Goal: Task Accomplishment & Management: Complete application form

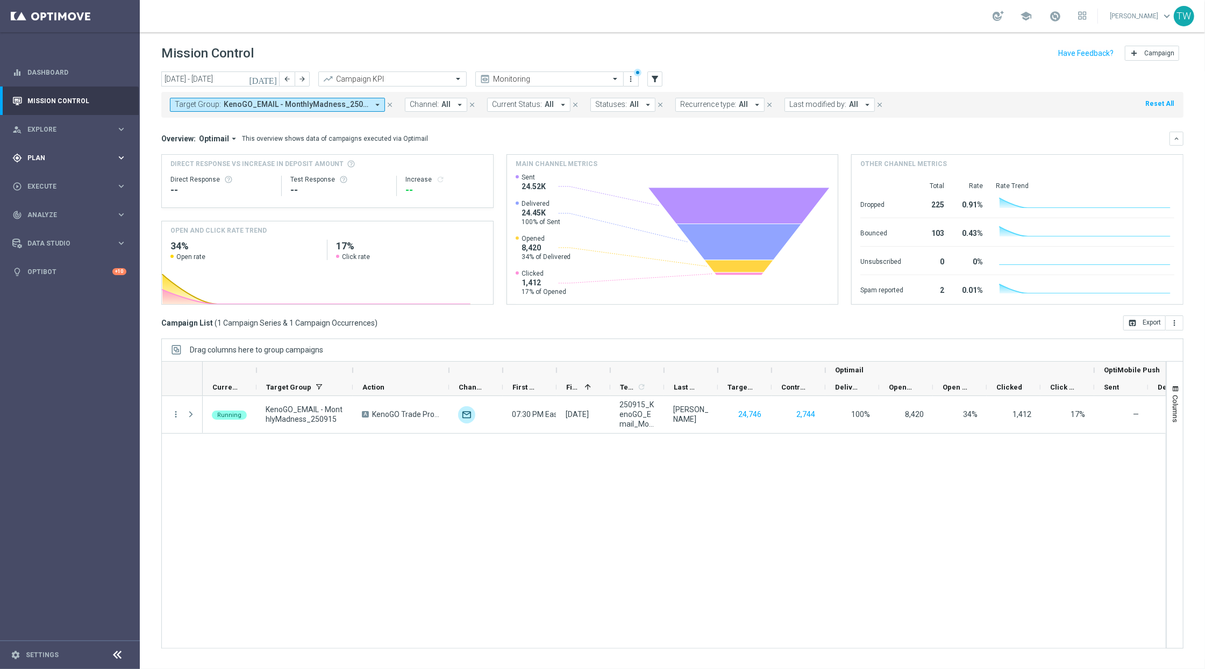
click at [99, 161] on div "gps_fixed Plan" at bounding box center [64, 158] width 104 height 10
click at [81, 213] on span "Templates" at bounding box center [67, 212] width 77 height 6
click at [51, 228] on link "Optimail" at bounding box center [72, 228] width 79 height 9
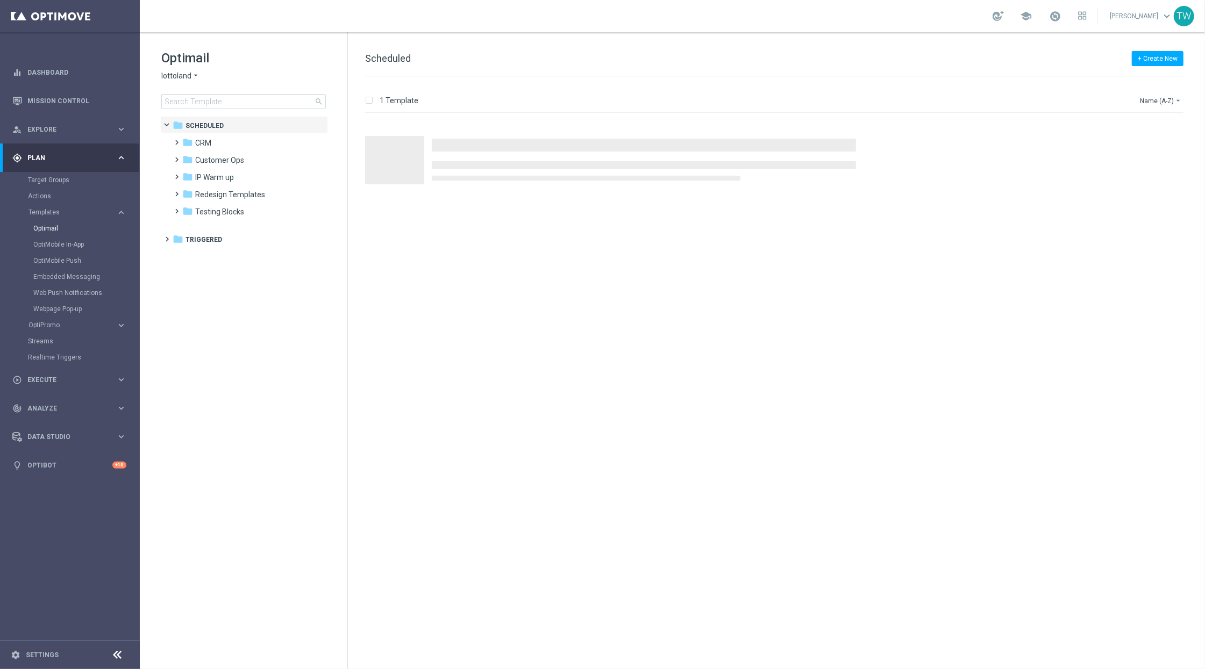
click at [181, 77] on span "lottoland" at bounding box center [176, 76] width 30 height 10
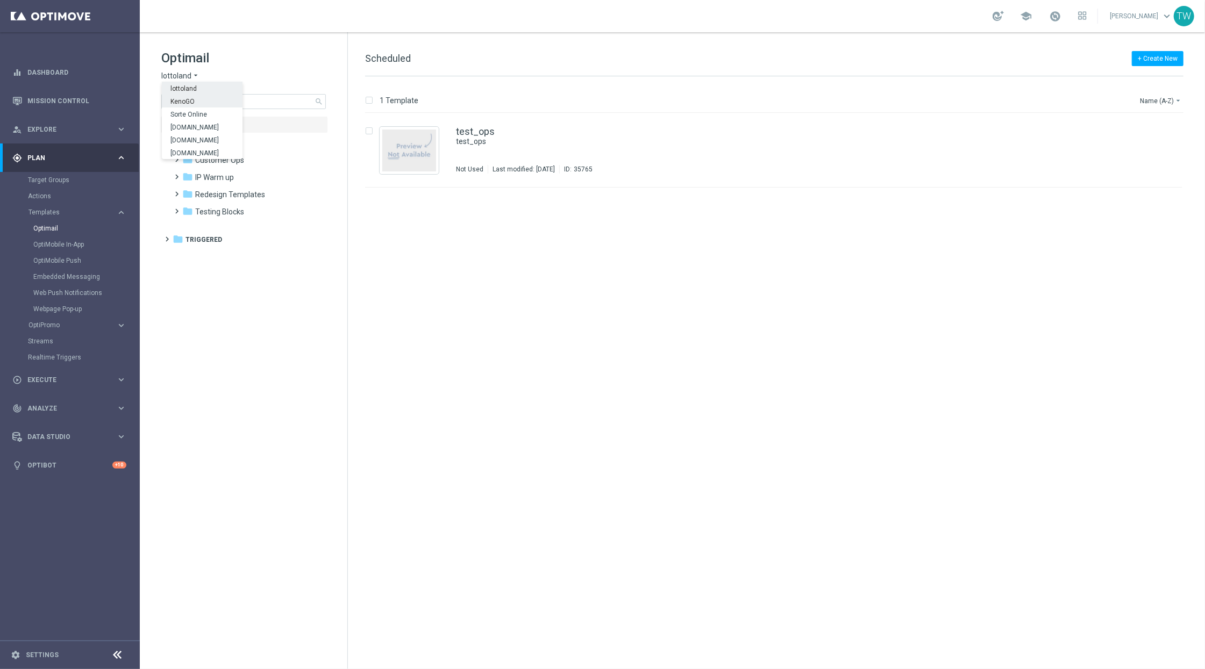
click at [0, 0] on span "KenoGO" at bounding box center [0, 0] width 0 height 0
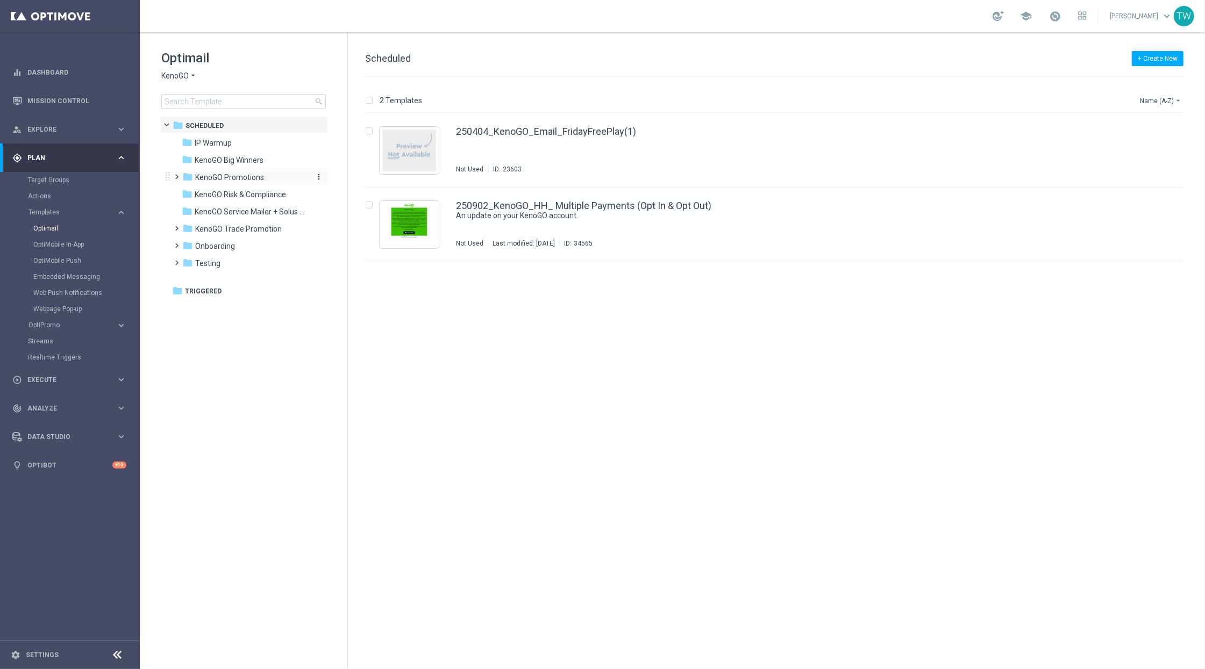
click at [260, 177] on span "KenoGO Promotions" at bounding box center [229, 178] width 69 height 10
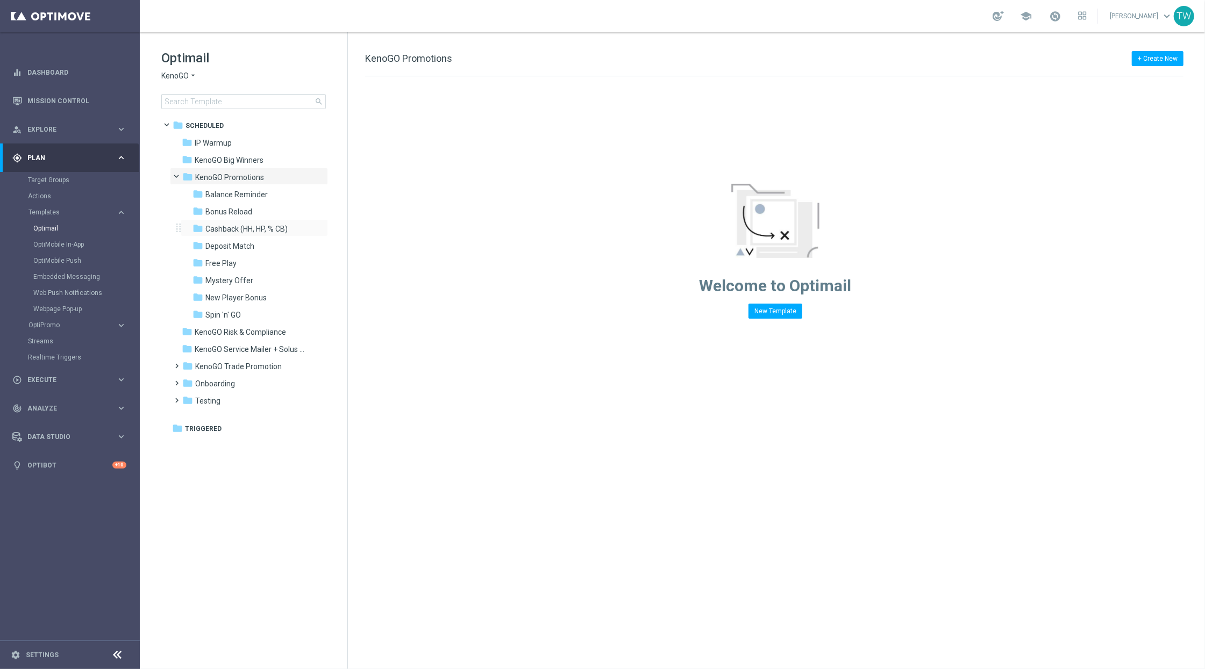
click at [272, 220] on div "folder Cashback (HH, HP, % CB) more_vert" at bounding box center [254, 227] width 147 height 17
click at [268, 232] on span "Cashback (HH, HP, % CB)" at bounding box center [246, 229] width 82 height 10
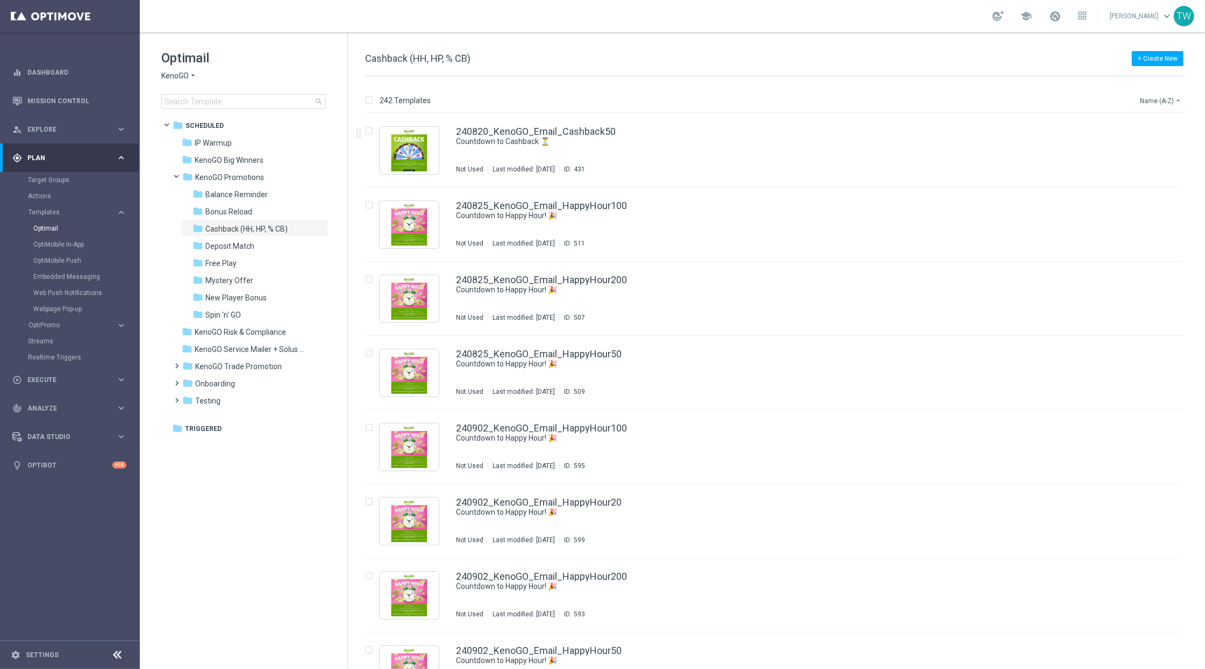
click at [1165, 105] on button "Name (A-Z) arrow_drop_down" at bounding box center [1161, 100] width 45 height 13
click at [1167, 143] on div "Date Modified (Newest)" at bounding box center [1141, 148] width 86 height 15
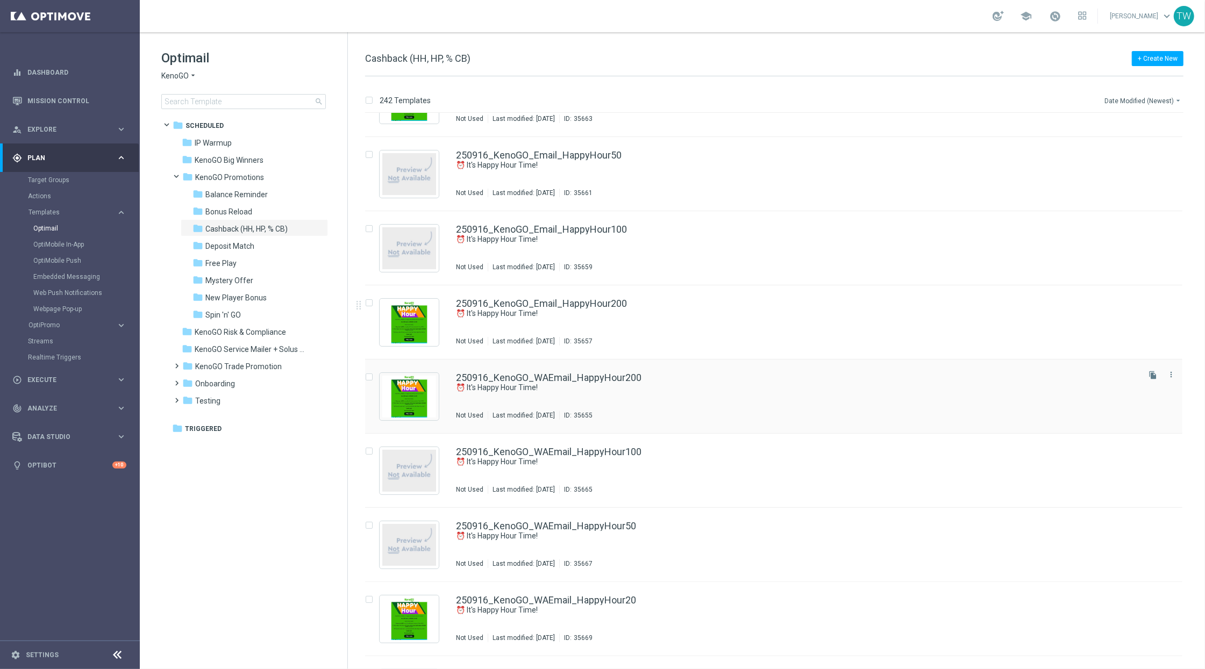
scroll to position [52, 0]
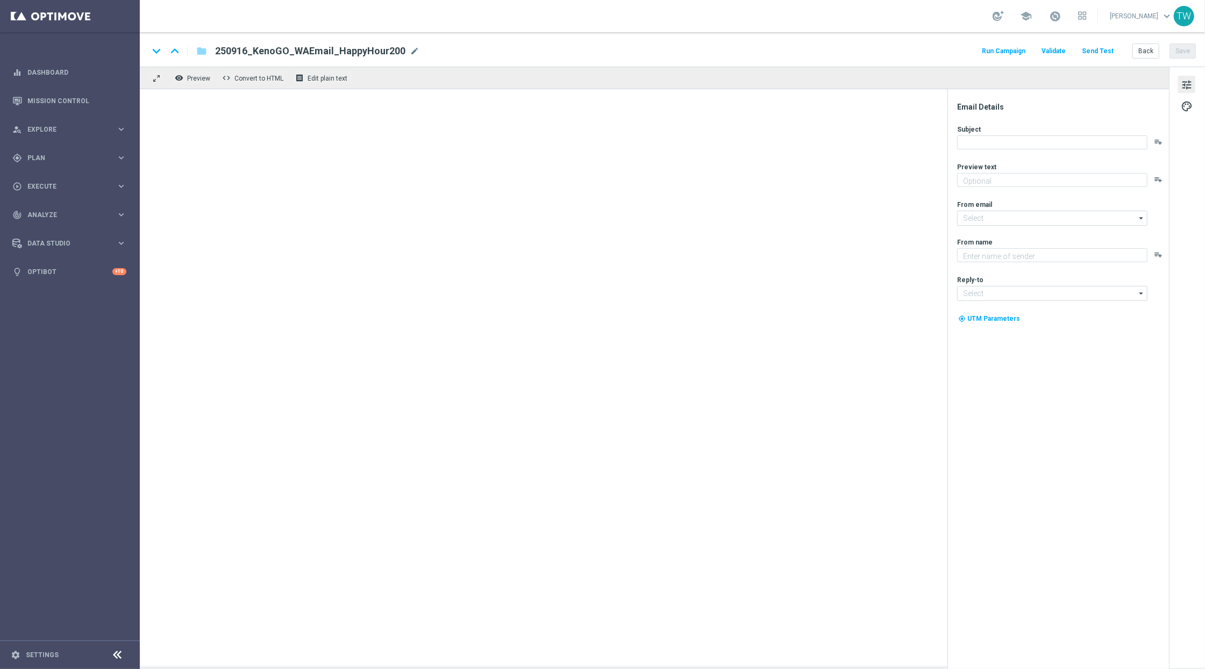
type textarea "Get 50% back in BONUS CASH!"
type input "mail@crm.kenogo.com.au"
type textarea "KenoGO"
type input "support@kenogo.com.au"
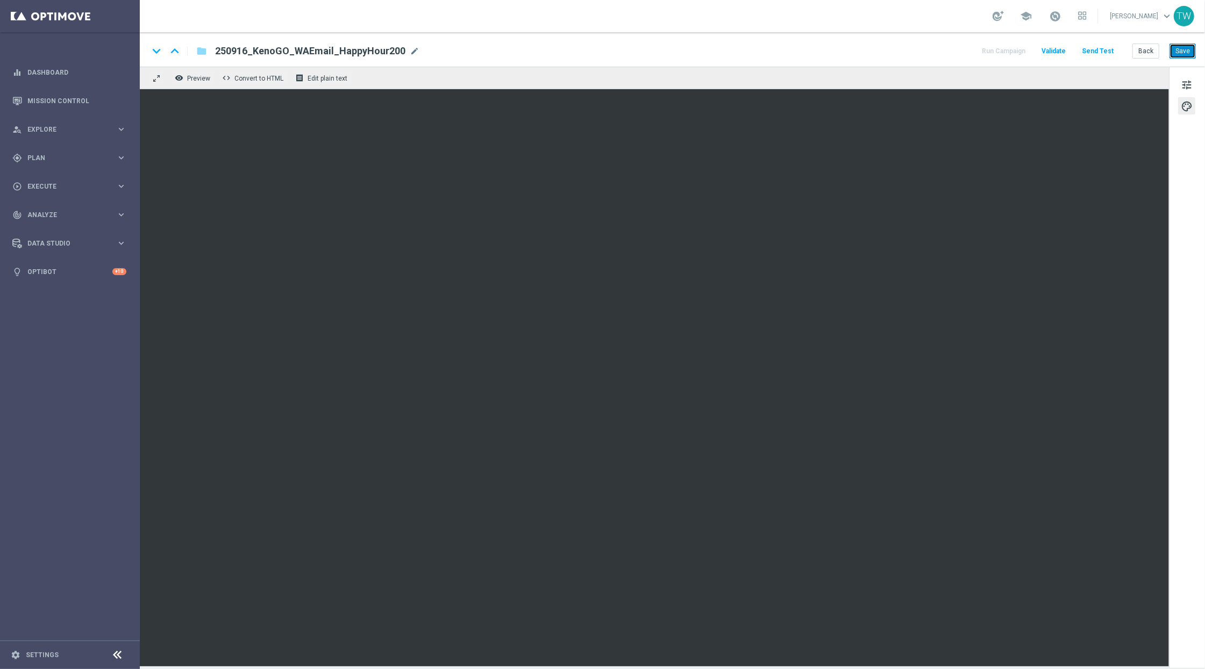
click at [1184, 48] on button "Save" at bounding box center [1183, 51] width 26 height 15
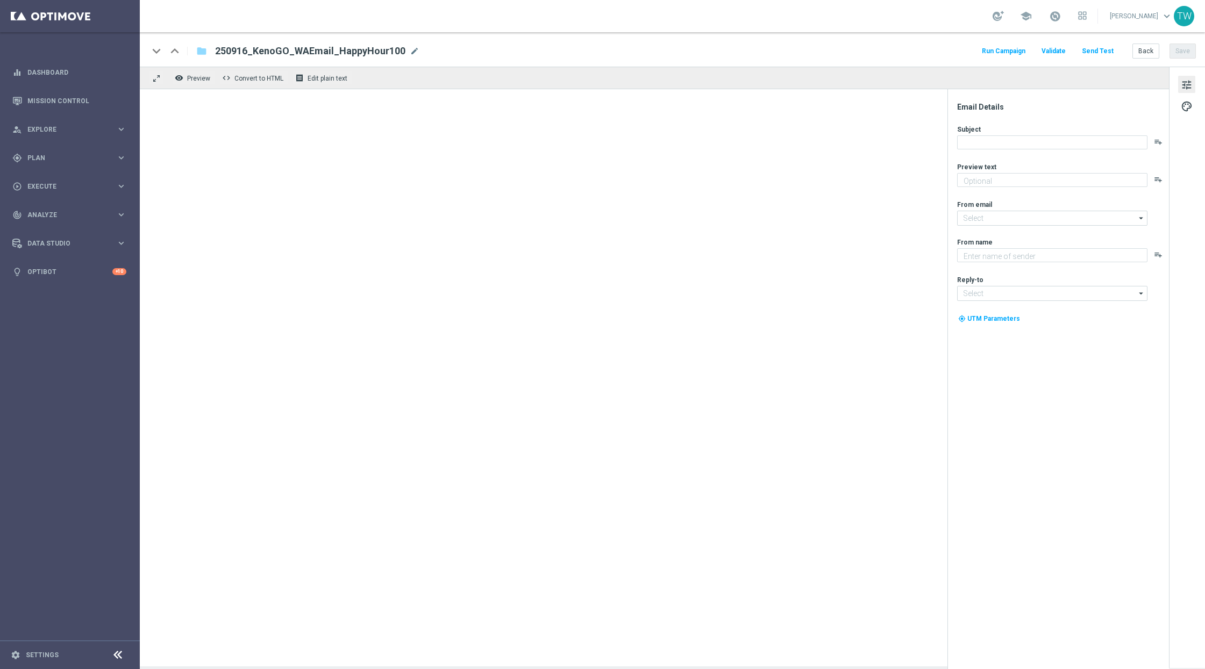
type textarea "Get 50% back in BONUS CASH!"
type input "[EMAIL_ADDRESS][DOMAIN_NAME]"
type textarea "KenoGO"
type input "[EMAIL_ADDRESS][DOMAIN_NAME]"
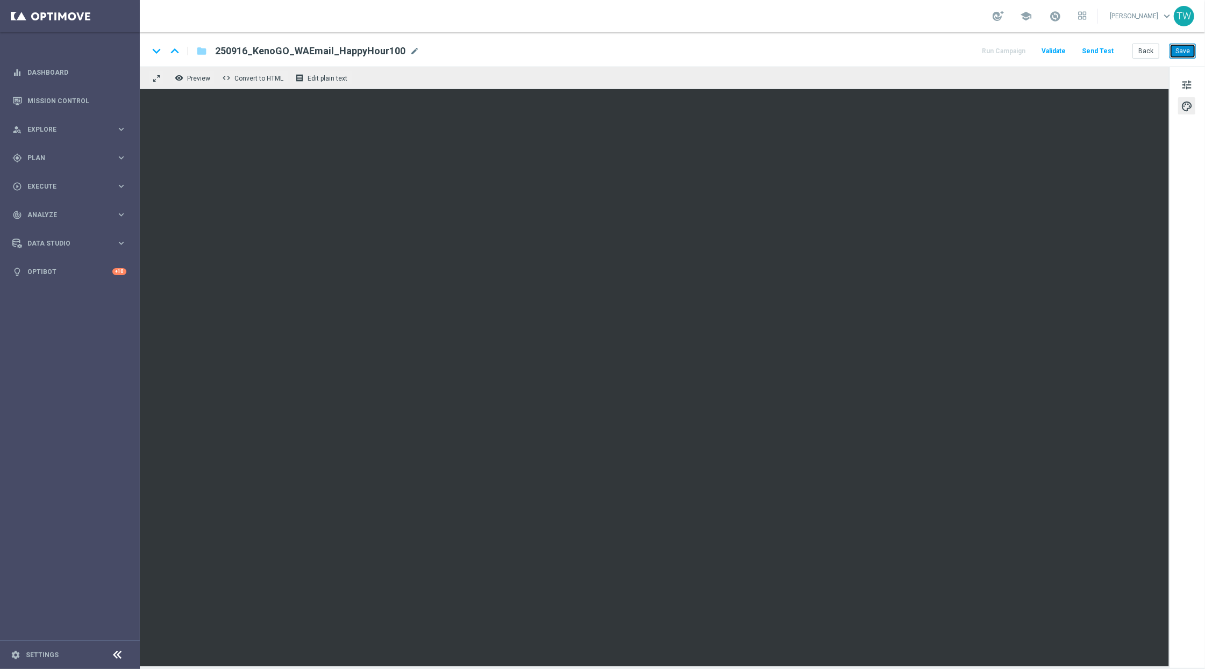
click at [1179, 49] on button "Save" at bounding box center [1183, 51] width 26 height 15
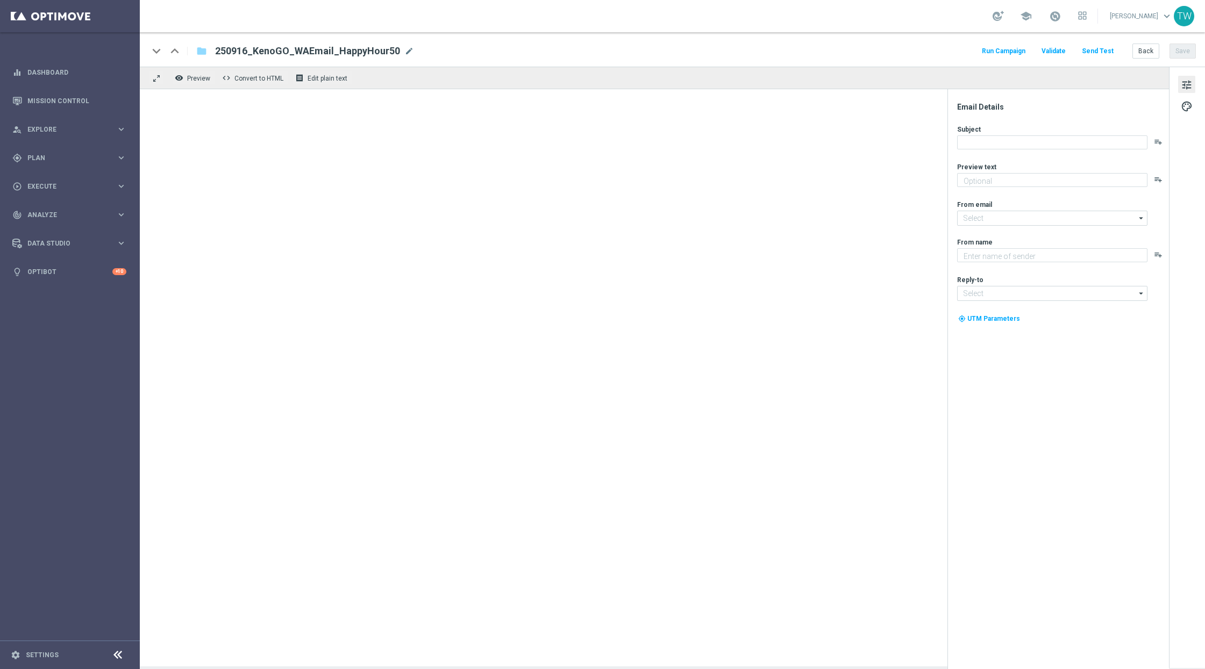
type textarea "Get 50% back in BONUS CASH!"
type input "mail@crm.kenogo.com.au"
type textarea "KenoGO"
type input "support@kenogo.com.au"
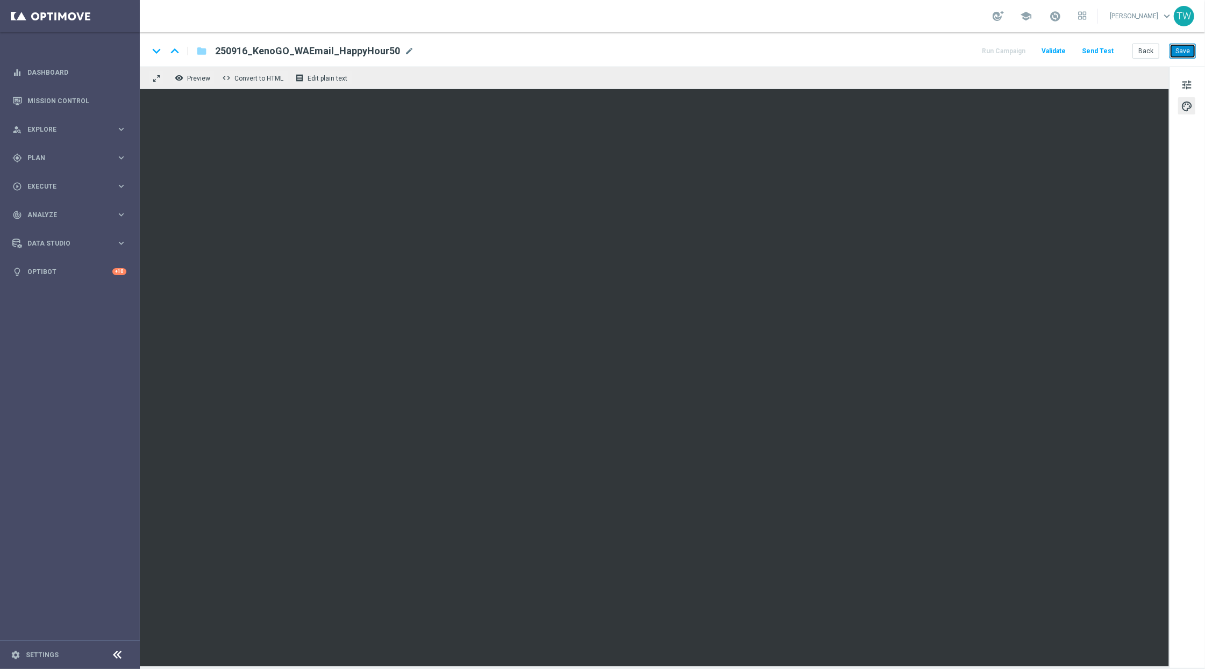
click at [1186, 49] on button "Save" at bounding box center [1183, 51] width 26 height 15
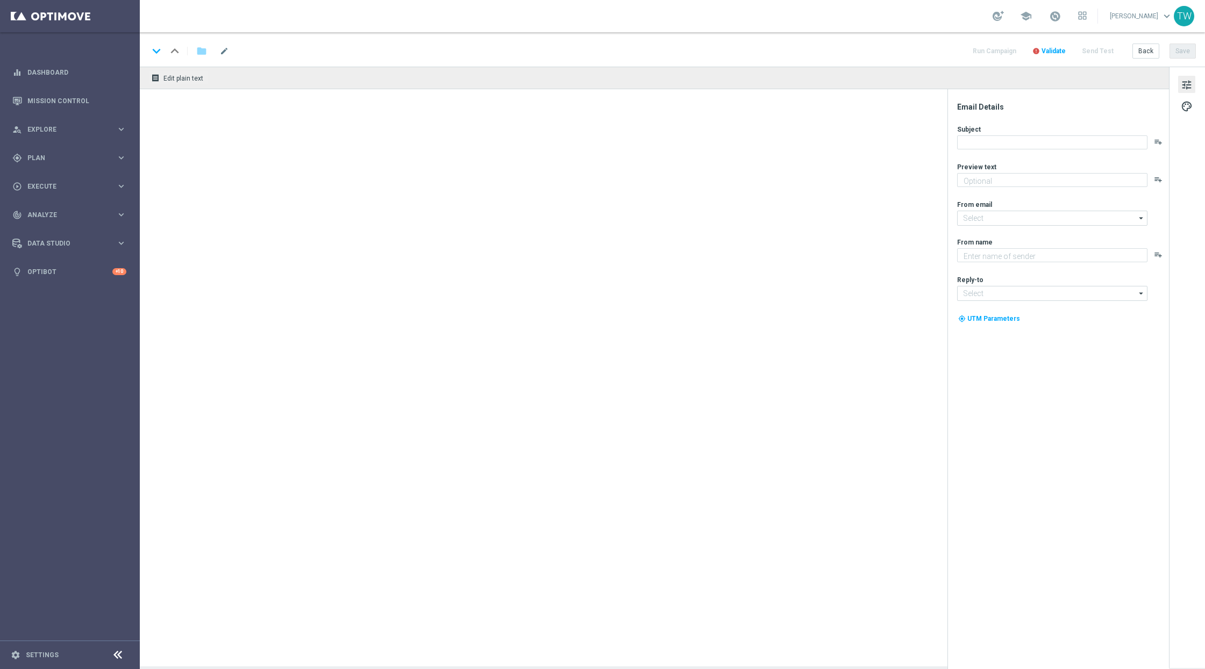
type textarea "Get 50% back in BONUS CASH!"
type input "[EMAIL_ADDRESS][DOMAIN_NAME]"
type textarea "KenoGO"
type input "[EMAIL_ADDRESS][DOMAIN_NAME]"
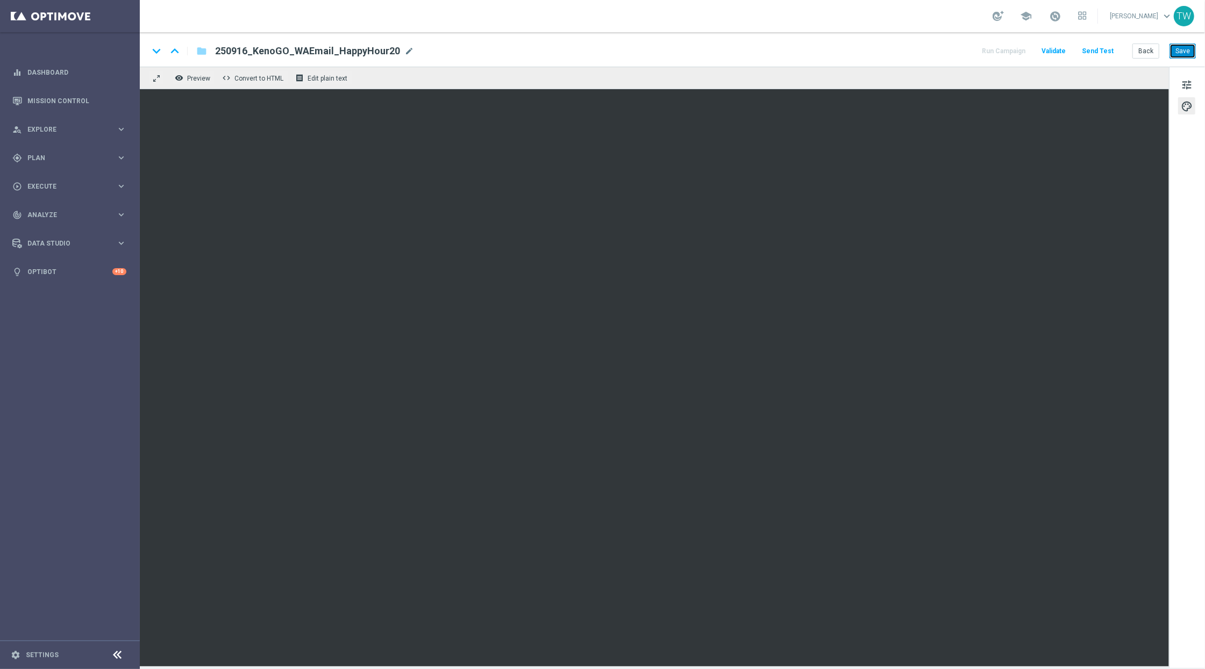
click at [1179, 45] on button "Save" at bounding box center [1183, 51] width 26 height 15
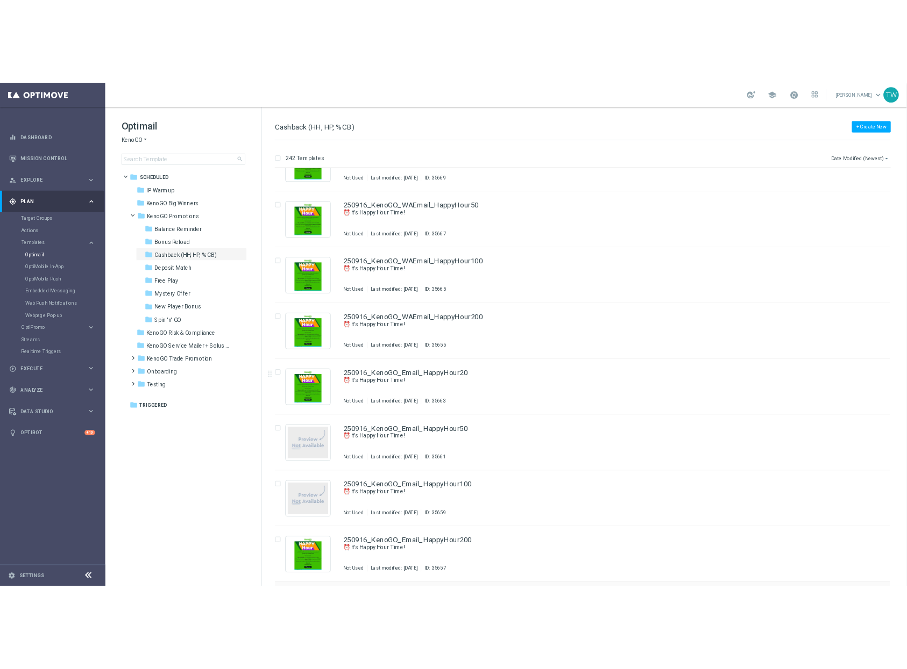
scroll to position [44, 0]
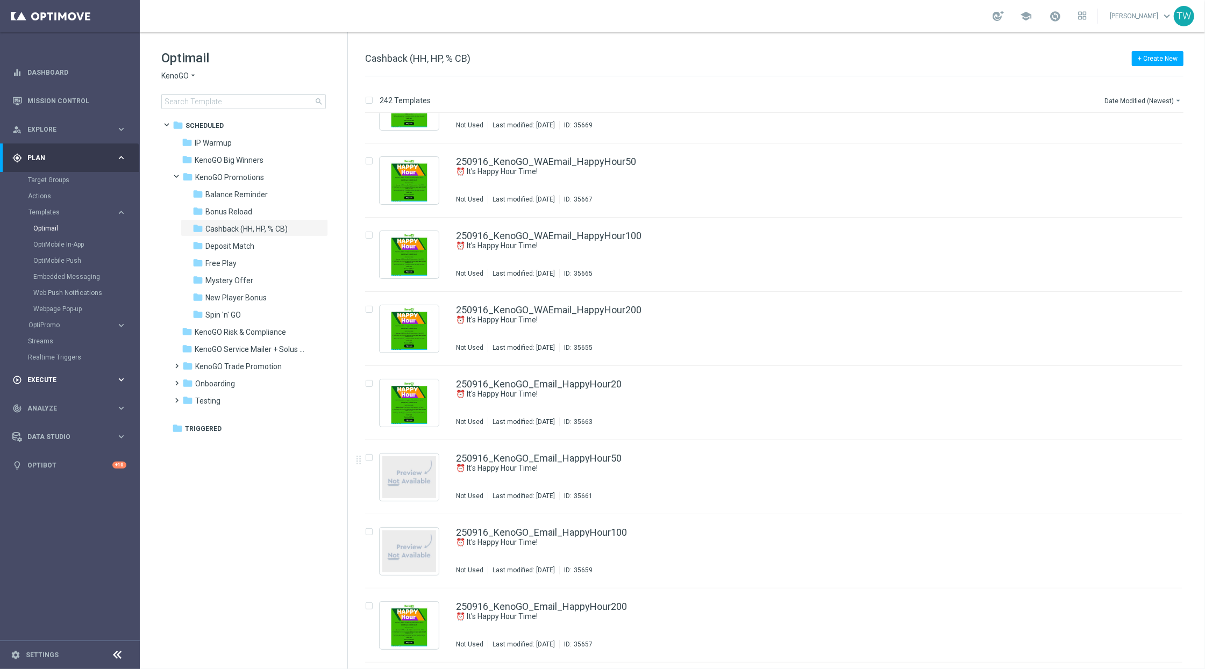
click at [44, 375] on div "play_circle_outline Execute" at bounding box center [64, 380] width 104 height 10
drag, startPoint x: 38, startPoint y: 208, endPoint x: 65, endPoint y: 201, distance: 28.3
click at [38, 208] on link "Campaign Builder" at bounding box center [70, 208] width 84 height 9
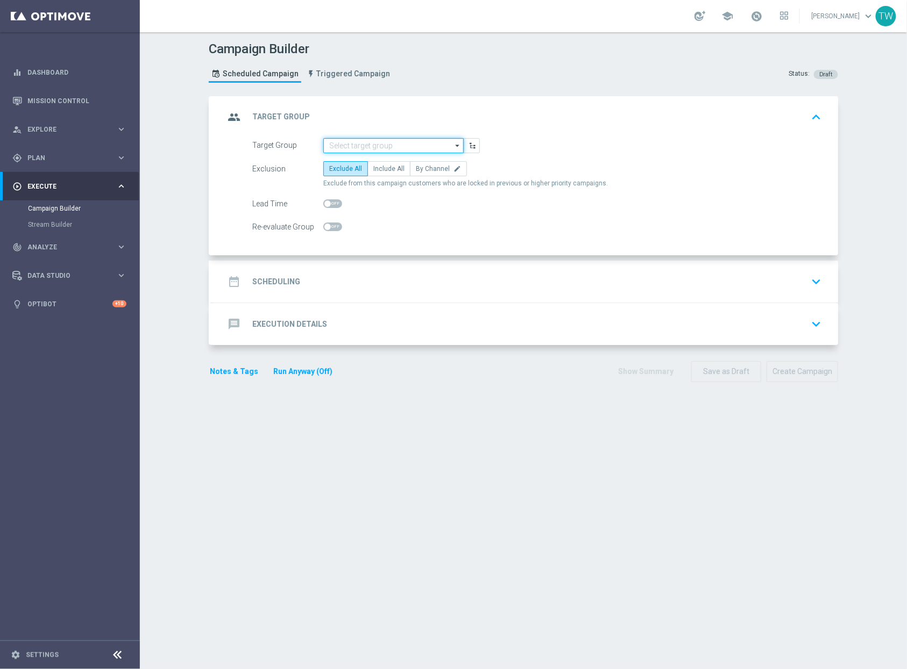
click at [389, 145] on input at bounding box center [393, 145] width 140 height 15
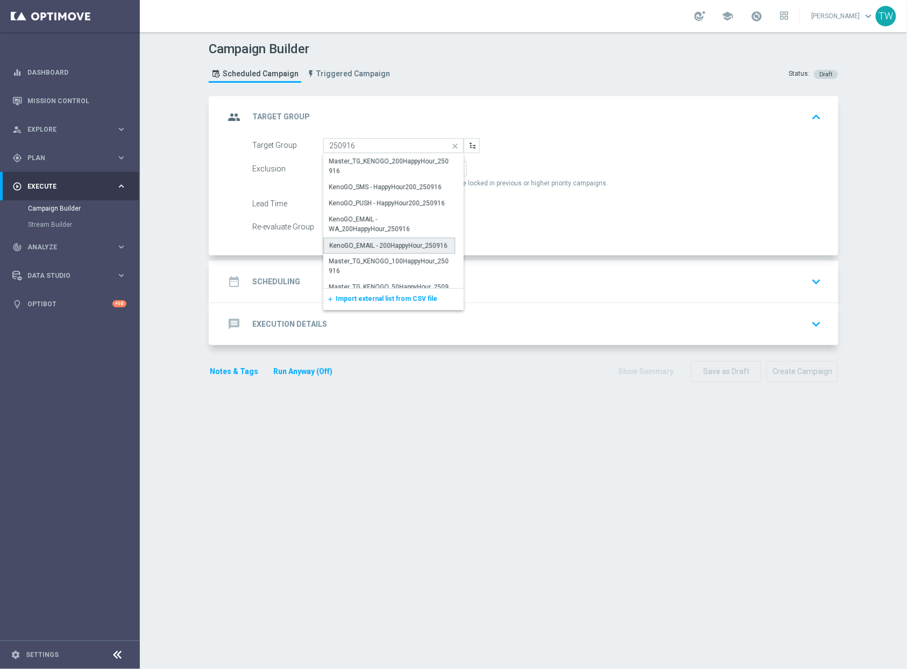
click at [403, 245] on div "KenoGO_EMAIL - 200HappyHour_250916" at bounding box center [388, 246] width 118 height 10
type input "KenoGO_EMAIL - 200HappyHour_250916"
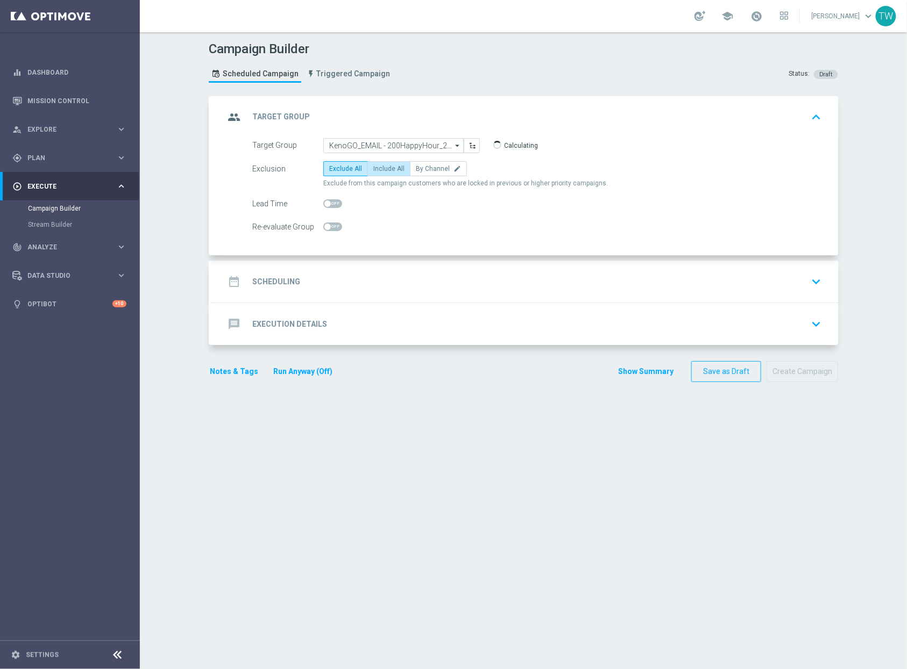
click at [390, 169] on span "Include All" at bounding box center [388, 169] width 31 height 8
click at [380, 169] on input "Include All" at bounding box center [376, 170] width 7 height 7
radio input "true"
click at [427, 268] on div "date_range Scheduling keyboard_arrow_down" at bounding box center [524, 282] width 626 height 42
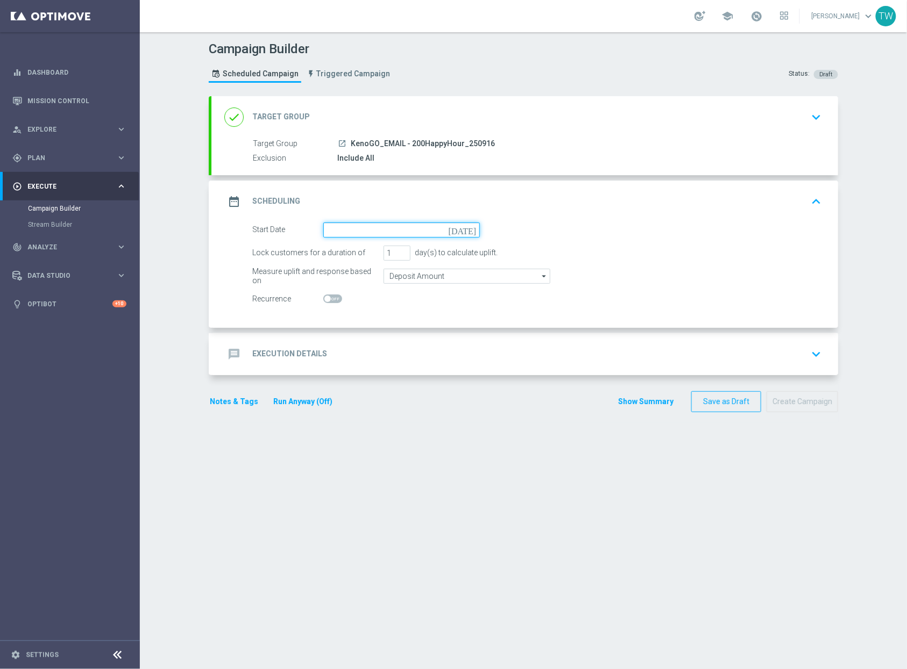
click at [404, 232] on input at bounding box center [401, 230] width 156 height 15
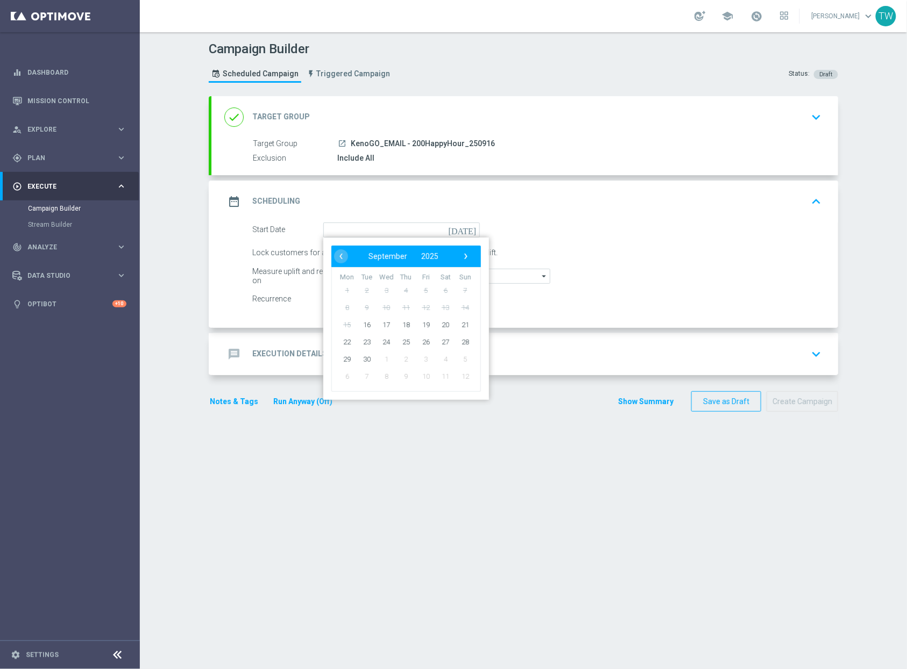
type input "16 Sep 2025"
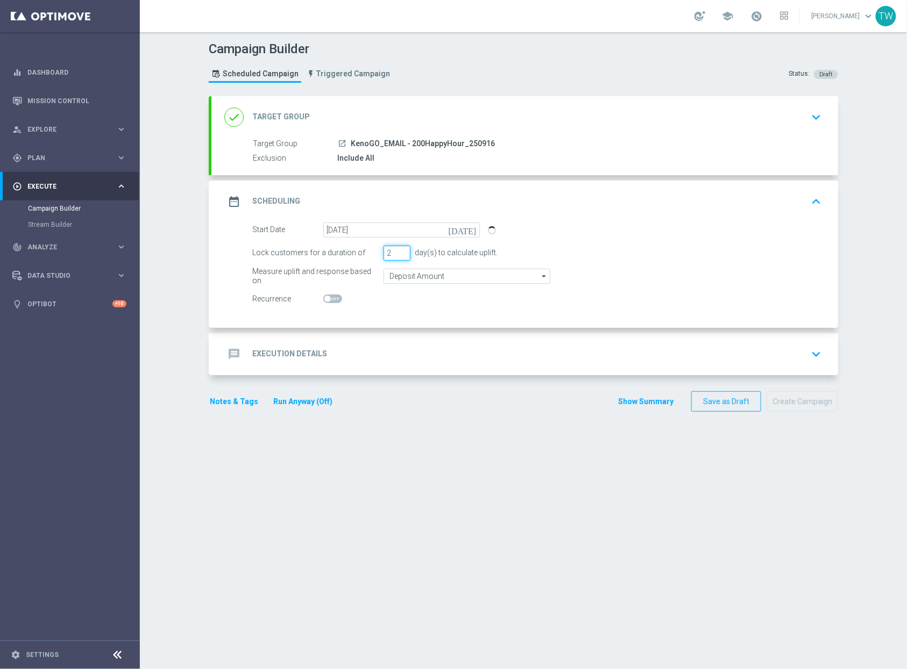
type input "2"
click at [405, 252] on input "2" at bounding box center [396, 253] width 27 height 15
drag, startPoint x: 413, startPoint y: 328, endPoint x: 414, endPoint y: 344, distance: 15.6
click at [413, 333] on accordion "done Target Group keyboard_arrow_down Target Group launch KenoGO_EMAIL - 200Hap…" at bounding box center [523, 235] width 629 height 279
click at [414, 344] on div "message Execution Details keyboard_arrow_down" at bounding box center [524, 354] width 601 height 20
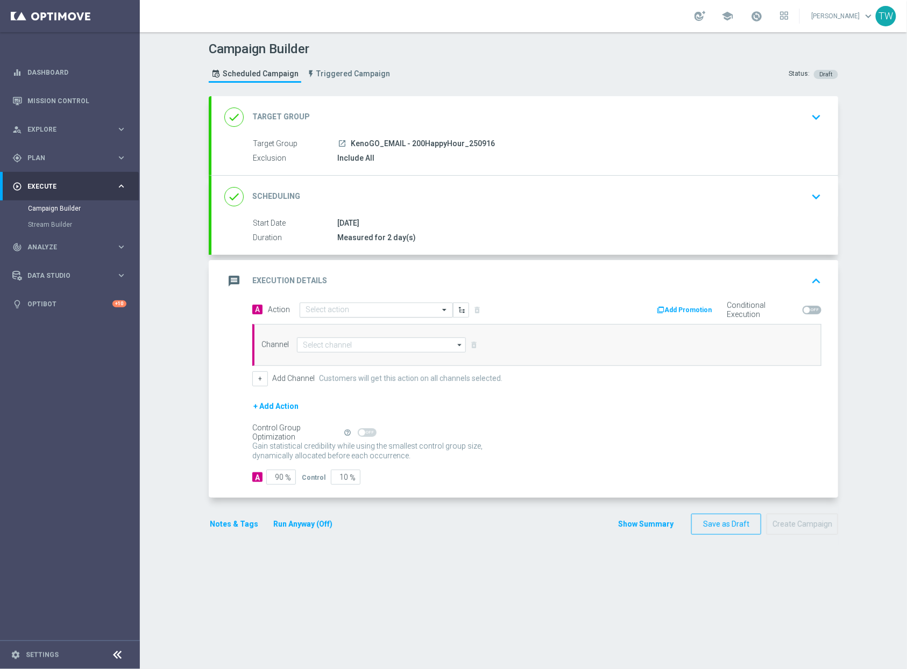
click at [391, 307] on input "text" at bounding box center [365, 310] width 120 height 9
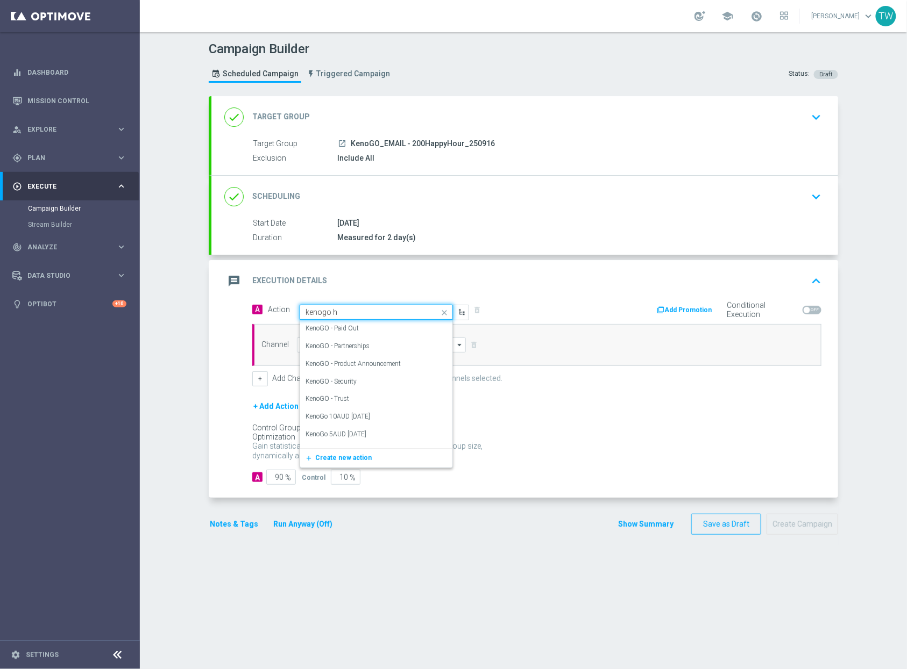
type input "kenogo ha"
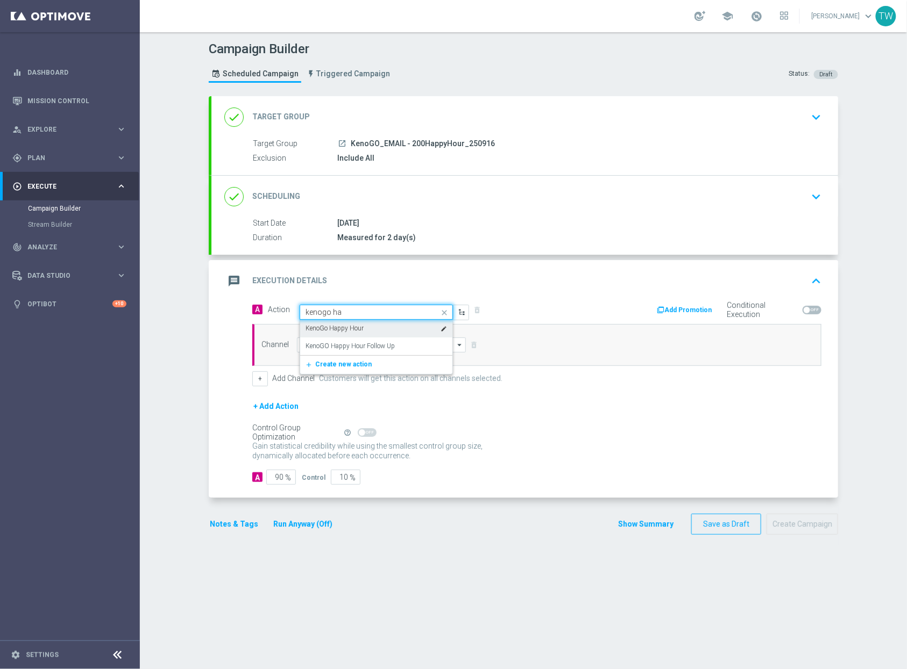
drag, startPoint x: 357, startPoint y: 331, endPoint x: 352, endPoint y: 335, distance: 6.1
click at [357, 331] on label "KenoGo Happy Hour" at bounding box center [334, 328] width 58 height 9
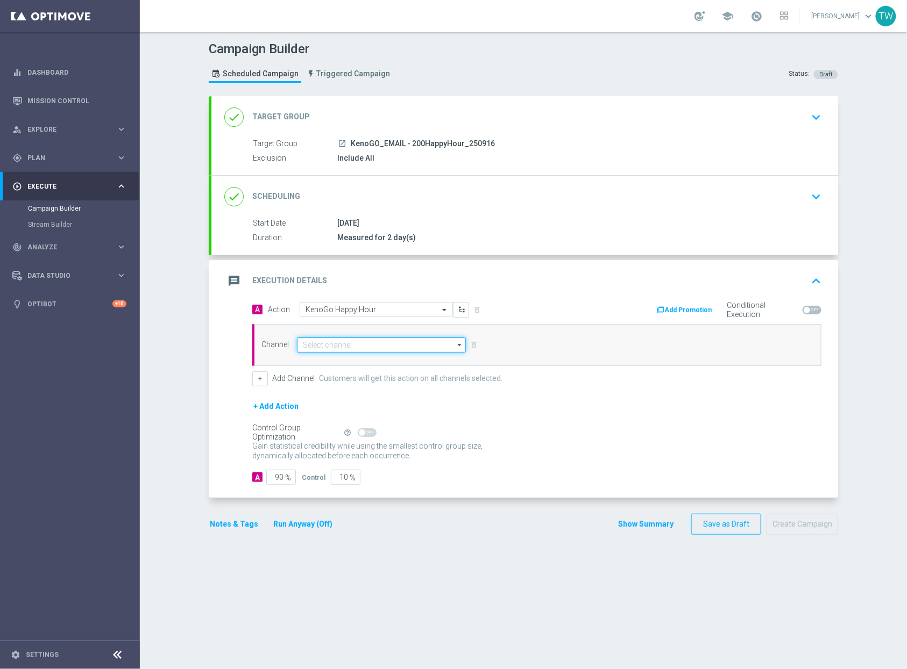
click at [344, 343] on input at bounding box center [381, 345] width 169 height 15
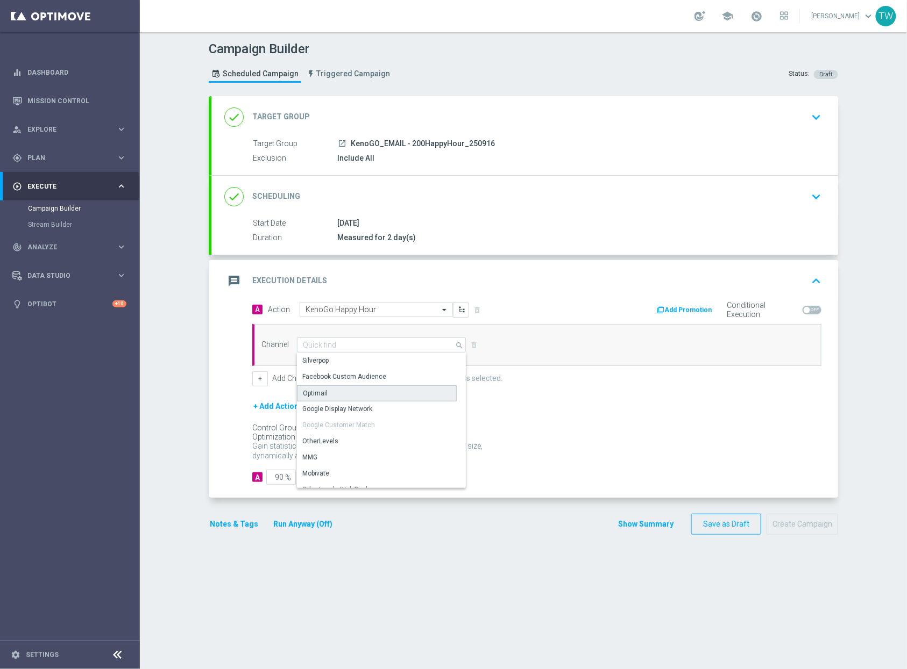
click at [355, 398] on div "Optimail" at bounding box center [377, 394] width 160 height 16
type input "Optimail"
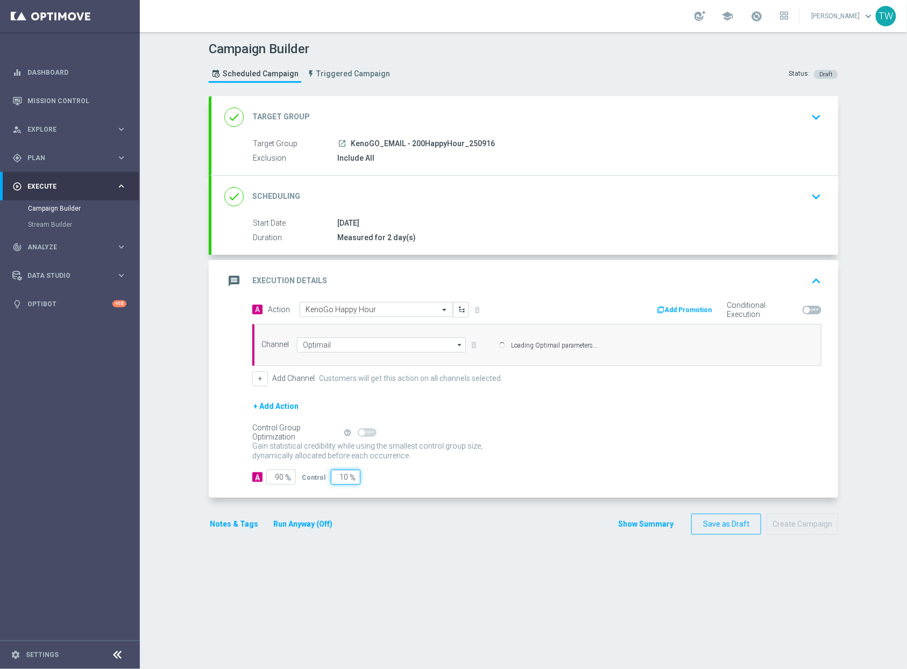
drag, startPoint x: 334, startPoint y: 484, endPoint x: 352, endPoint y: 483, distance: 18.3
click at [352, 483] on div "10 %" at bounding box center [344, 477] width 27 height 15
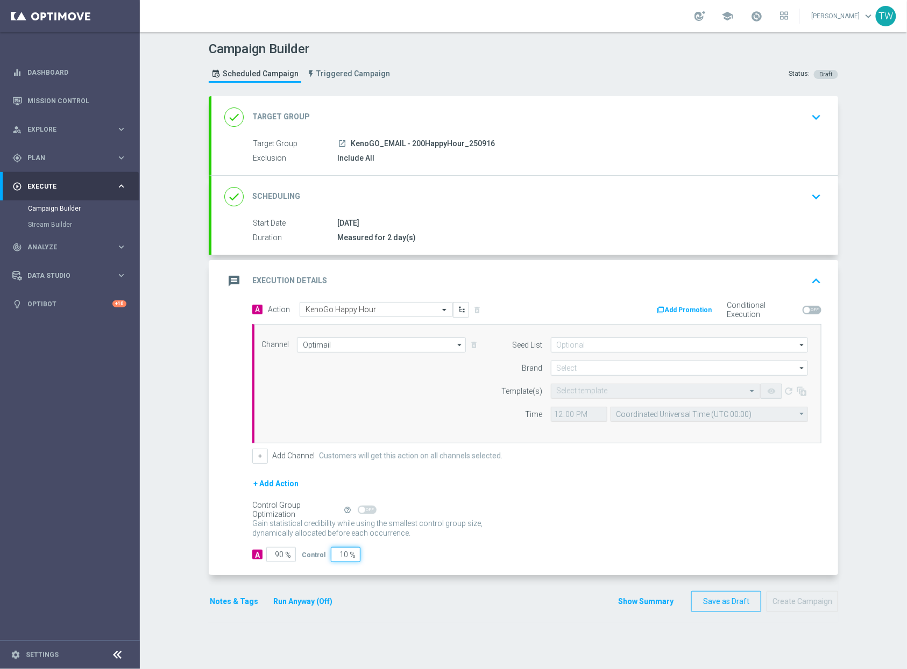
type input "0"
type input "100"
type input "0"
click at [308, 599] on button "Run Anyway (Off)" at bounding box center [302, 601] width 61 height 13
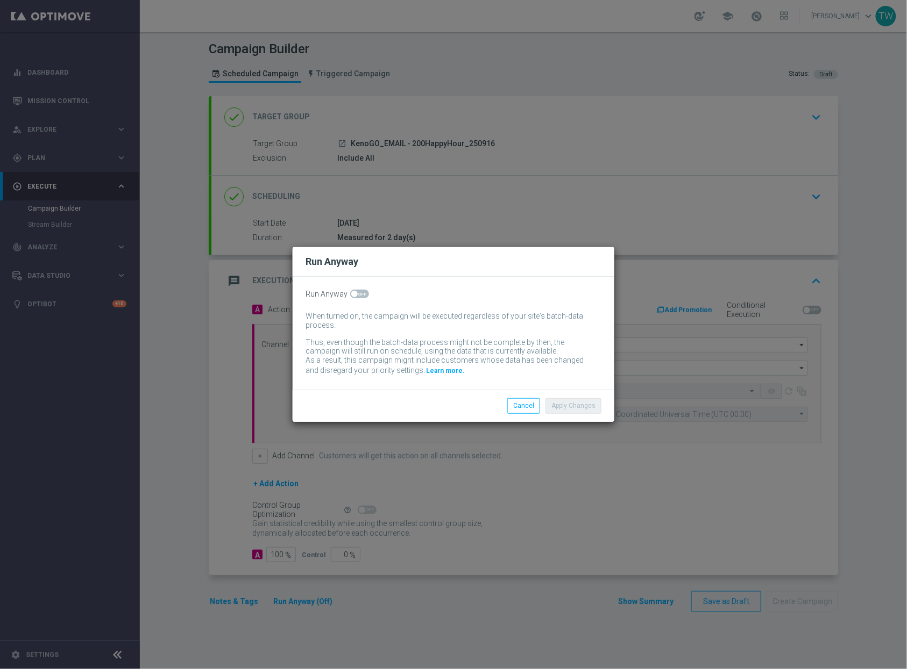
click at [357, 293] on span at bounding box center [359, 294] width 19 height 9
click at [357, 293] on input "checkbox" at bounding box center [359, 294] width 19 height 9
checkbox input "true"
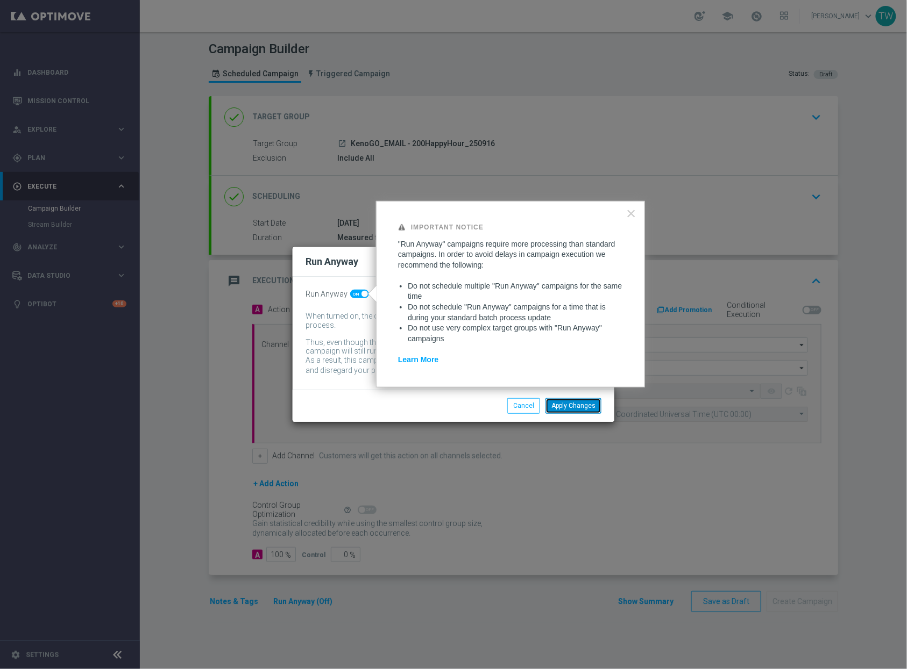
click at [560, 409] on button "Apply Changes" at bounding box center [573, 405] width 56 height 15
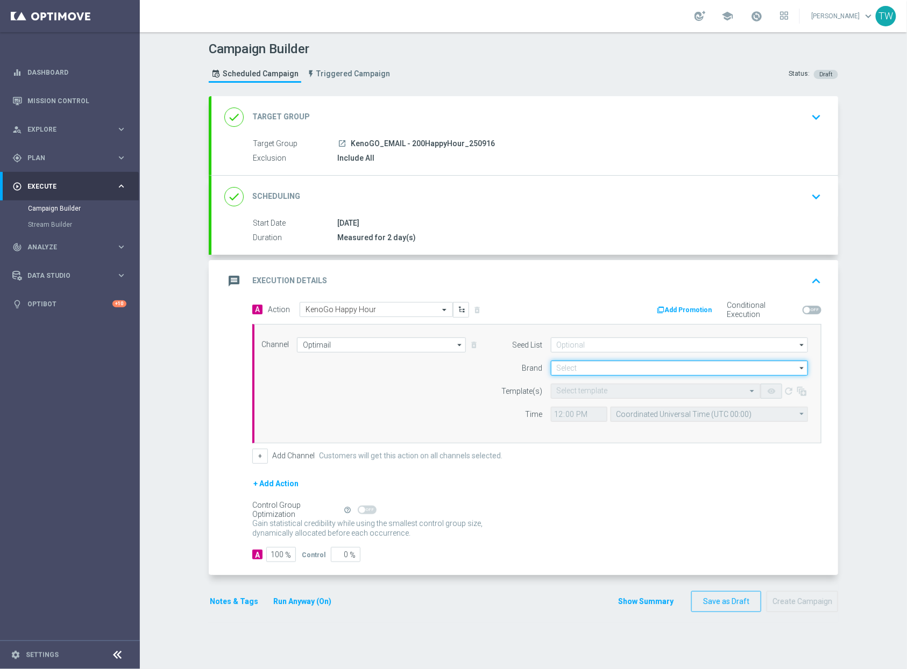
click at [589, 372] on input at bounding box center [679, 368] width 257 height 15
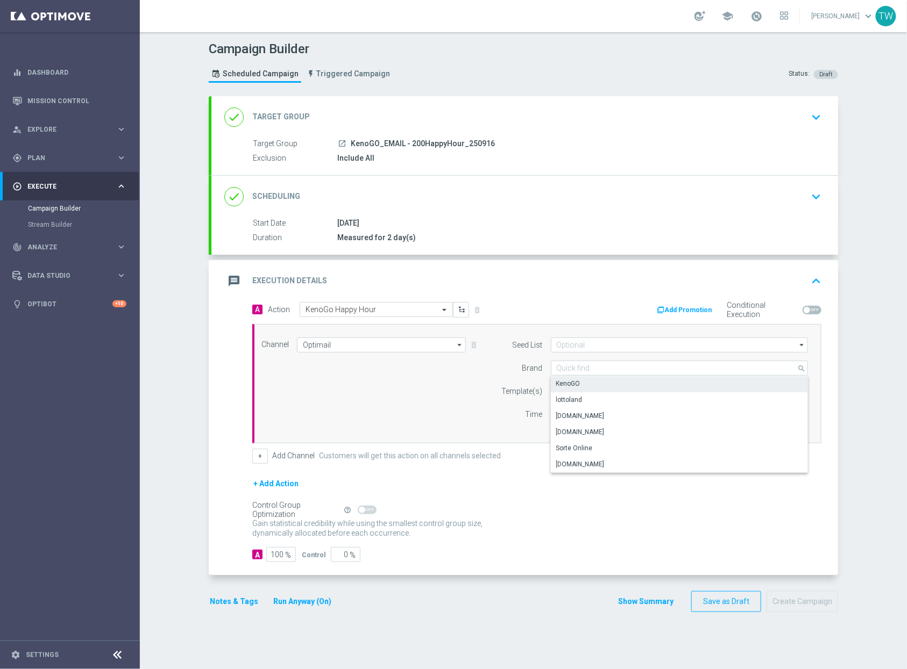
click at [583, 382] on div "KenoGO" at bounding box center [680, 383] width 258 height 15
type input "KenoGO"
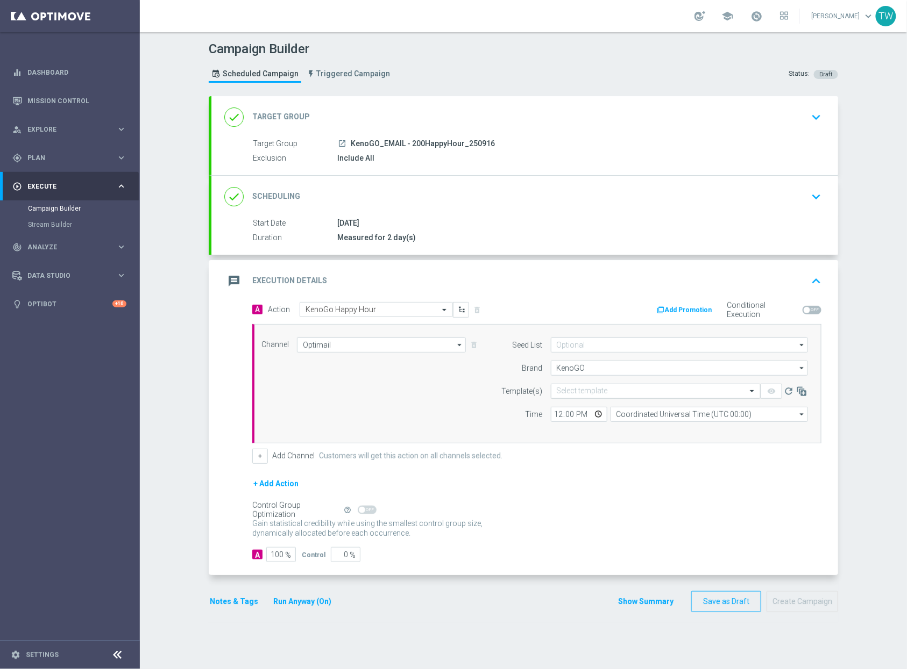
click at [571, 390] on input "text" at bounding box center [645, 391] width 176 height 9
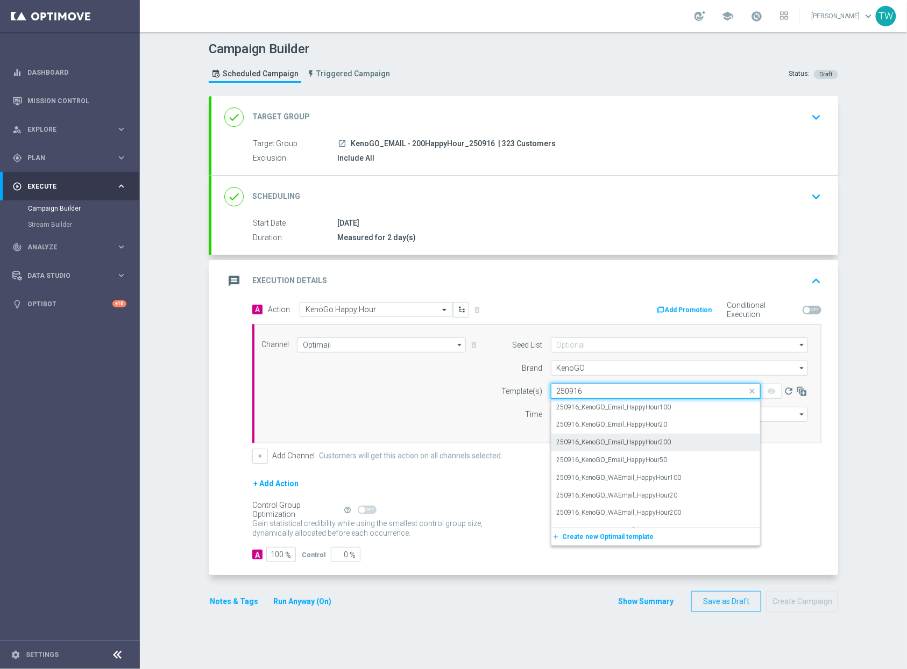
click at [688, 444] on div "250916_KenoGO_Email_HappyHour200" at bounding box center [656, 443] width 198 height 18
type input "250916"
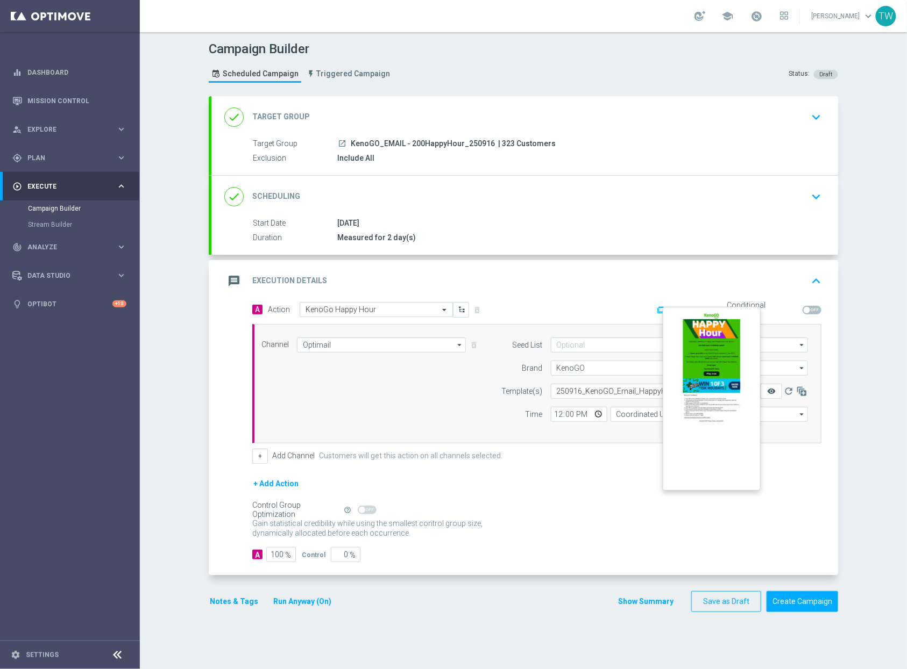
click at [768, 391] on icon "remove_red_eye" at bounding box center [771, 391] width 9 height 9
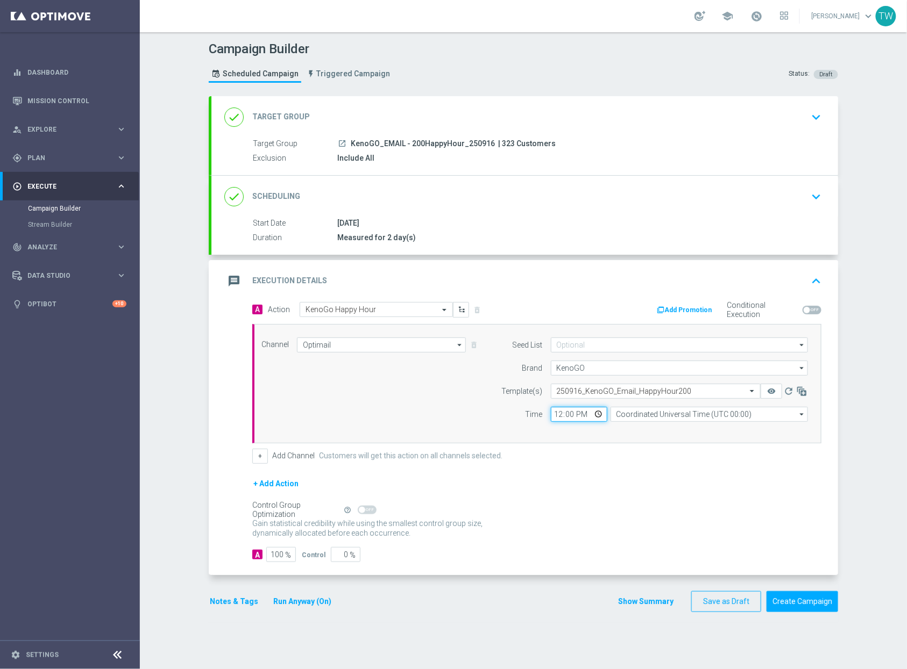
click at [560, 417] on input "12:00" at bounding box center [579, 414] width 56 height 15
type input "16:35"
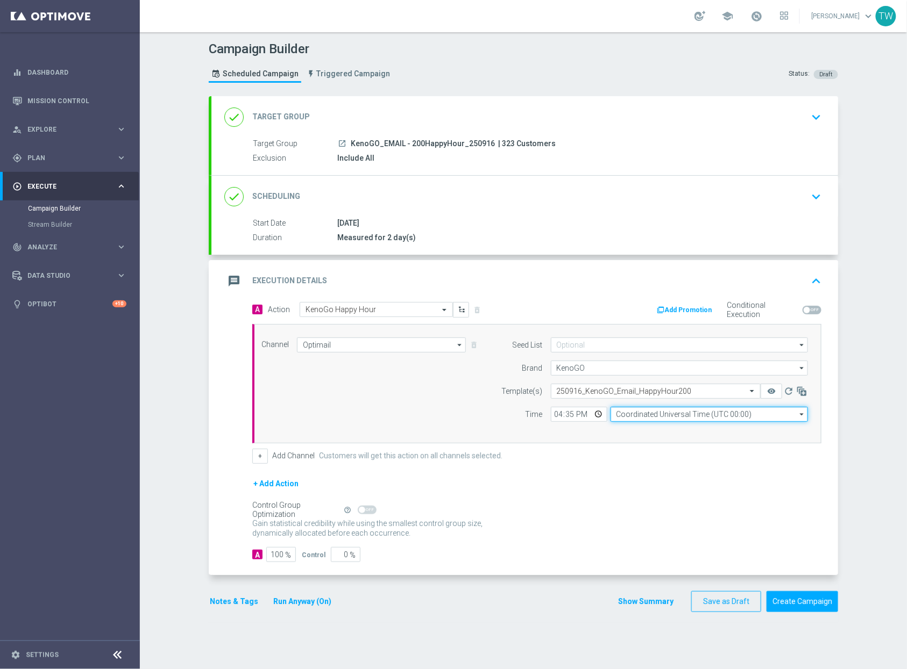
click at [661, 418] on input "Coordinated Universal Time (UTC 00:00)" at bounding box center [708, 414] width 197 height 15
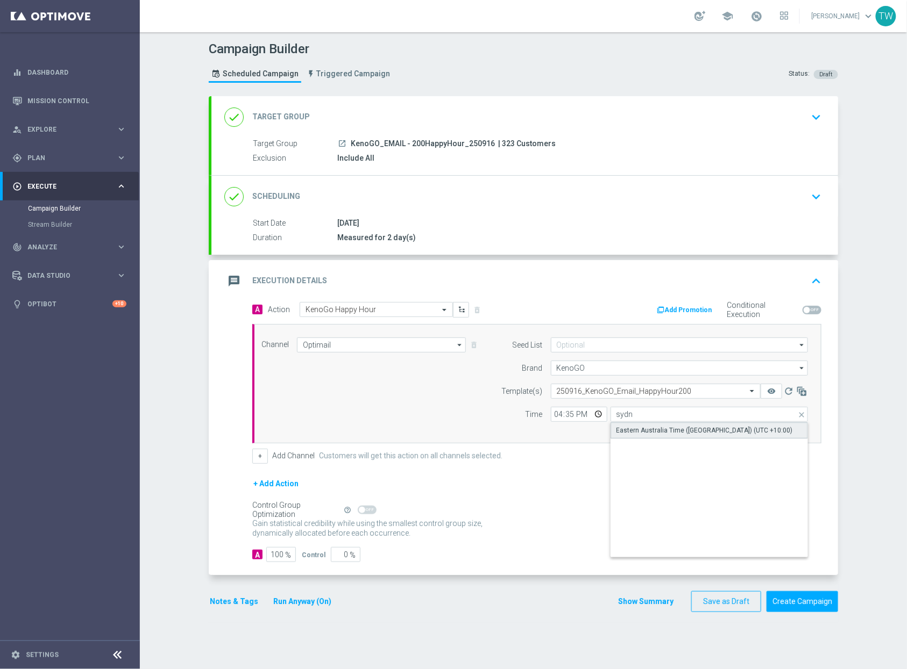
click at [650, 429] on div "Eastern Australia Time (Sydney) (UTC +10:00)" at bounding box center [704, 431] width 176 height 10
type input "Eastern Australia Time (Sydney) (UTC +10:00)"
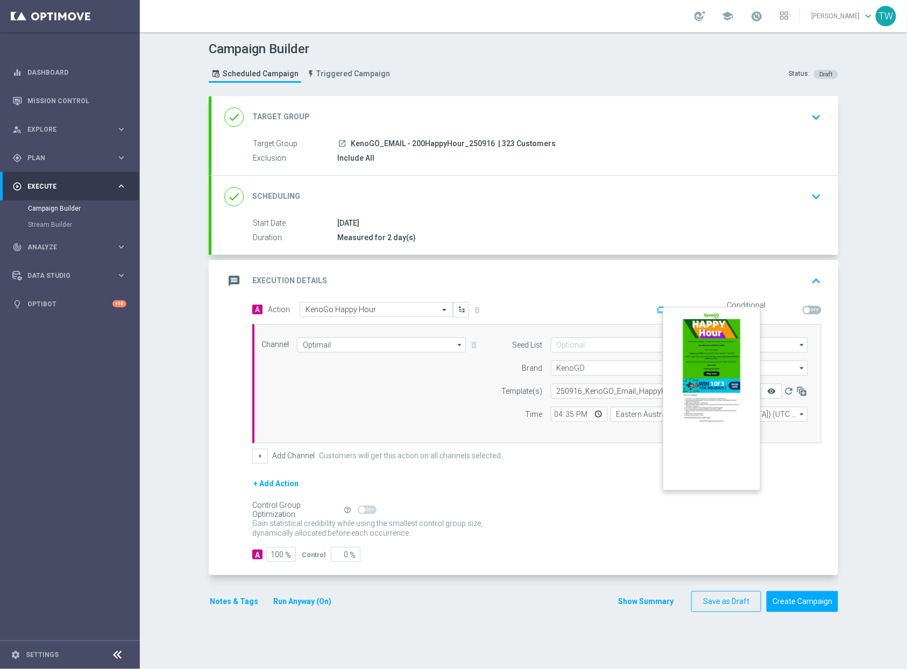
click at [767, 387] on icon "remove_red_eye" at bounding box center [771, 391] width 9 height 9
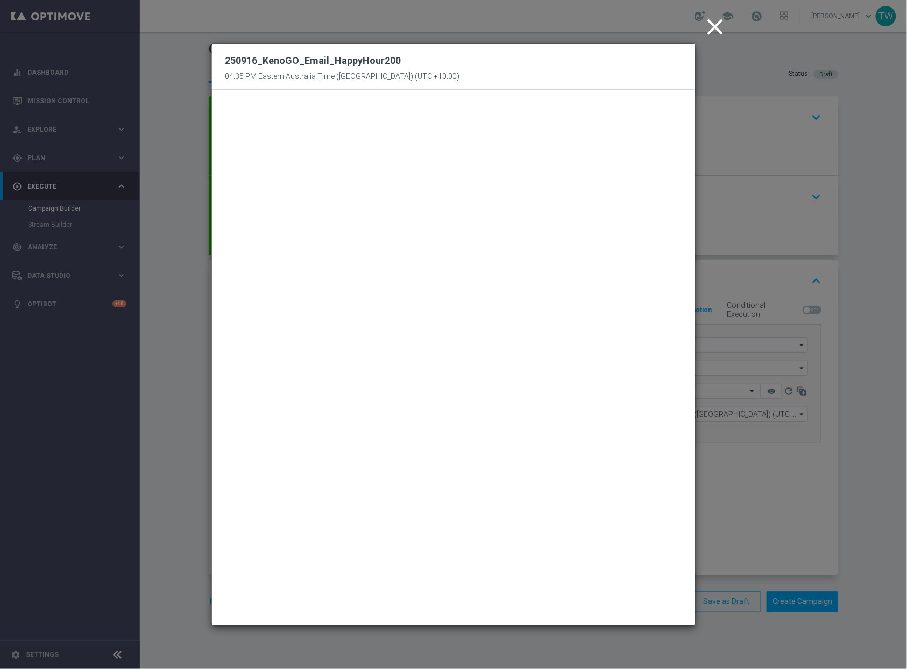
click at [747, 491] on modal-container "close 250916_KenoGO_Email_HappyHour200 04:35 PM Eastern Australia Time (Sydney)…" at bounding box center [453, 334] width 907 height 669
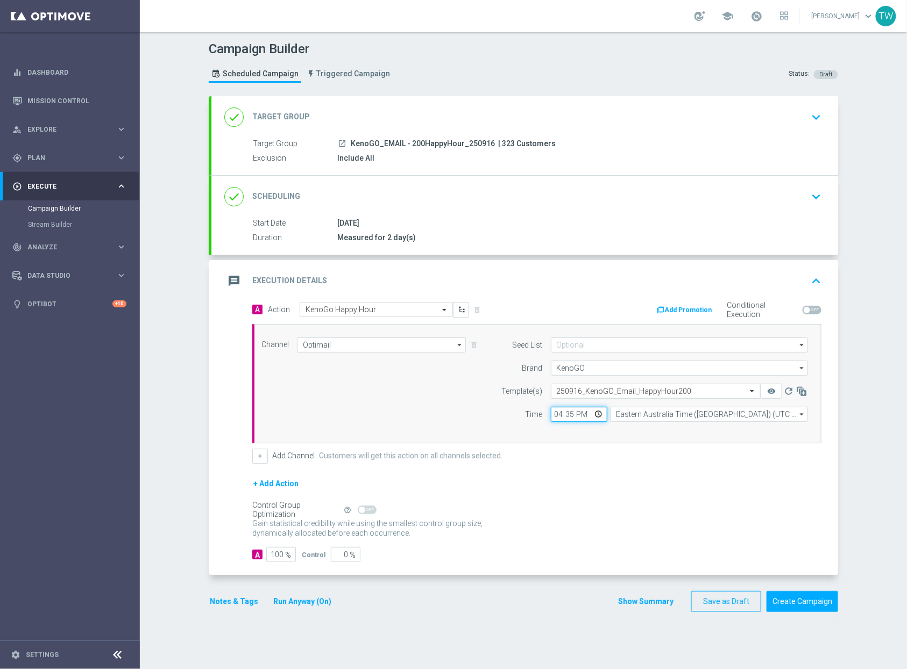
click at [572, 419] on input "16:35" at bounding box center [579, 414] width 56 height 15
type input "16:40"
click at [577, 470] on form "A Action Select action KenoGo Happy Hour delete_forever Add Promotion Condition…" at bounding box center [536, 432] width 569 height 261
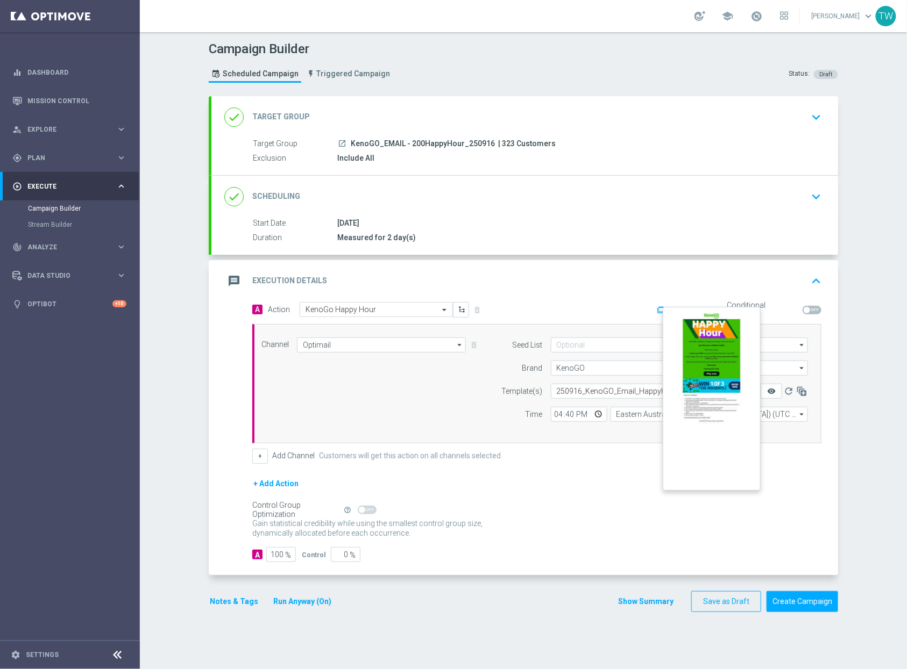
click at [770, 395] on icon "remove_red_eye" at bounding box center [771, 391] width 9 height 9
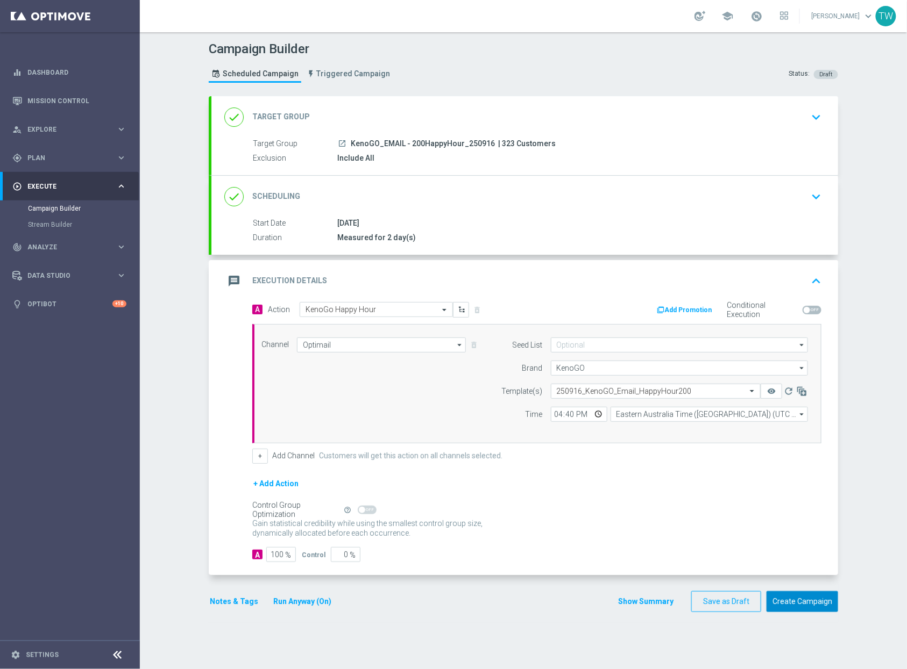
click at [804, 610] on button "Create Campaign" at bounding box center [802, 602] width 72 height 21
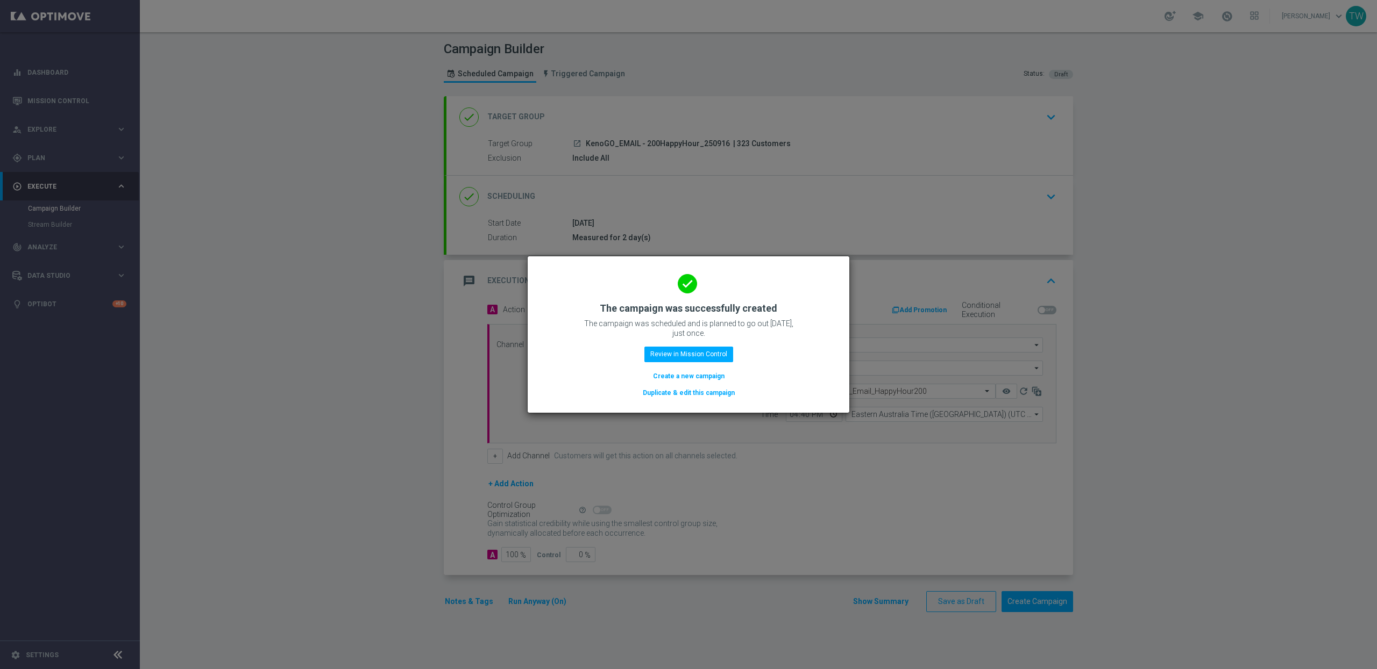
click at [682, 402] on div "done The campaign was successfully created The campaign was scheduled and is pl…" at bounding box center [689, 335] width 322 height 156
click at [682, 396] on button "Duplicate & edit this campaign" at bounding box center [689, 393] width 94 height 12
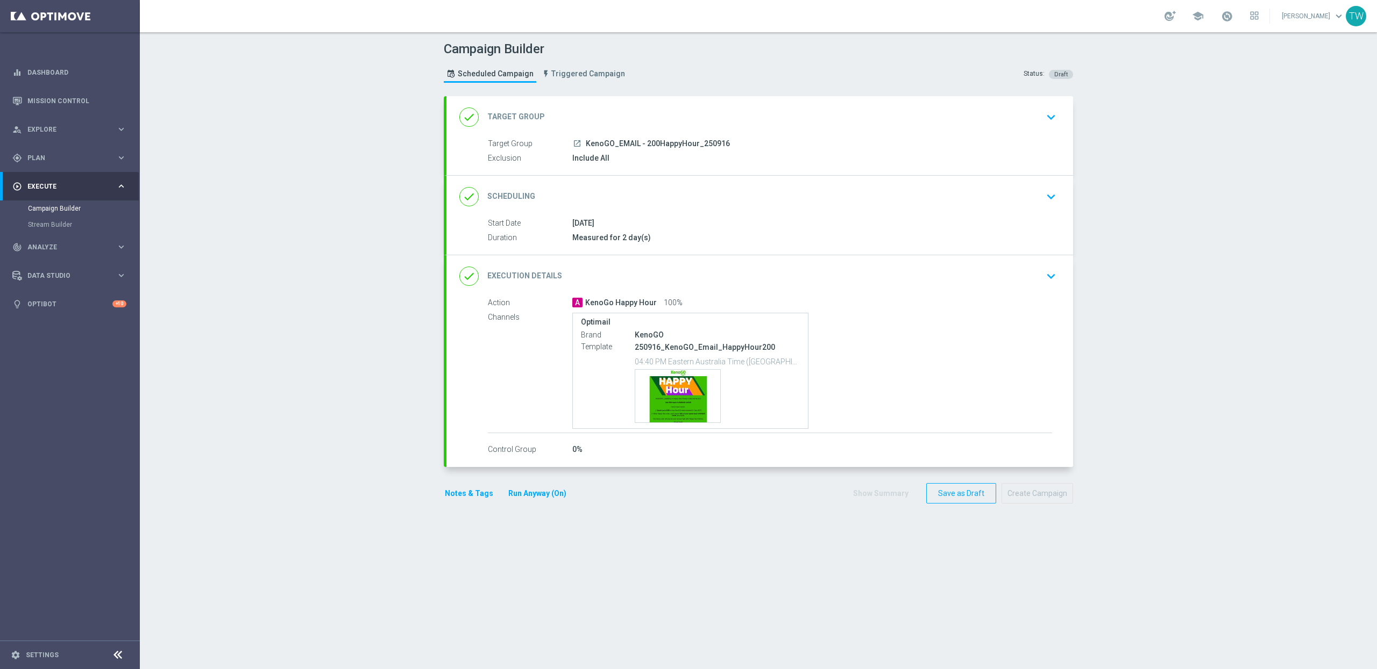
type input "KenoGO_EMAIL - 200HappyHour_250916"
click at [723, 108] on div "done Target Group keyboard_arrow_down" at bounding box center [759, 117] width 601 height 20
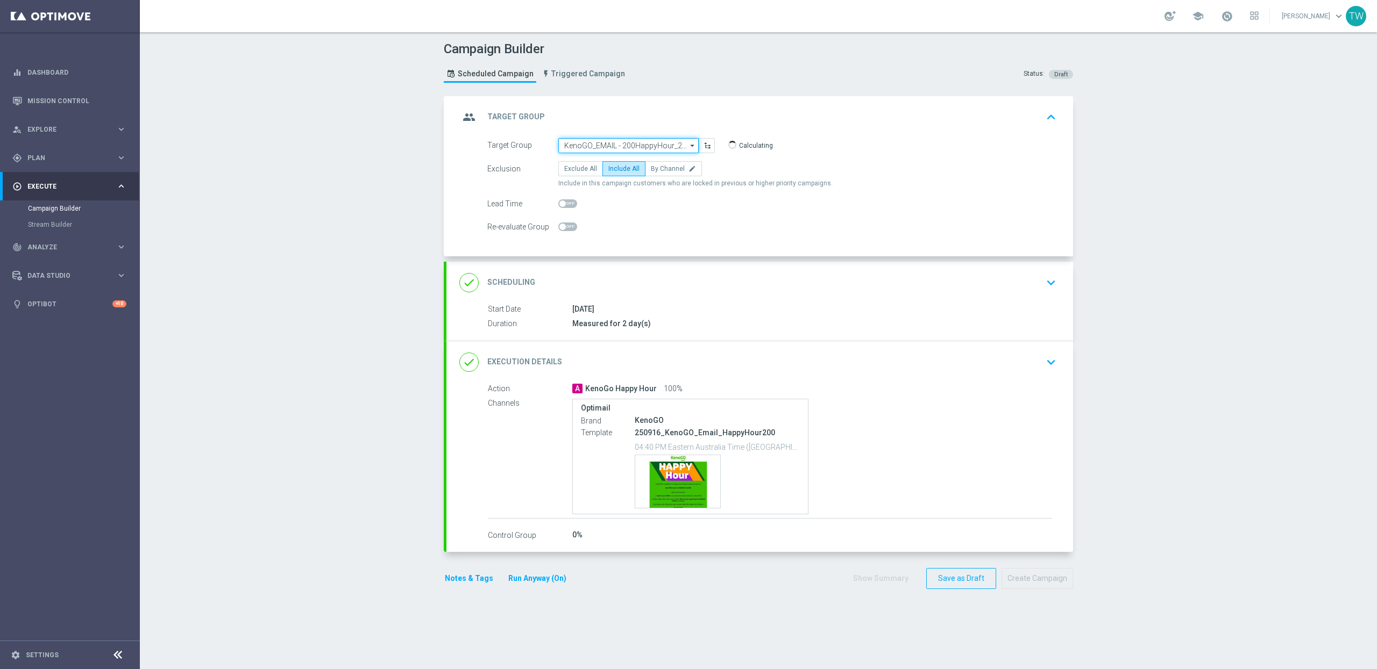
click at [581, 149] on input "KenoGO_EMAIL - 200HappyHour_250916" at bounding box center [628, 145] width 140 height 15
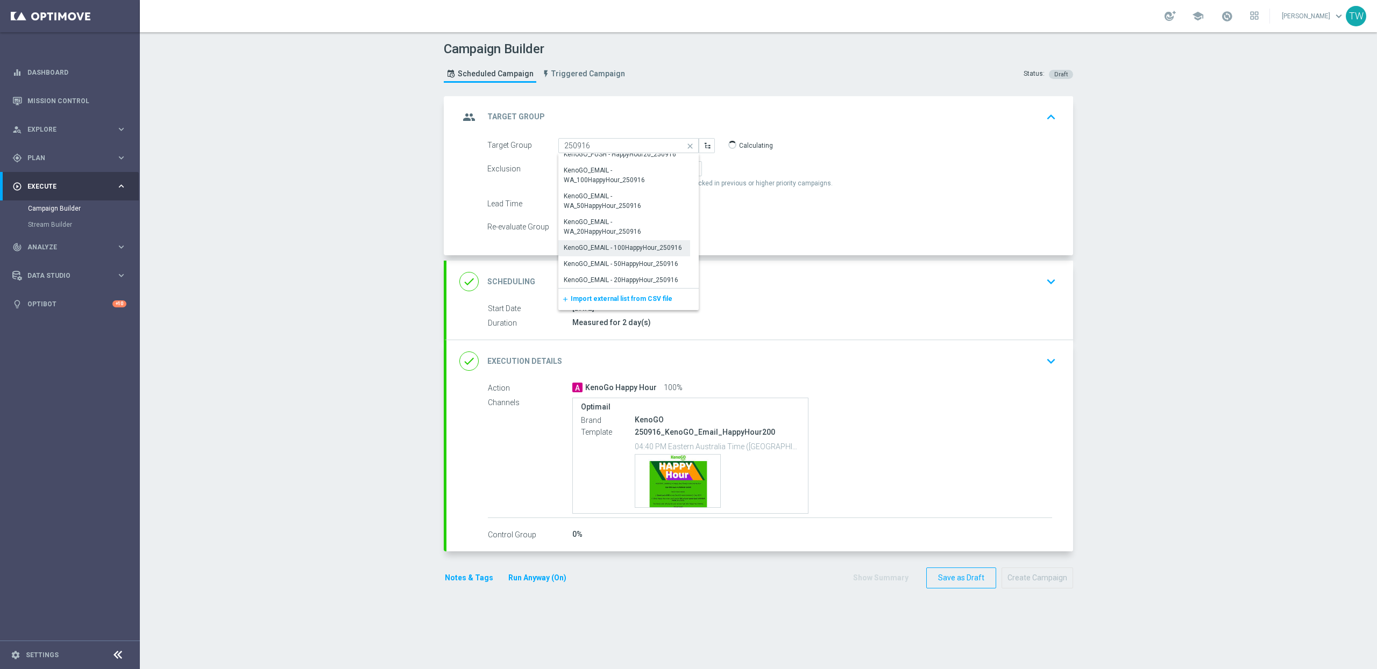
click at [653, 248] on div "KenoGO_EMAIL - 100HappyHour_250916" at bounding box center [623, 248] width 118 height 10
type input "KenoGO_EMAIL - 100HappyHour_250916"
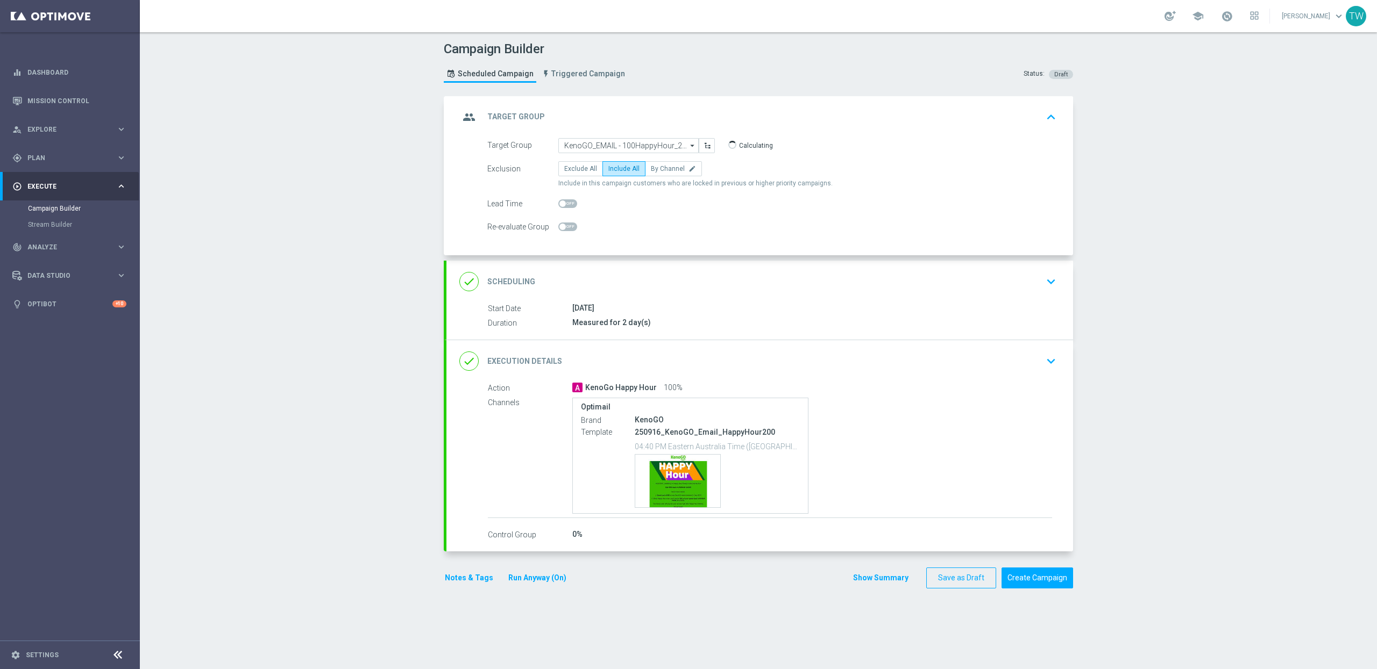
click at [688, 353] on div "done Execution Details keyboard_arrow_down" at bounding box center [759, 361] width 601 height 20
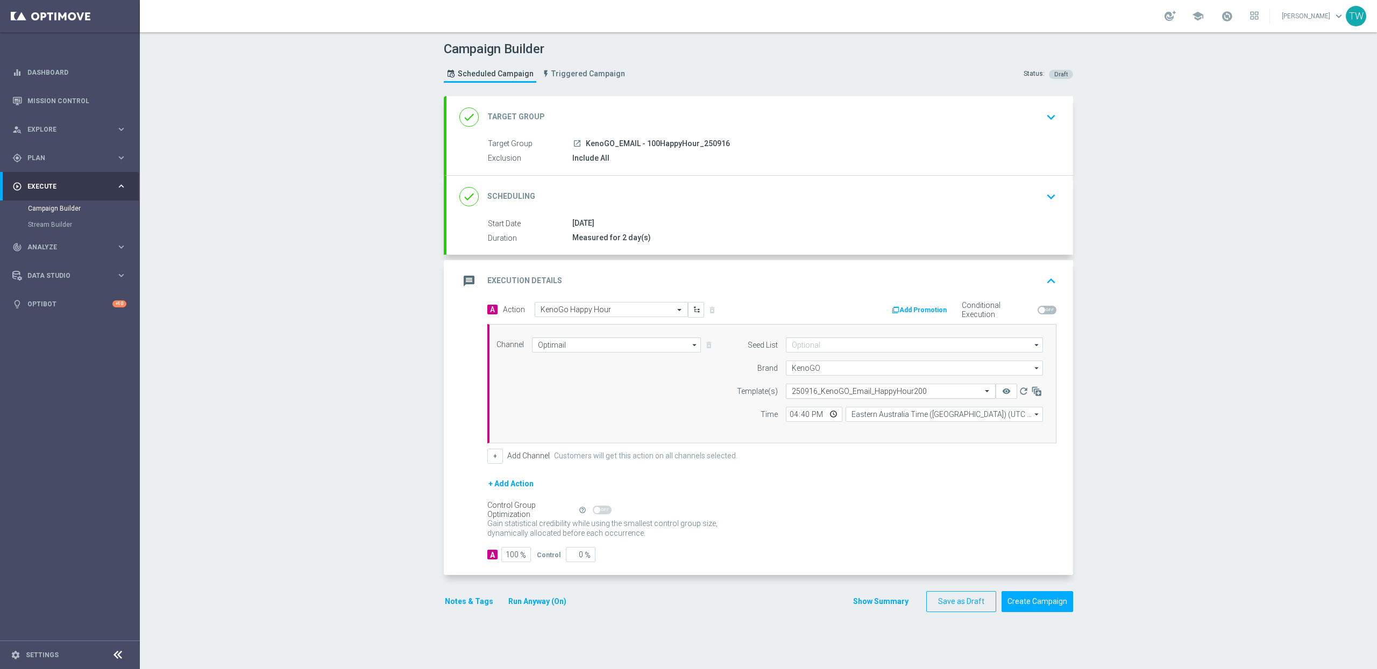
click at [822, 388] on input "text" at bounding box center [880, 391] width 176 height 9
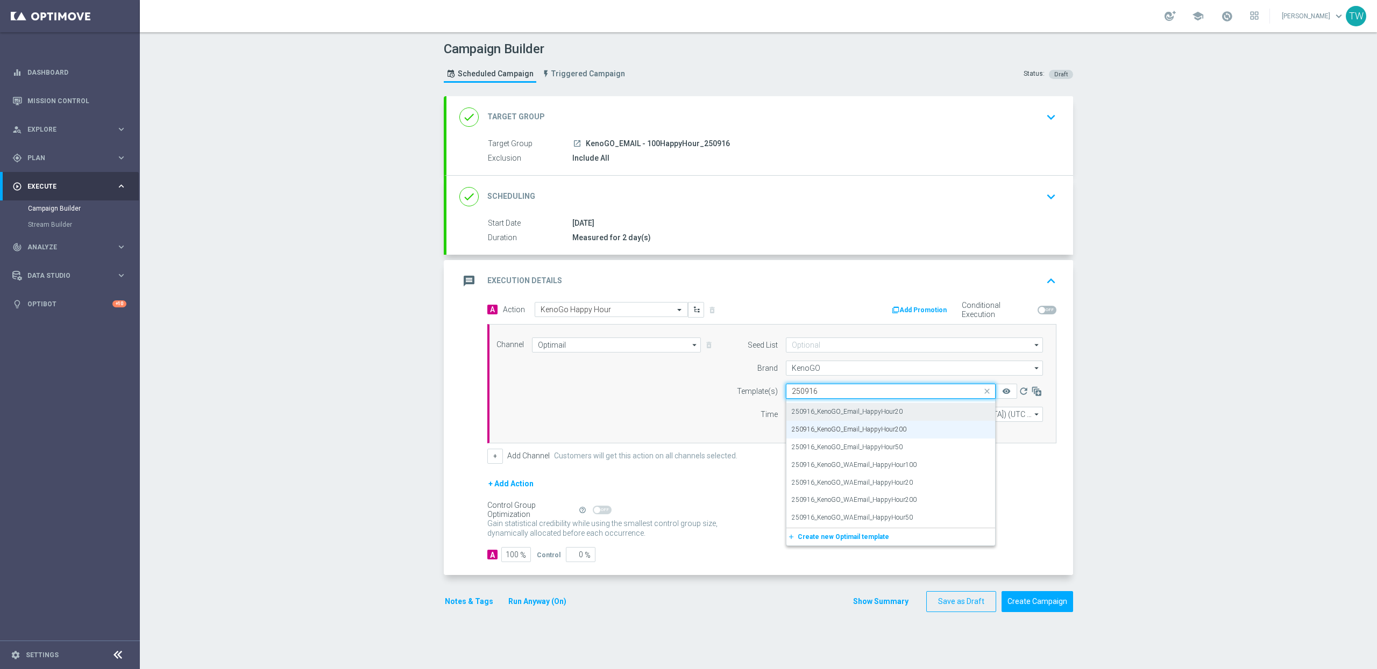
scroll to position [0, 0]
click at [908, 412] on div "250916_KenoGO_Email_HappyHour100" at bounding box center [891, 408] width 198 height 18
type input "250916"
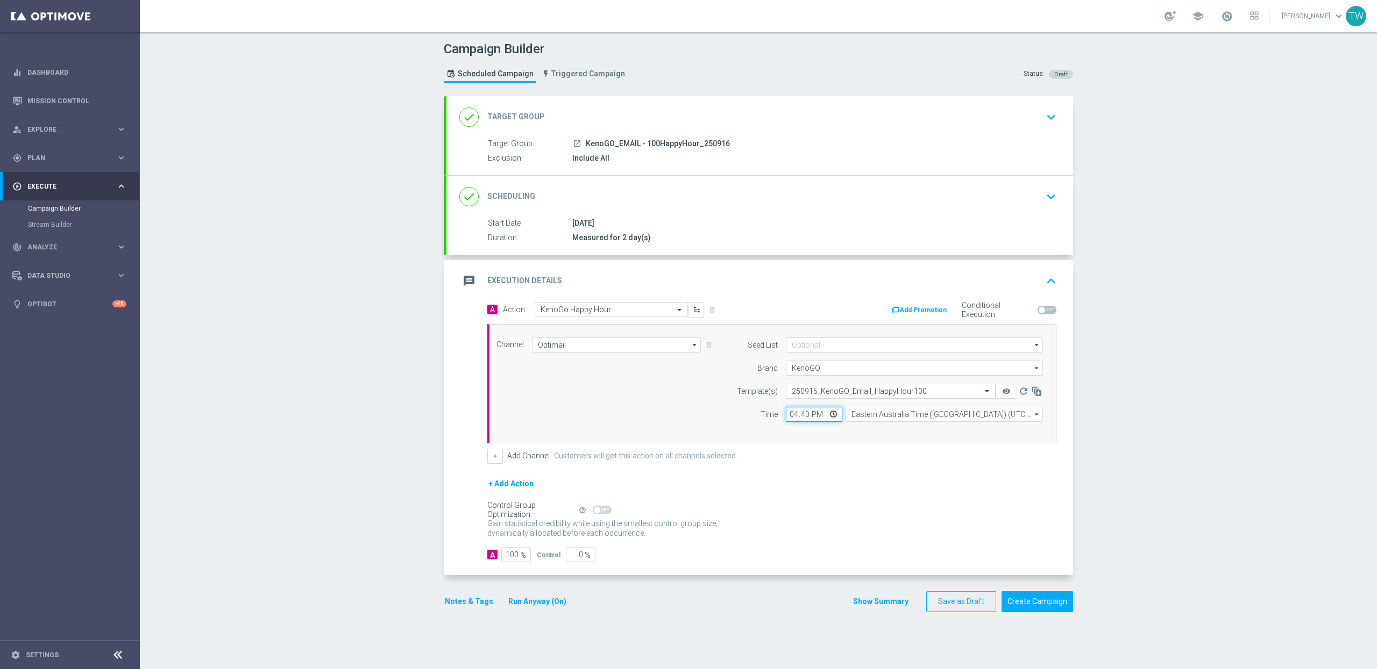
click at [807, 417] on input "16:40" at bounding box center [814, 414] width 56 height 15
type input "16:45"
click at [879, 416] on input "Eastern Australia Time (Sydney) (UTC +10:00)" at bounding box center [943, 414] width 197 height 15
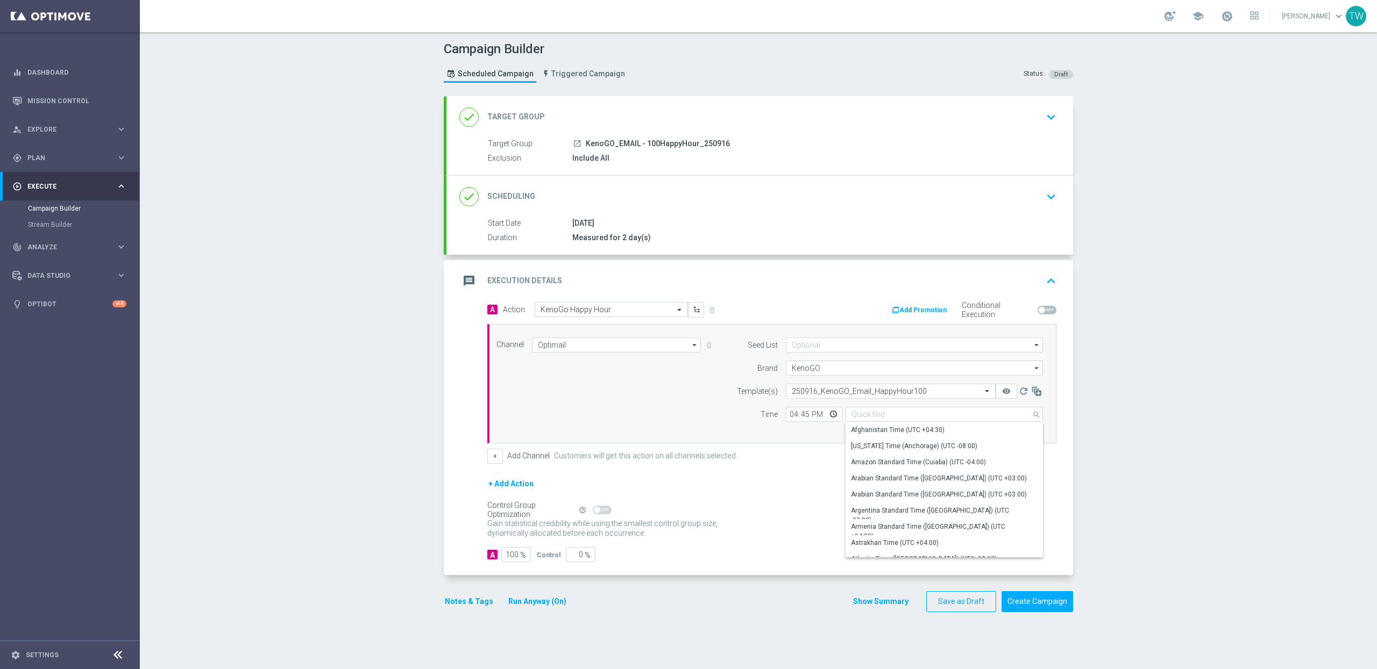
click at [1120, 509] on div "Campaign Builder Scheduled Campaign Triggered Campaign Status: Draft done Targe…" at bounding box center [758, 350] width 1237 height 637
type input "Eastern Australia Time (Sydney) (UTC +10:00)"
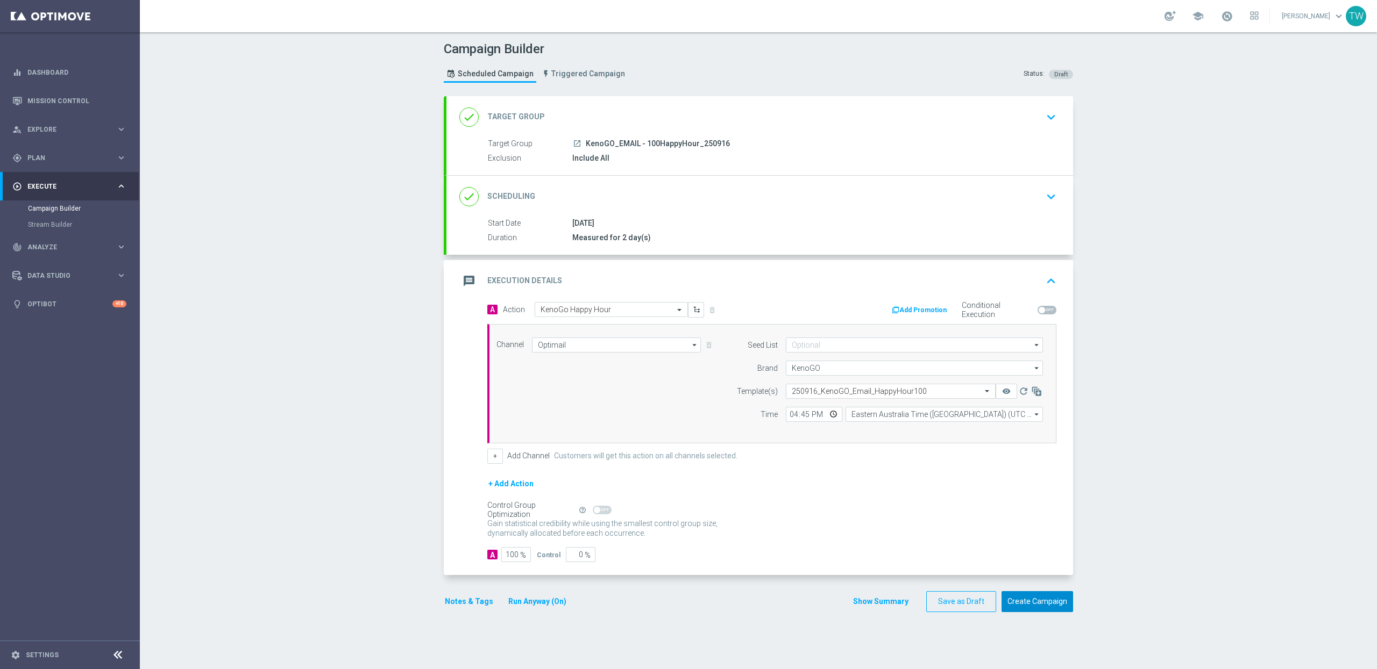
click at [1043, 606] on button "Create Campaign" at bounding box center [1037, 602] width 72 height 21
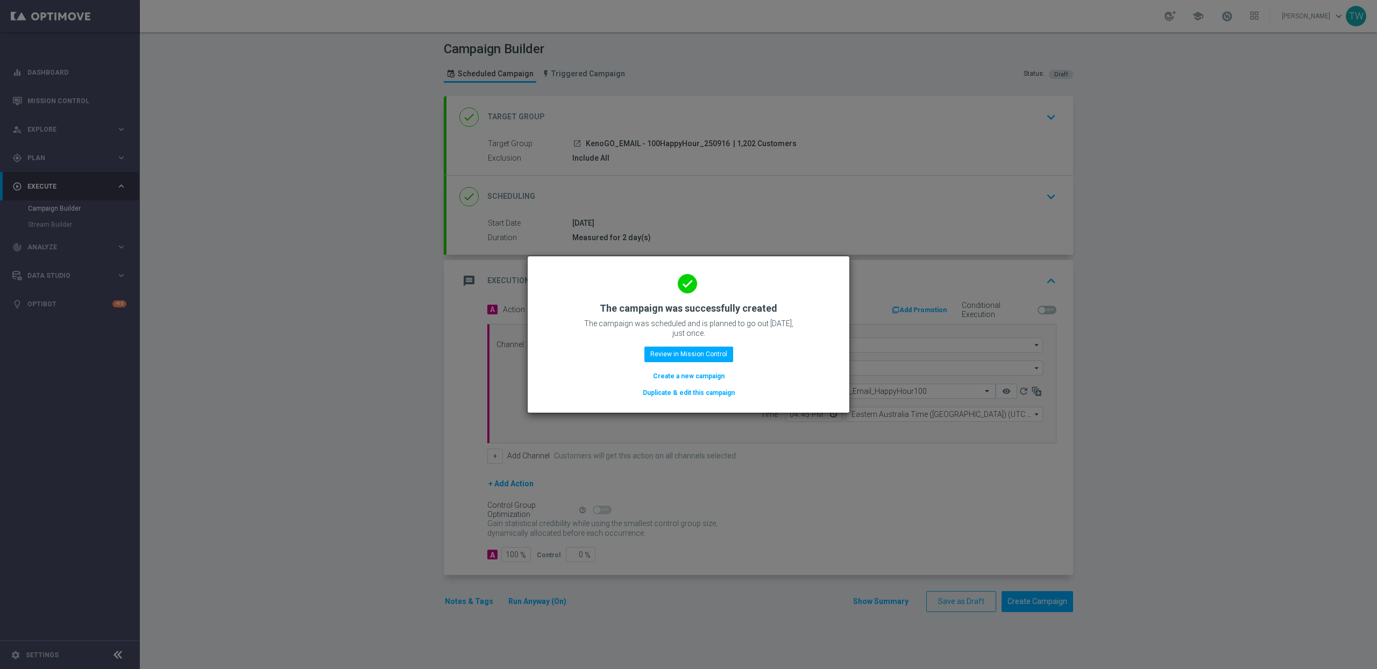
click at [664, 394] on button "Duplicate & edit this campaign" at bounding box center [689, 393] width 94 height 12
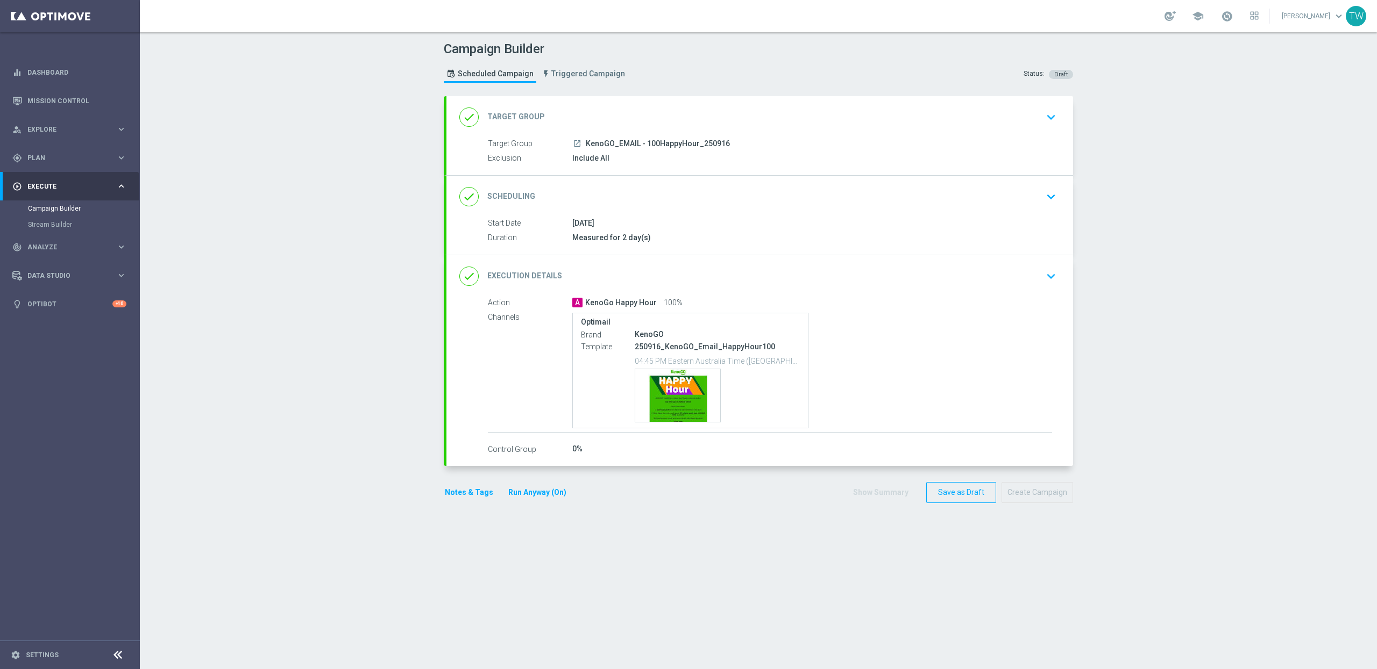
click at [718, 117] on div "done Target Group keyboard_arrow_down" at bounding box center [759, 117] width 601 height 20
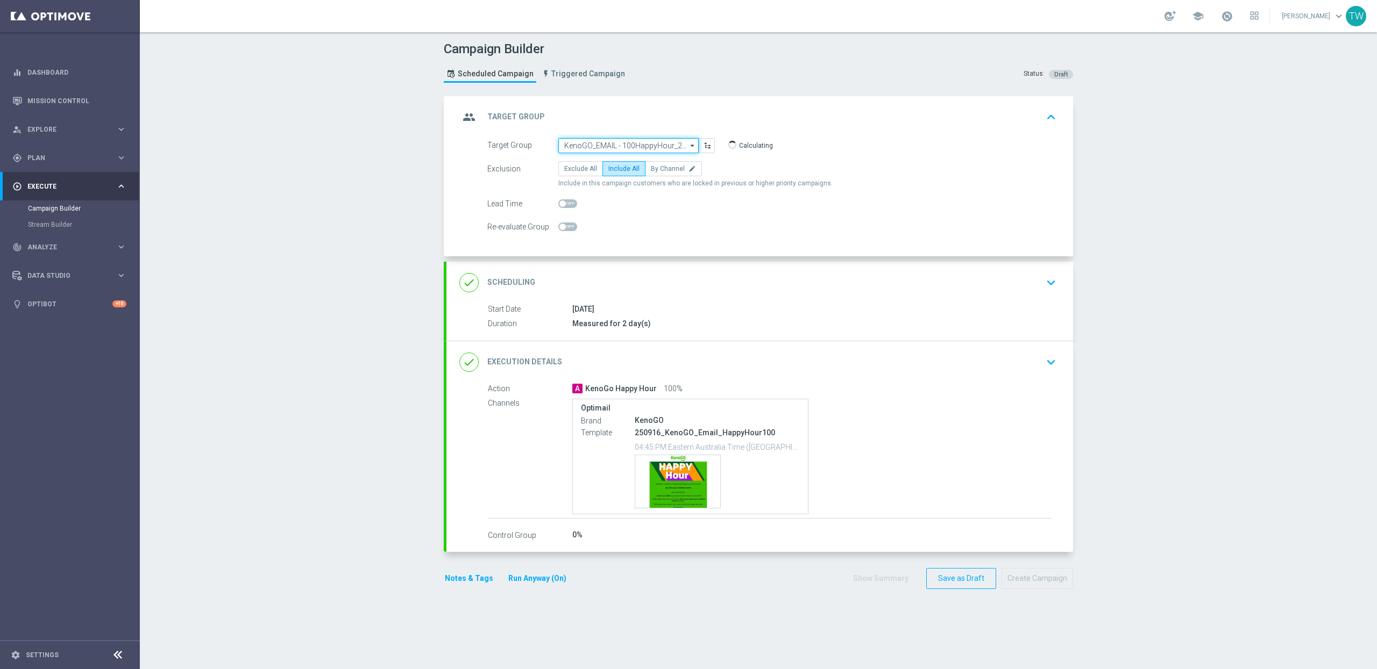
click at [640, 142] on input "KenoGO_EMAIL - 100HappyHour_250916" at bounding box center [628, 145] width 140 height 15
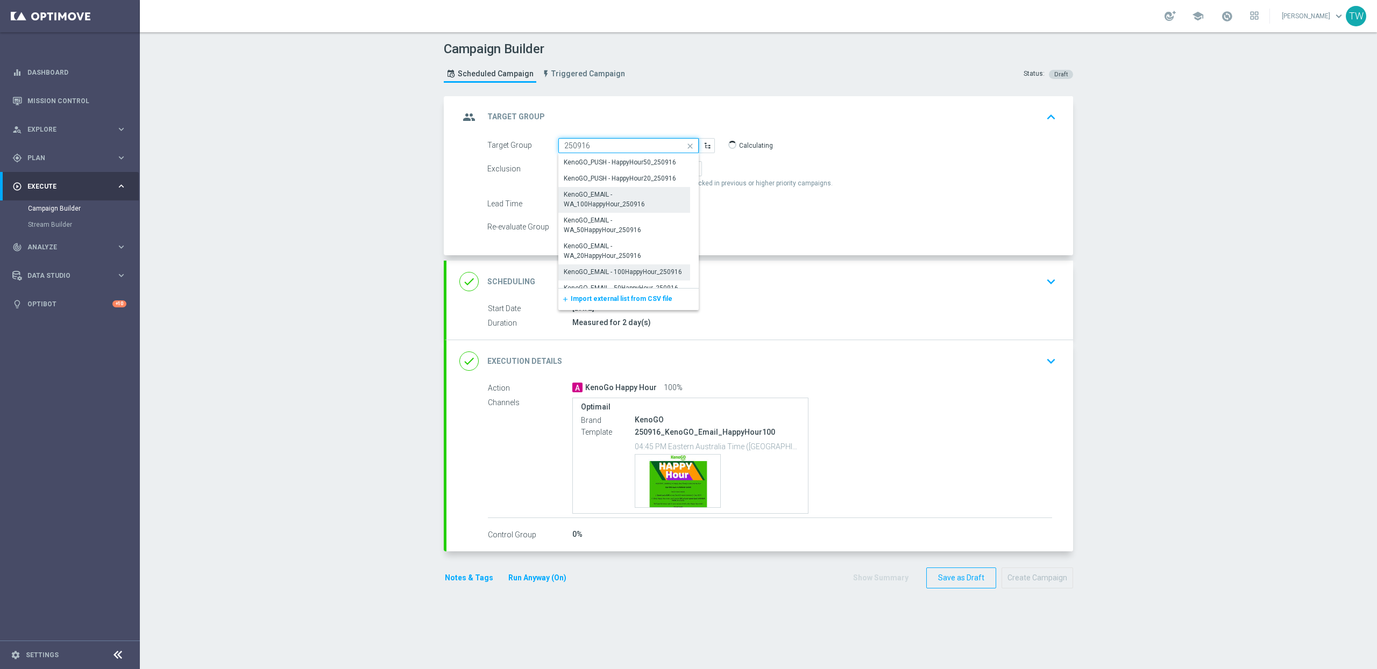
scroll to position [265, 0]
click at [638, 268] on div "KenoGO_EMAIL - 50HappyHour_250916" at bounding box center [621, 265] width 115 height 10
type input "KenoGO_EMAIL - 50HappyHour_250916"
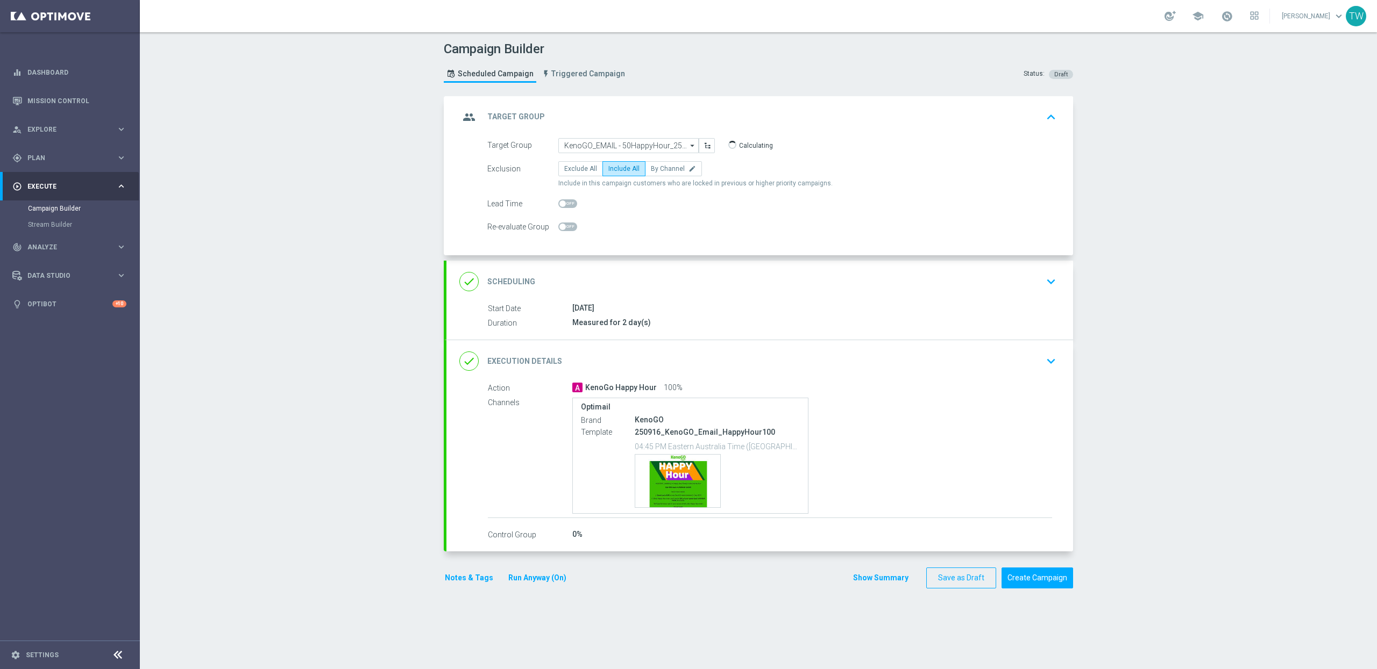
click at [795, 371] on div "done Execution Details keyboard_arrow_down" at bounding box center [759, 361] width 601 height 20
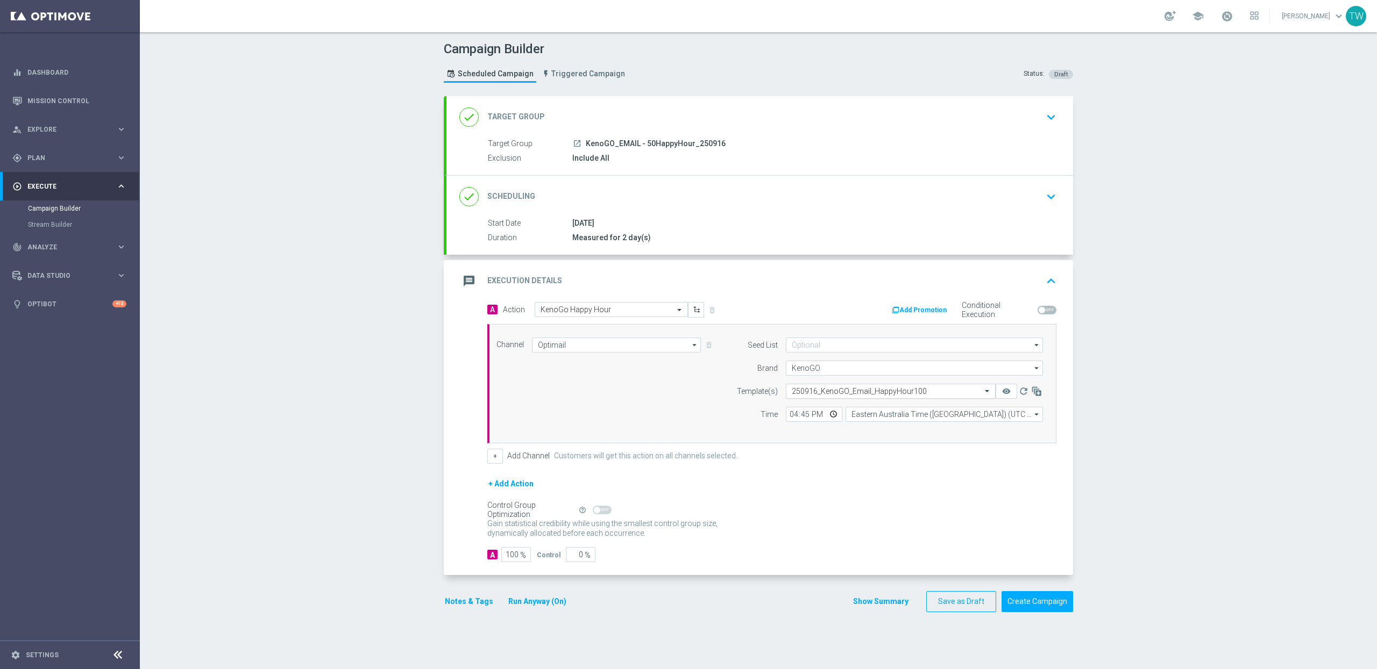
click at [924, 396] on input "text" at bounding box center [880, 391] width 176 height 9
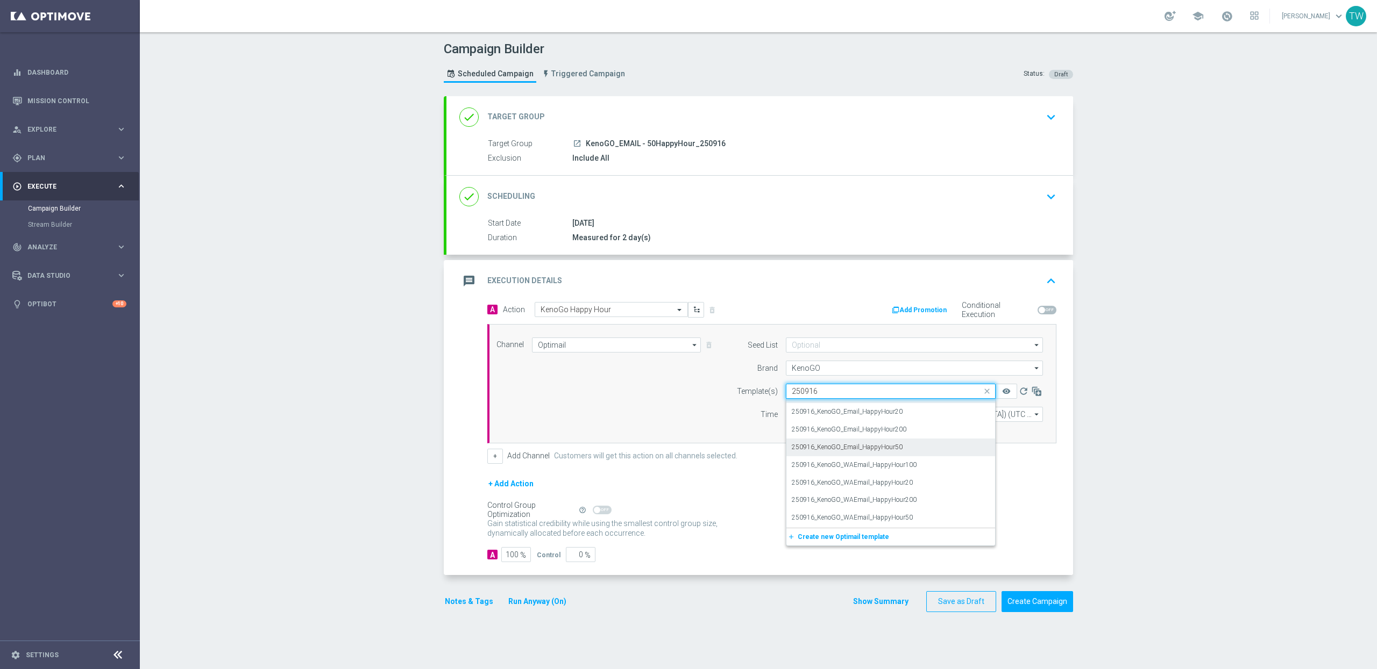
scroll to position [0, 0]
click at [916, 460] on div "250916_KenoGO_Email_HappyHour50" at bounding box center [891, 461] width 198 height 18
type input "250916"
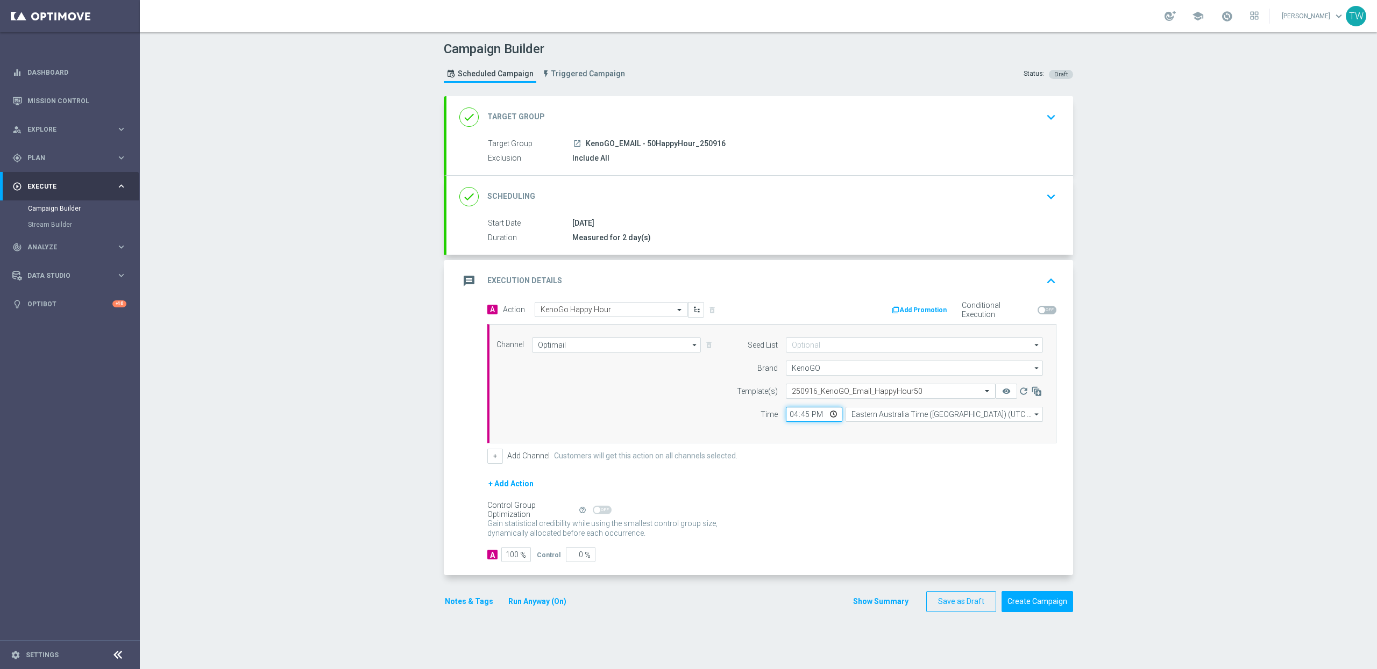
click at [807, 414] on input "16:45" at bounding box center [814, 414] width 56 height 15
type input "16:50"
click at [820, 451] on div "+ Add Channel Customers will get this action on all channels selected." at bounding box center [771, 456] width 569 height 15
click at [1005, 390] on icon "remove_red_eye" at bounding box center [1006, 391] width 9 height 9
click at [1043, 602] on button "Create Campaign" at bounding box center [1037, 602] width 72 height 21
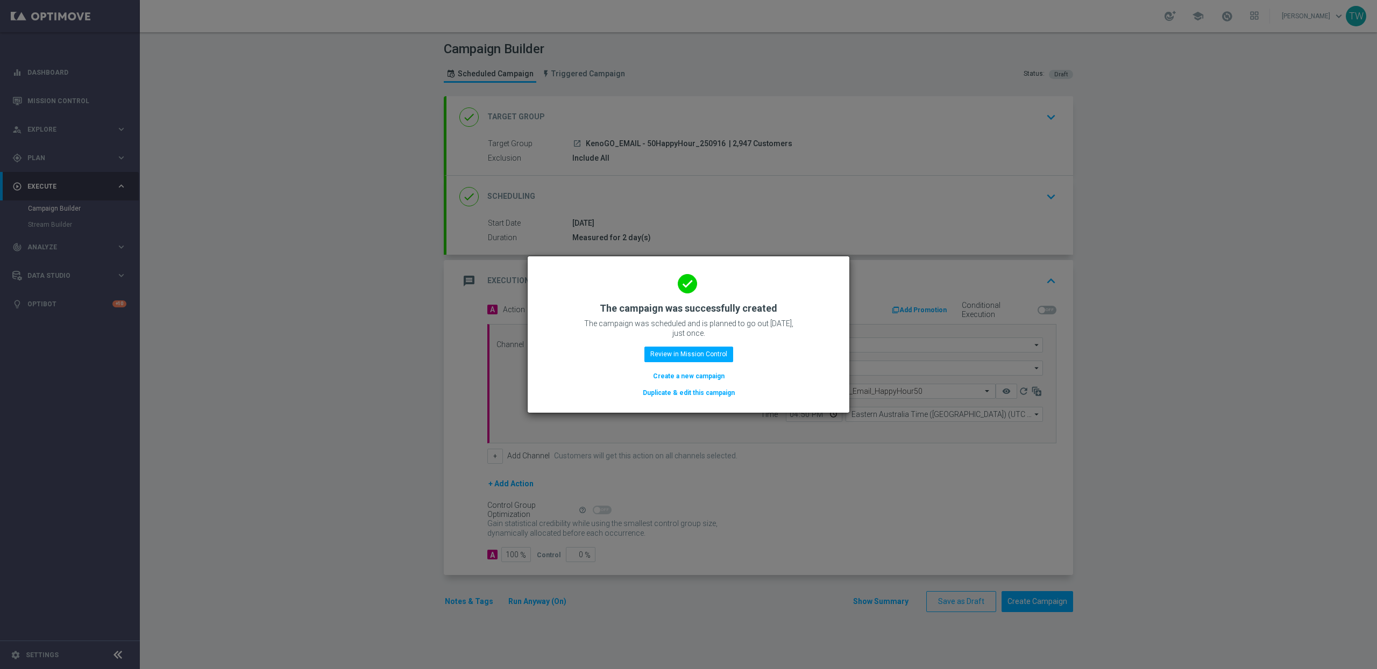
click at [726, 397] on button "Duplicate & edit this campaign" at bounding box center [689, 393] width 94 height 12
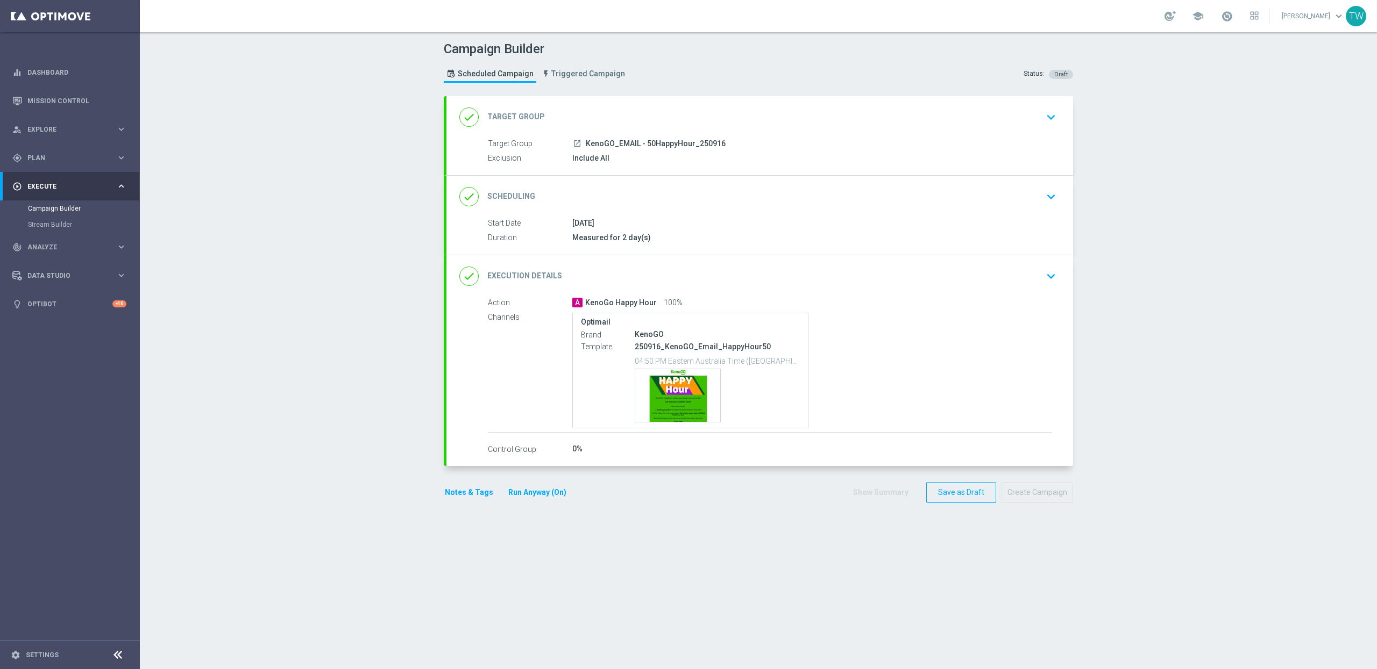
click at [705, 111] on div "done Target Group keyboard_arrow_down" at bounding box center [759, 117] width 601 height 20
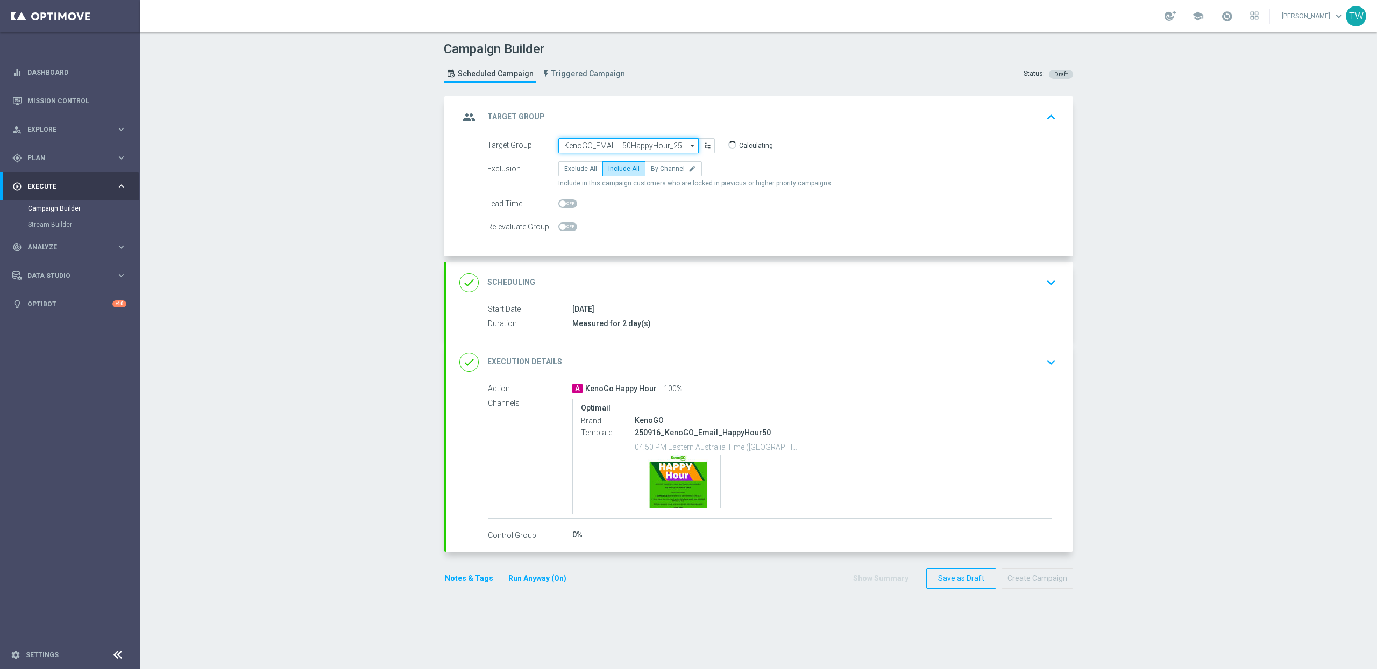
click at [624, 139] on input "KenoGO_EMAIL - 50HappyHour_250916" at bounding box center [628, 145] width 140 height 15
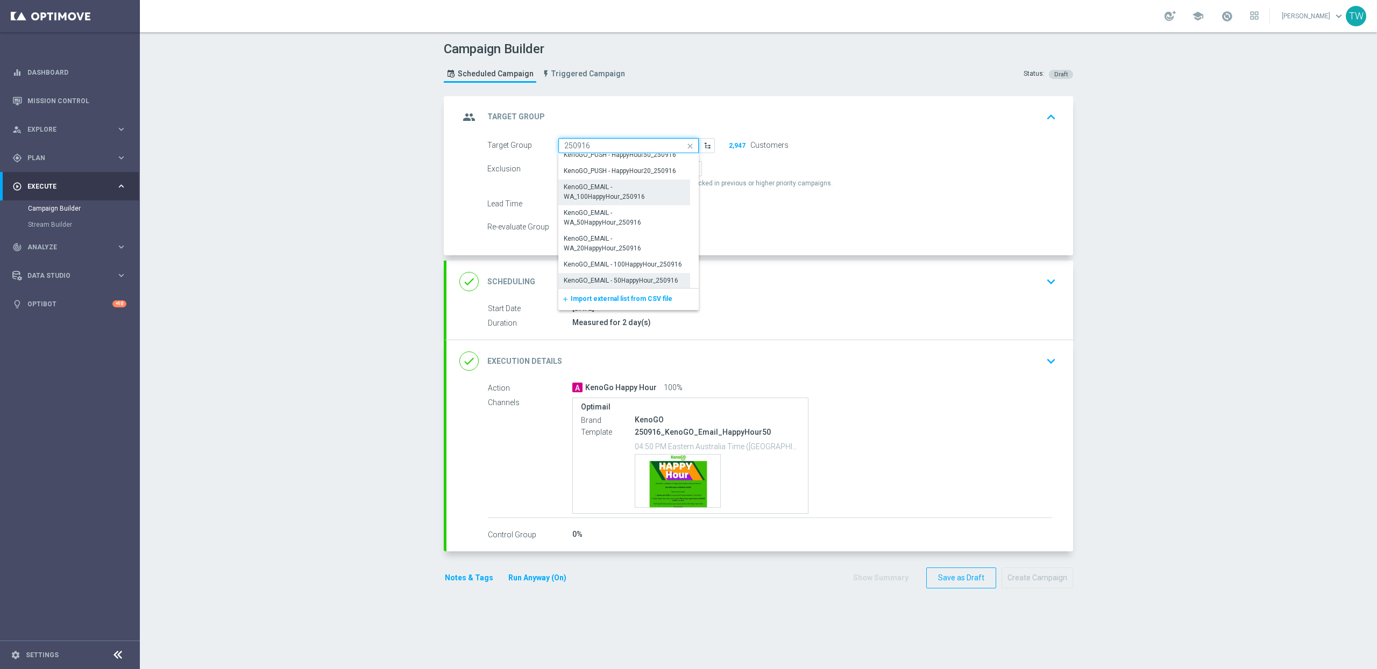
scroll to position [265, 0]
click at [652, 281] on div "KenoGO_EMAIL - 20HappyHour_250916" at bounding box center [621, 280] width 115 height 10
type input "KenoGO_EMAIL - 20HappyHour_250916"
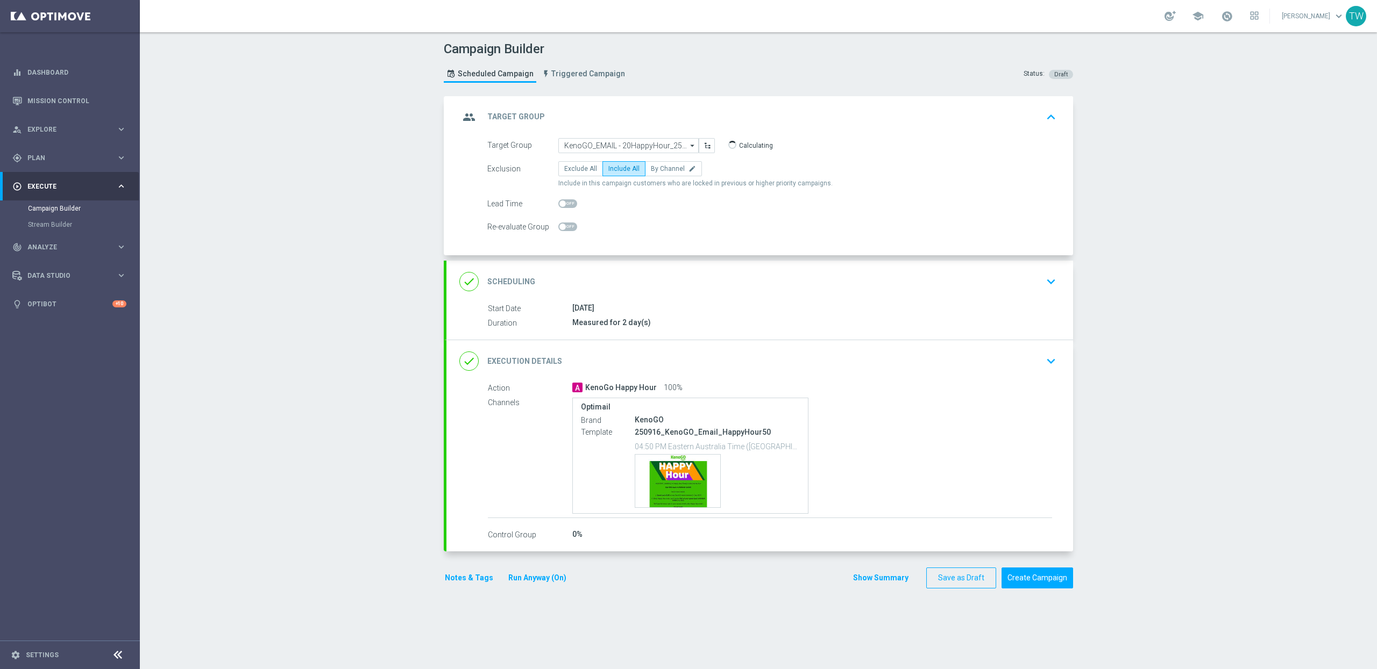
click at [728, 363] on div "done Execution Details keyboard_arrow_down" at bounding box center [759, 361] width 601 height 20
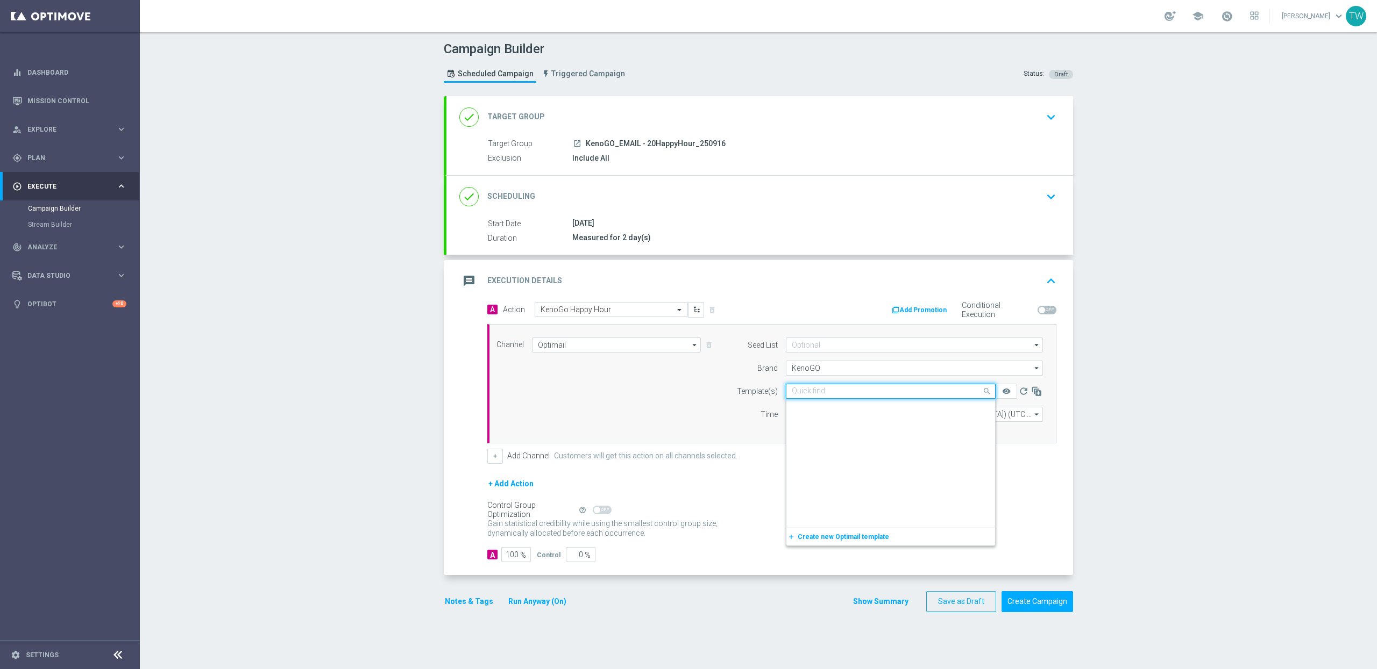
click at [883, 392] on input "text" at bounding box center [880, 391] width 176 height 9
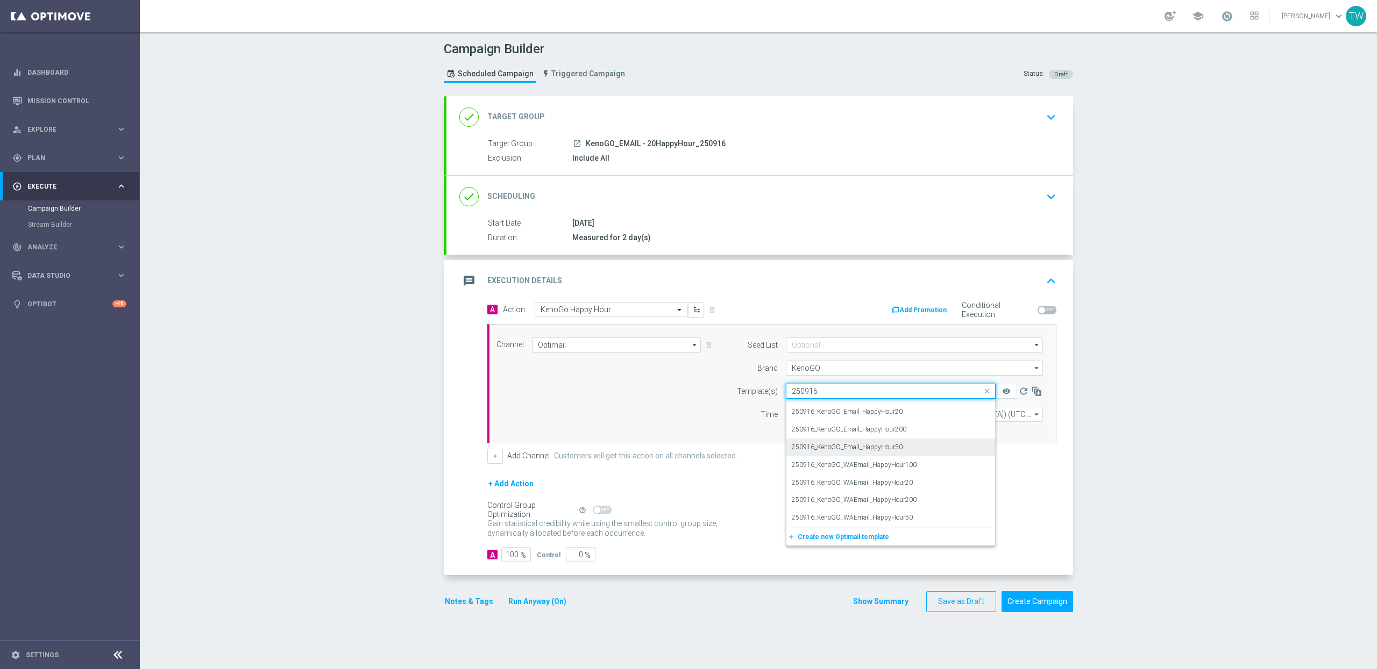
scroll to position [13, 0]
click at [938, 418] on div "250916_KenoGO_Email_HappyHour20" at bounding box center [891, 412] width 198 height 18
type input "250916"
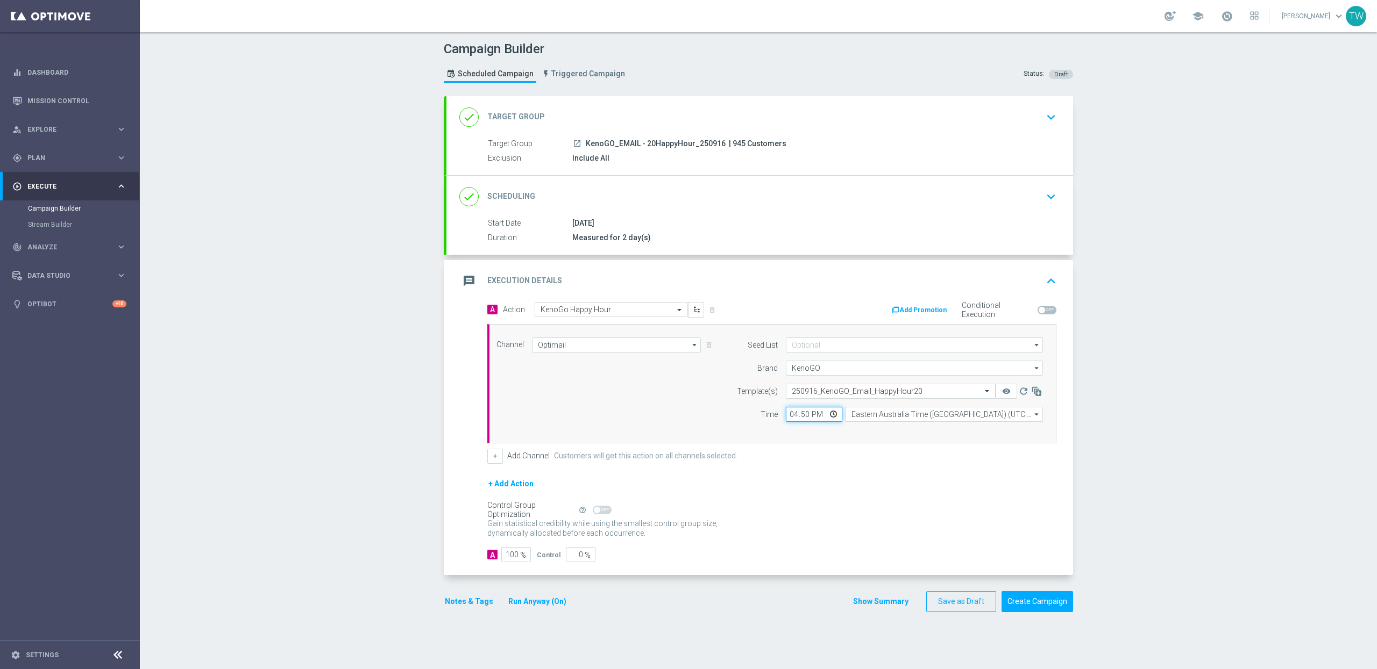
drag, startPoint x: 806, startPoint y: 411, endPoint x: 805, endPoint y: 424, distance: 13.0
click at [806, 411] on input "16:50" at bounding box center [814, 414] width 56 height 15
type input "16:55"
drag, startPoint x: 834, startPoint y: 518, endPoint x: 849, endPoint y: 493, distance: 29.7
click at [838, 510] on div "Control Group Optimization Self Optimizing Campaign help_outline" at bounding box center [771, 510] width 569 height 12
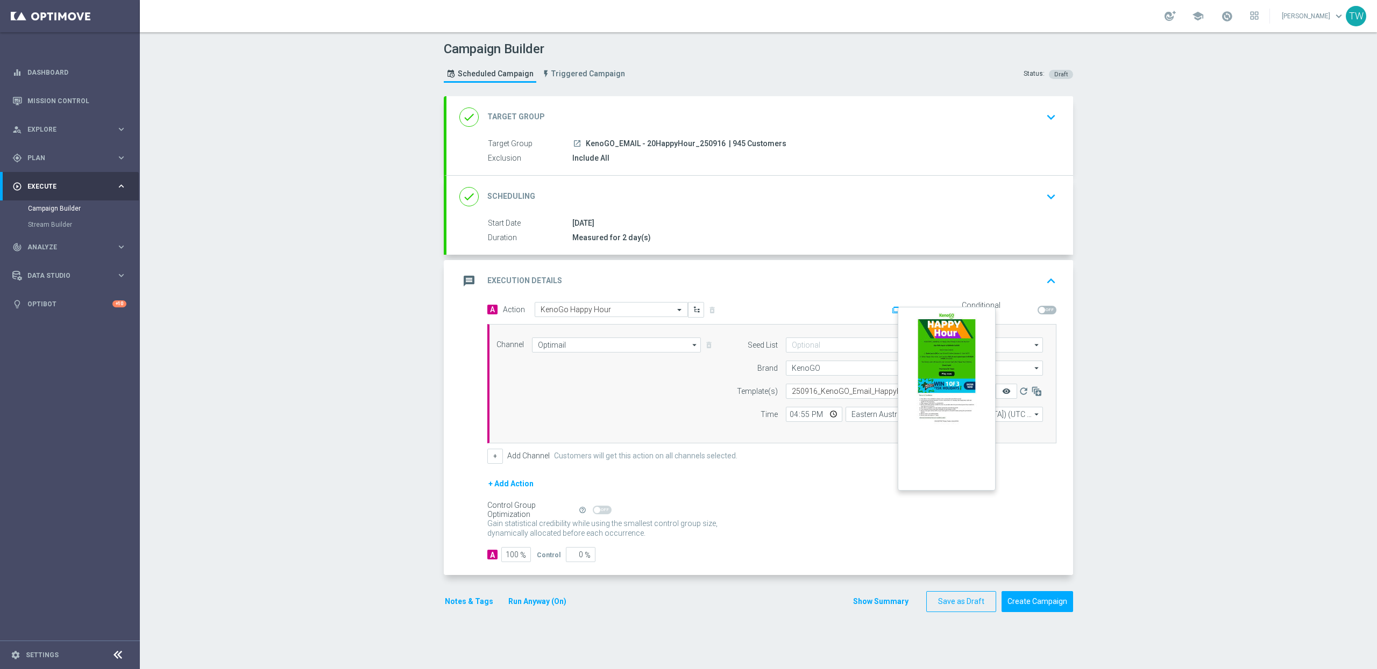
click at [1006, 389] on icon "remove_red_eye" at bounding box center [1006, 391] width 9 height 9
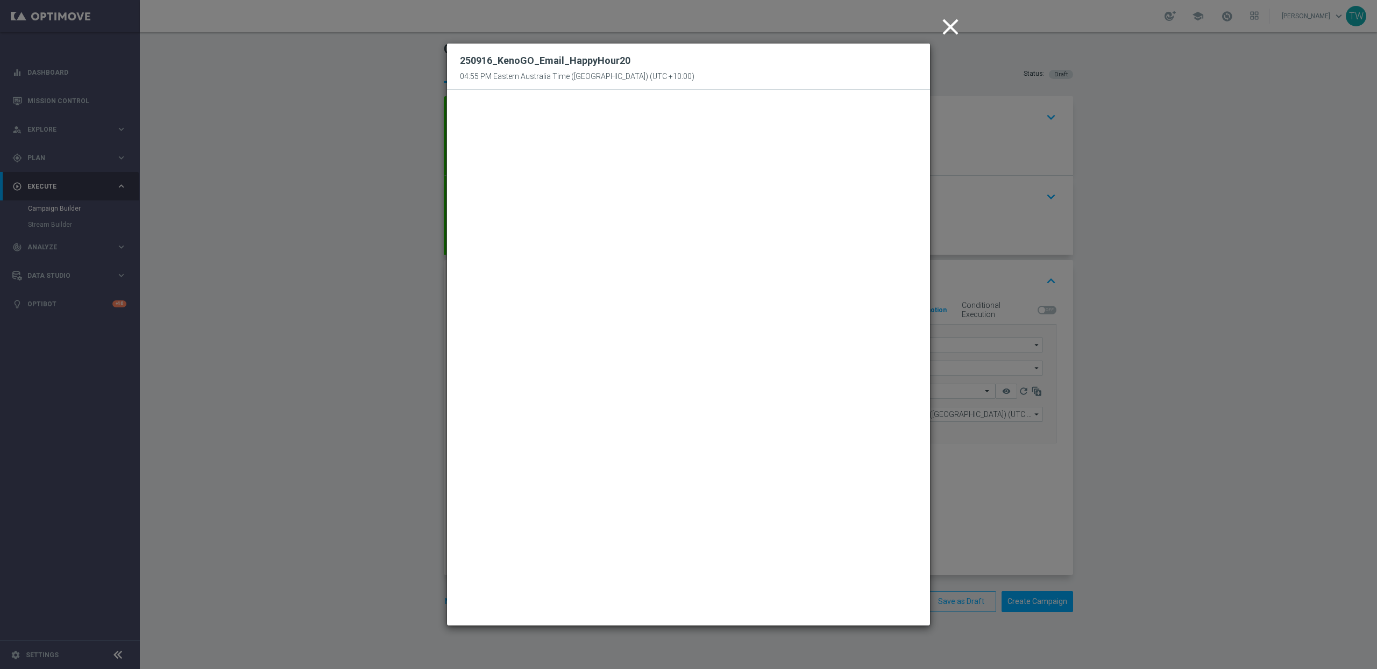
click at [971, 508] on modal-container "close 250916_KenoGO_Email_HappyHour20 04:55 PM Eastern Australia Time (Sydney) …" at bounding box center [688, 334] width 1377 height 669
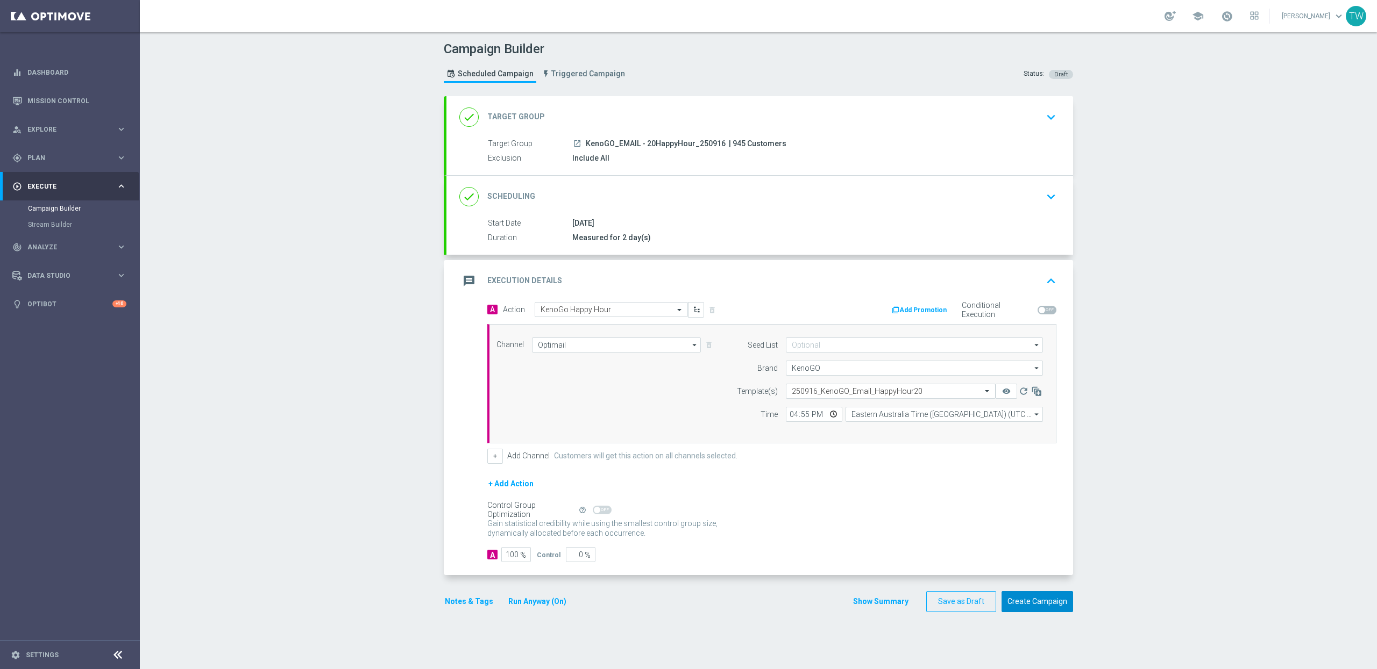
click at [1052, 603] on button "Create Campaign" at bounding box center [1037, 602] width 72 height 21
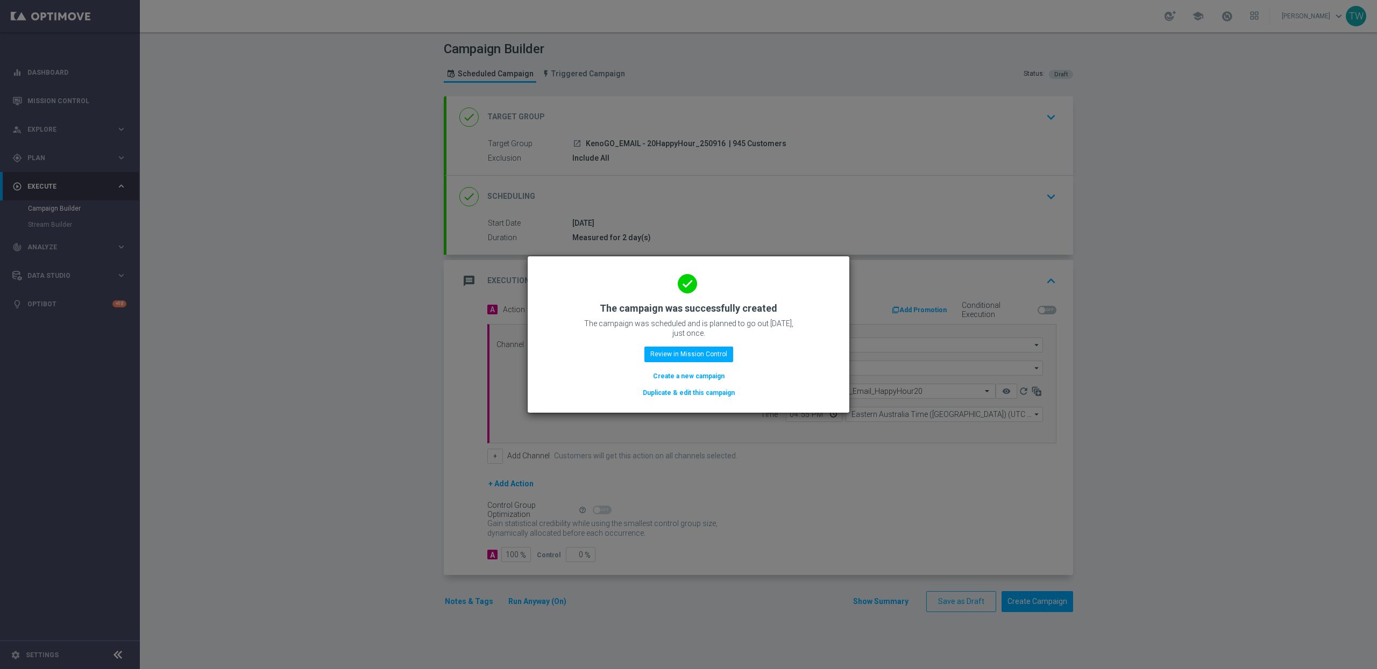
click at [703, 395] on button "Duplicate & edit this campaign" at bounding box center [689, 393] width 94 height 12
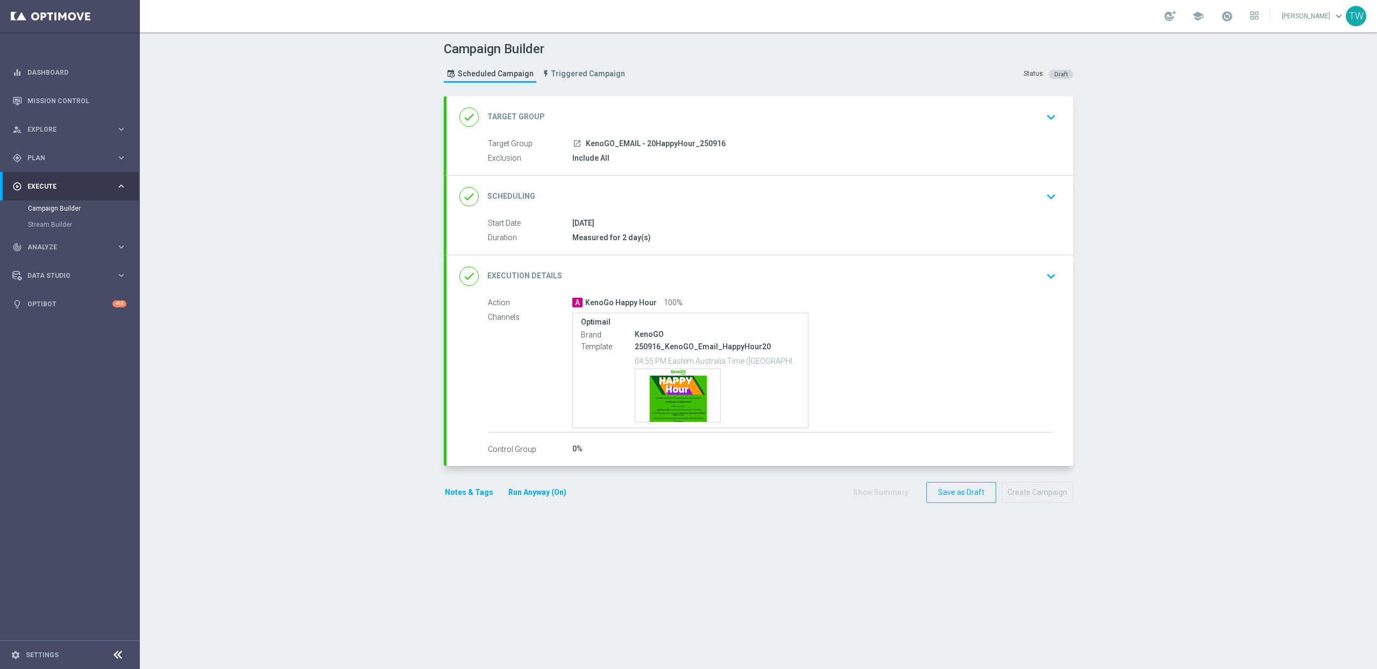
click at [696, 94] on header "Campaign Builder Scheduled Campaign Triggered Campaign Status: Draft" at bounding box center [758, 64] width 1237 height 64
click at [691, 105] on div "done Target Group keyboard_arrow_down" at bounding box center [759, 117] width 626 height 42
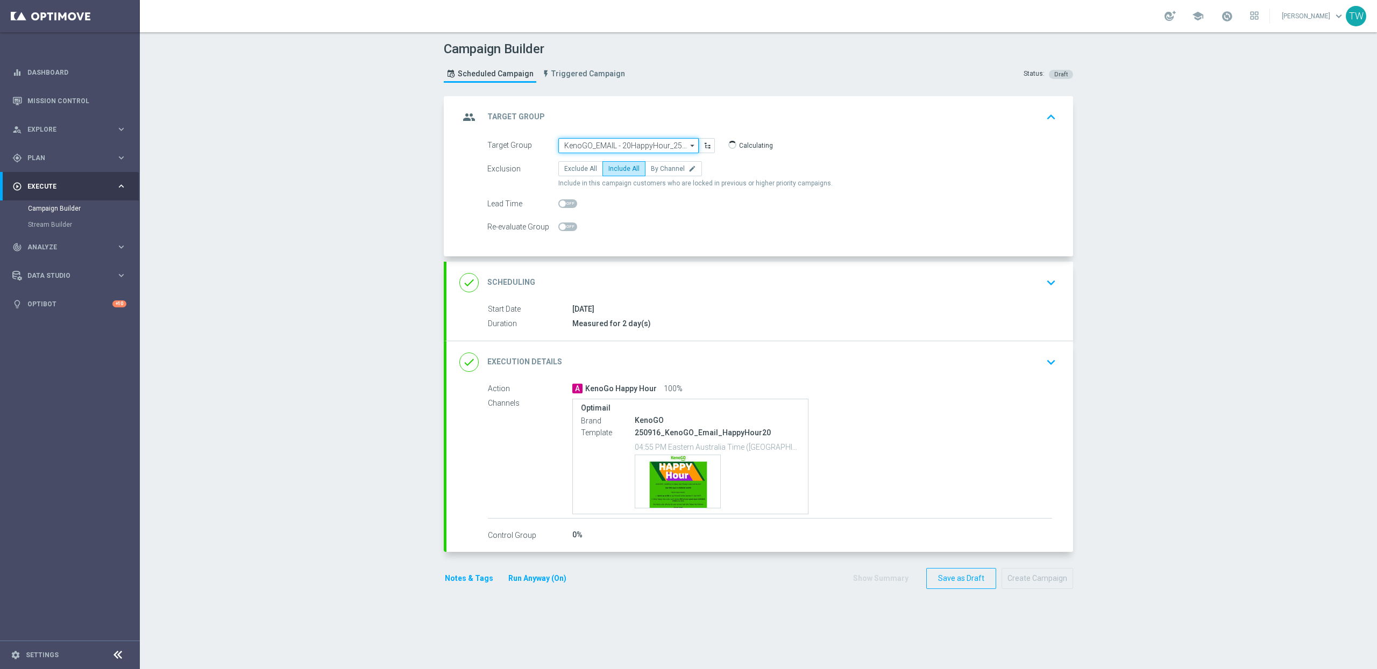
click at [617, 141] on input "KenoGO_EMAIL - 20HappyHour_250916" at bounding box center [628, 145] width 140 height 15
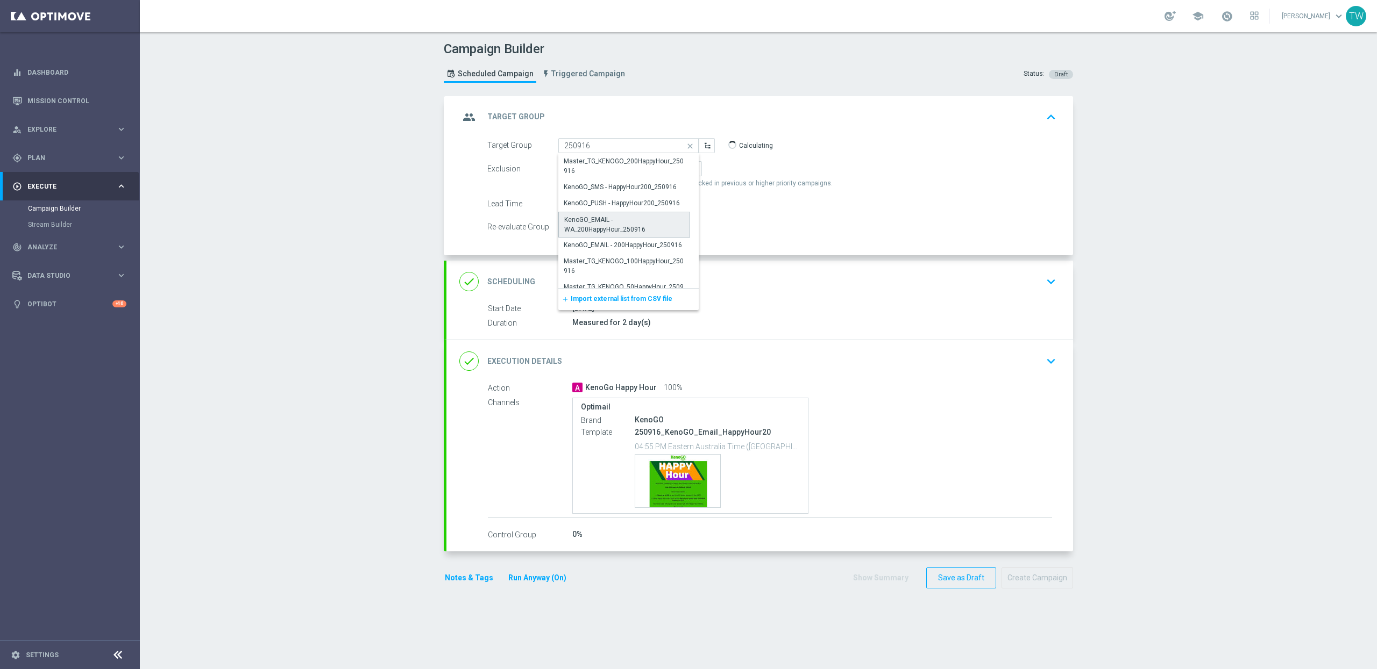
click at [586, 229] on div "KenoGO_EMAIL - WA_200HappyHour_250916" at bounding box center [624, 224] width 120 height 19
type input "KenoGO_EMAIL - WA_200HappyHour_250916"
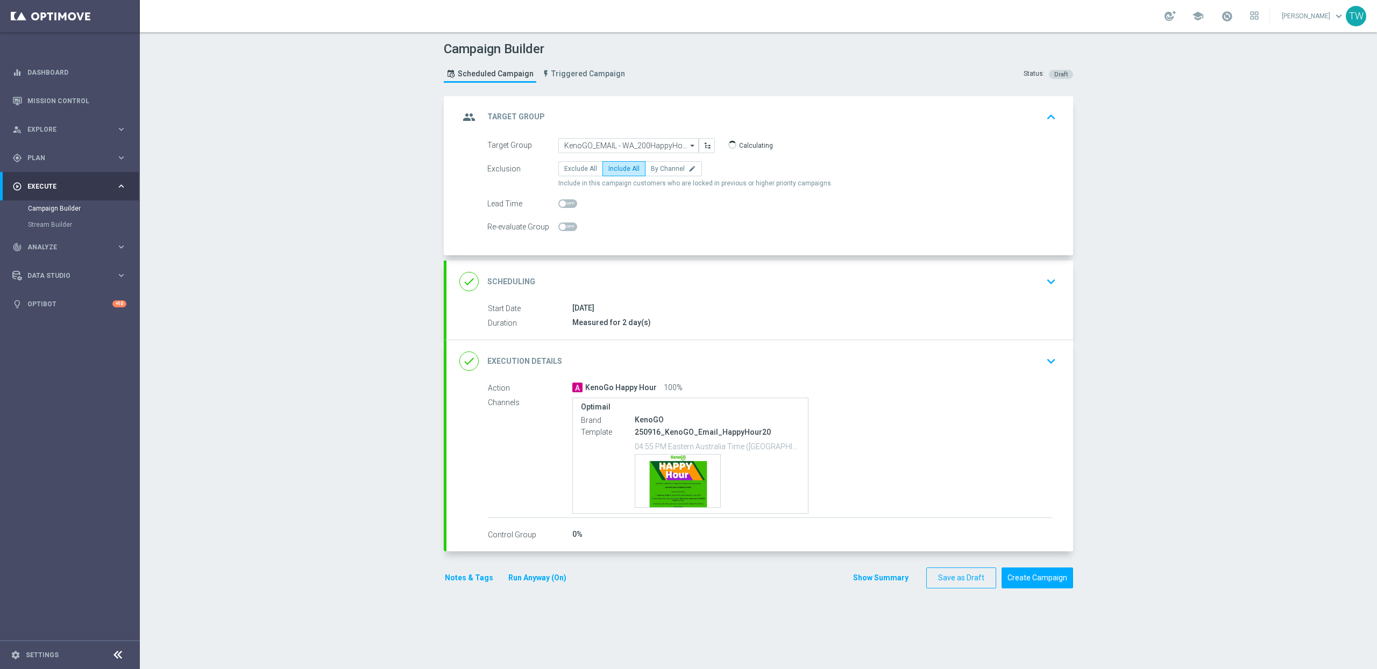
click at [701, 362] on div "done Execution Details keyboard_arrow_down" at bounding box center [759, 361] width 601 height 20
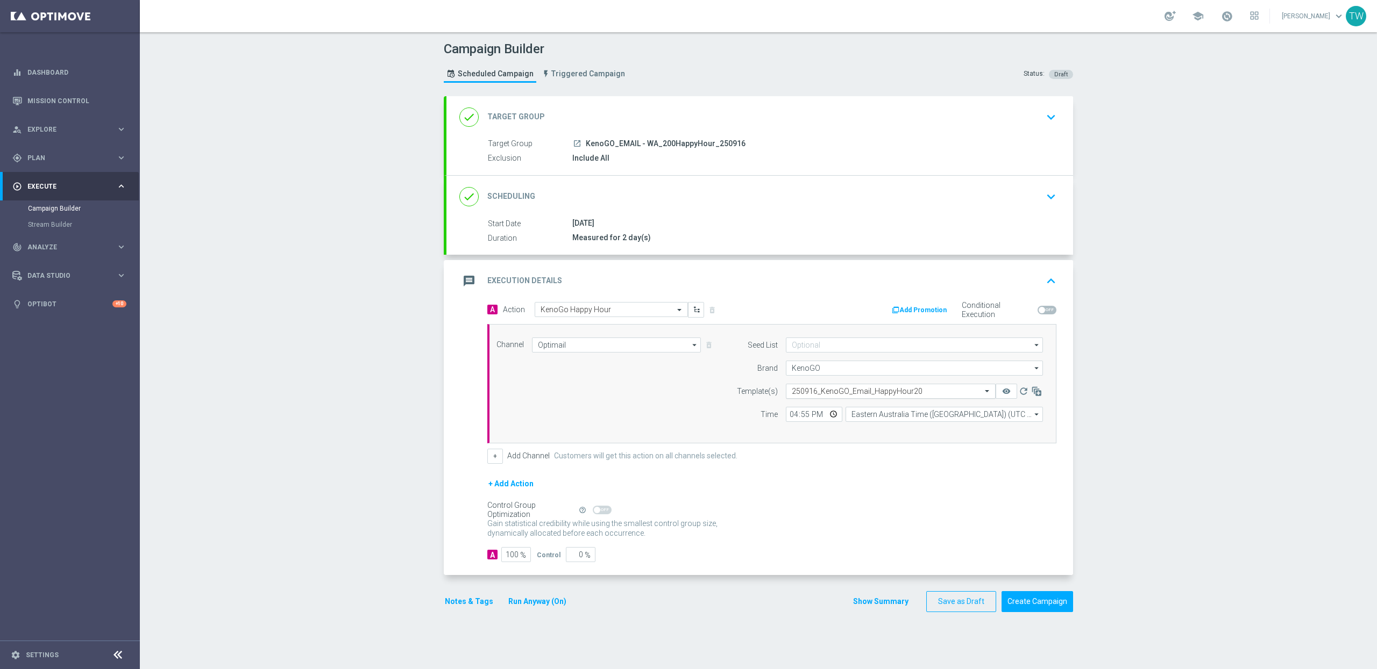
click at [865, 394] on input "text" at bounding box center [880, 391] width 176 height 9
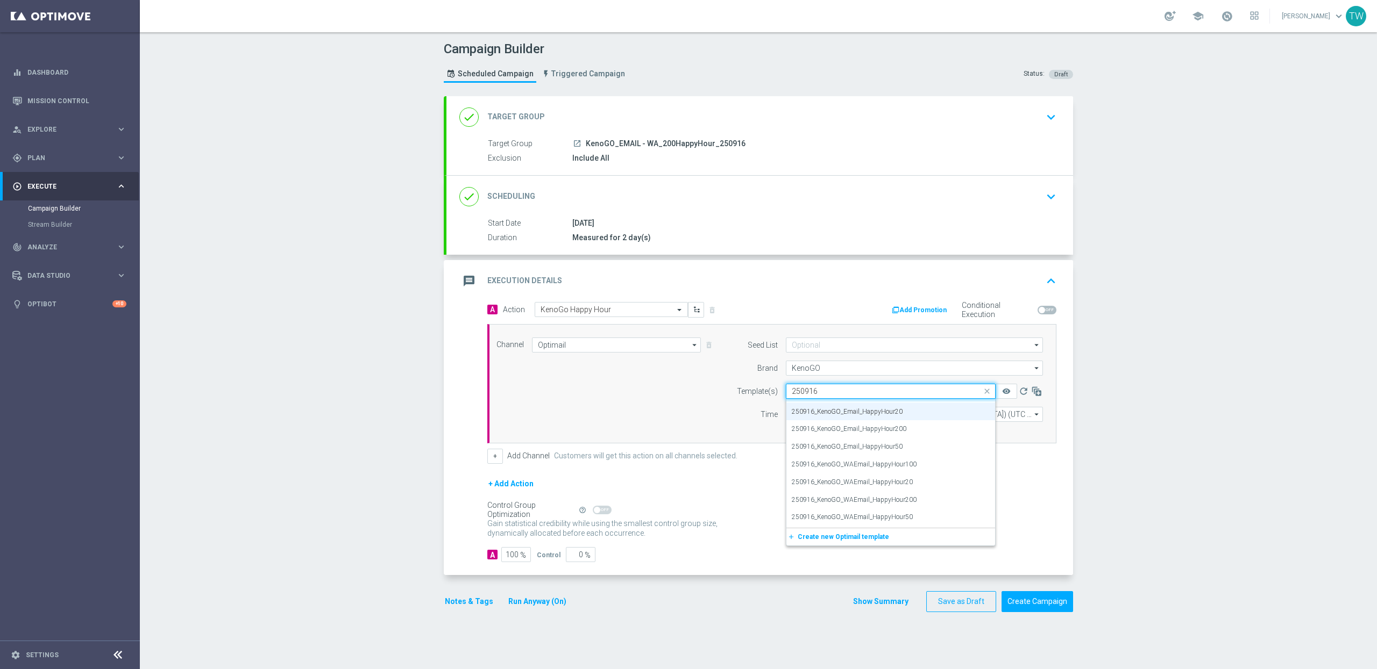
scroll to position [13, 0]
click at [939, 499] on div "250916_KenoGO_WAEmail_HappyHour200" at bounding box center [891, 500] width 198 height 18
type input "250916"
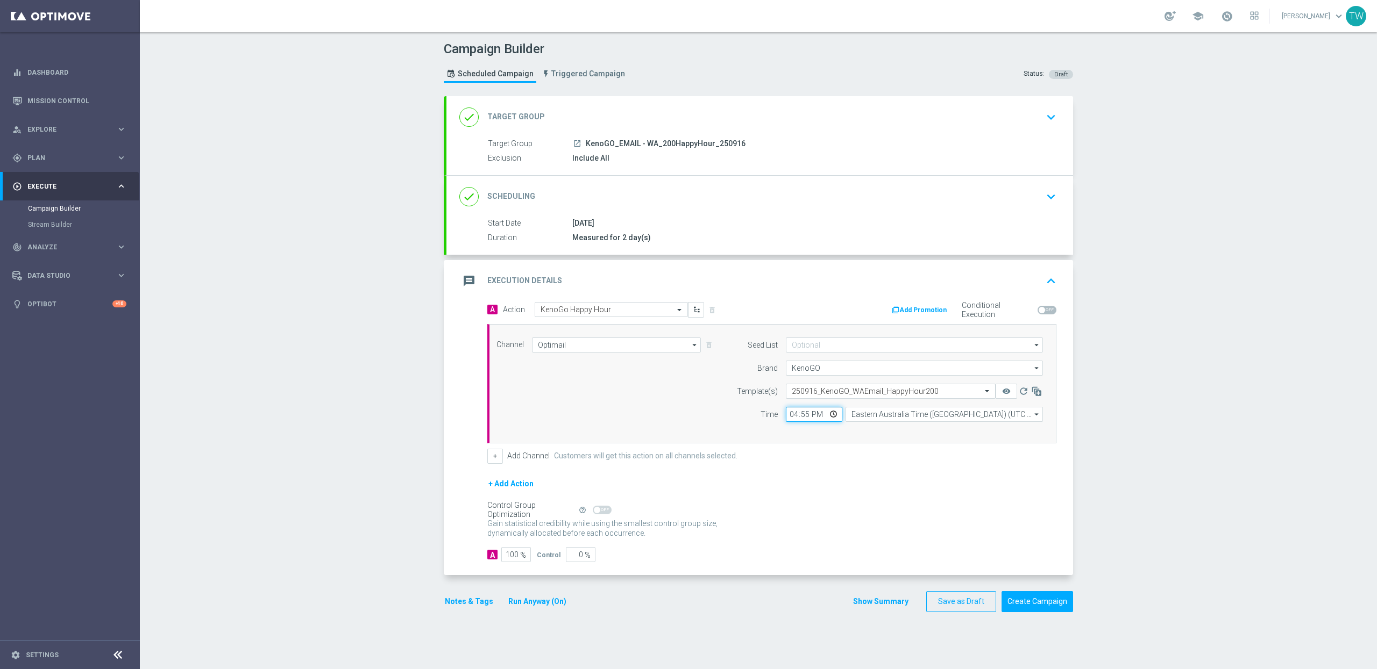
click at [803, 417] on input "16:55" at bounding box center [814, 414] width 56 height 15
click at [804, 416] on input "16:35" at bounding box center [814, 414] width 56 height 15
type input "16:40"
click at [830, 487] on div "+ Add Action" at bounding box center [771, 491] width 569 height 27
click at [1053, 609] on button "Create Campaign" at bounding box center [1037, 602] width 72 height 21
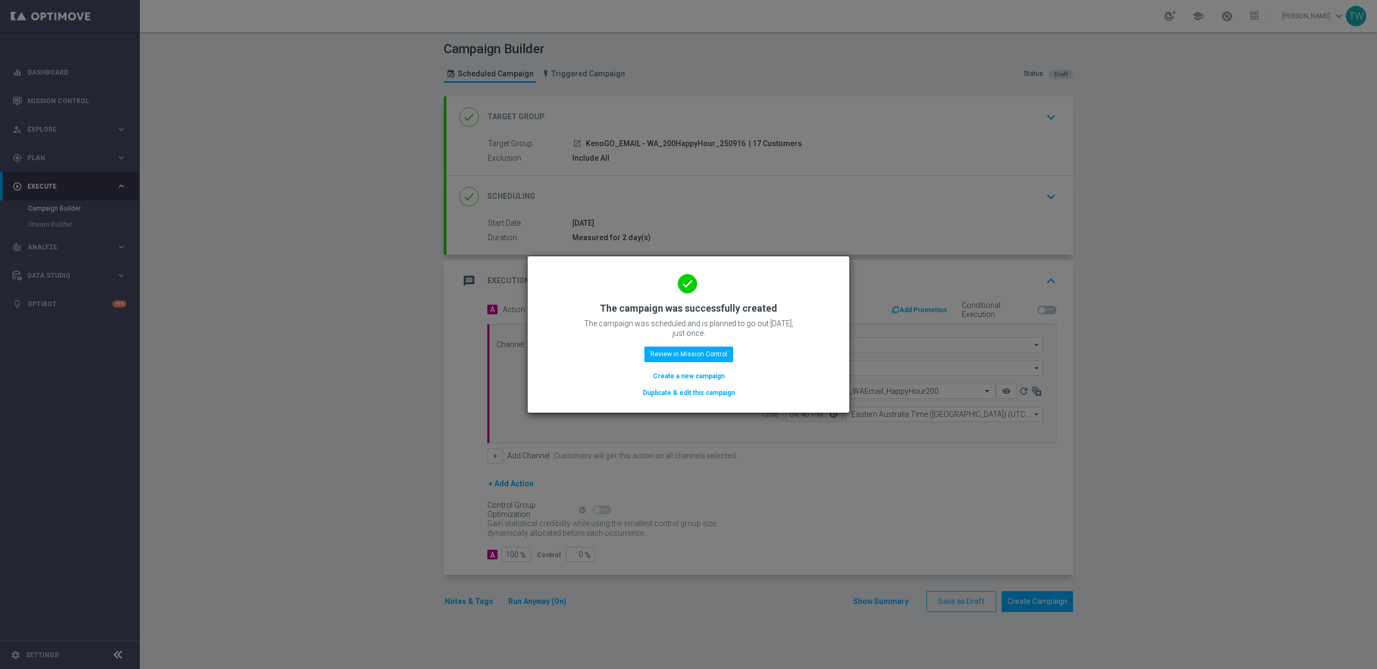
click at [702, 393] on button "Duplicate & edit this campaign" at bounding box center [689, 393] width 94 height 12
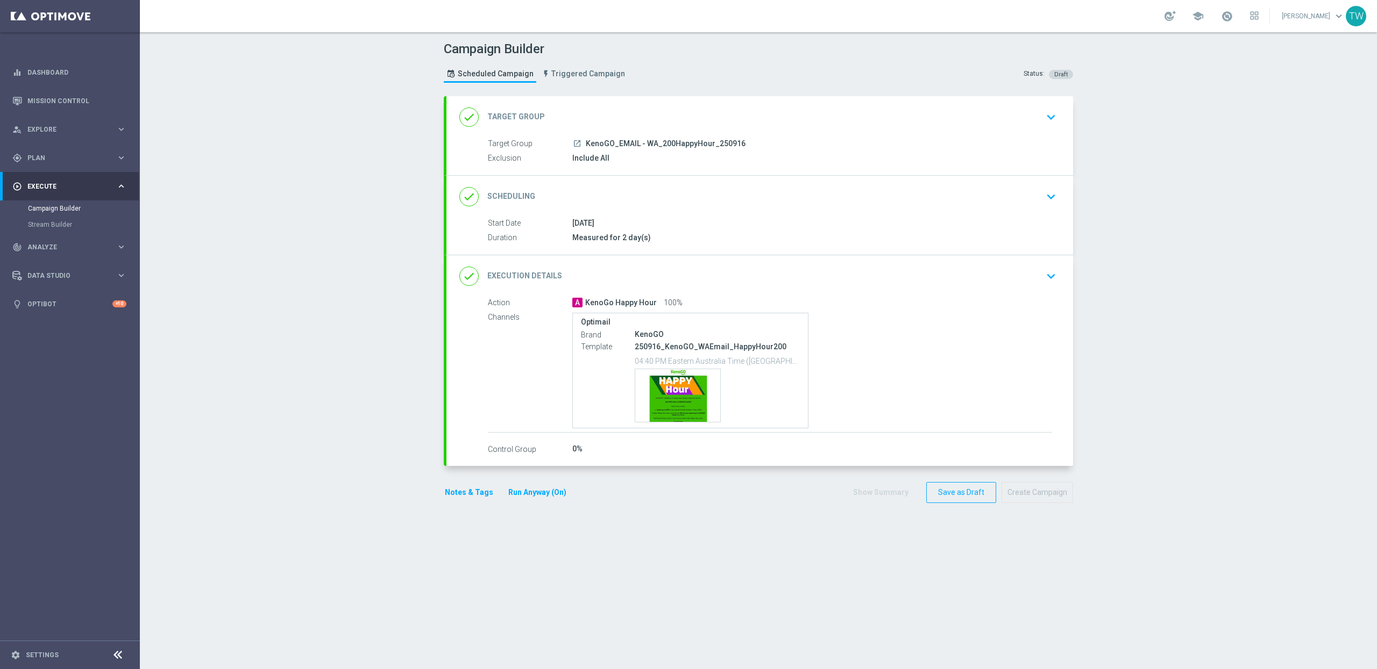
click at [624, 125] on div "done Target Group keyboard_arrow_down" at bounding box center [759, 117] width 601 height 20
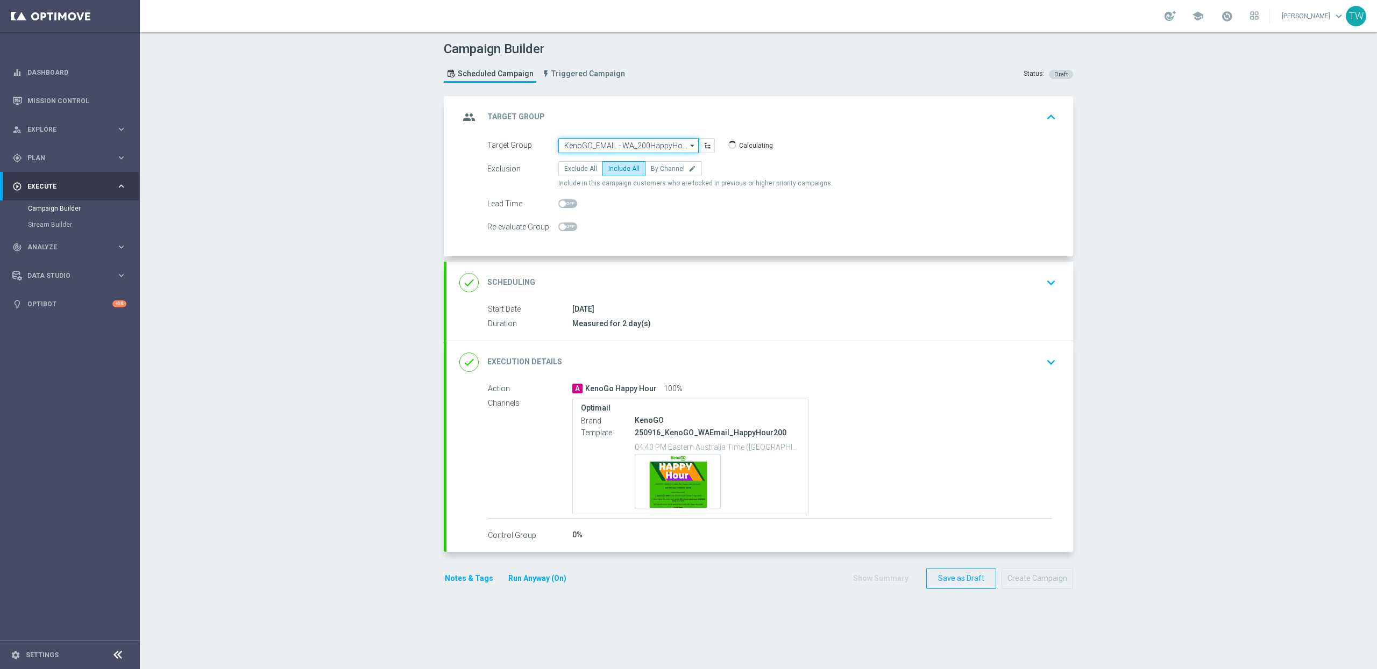
click at [596, 148] on input "KenoGO_EMAIL - WA_200HappyHour_250916" at bounding box center [628, 145] width 140 height 15
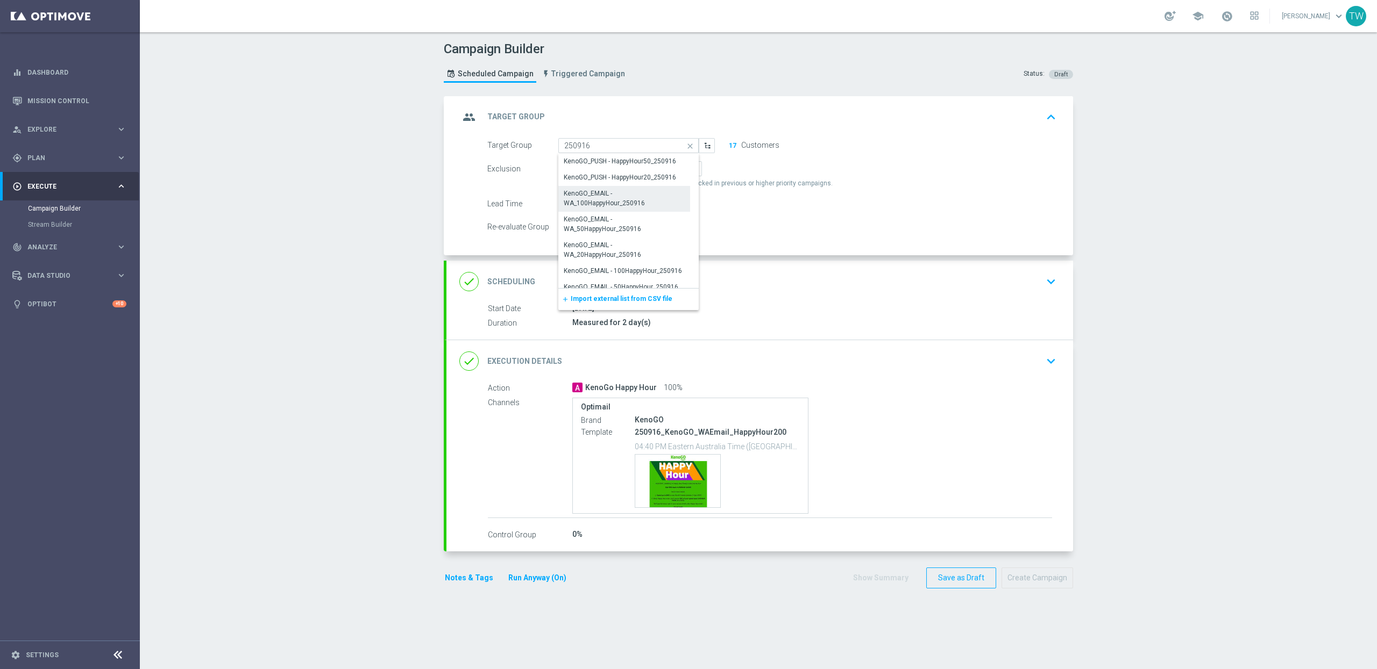
click at [574, 206] on div "KenoGO_EMAIL - WA_100HappyHour_250916" at bounding box center [624, 198] width 121 height 19
type input "KenoGO_EMAIL - WA_100HappyHour_250916"
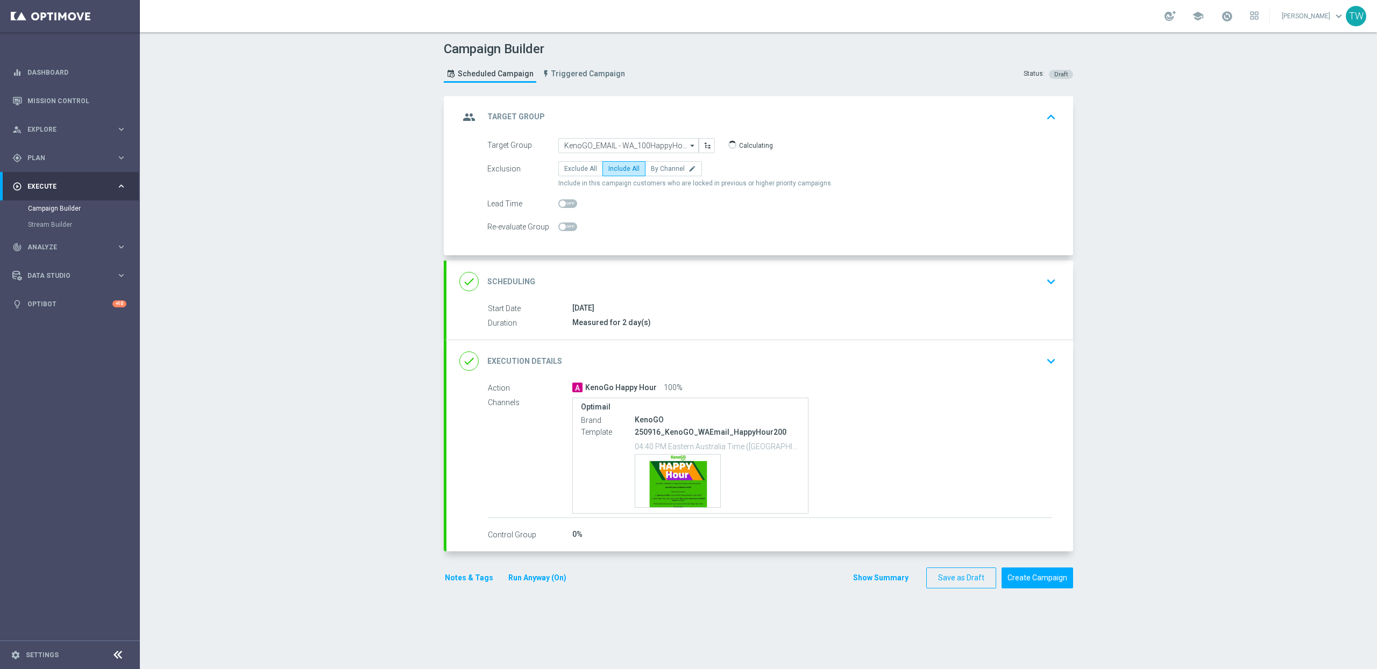
click at [822, 364] on div "done Execution Details keyboard_arrow_down" at bounding box center [759, 361] width 601 height 20
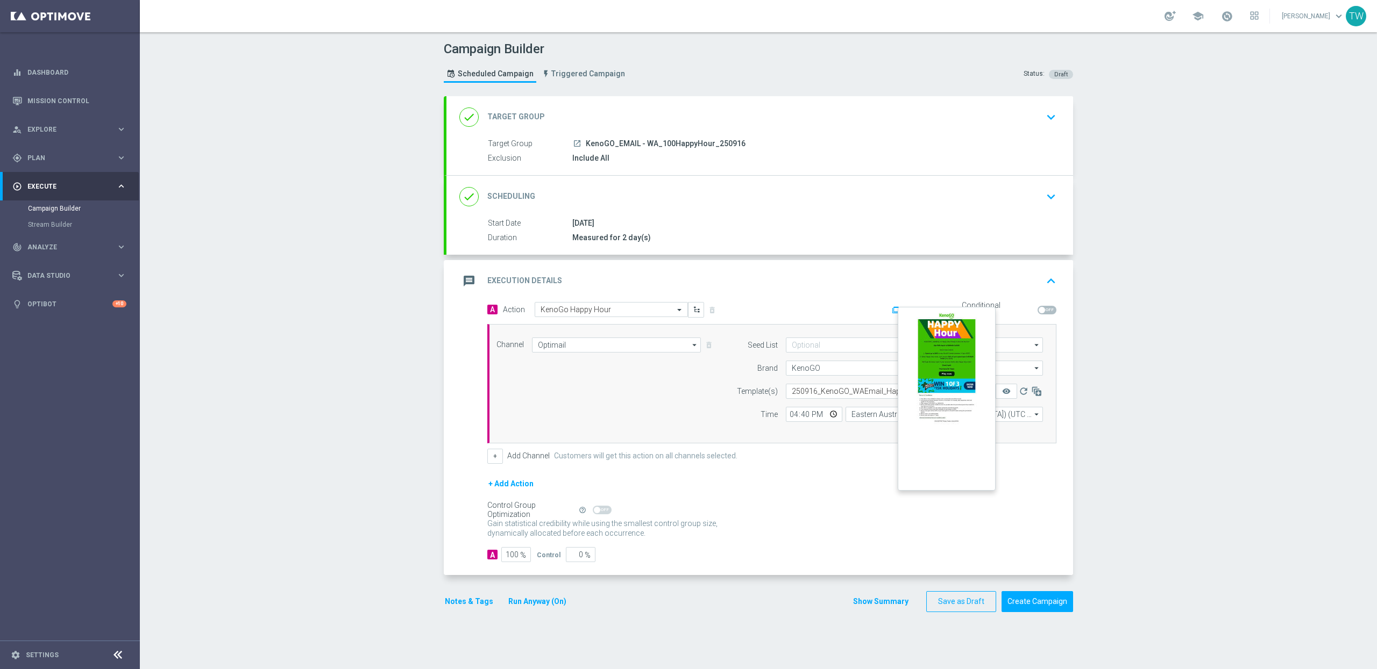
click at [1009, 391] on button "remove_red_eye" at bounding box center [1006, 391] width 22 height 15
click at [959, 393] on input "text" at bounding box center [880, 391] width 176 height 9
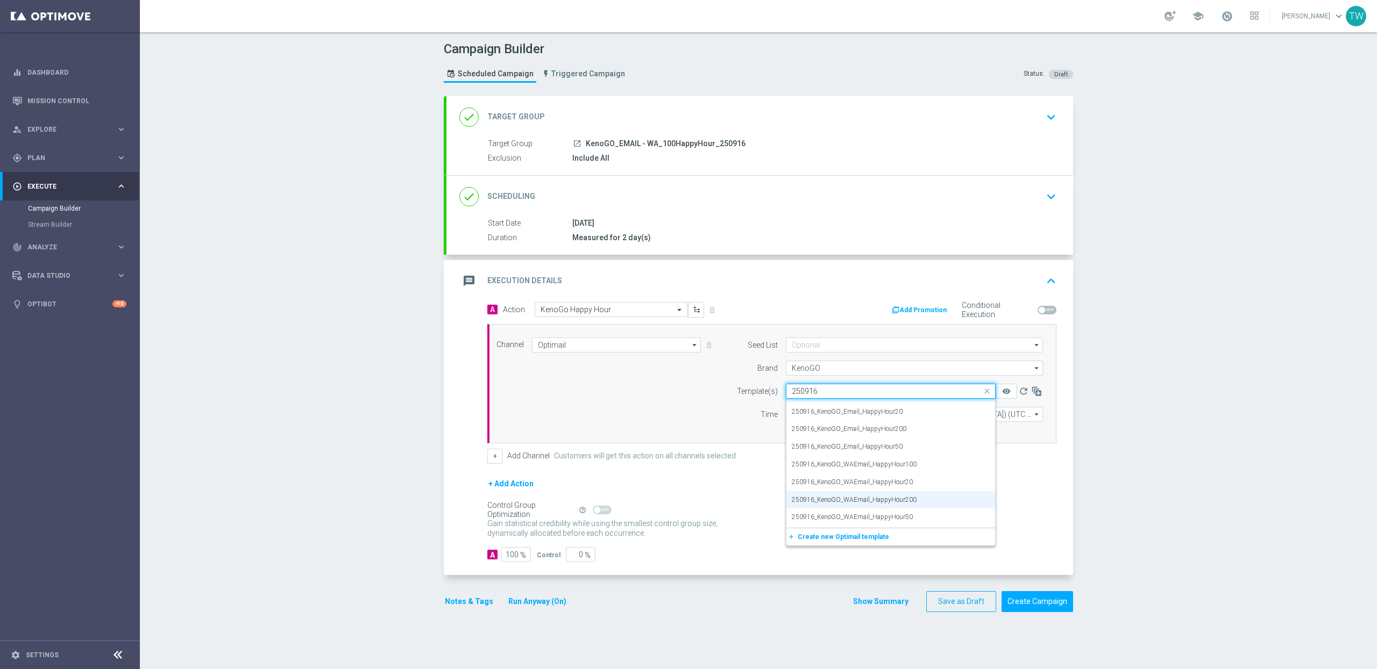
scroll to position [13, 0]
click at [909, 468] on label "250916_KenoGO_WAEmail_HappyHour100" at bounding box center [854, 465] width 125 height 9
type input "250916"
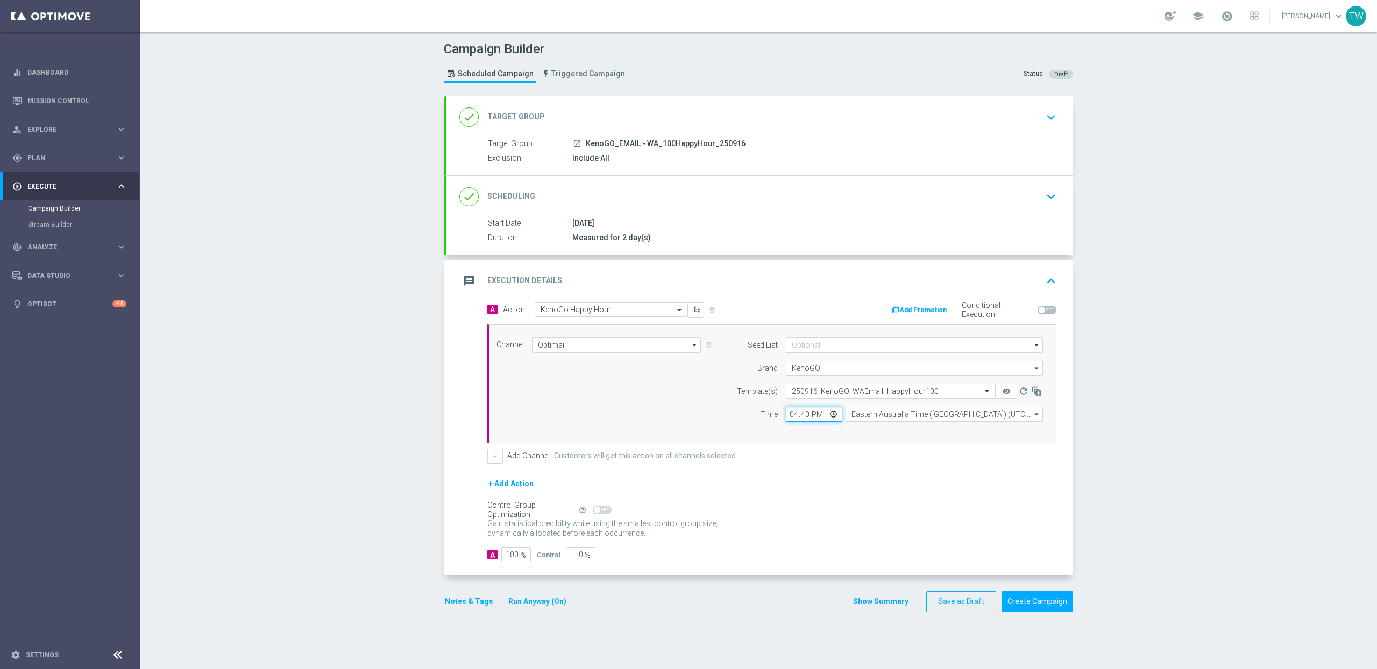
click at [811, 419] on input "16:40" at bounding box center [814, 414] width 56 height 15
click at [809, 418] on input "16:40" at bounding box center [814, 414] width 56 height 15
click at [807, 417] on input "16:40" at bounding box center [814, 414] width 56 height 15
type input "16:45"
click at [845, 500] on div "+ Add Action" at bounding box center [771, 491] width 569 height 27
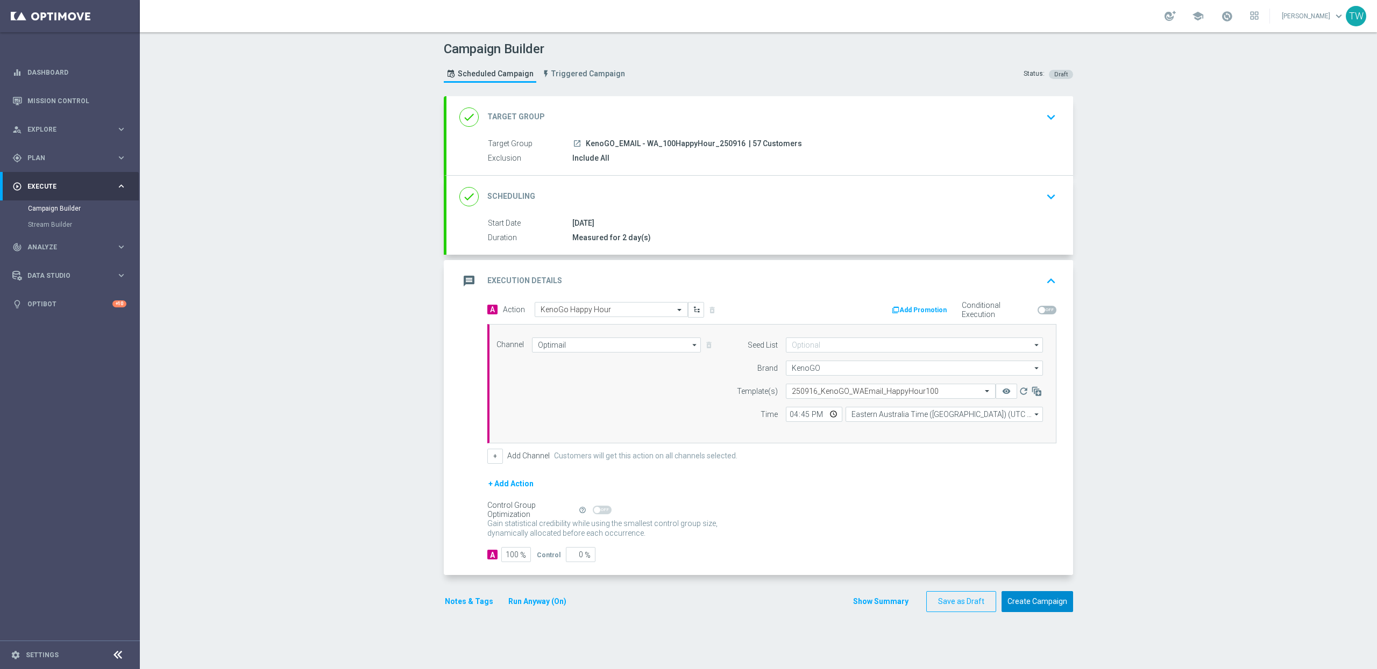
click at [1046, 604] on button "Create Campaign" at bounding box center [1037, 602] width 72 height 21
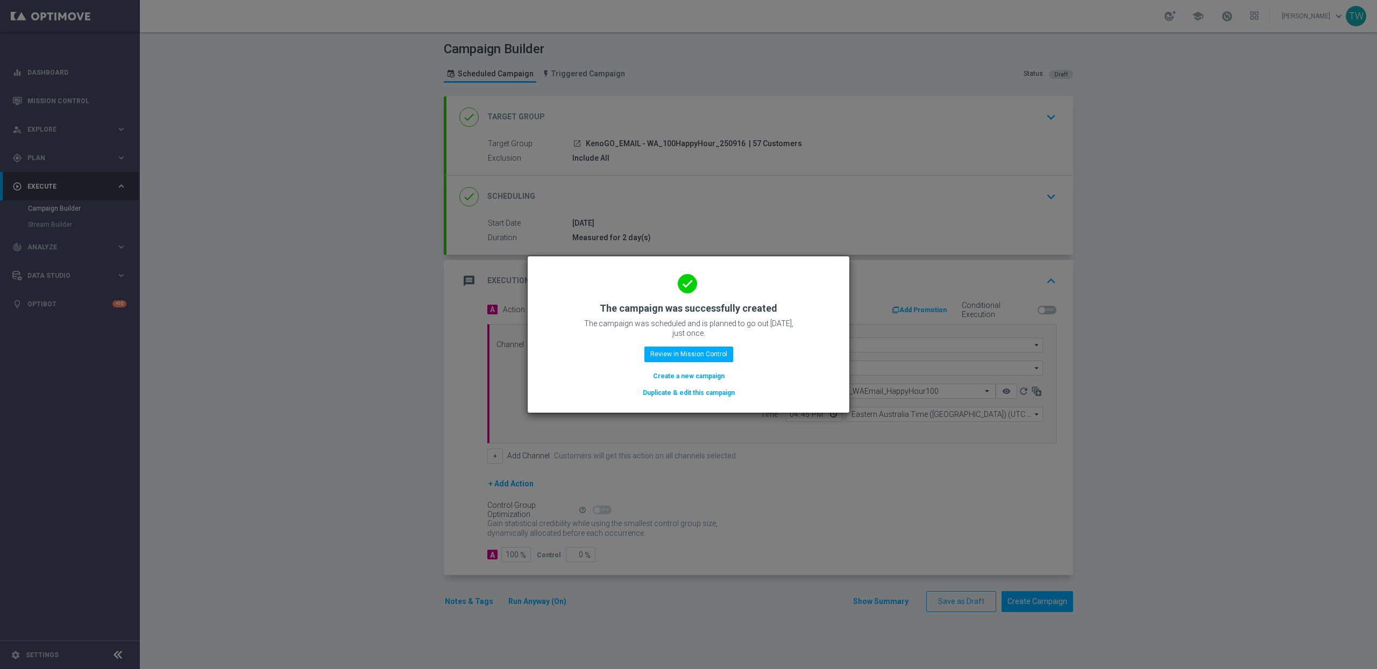
click at [704, 389] on button "Duplicate & edit this campaign" at bounding box center [689, 393] width 94 height 12
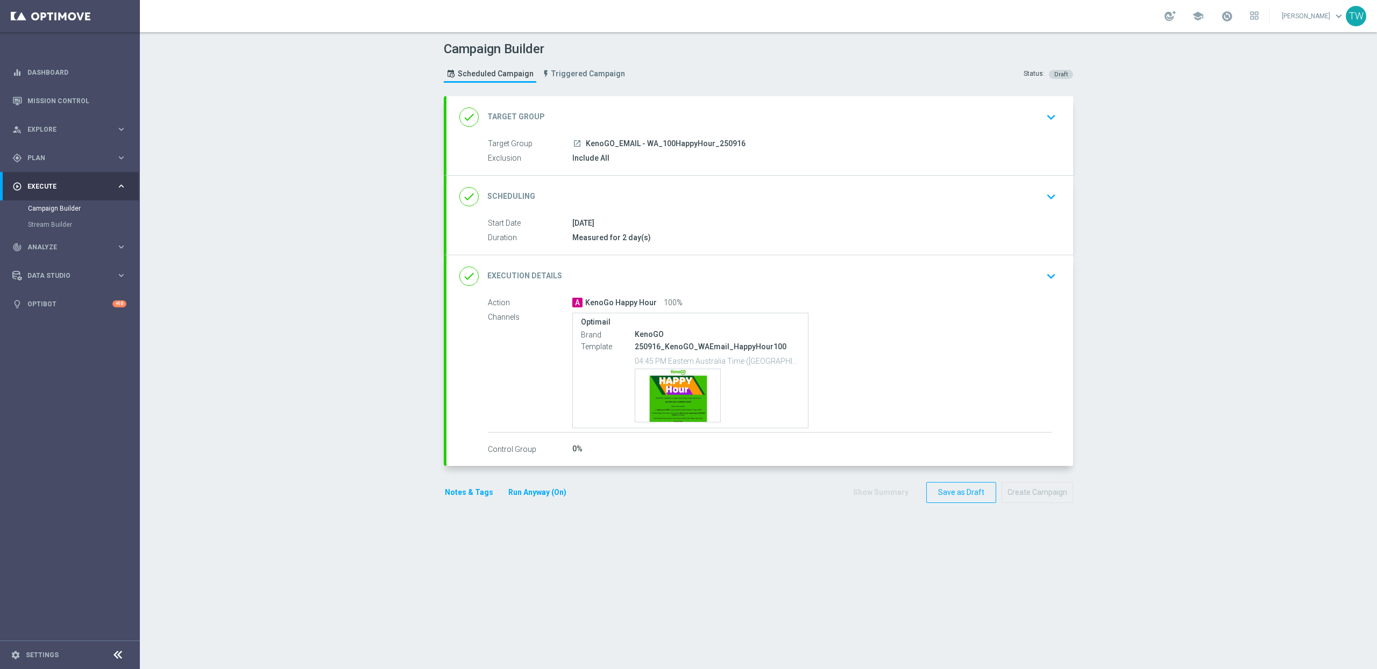
click at [708, 113] on div "done Target Group keyboard_arrow_down" at bounding box center [759, 117] width 601 height 20
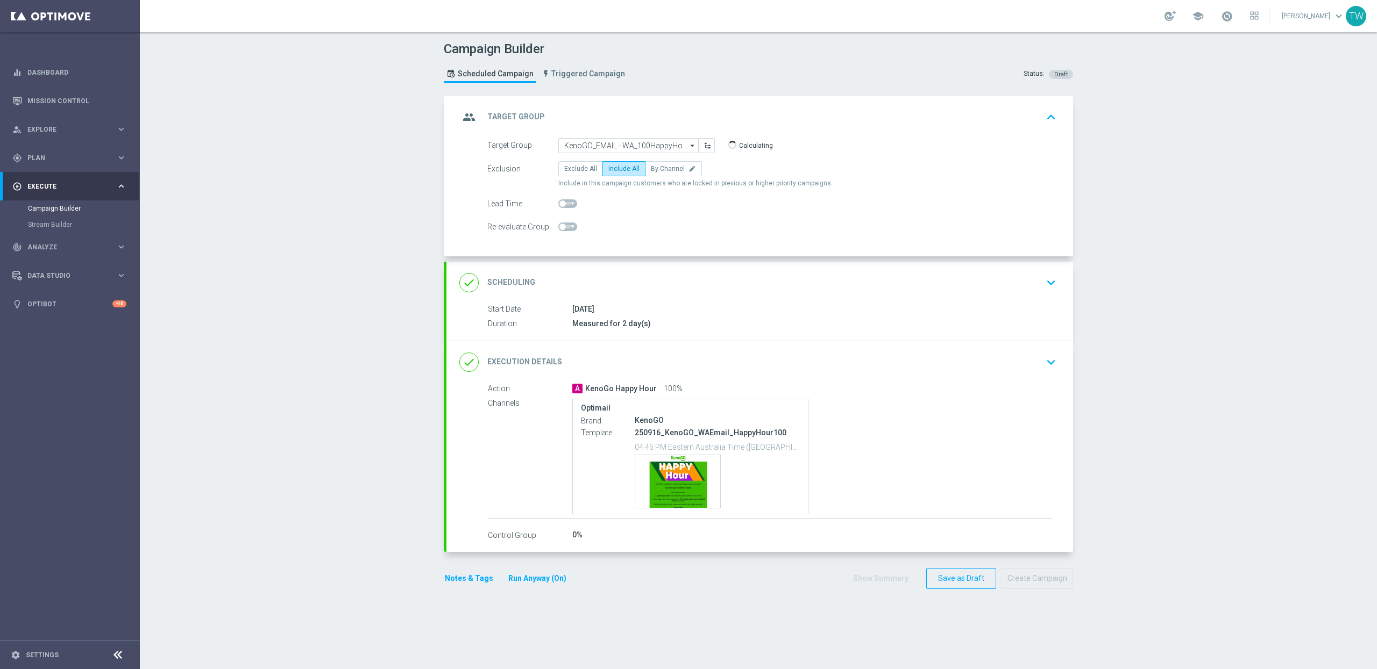
click at [594, 136] on div "group Target Group keyboard_arrow_up Target Group launch KenoGO_EMAIL - WA_100H…" at bounding box center [759, 176] width 626 height 160
click at [592, 143] on input "KenoGO_EMAIL - WA_100HappyHour_250916" at bounding box center [628, 145] width 140 height 15
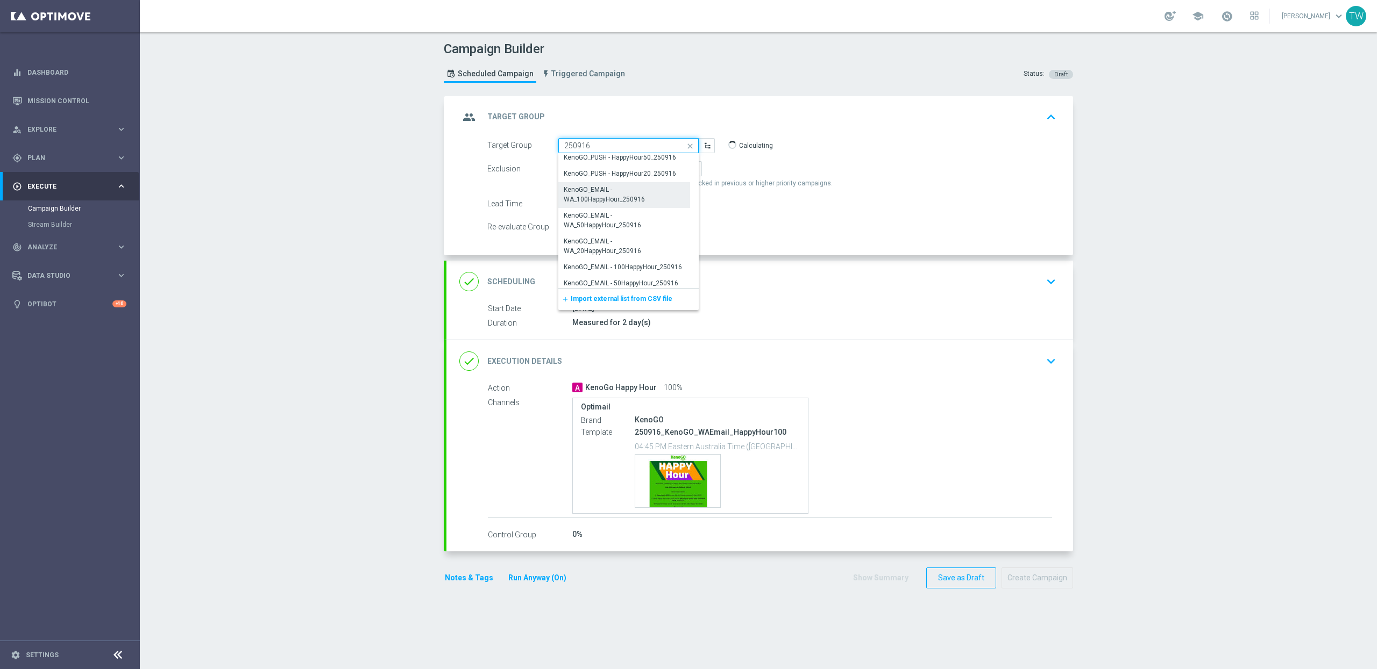
scroll to position [265, 0]
click at [632, 201] on div "KenoGO_EMAIL - WA_50HappyHour_250916" at bounding box center [624, 201] width 120 height 19
type input "KenoGO_EMAIL - WA_50HappyHour_250916"
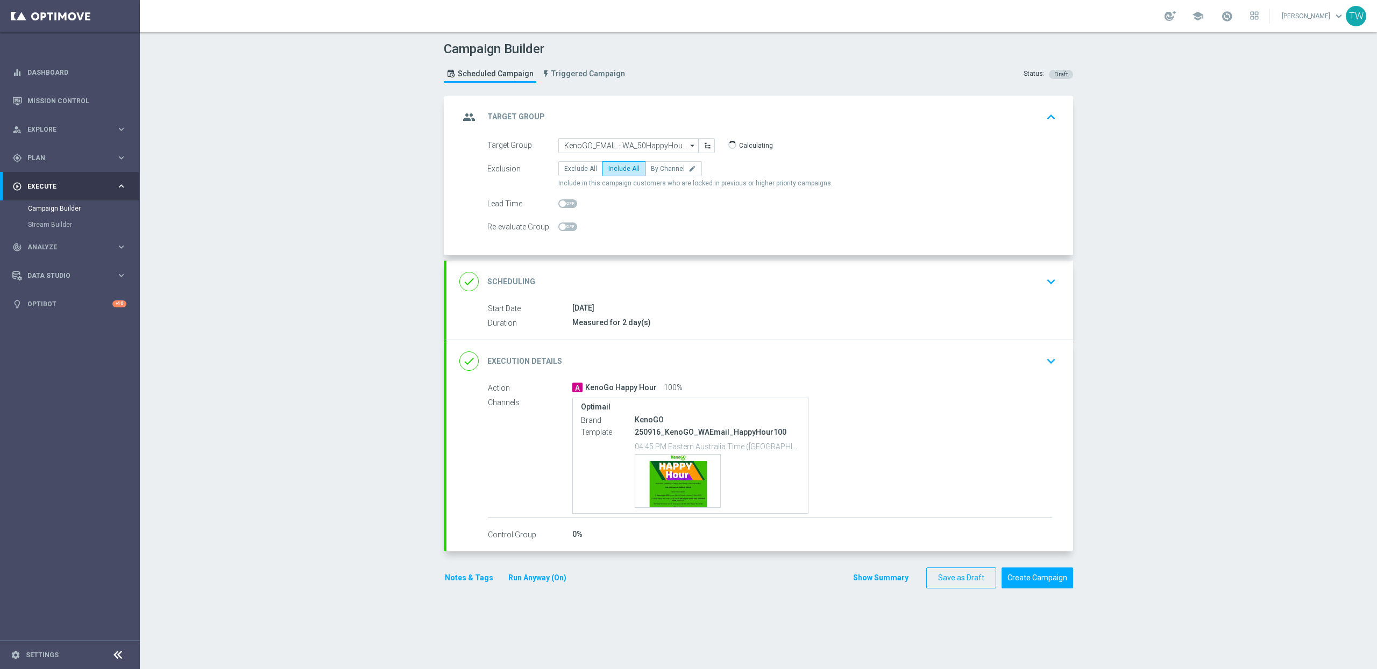
click at [804, 341] on div "done Execution Details keyboard_arrow_down" at bounding box center [759, 361] width 626 height 42
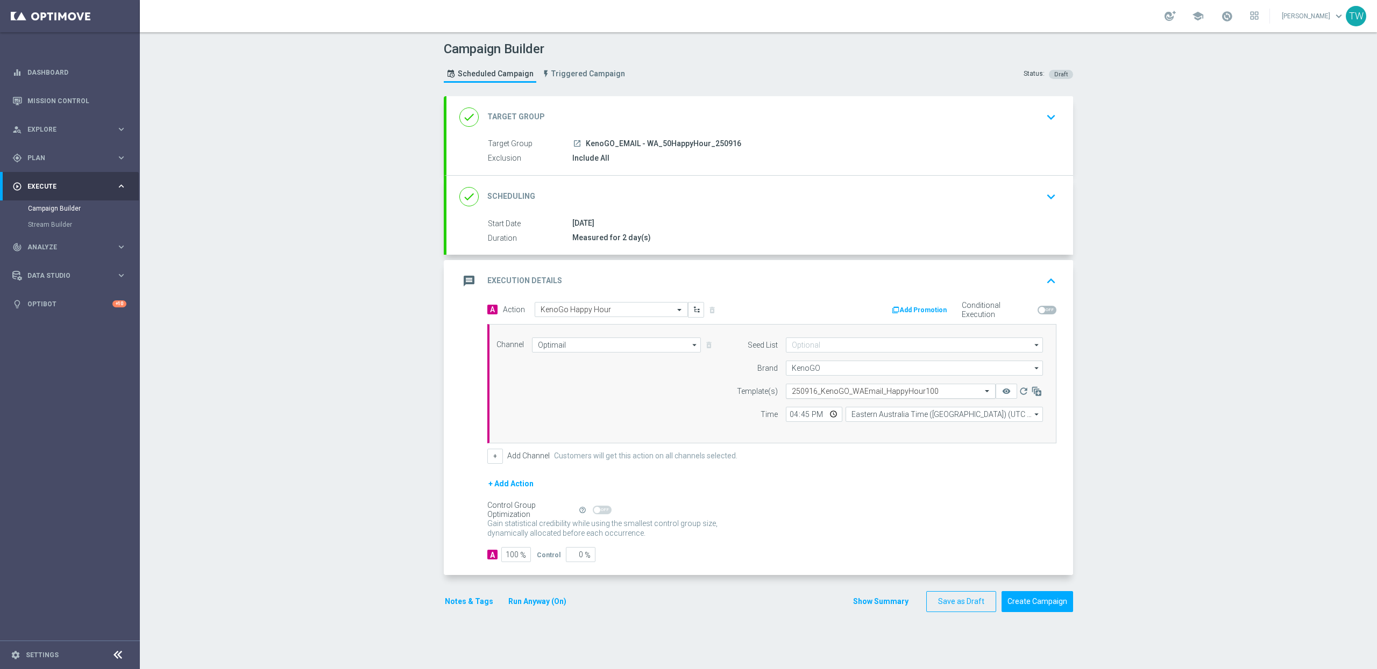
click at [829, 393] on input "text" at bounding box center [880, 391] width 176 height 9
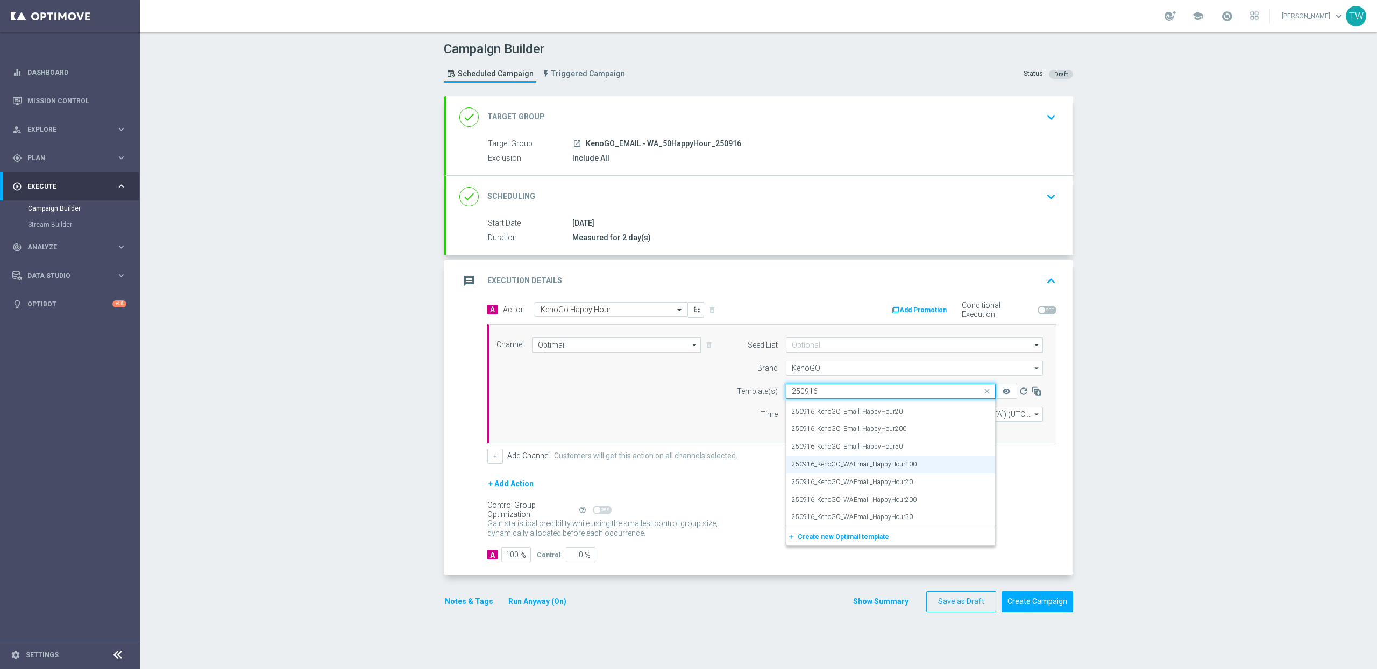
scroll to position [13, 0]
click at [921, 521] on div "250916_KenoGO_WAEmail_HappyHour50" at bounding box center [891, 518] width 198 height 18
type input "250916"
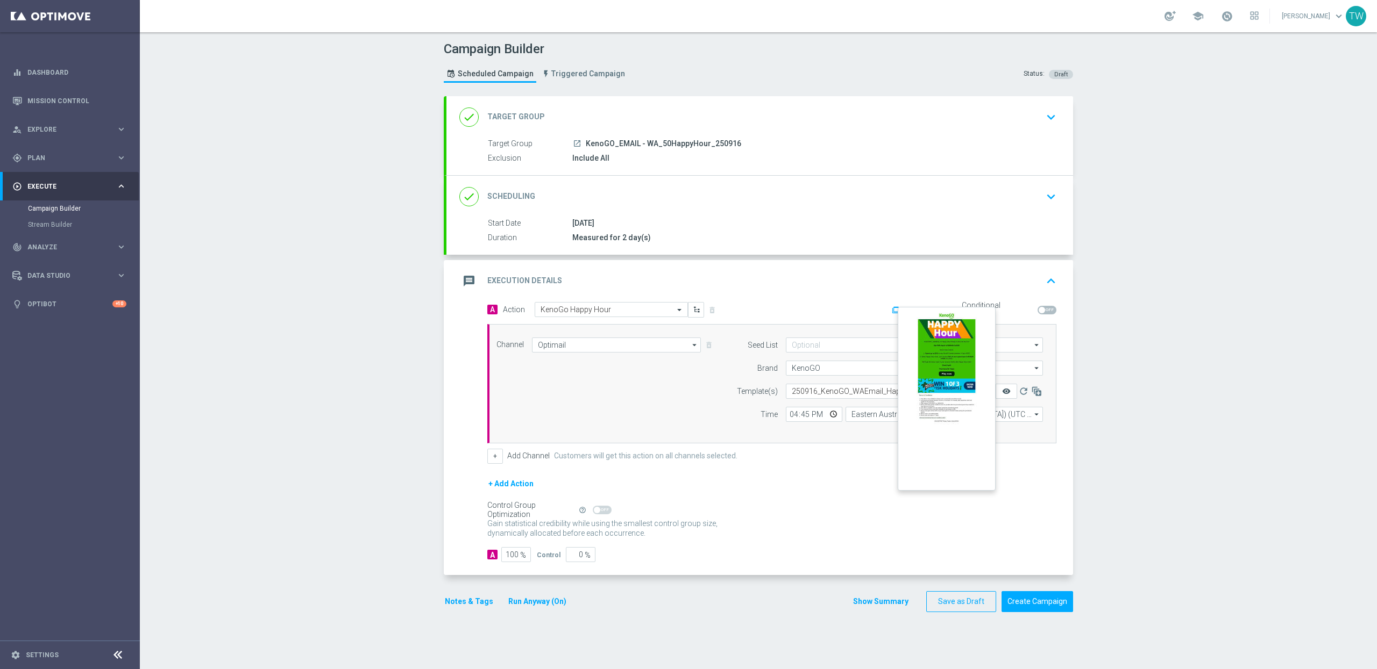
click at [1005, 393] on icon "remove_red_eye" at bounding box center [1006, 391] width 9 height 9
click at [804, 415] on input "16:45" at bounding box center [814, 414] width 56 height 15
type input "16:50"
click at [845, 493] on div "+ Add Action" at bounding box center [771, 491] width 569 height 27
click at [1066, 606] on button "Create Campaign" at bounding box center [1037, 602] width 72 height 21
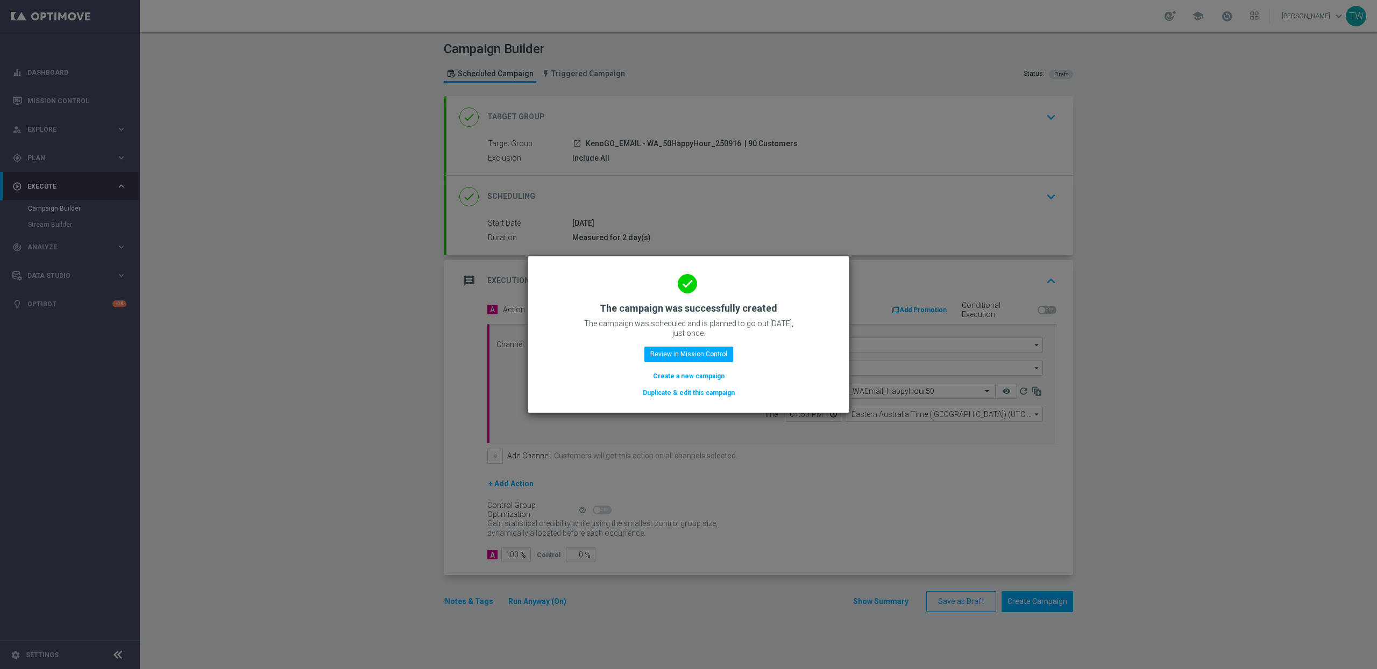
click at [727, 390] on button "Duplicate & edit this campaign" at bounding box center [689, 393] width 94 height 12
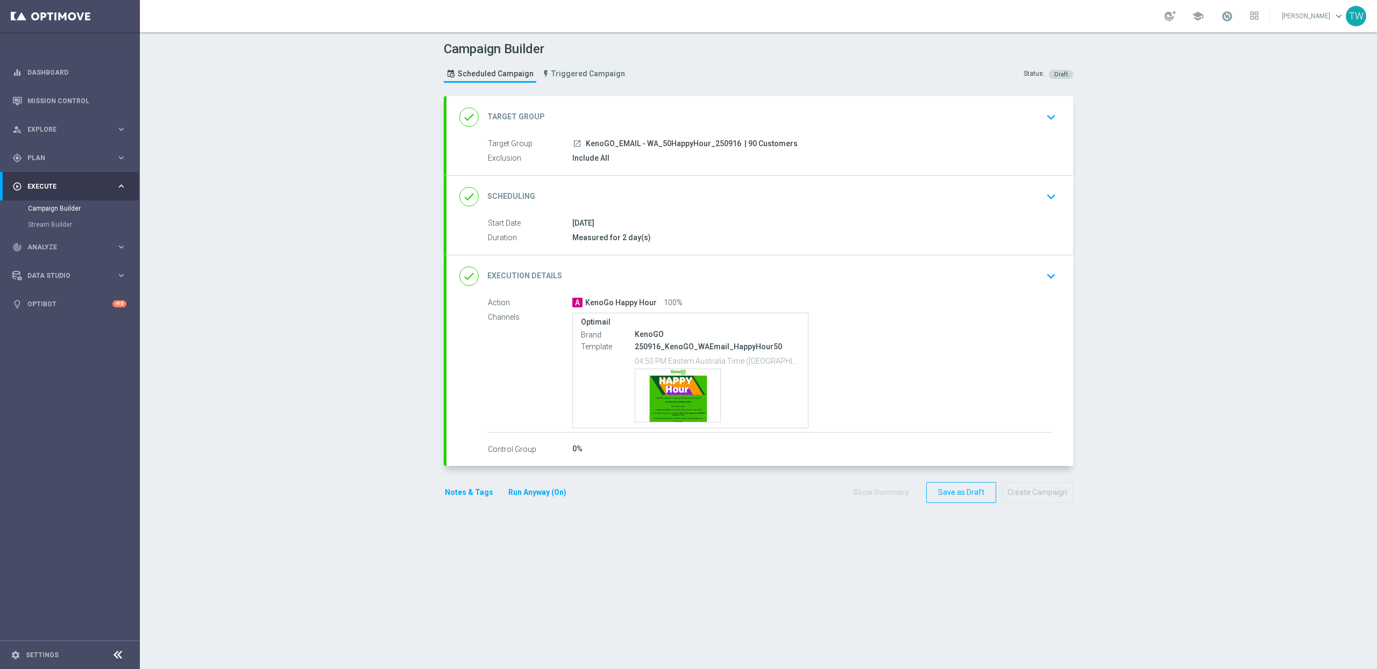
click at [726, 111] on div "done Target Group keyboard_arrow_down" at bounding box center [759, 117] width 601 height 20
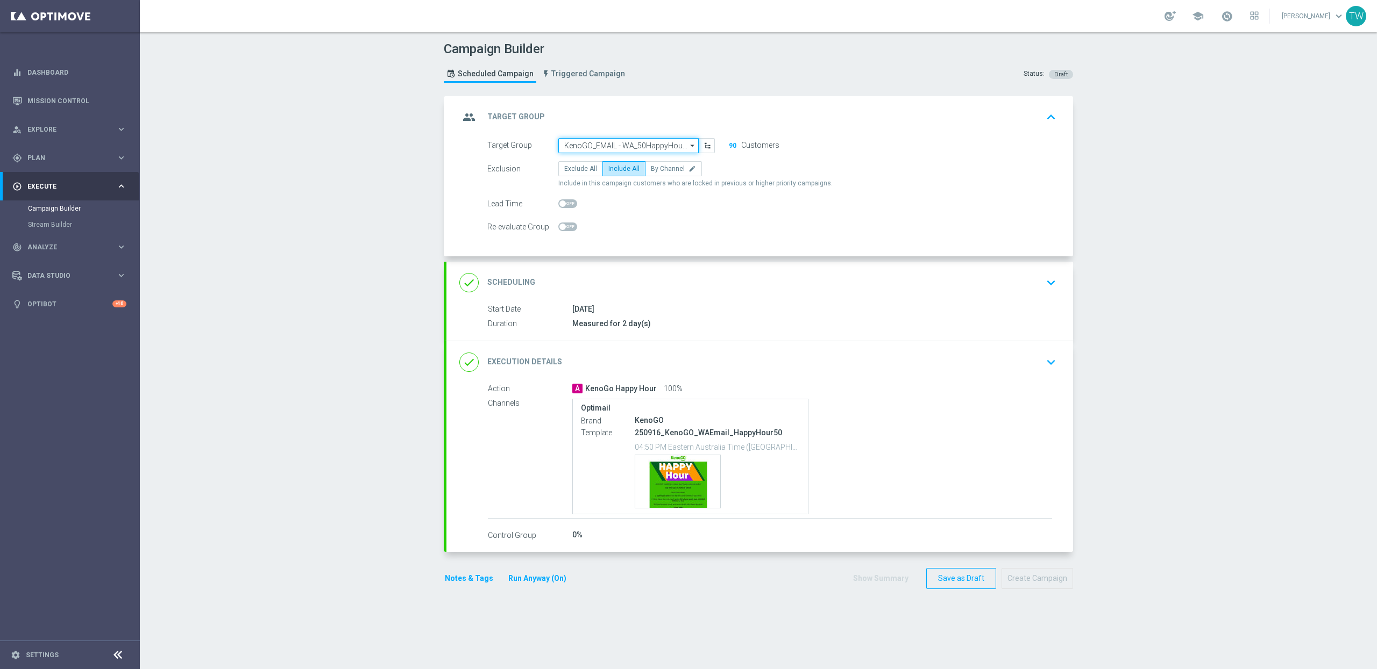
click at [633, 146] on input "KenoGO_EMAIL - WA_50HappyHour_250916" at bounding box center [628, 145] width 140 height 15
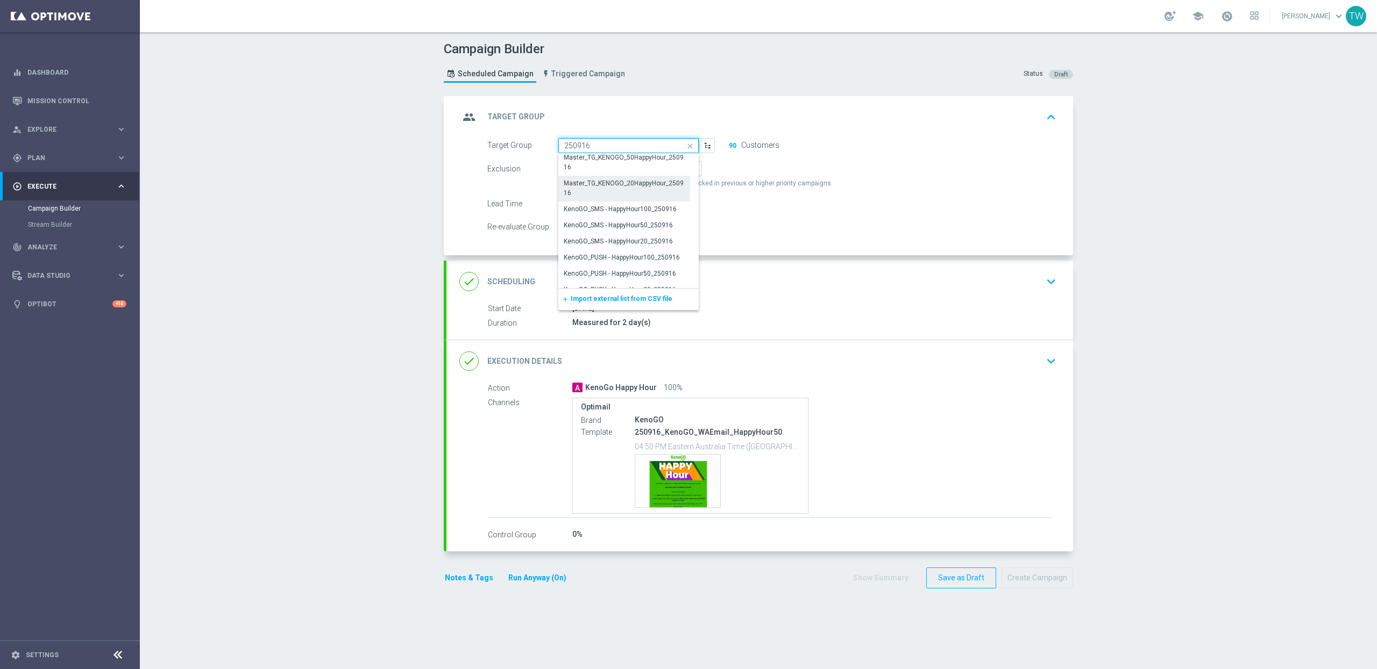
scroll to position [265, 0]
click at [611, 232] on div "KenoGO_EMAIL - WA_20HappyHour_250916" at bounding box center [624, 226] width 121 height 19
type input "KenoGO_EMAIL - WA_20HappyHour_250916"
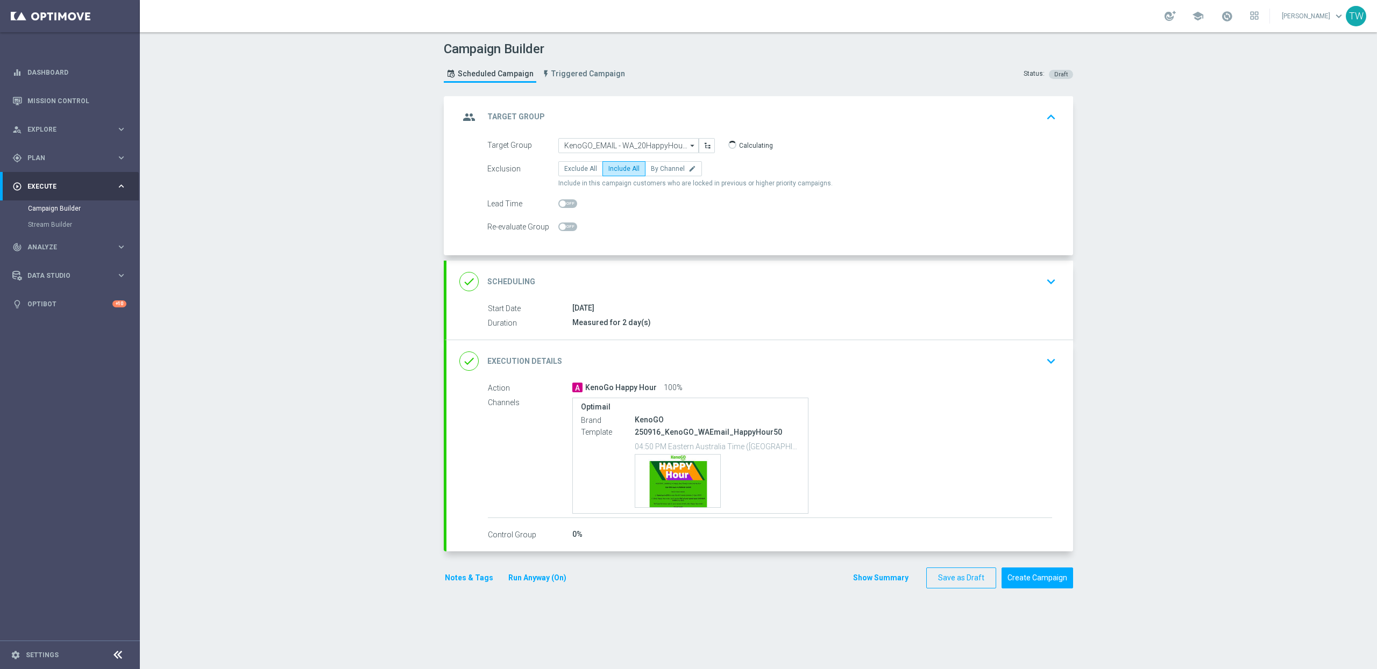
click at [701, 353] on div "done Execution Details keyboard_arrow_down" at bounding box center [759, 361] width 601 height 20
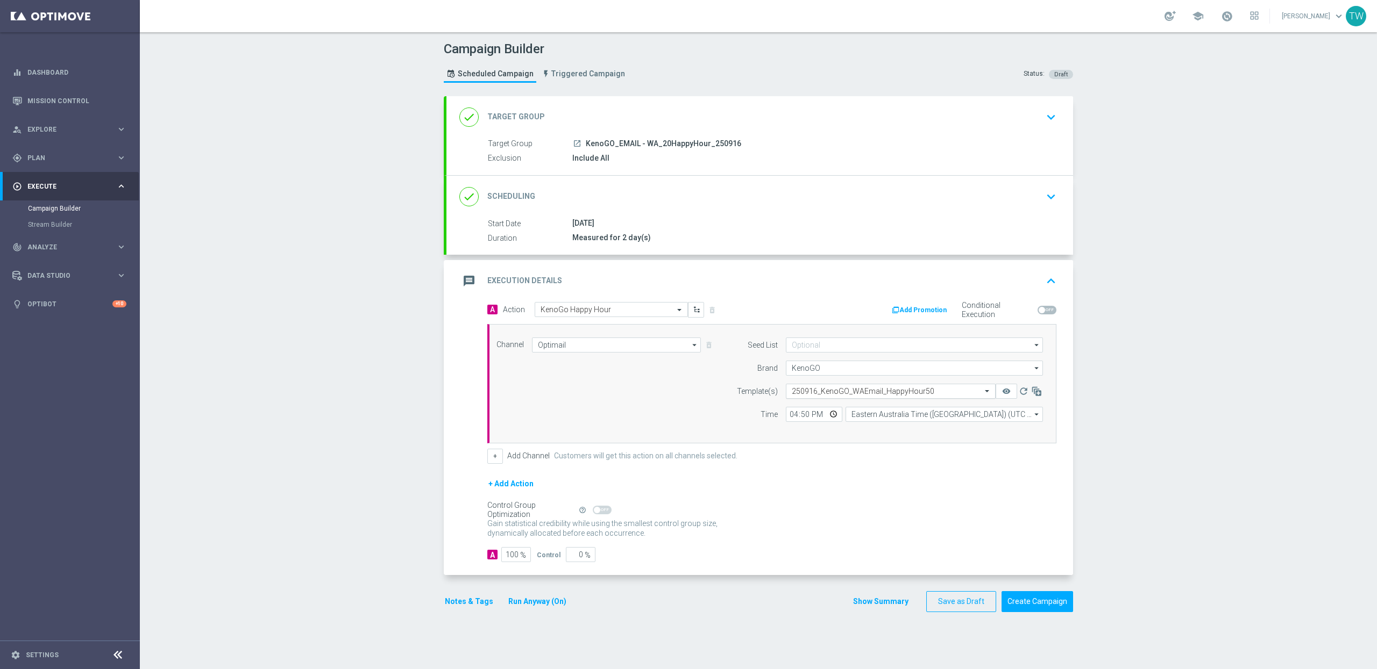
click at [860, 393] on input "text" at bounding box center [880, 391] width 176 height 9
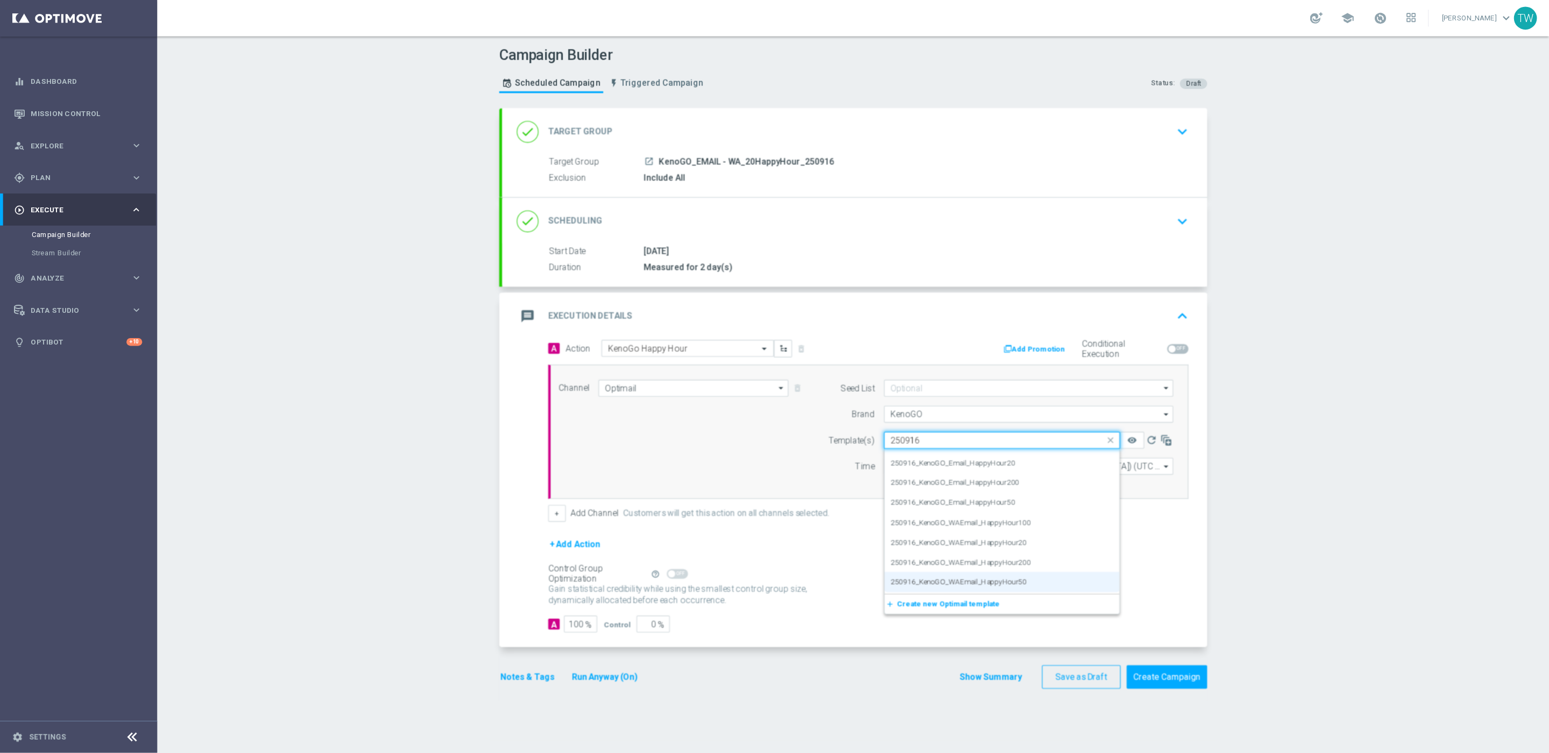
scroll to position [13, 0]
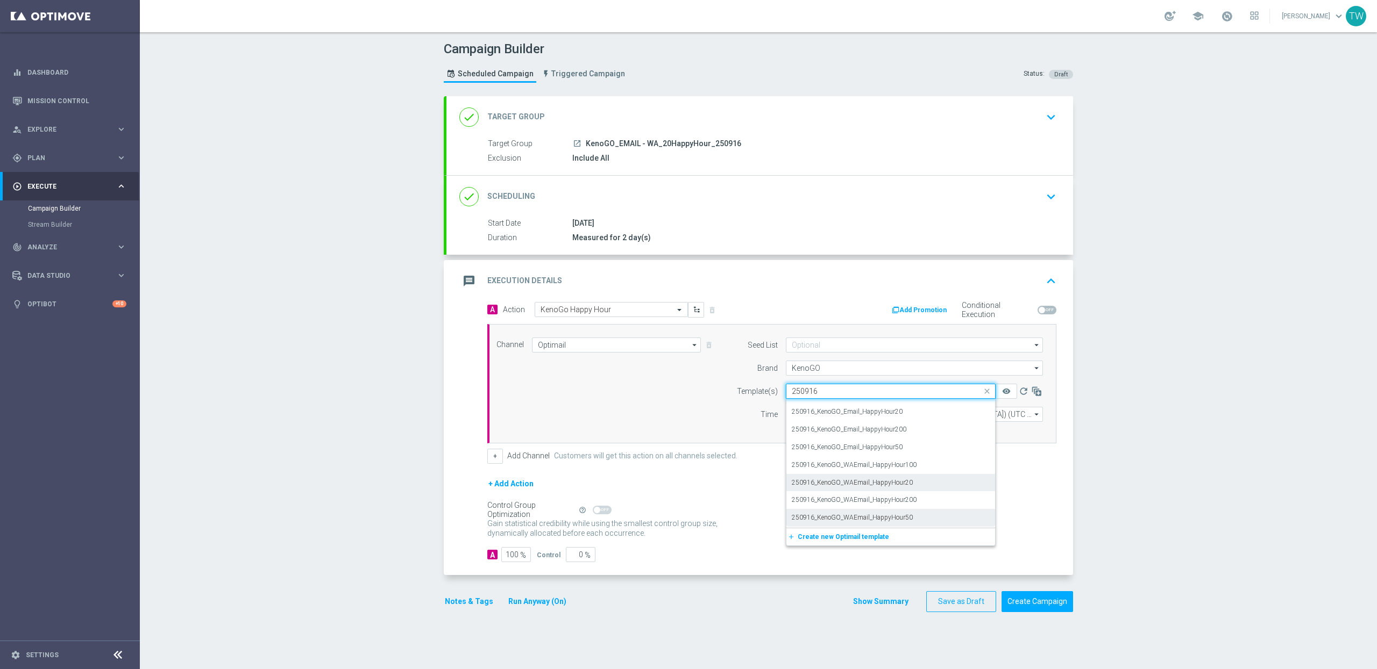
drag, startPoint x: 911, startPoint y: 482, endPoint x: 902, endPoint y: 473, distance: 12.6
click at [911, 482] on div "250916_KenoGO_WAEmail_HappyHour20" at bounding box center [891, 483] width 198 height 18
type input "250916"
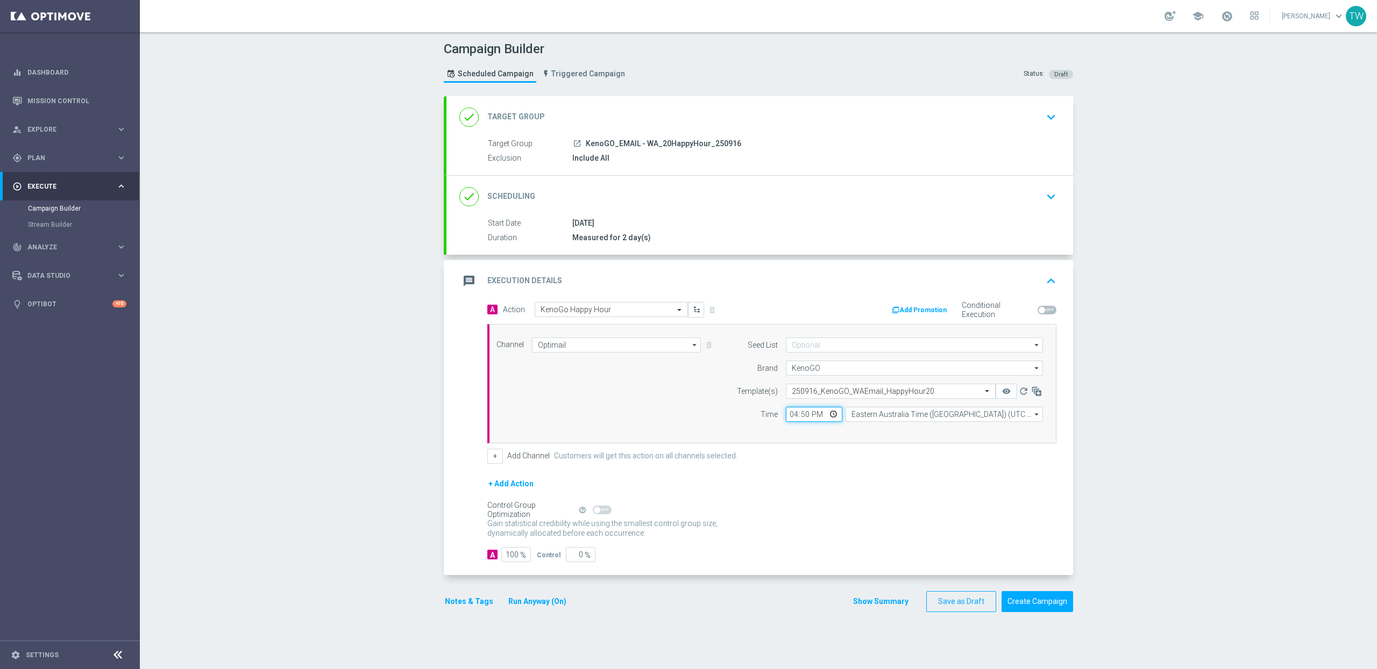
click at [800, 416] on input "16:50" at bounding box center [814, 414] width 56 height 15
type input "16:55"
click at [833, 500] on div "+ Add Action" at bounding box center [771, 491] width 569 height 27
click at [1039, 612] on button "Create Campaign" at bounding box center [1037, 602] width 72 height 21
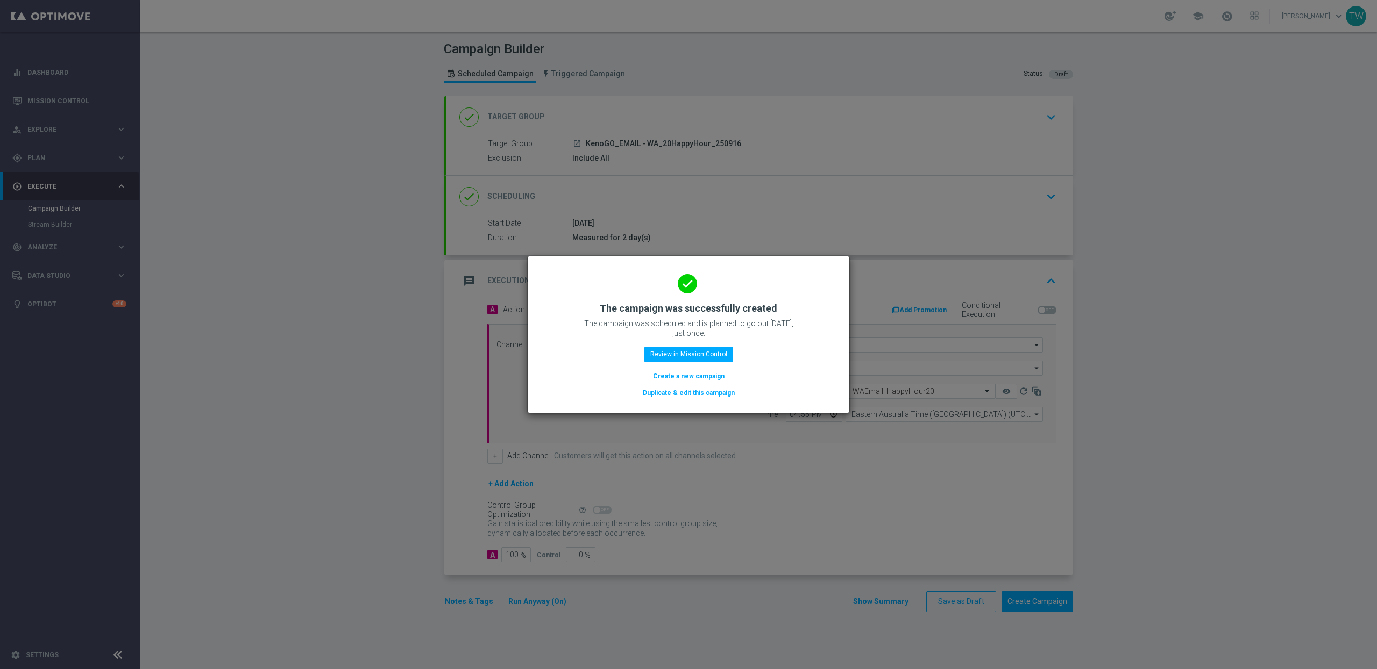
click at [692, 394] on button "Duplicate & edit this campaign" at bounding box center [689, 393] width 94 height 12
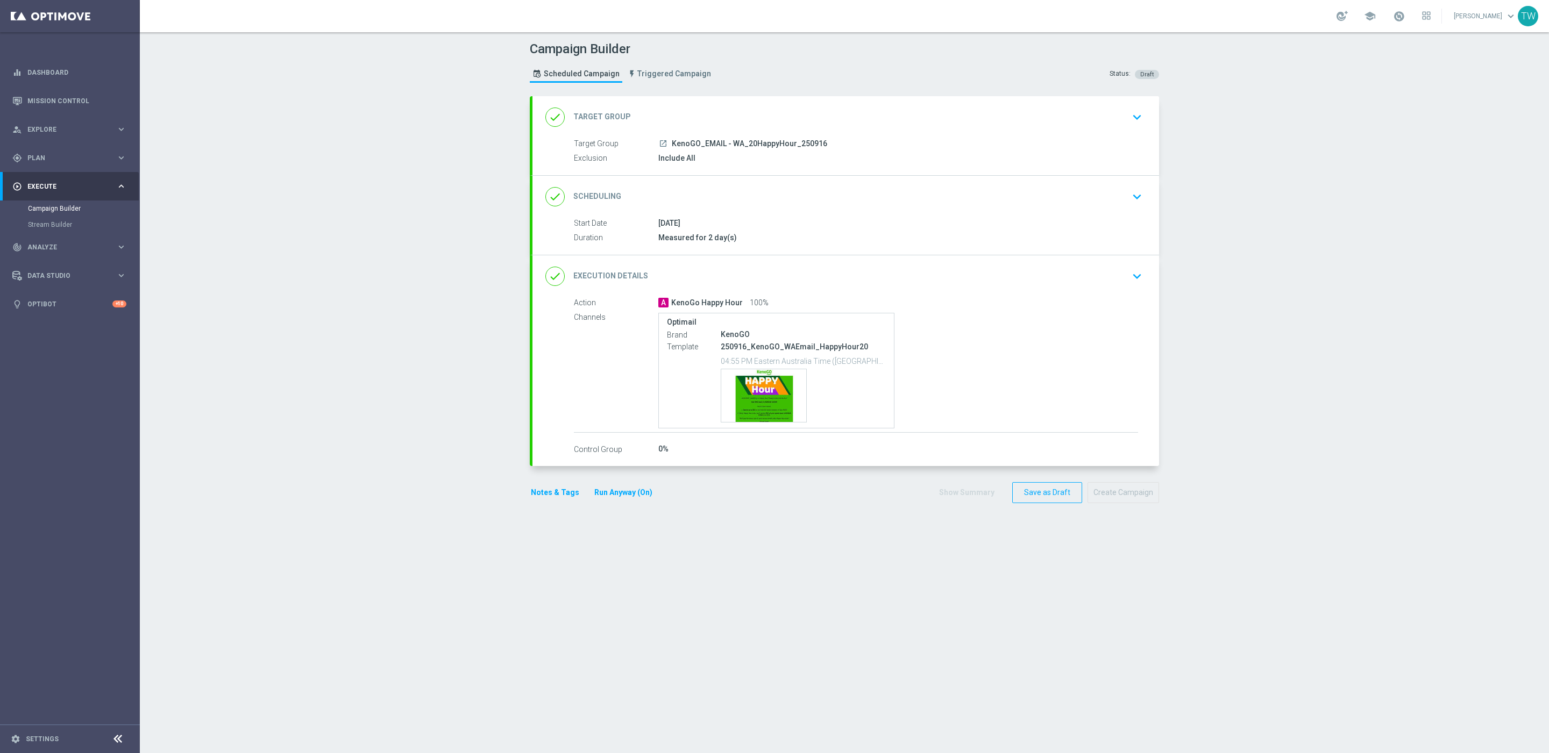
click at [805, 117] on div "done Target Group keyboard_arrow_down" at bounding box center [845, 117] width 601 height 20
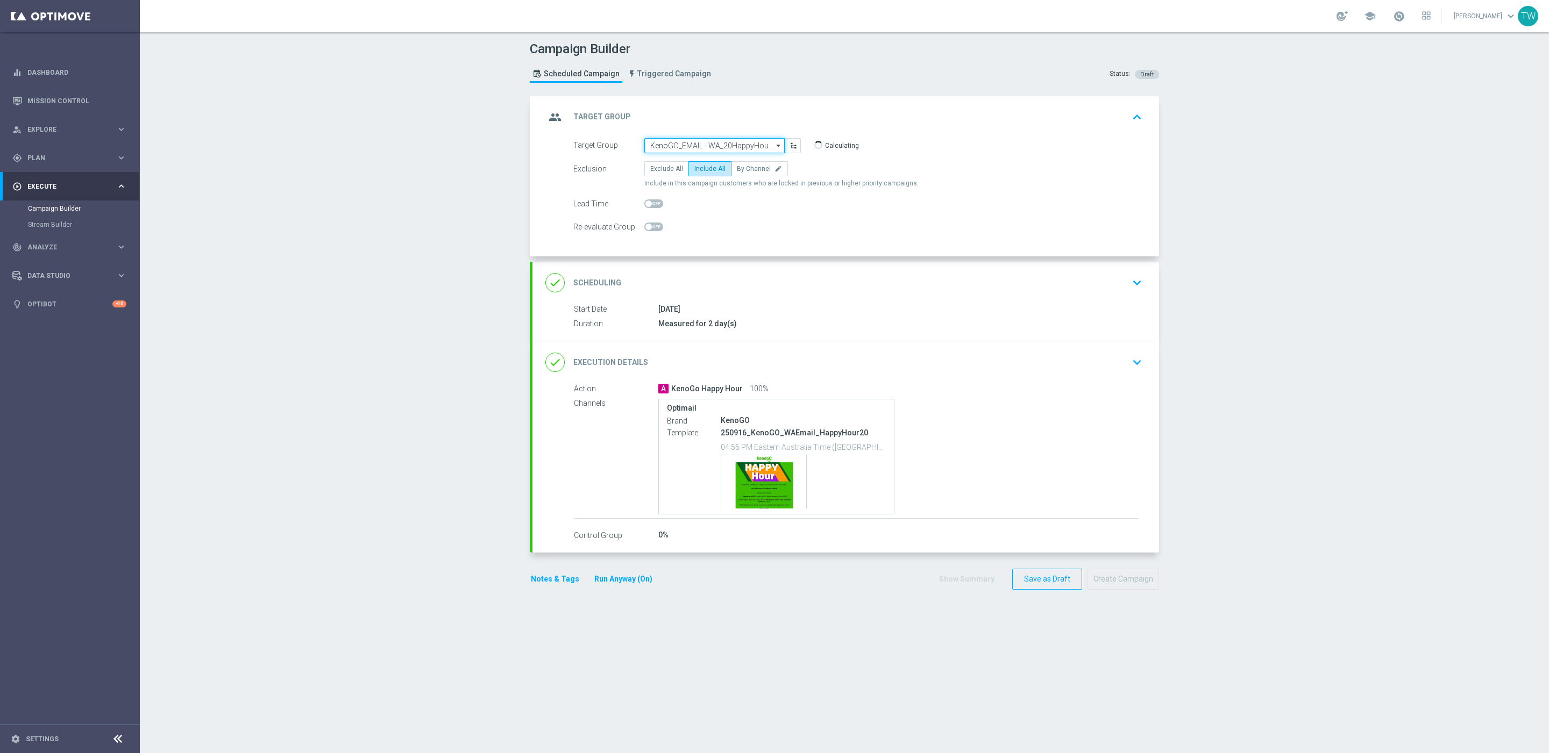
click at [654, 144] on input "KenoGO_EMAIL - WA_20HappyHour_250916" at bounding box center [714, 145] width 140 height 15
click at [735, 206] on div "KenoGO_PUSH - HappyHour200_250916" at bounding box center [708, 203] width 116 height 10
type input "KenoGO_PUSH - HappyHour200_250916"
click at [817, 375] on div "done Execution Details keyboard_arrow_down" at bounding box center [845, 361] width 626 height 42
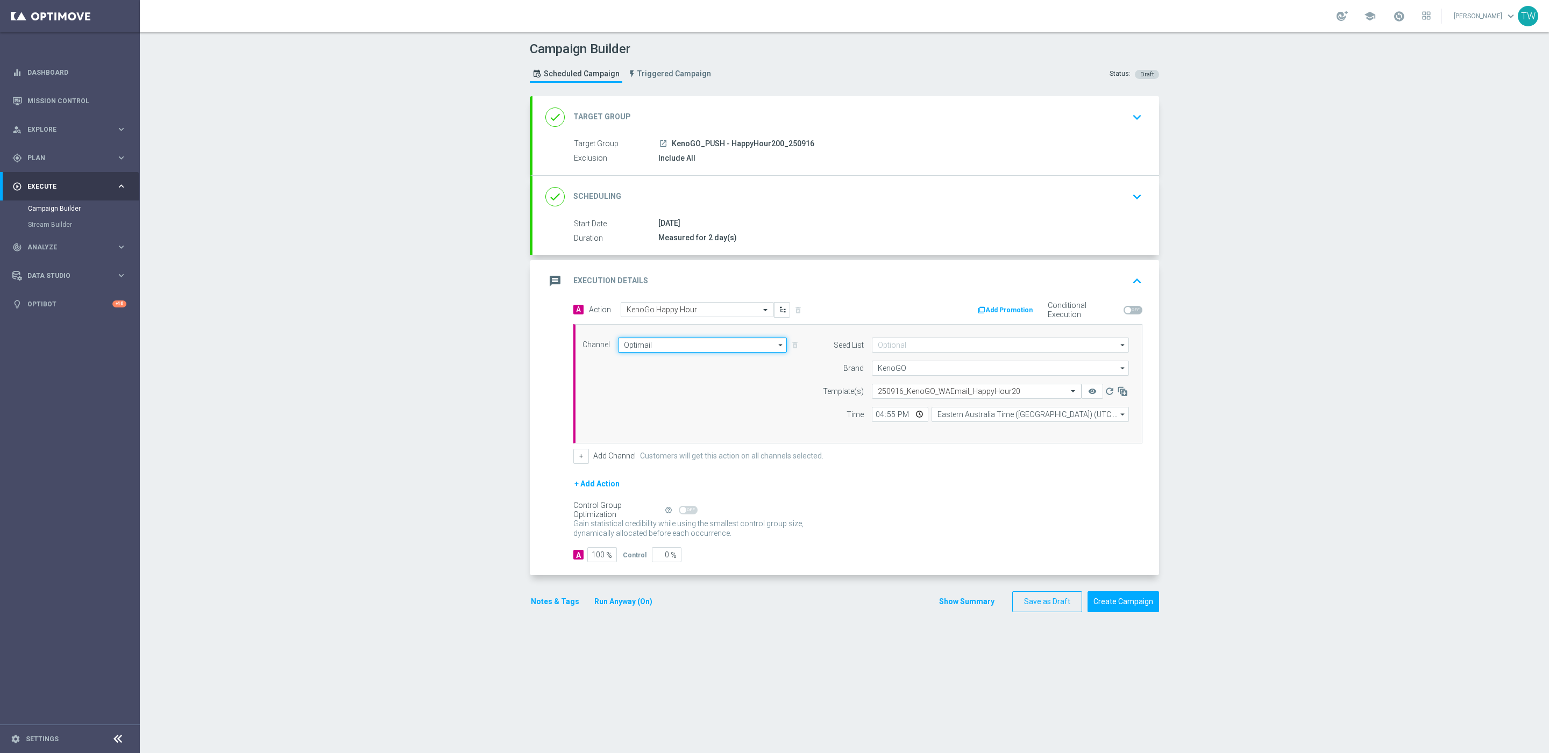
click at [712, 350] on input "Optimail" at bounding box center [702, 345] width 169 height 15
click at [695, 479] on div "OptiMobile Push" at bounding box center [698, 481] width 160 height 16
type input "OptiMobile Push"
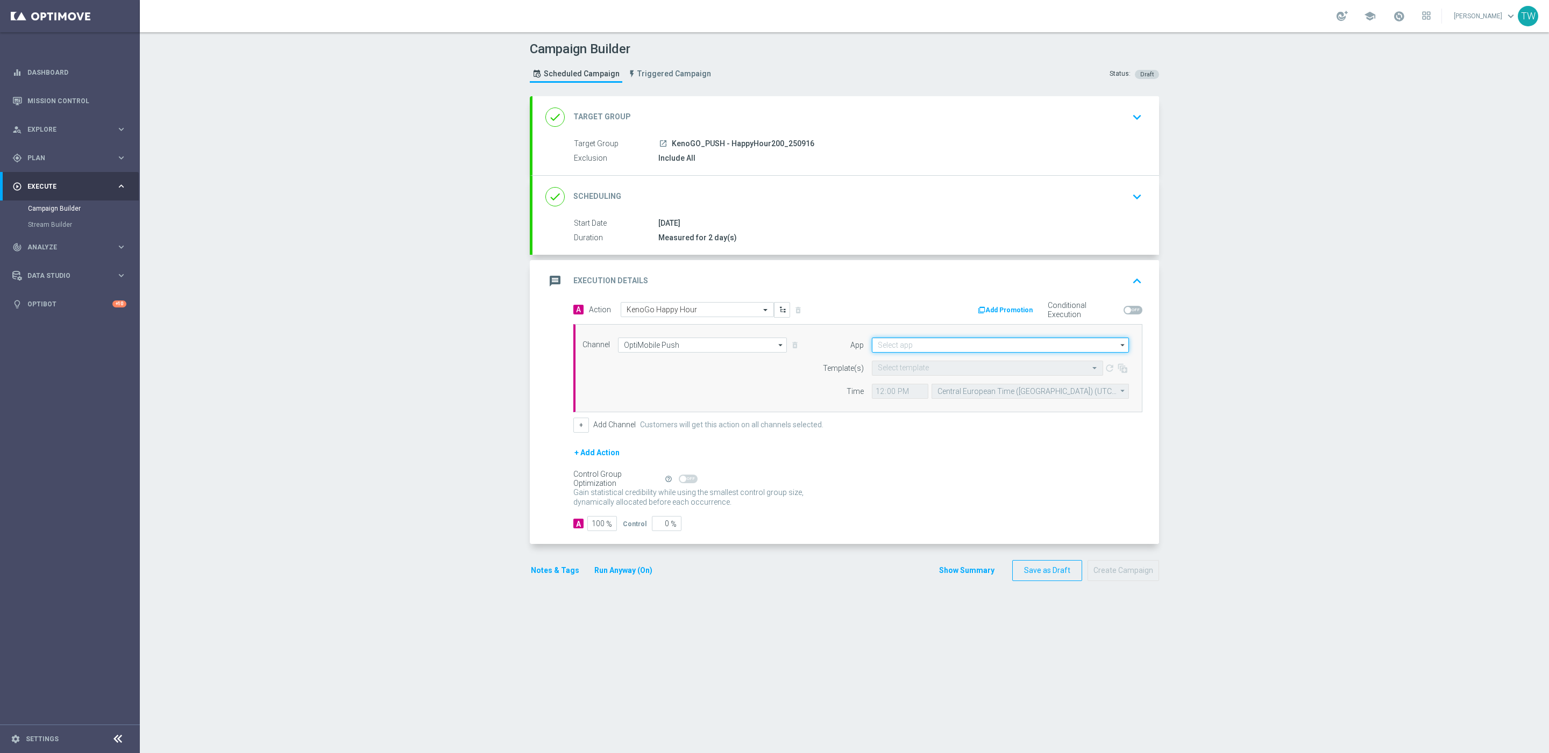
drag, startPoint x: 919, startPoint y: 353, endPoint x: 919, endPoint y: 347, distance: 6.5
click at [919, 353] on input at bounding box center [1000, 345] width 257 height 15
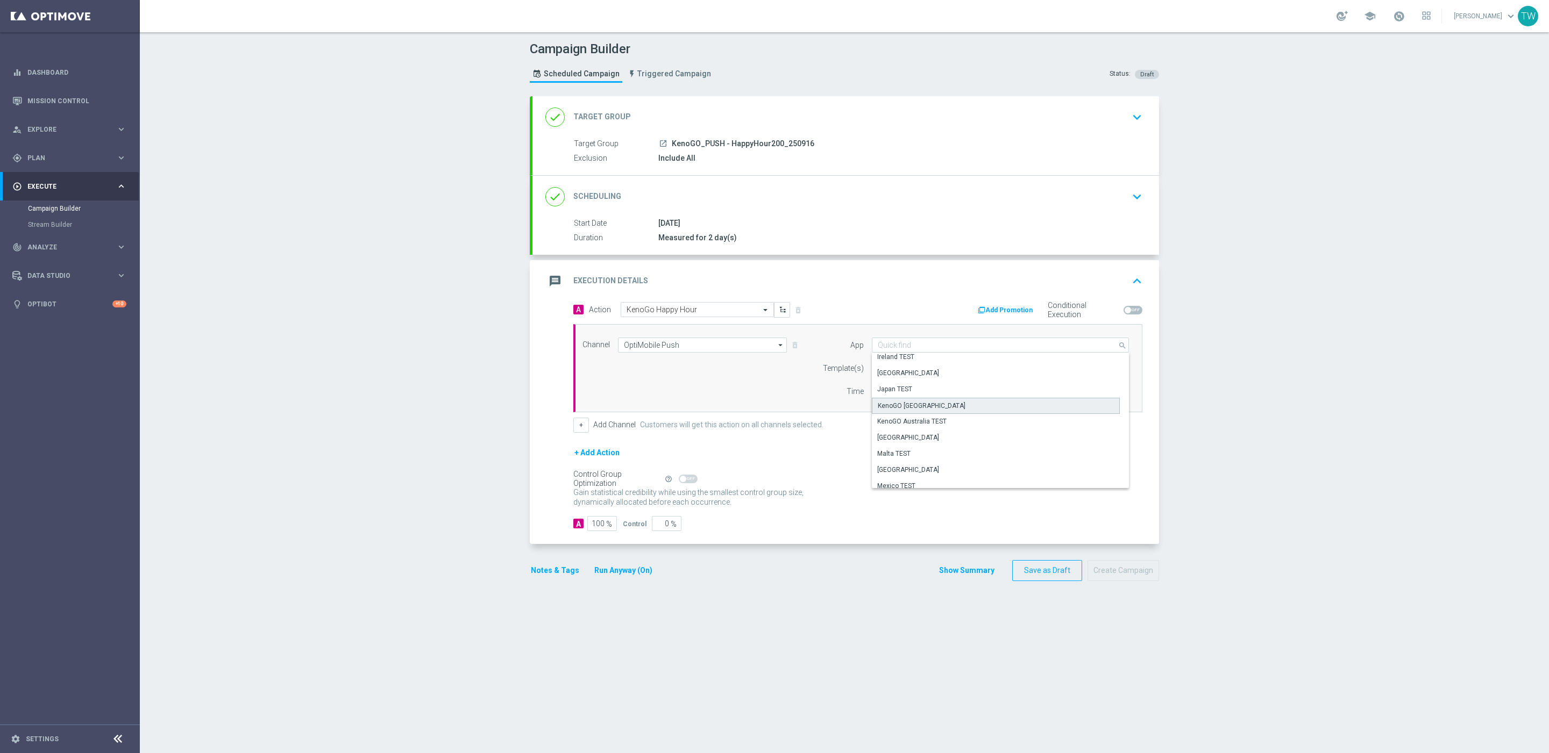
click at [917, 408] on div "KenoGO Australia" at bounding box center [922, 406] width 88 height 10
type input "KenoGO Australia"
click at [902, 369] on input "text" at bounding box center [977, 368] width 198 height 9
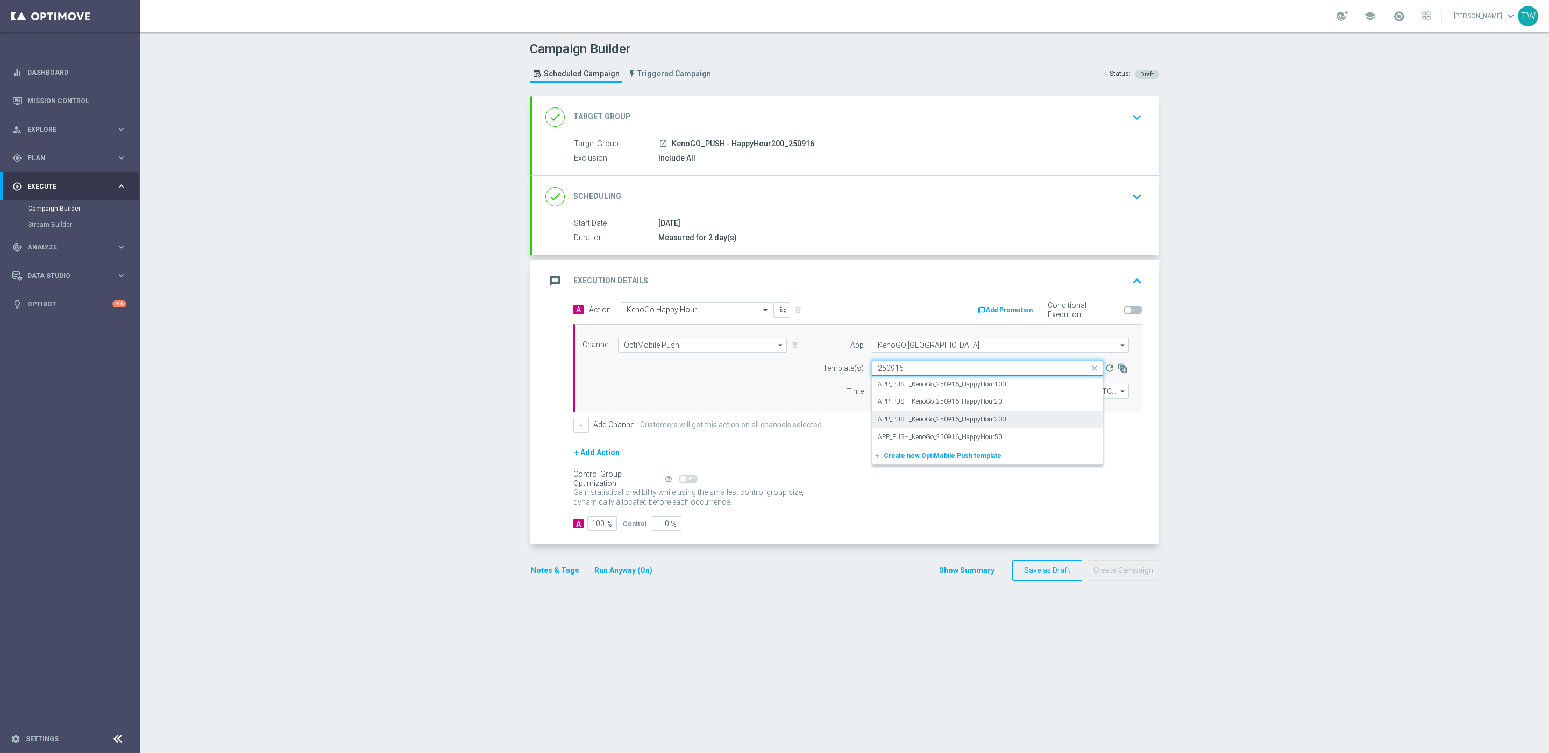
click at [990, 415] on div "APP_PUSH_KenoGo_250916_HappyHour200" at bounding box center [987, 420] width 219 height 18
type input "250916"
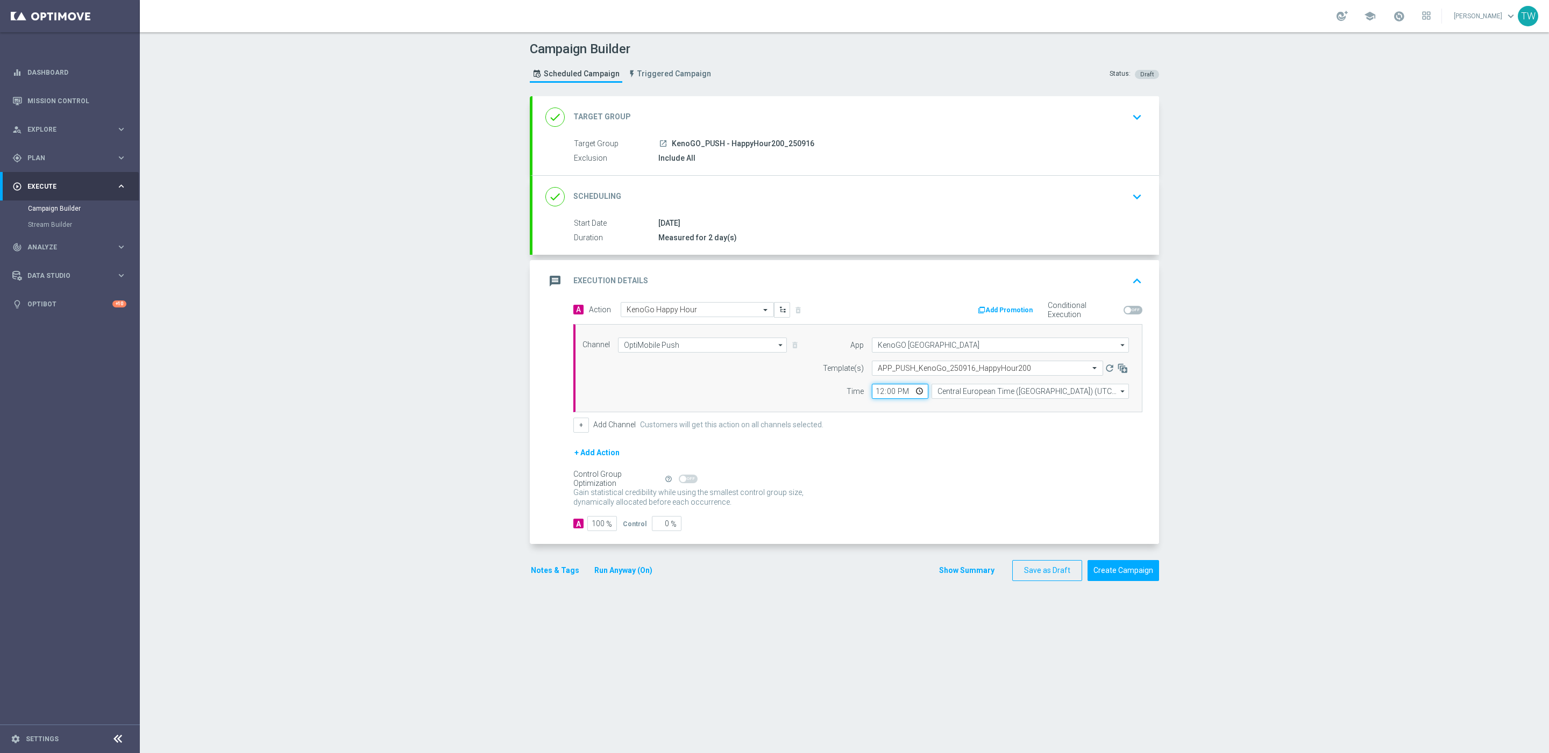
click at [879, 395] on input "12:00" at bounding box center [900, 391] width 56 height 15
type input "16:59"
click at [972, 395] on input "Central European Time (Budapest) (UTC +02:00)" at bounding box center [1029, 391] width 197 height 15
click at [975, 416] on div "Eastern Australia Time (Sydney) (UTC +10:00)" at bounding box center [1030, 408] width 198 height 16
click at [991, 415] on div "Eastern Australia Time (Sydney) (UTC +10:00)" at bounding box center [1030, 408] width 198 height 16
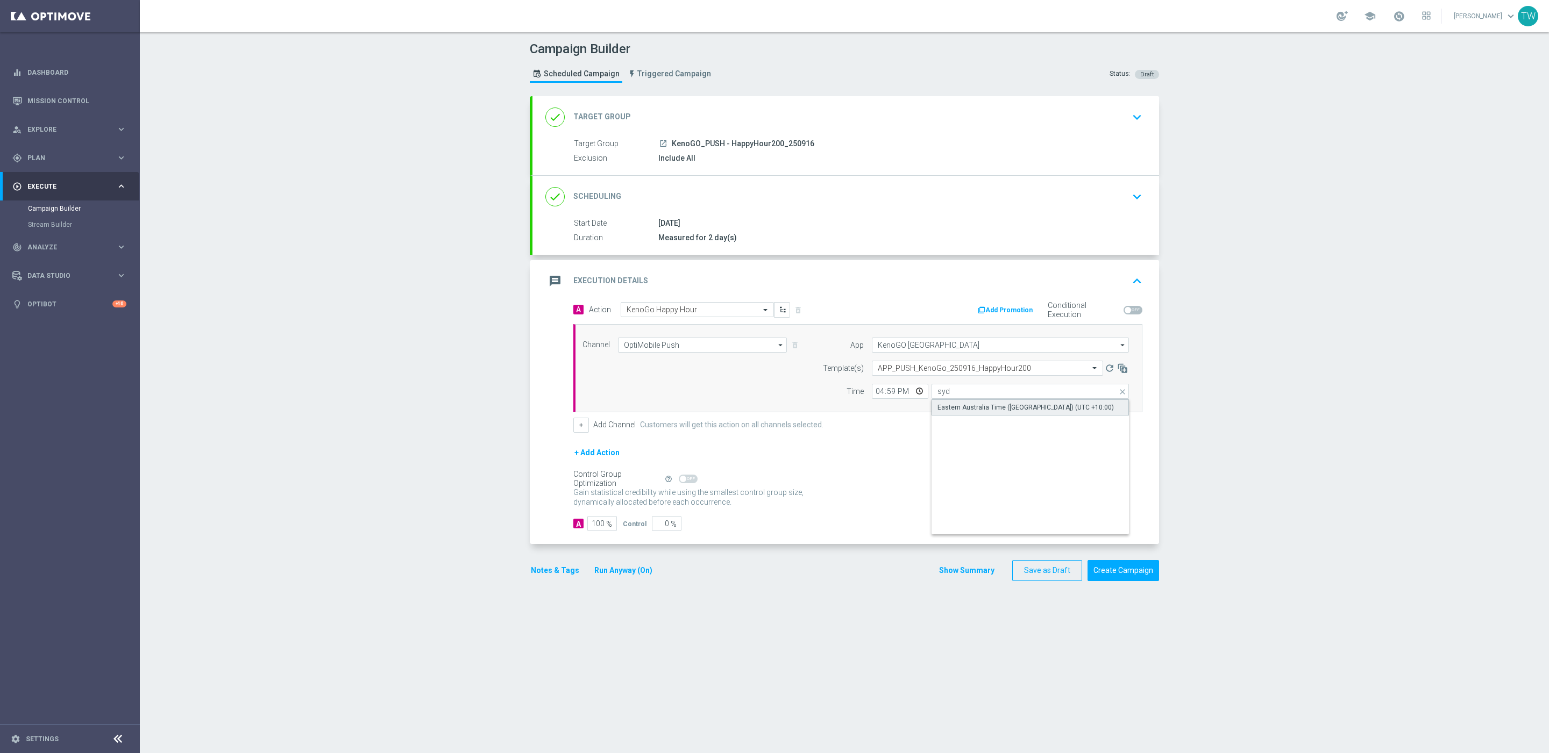
type input "Eastern Australia Time (Sydney) (UTC +10:00)"
click at [1009, 449] on div "+ Add Action" at bounding box center [857, 459] width 569 height 27
click at [1128, 568] on button "Create Campaign" at bounding box center [1123, 570] width 72 height 21
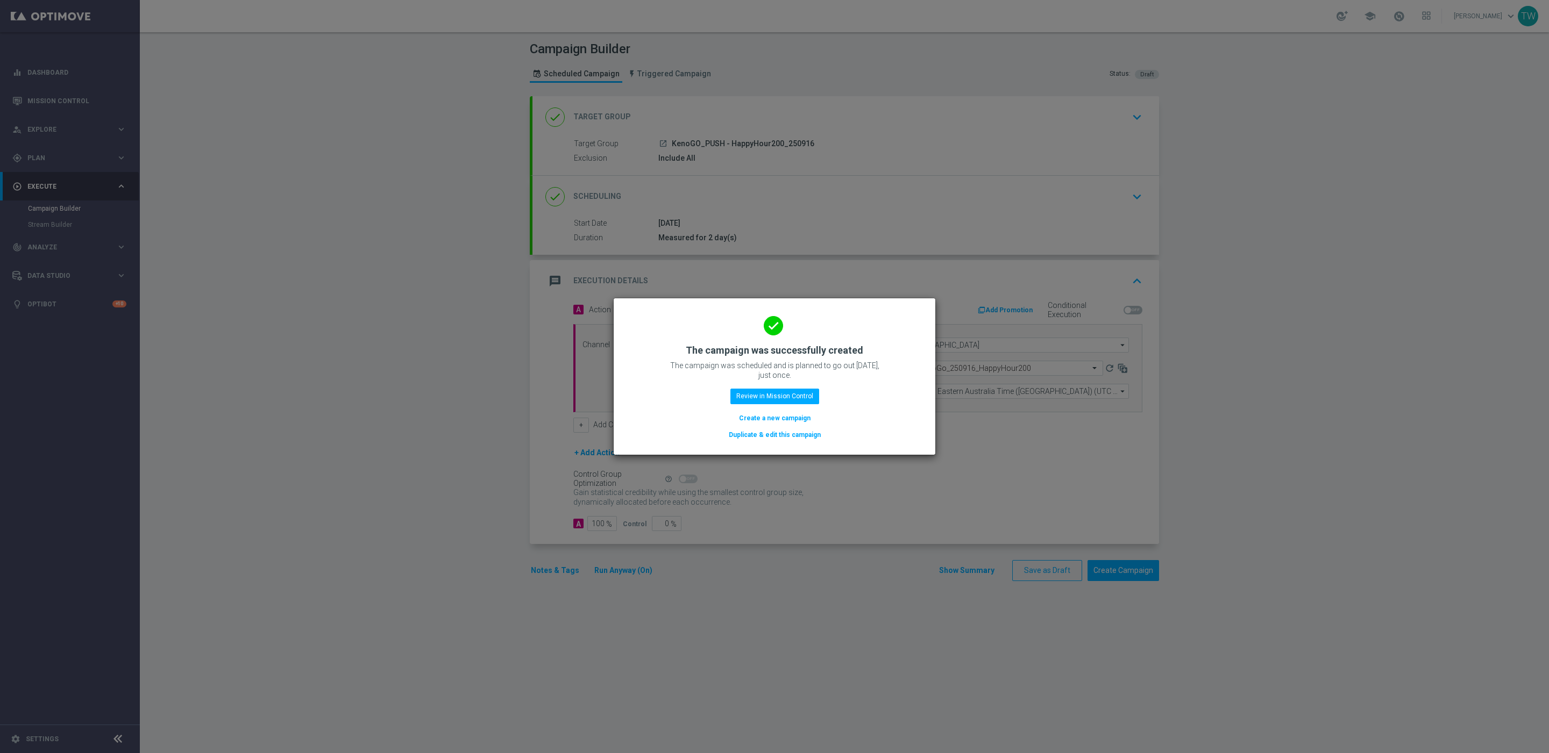
click at [778, 430] on button "Duplicate & edit this campaign" at bounding box center [775, 435] width 94 height 12
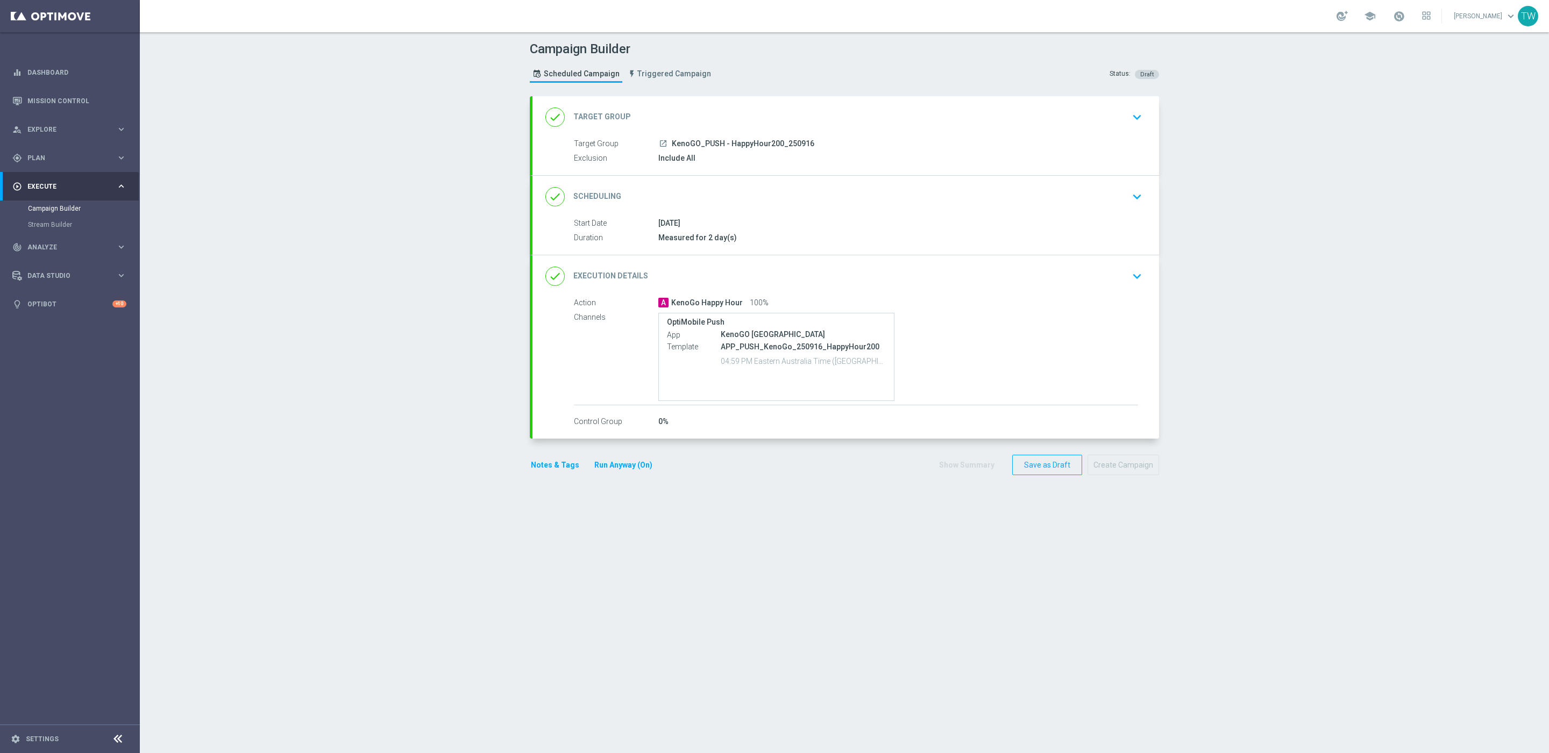
click at [743, 111] on div "done Target Group keyboard_arrow_down" at bounding box center [845, 117] width 601 height 20
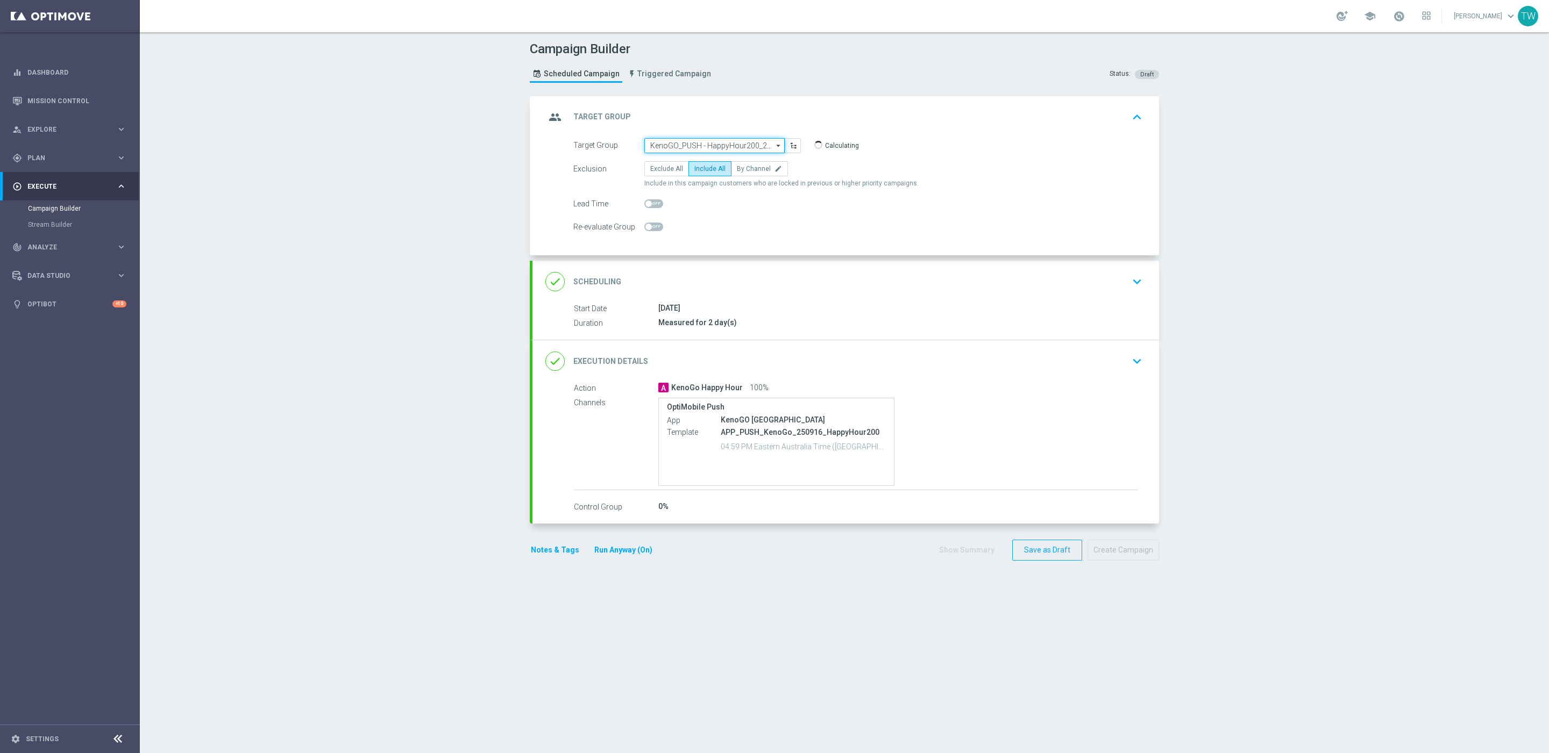
click at [731, 138] on input "KenoGO_PUSH - HappyHour200_250916" at bounding box center [714, 145] width 140 height 15
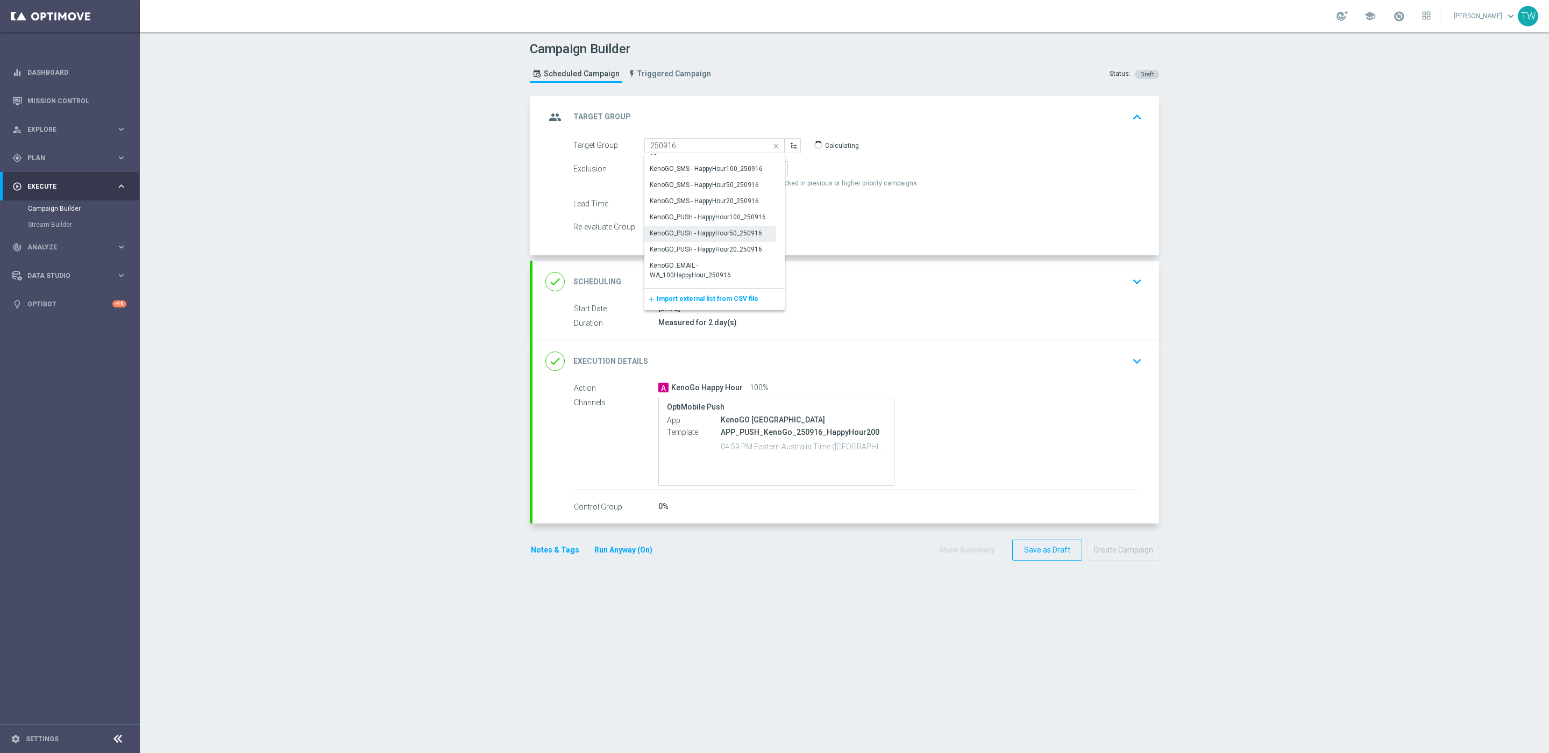
click at [743, 232] on div "KenoGO_PUSH - HappyHour50_250916" at bounding box center [706, 234] width 112 height 10
type input "KenoGO_PUSH - HappyHour50_250916"
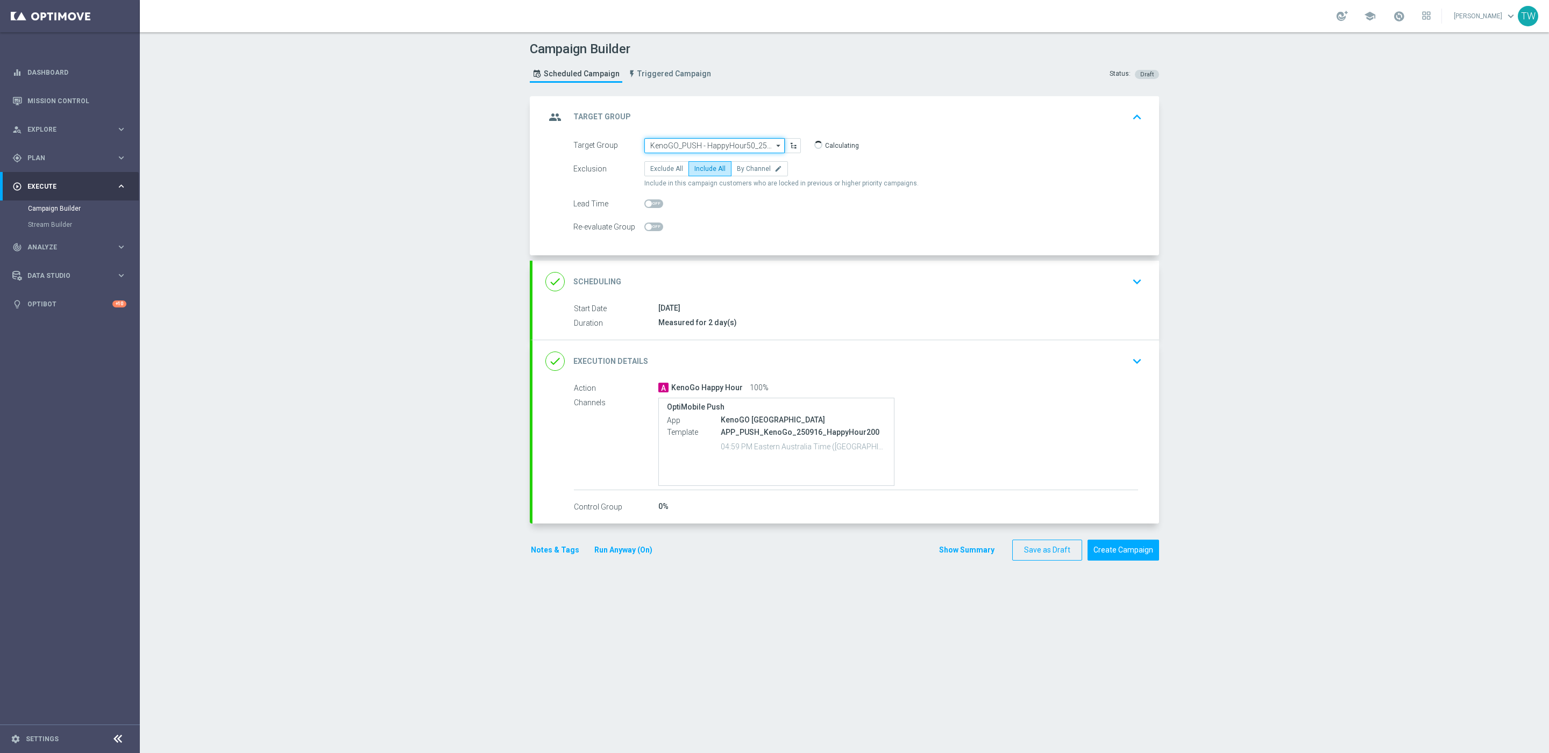
click at [747, 145] on input "KenoGO_PUSH - HappyHour50_250916" at bounding box center [714, 145] width 140 height 15
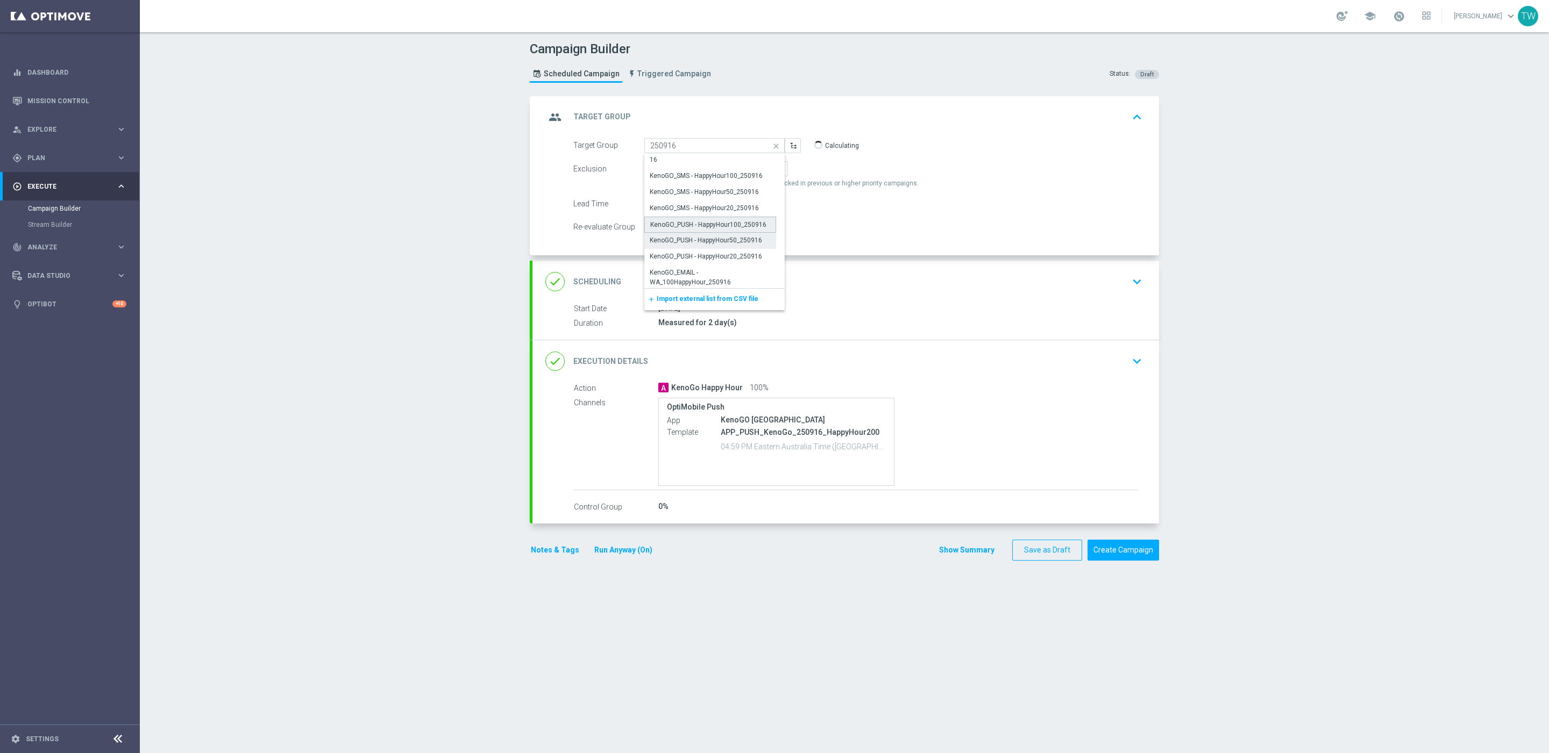
click at [738, 227] on div "KenoGO_PUSH - HappyHour100_250916" at bounding box center [708, 225] width 116 height 10
type input "KenoGO_PUSH - HappyHour100_250916"
click at [806, 358] on div "done Execution Details keyboard_arrow_down" at bounding box center [845, 361] width 601 height 20
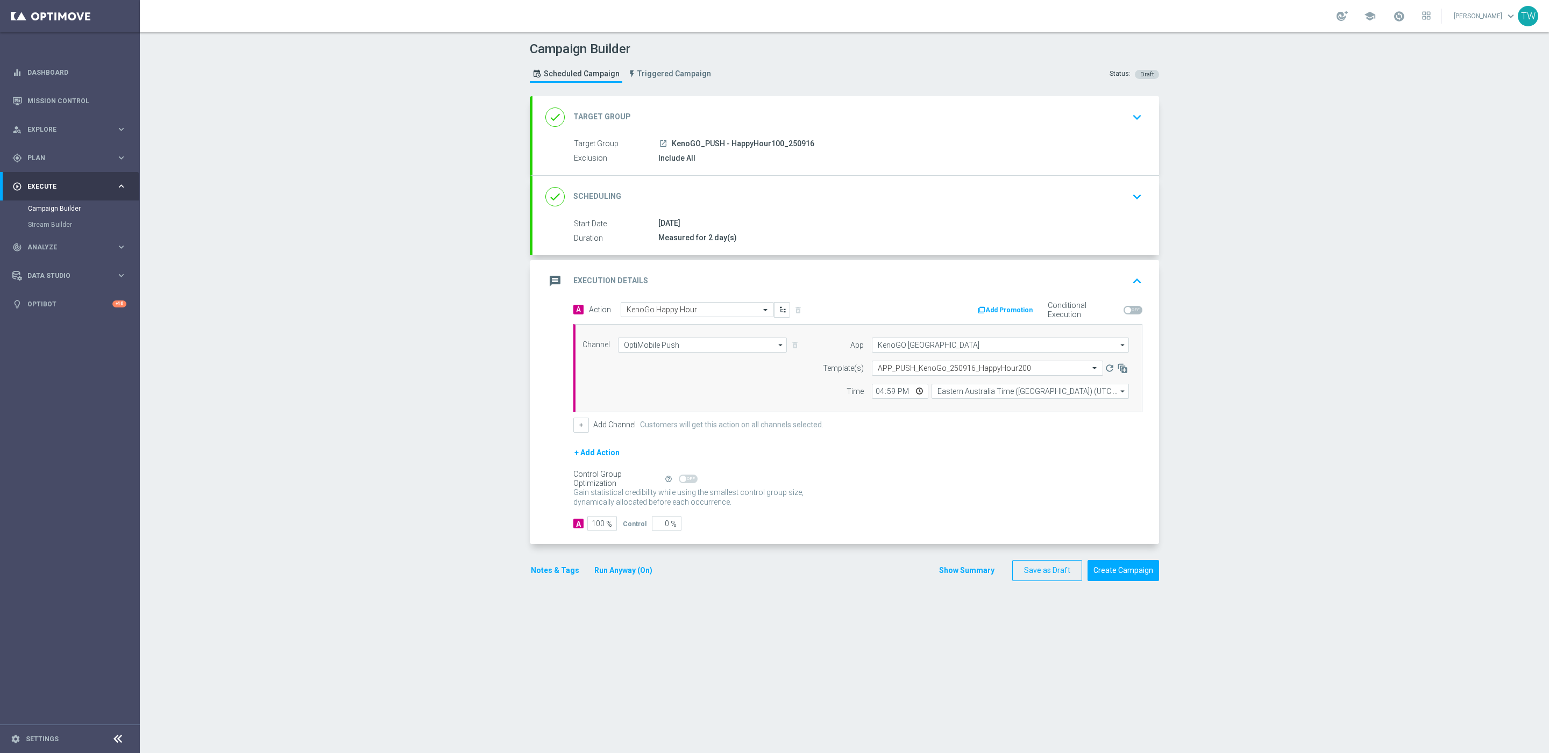
click at [974, 372] on input "text" at bounding box center [977, 368] width 198 height 9
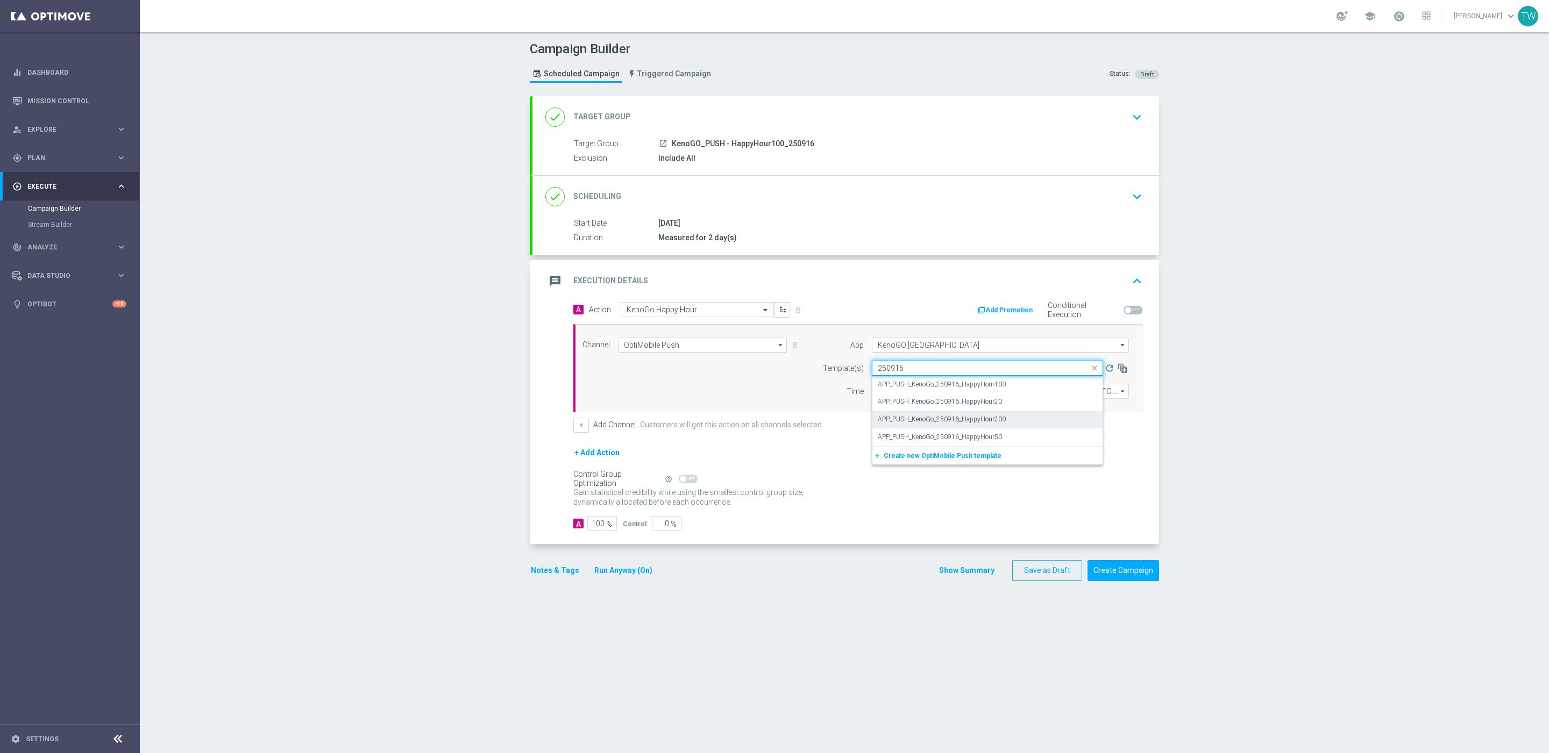
scroll to position [0, 0]
click at [998, 388] on label "APP_PUSH_KenoGo_250916_HappyHour100" at bounding box center [942, 384] width 128 height 9
type input "250916"
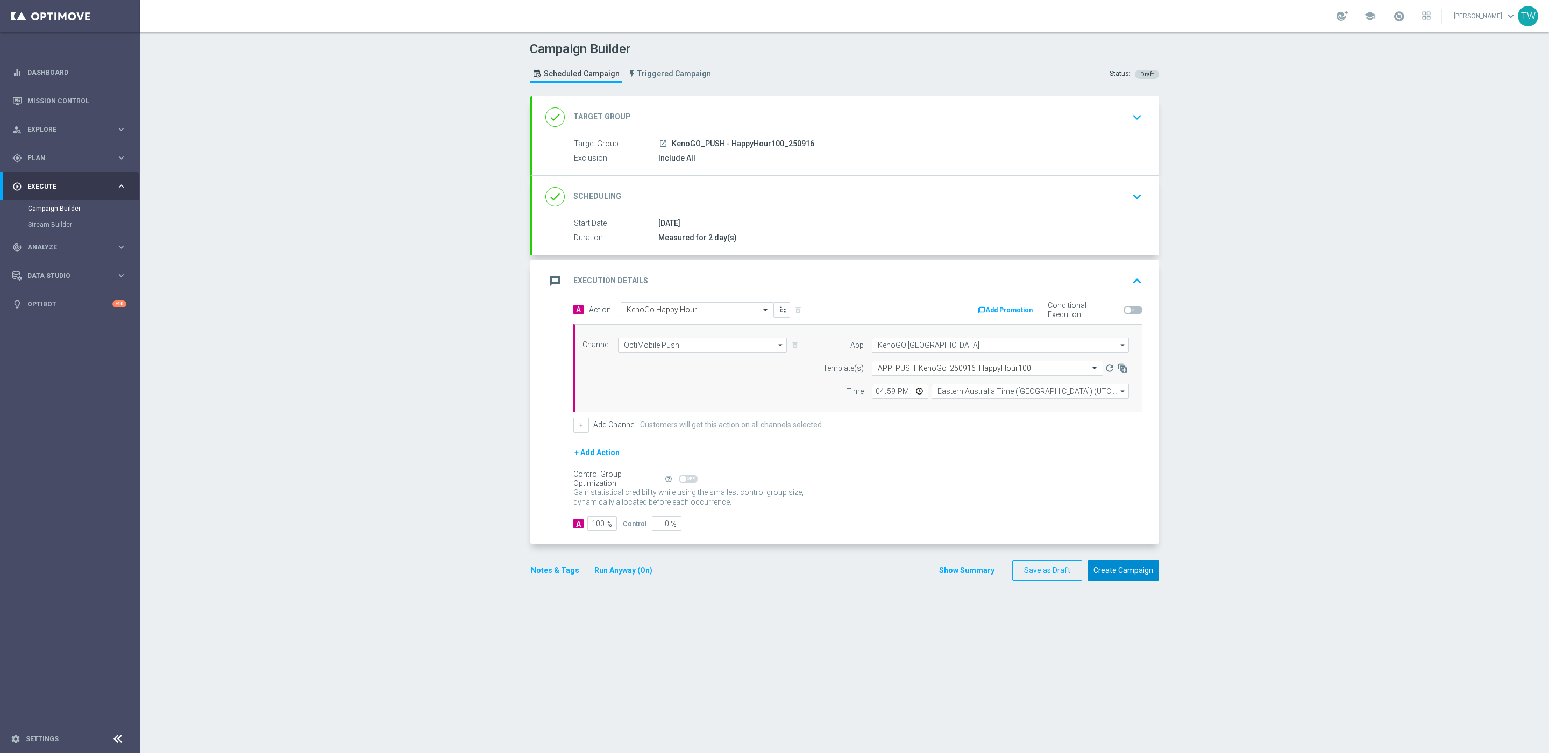
click at [1138, 567] on button "Create Campaign" at bounding box center [1123, 570] width 72 height 21
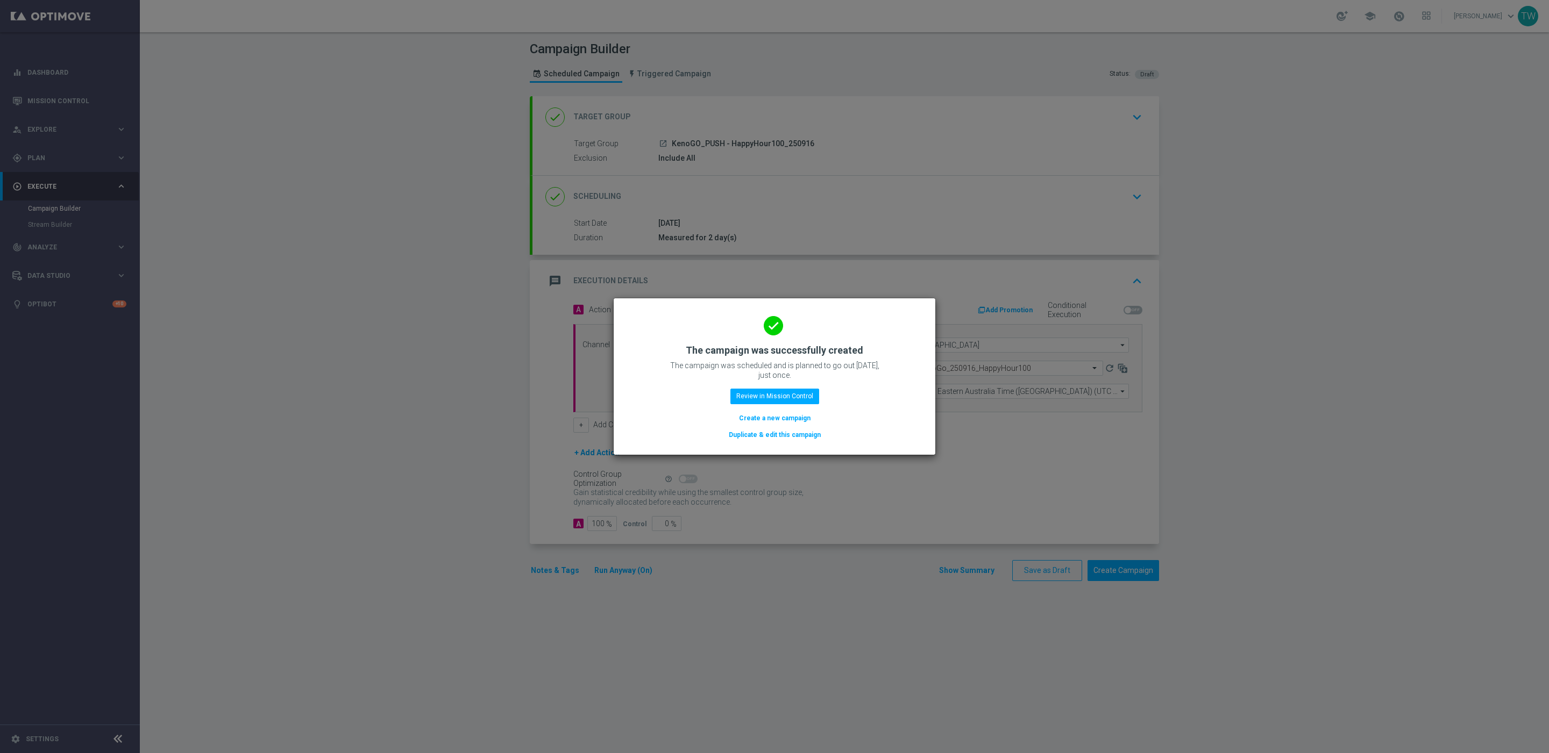
click at [780, 432] on button "Duplicate & edit this campaign" at bounding box center [775, 435] width 94 height 12
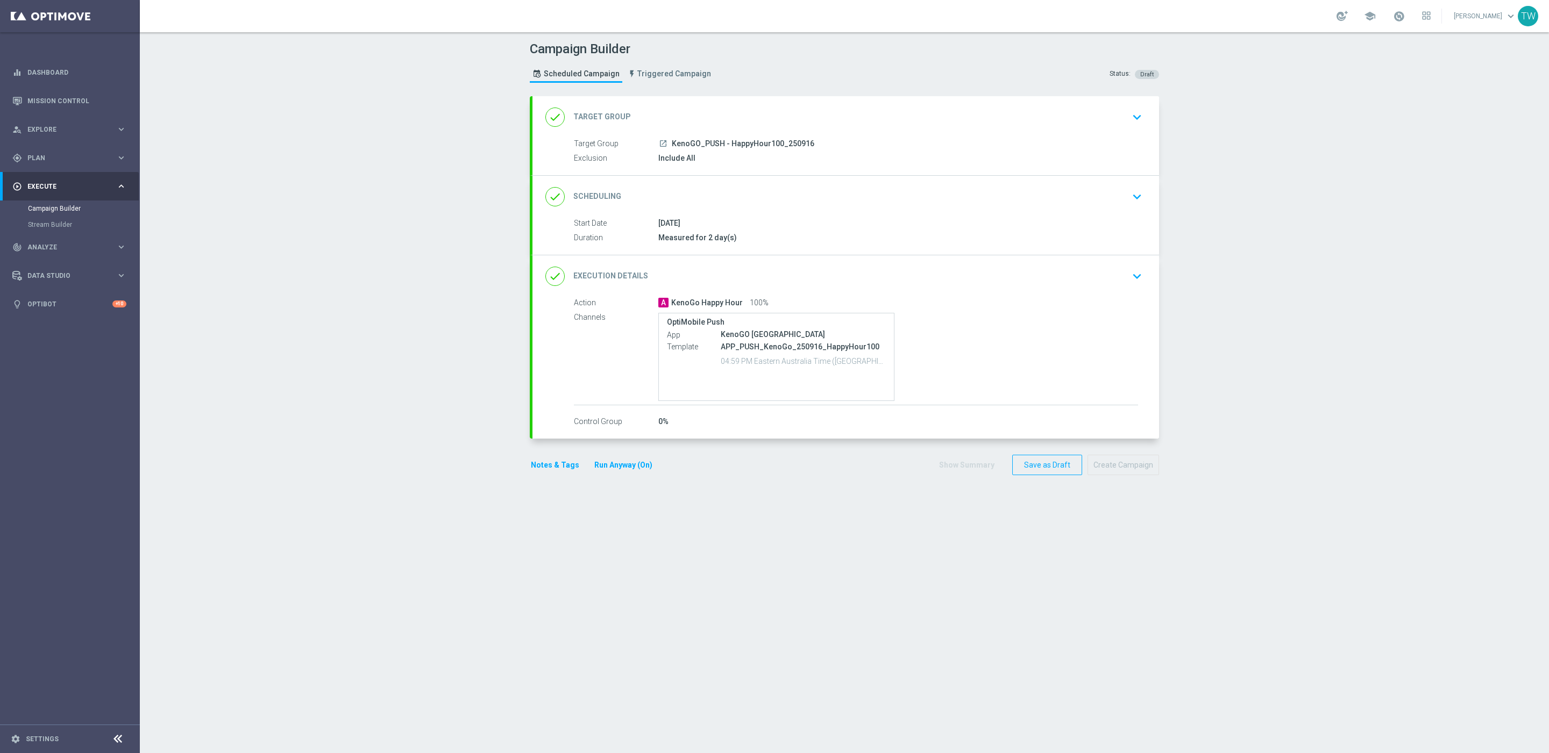
click at [820, 129] on div "done Target Group keyboard_arrow_down" at bounding box center [845, 117] width 626 height 42
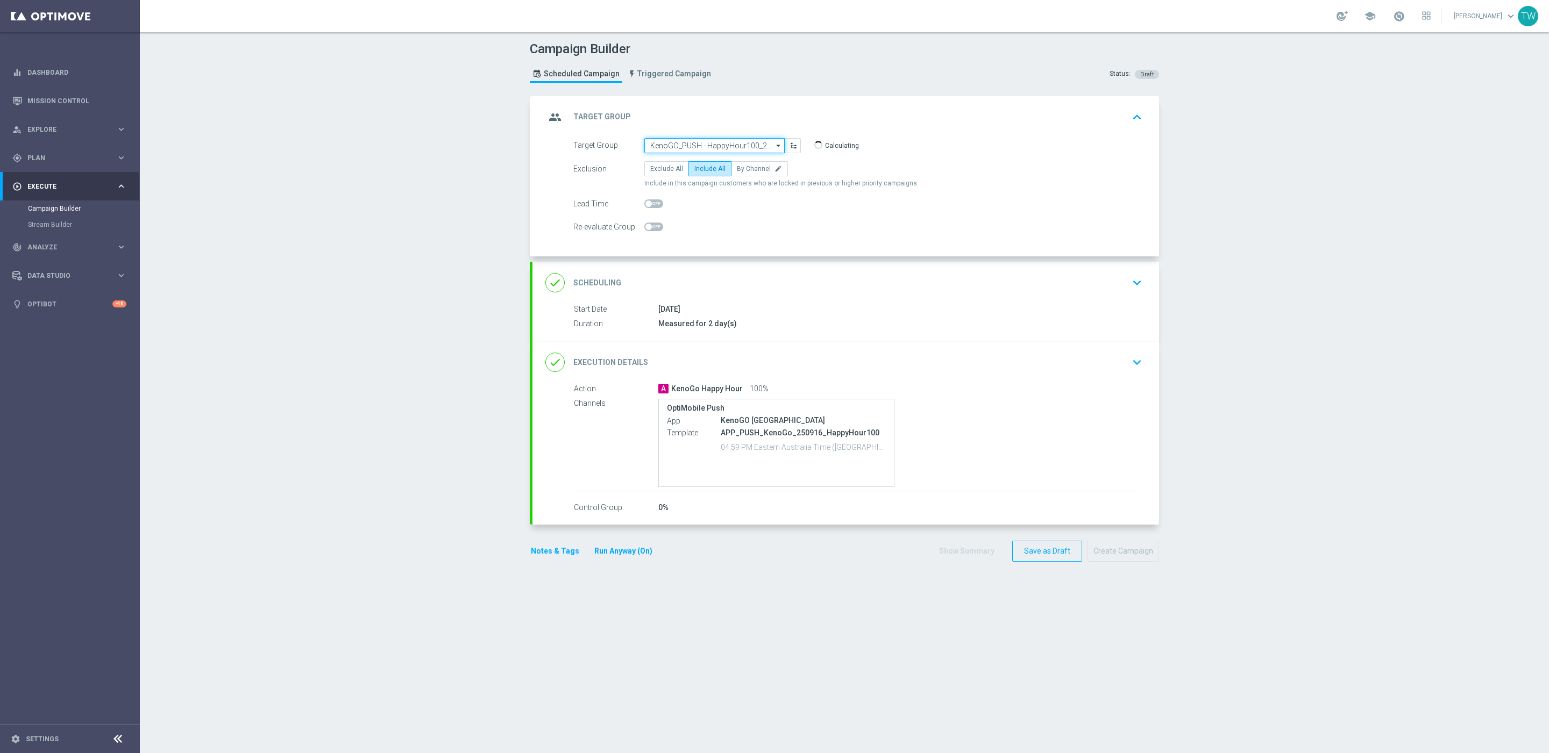
click at [765, 150] on input "KenoGO_PUSH - HappyHour100_250916" at bounding box center [714, 145] width 140 height 15
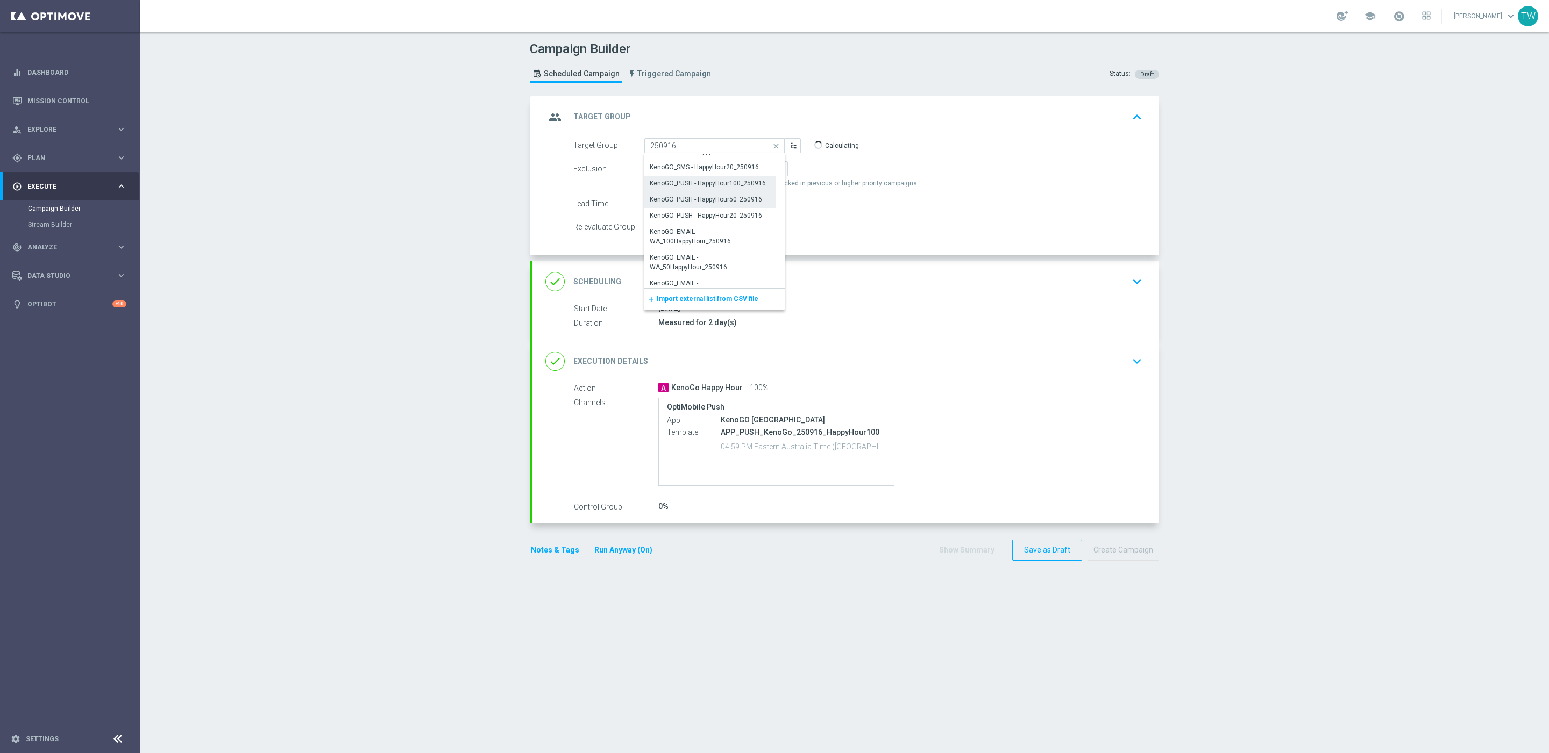
click at [744, 198] on div "KenoGO_PUSH - HappyHour50_250916" at bounding box center [706, 200] width 112 height 10
type input "KenoGO_PUSH - HappyHour50_250916"
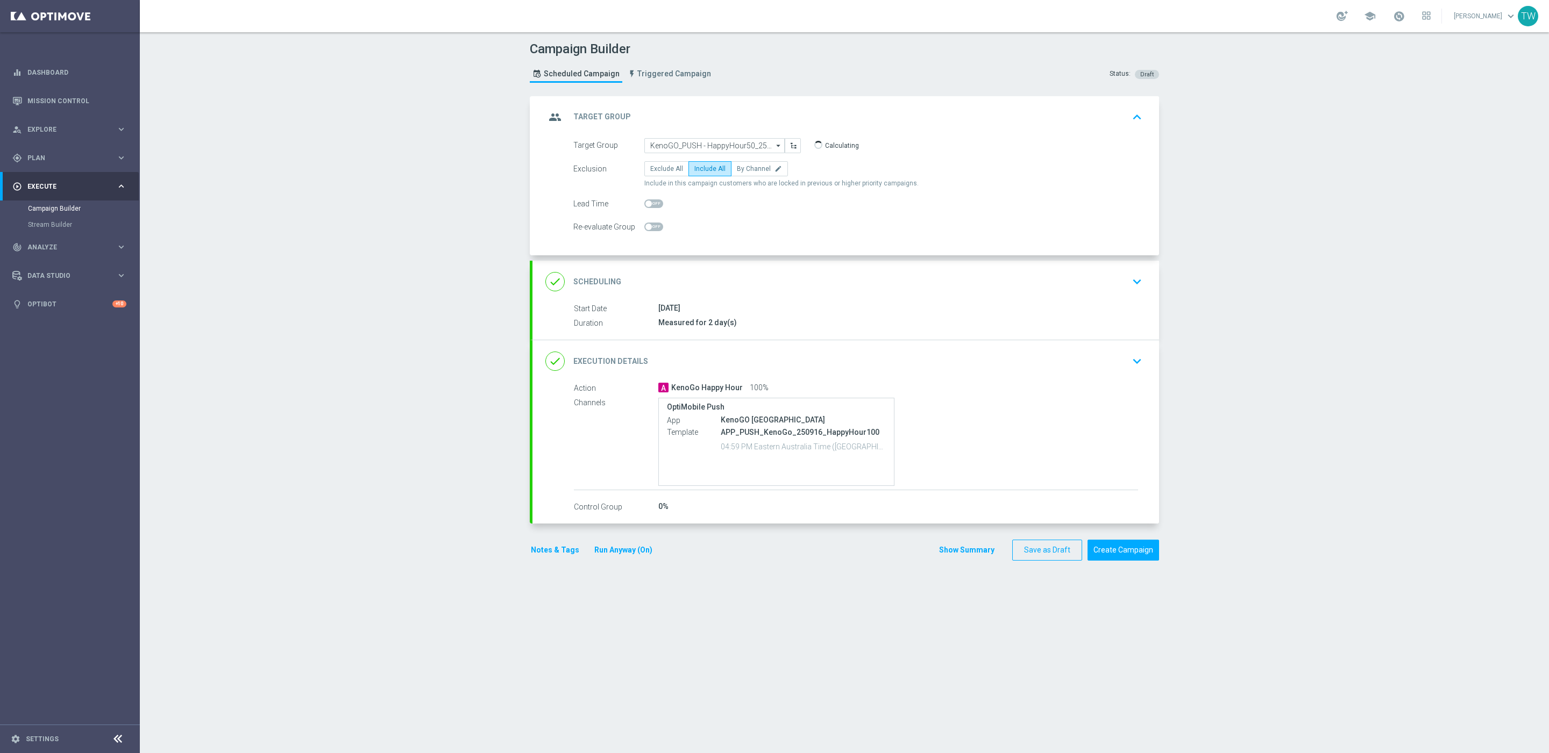
click at [898, 388] on div "A KenoGo Happy Hour 100%" at bounding box center [898, 387] width 480 height 11
click at [934, 369] on div "done Execution Details keyboard_arrow_down" at bounding box center [845, 361] width 601 height 20
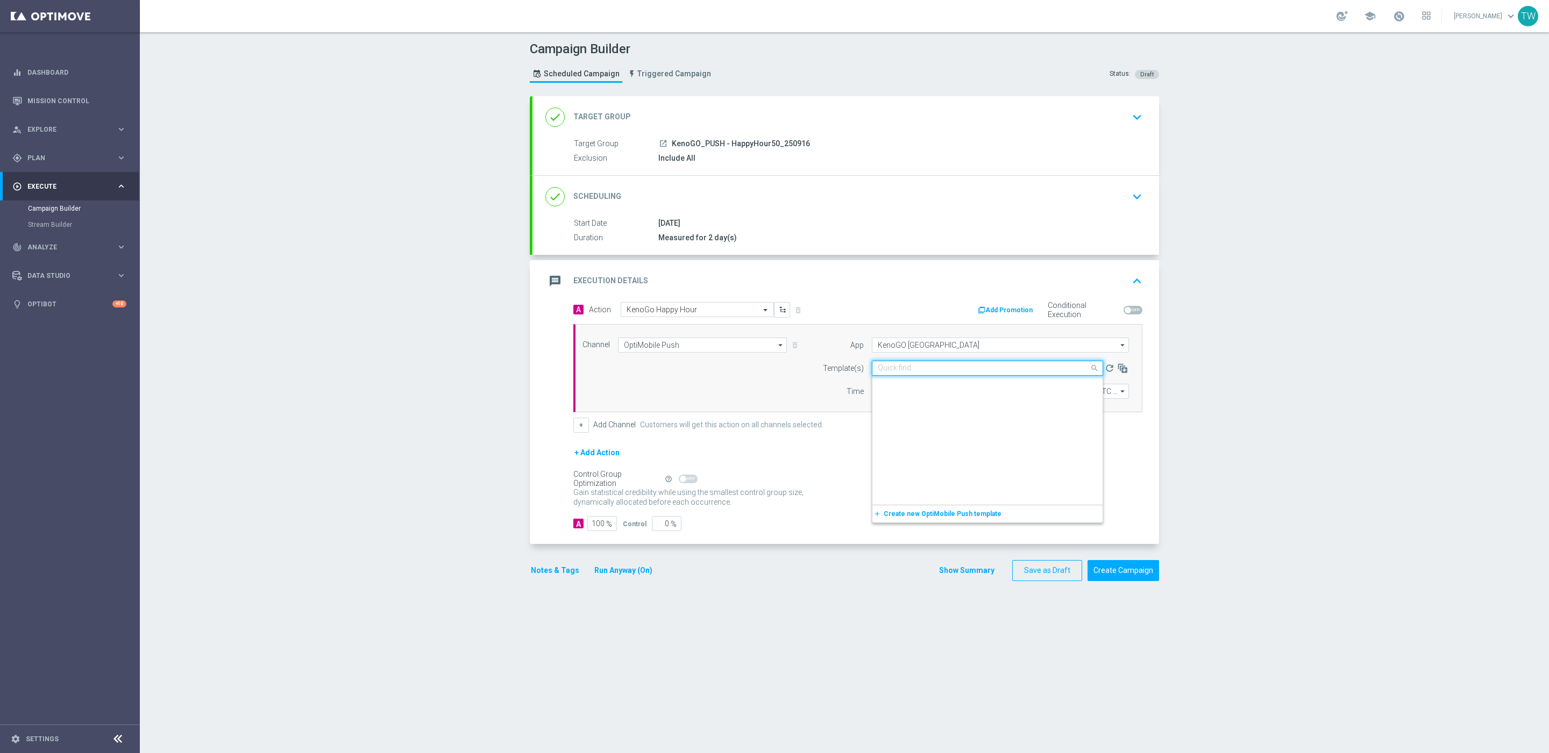
click at [1014, 372] on input "text" at bounding box center [977, 368] width 198 height 9
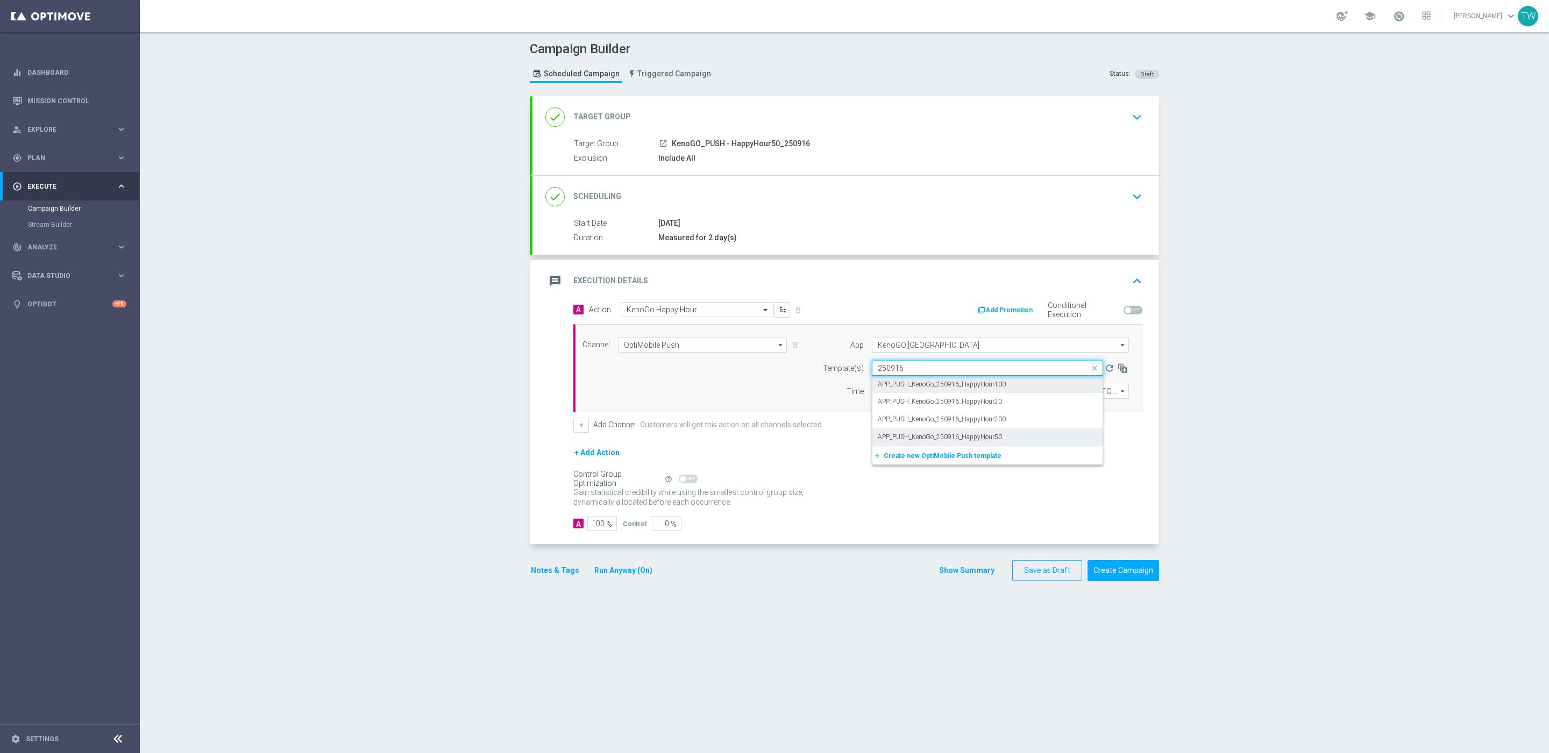
click at [1016, 437] on div "APP_PUSH_KenoGo_250916_HappyHour50" at bounding box center [987, 438] width 219 height 18
type input "250916"
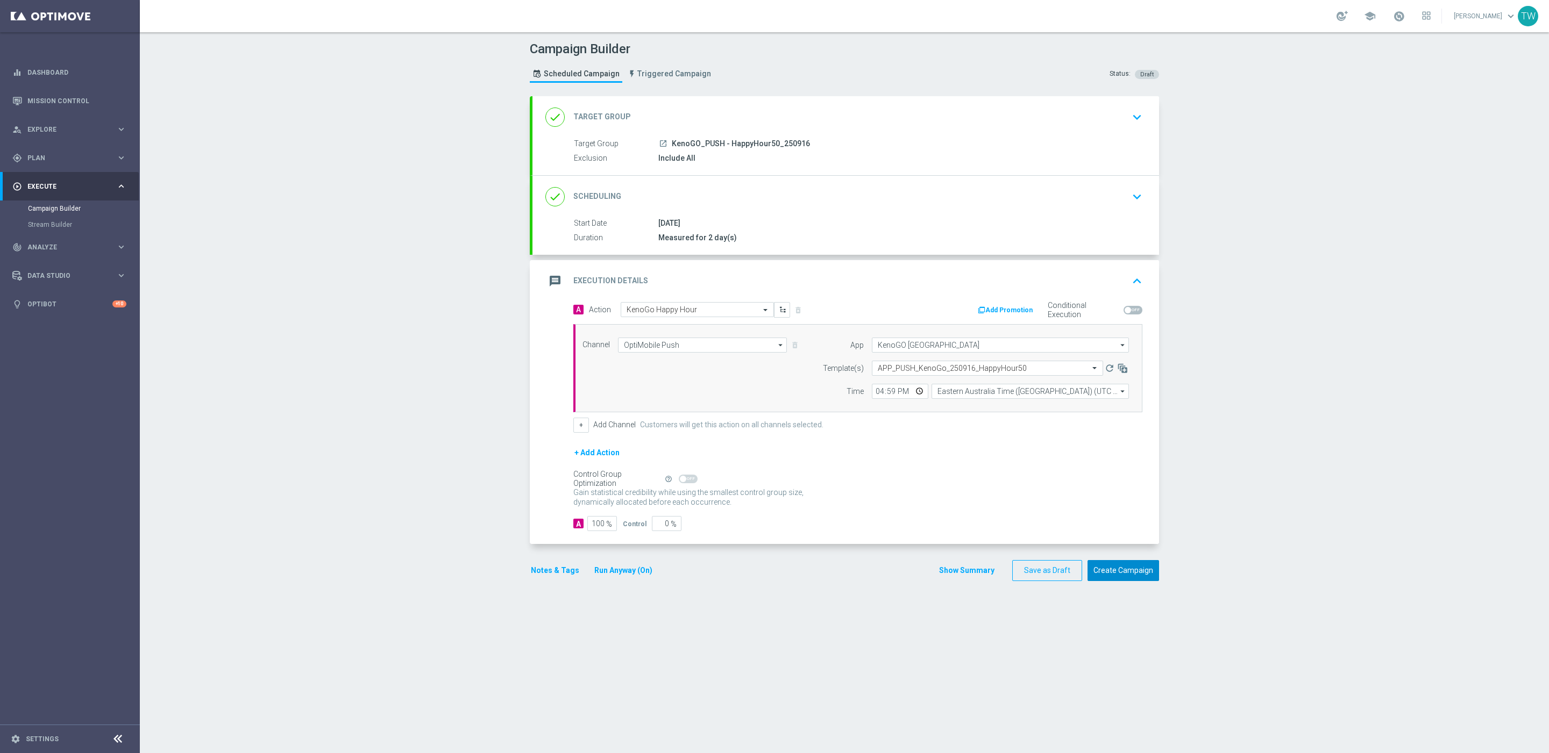
click at [1131, 579] on button "Create Campaign" at bounding box center [1123, 570] width 72 height 21
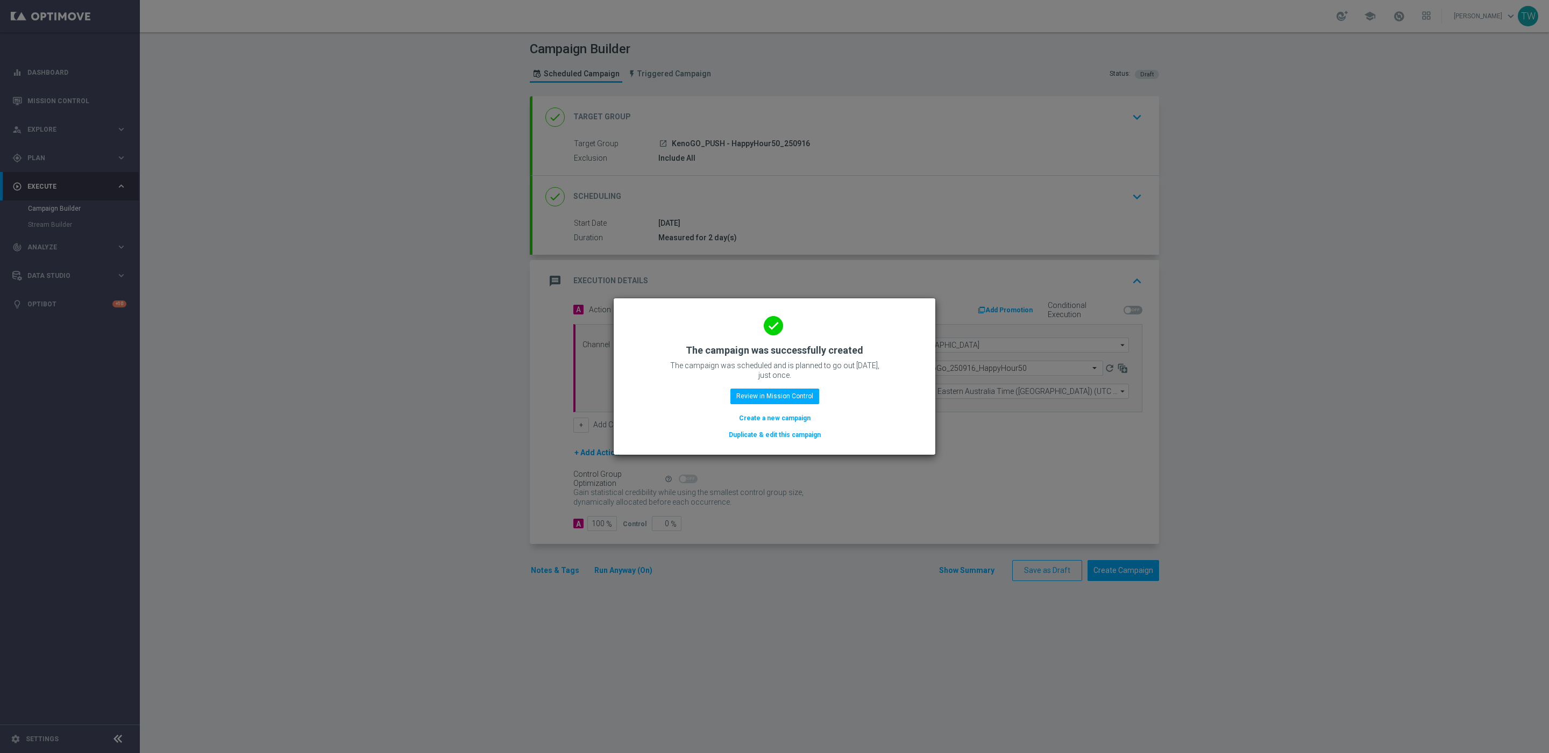
click at [780, 434] on button "Duplicate & edit this campaign" at bounding box center [775, 435] width 94 height 12
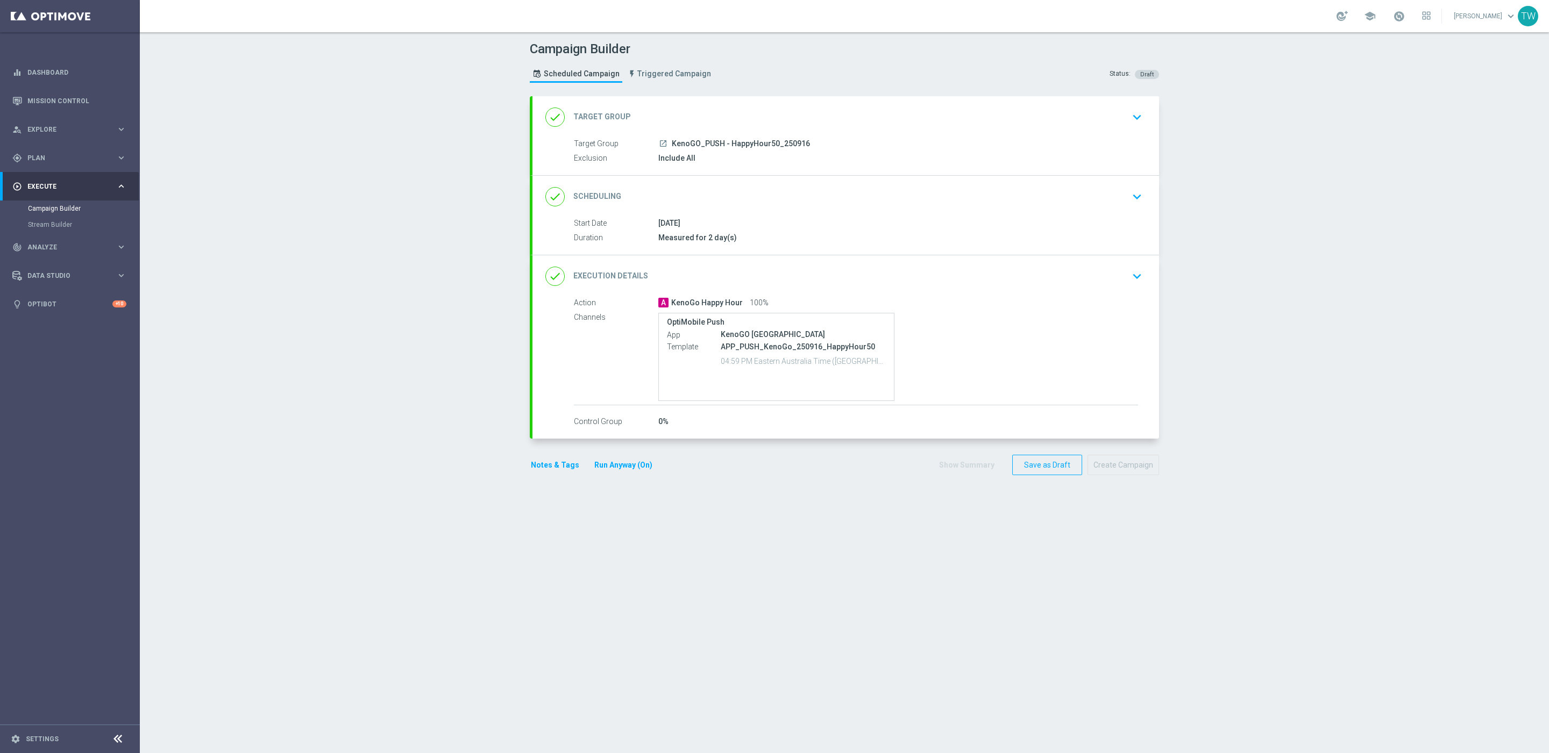
click at [745, 115] on div "done Target Group keyboard_arrow_down" at bounding box center [845, 117] width 601 height 20
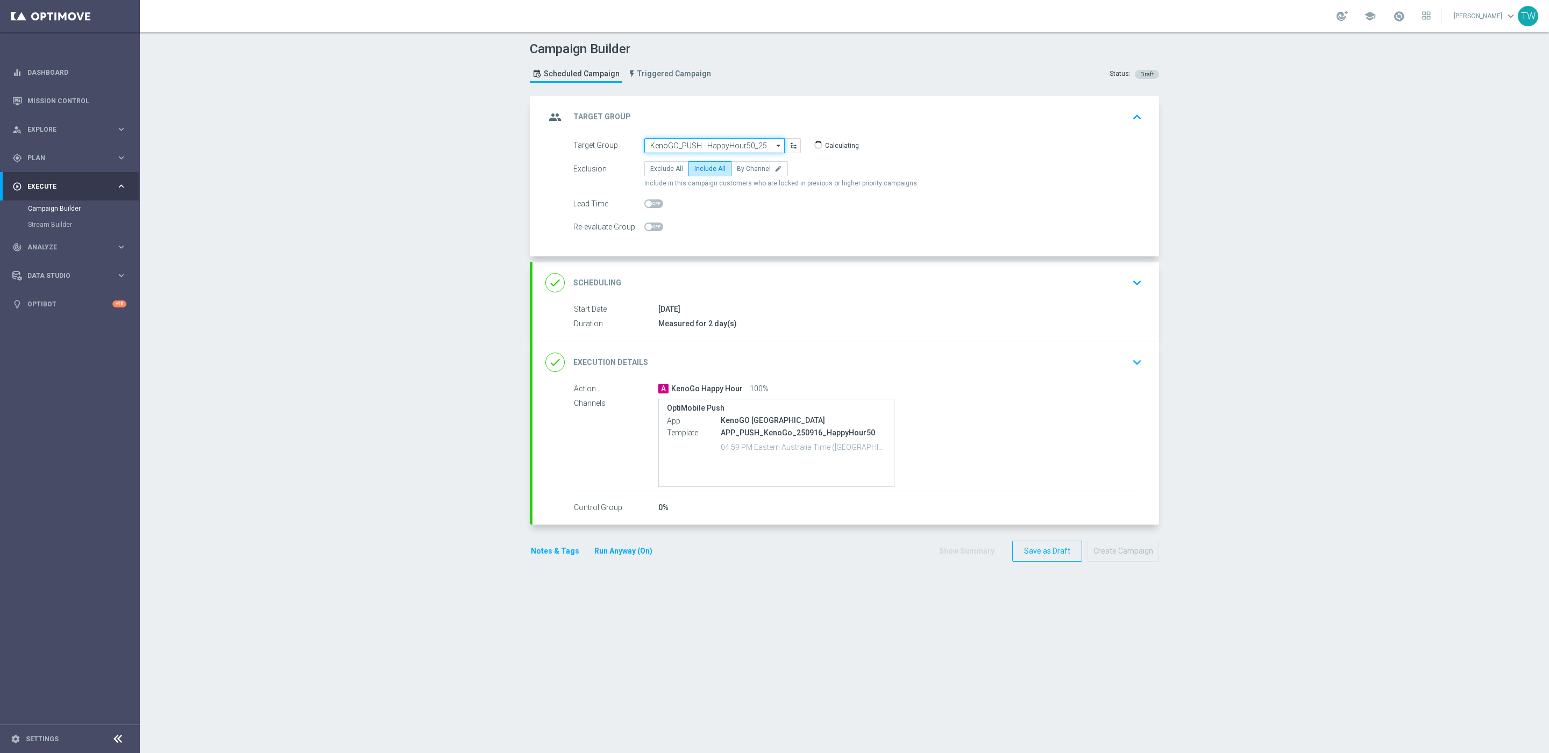
click at [703, 141] on input "KenoGO_PUSH - HappyHour50_250916" at bounding box center [714, 145] width 140 height 15
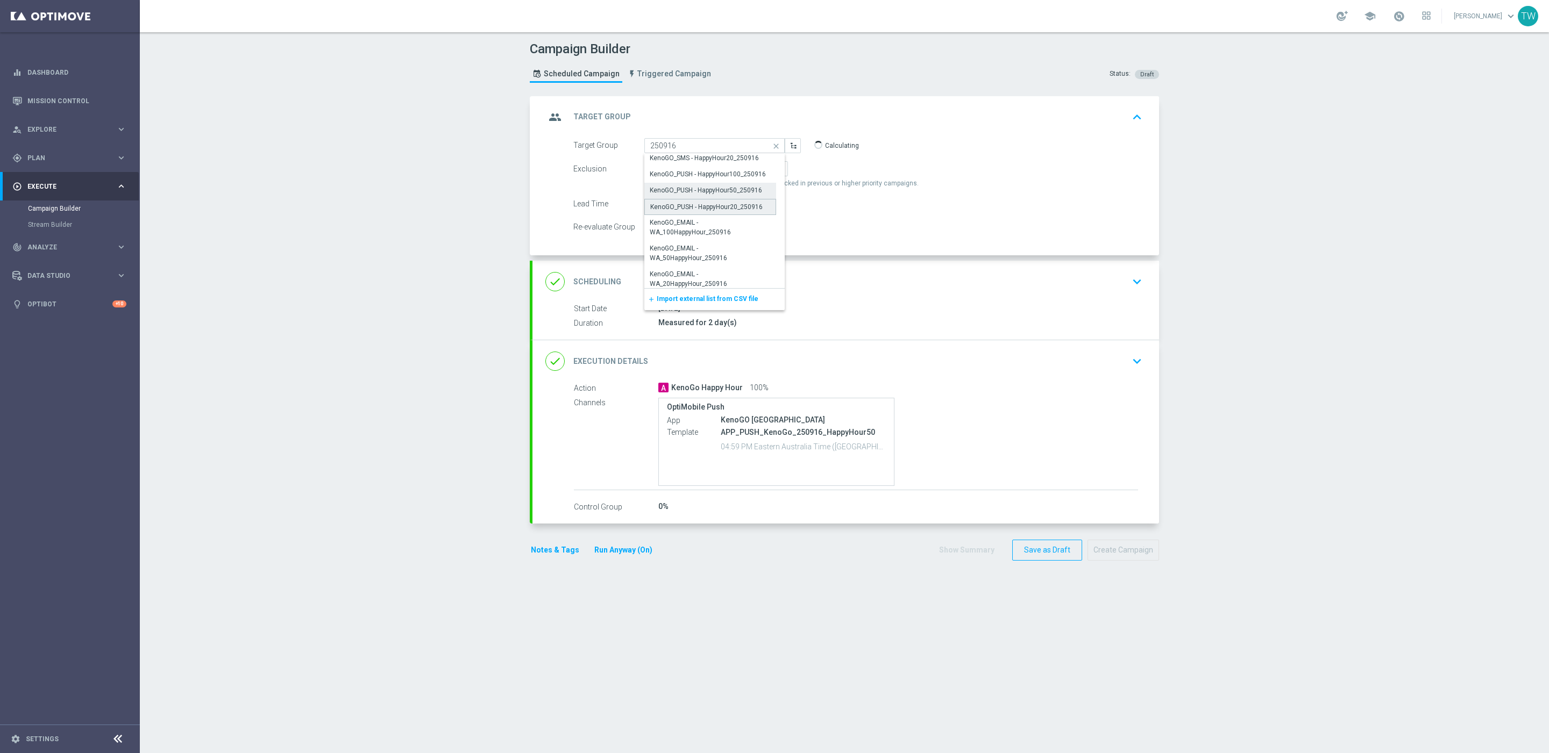
click at [728, 206] on div "KenoGO_PUSH - HappyHour20_250916" at bounding box center [706, 207] width 112 height 10
type input "KenoGO_PUSH - HappyHour20_250916"
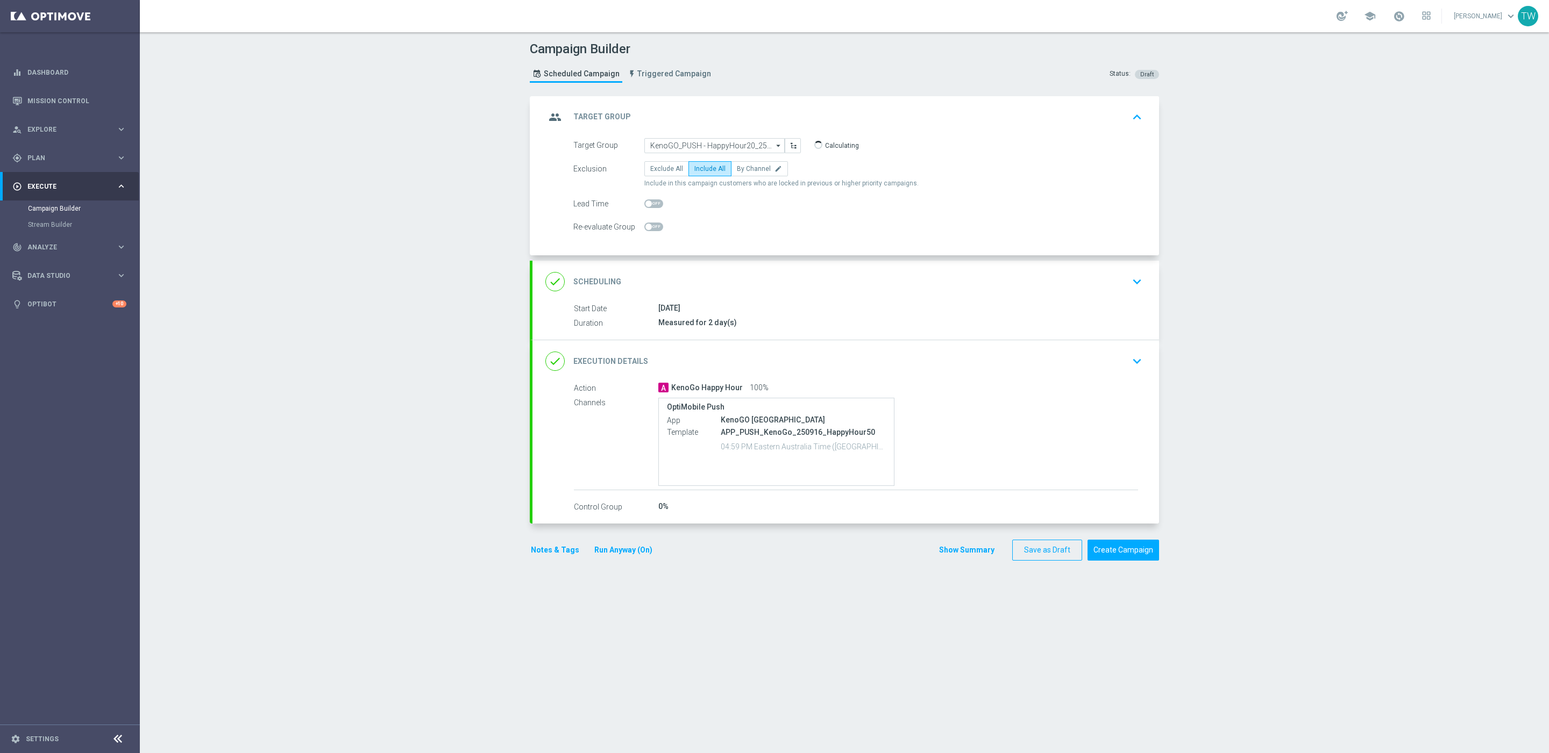
click at [895, 348] on div "done Execution Details keyboard_arrow_down" at bounding box center [845, 361] width 626 height 42
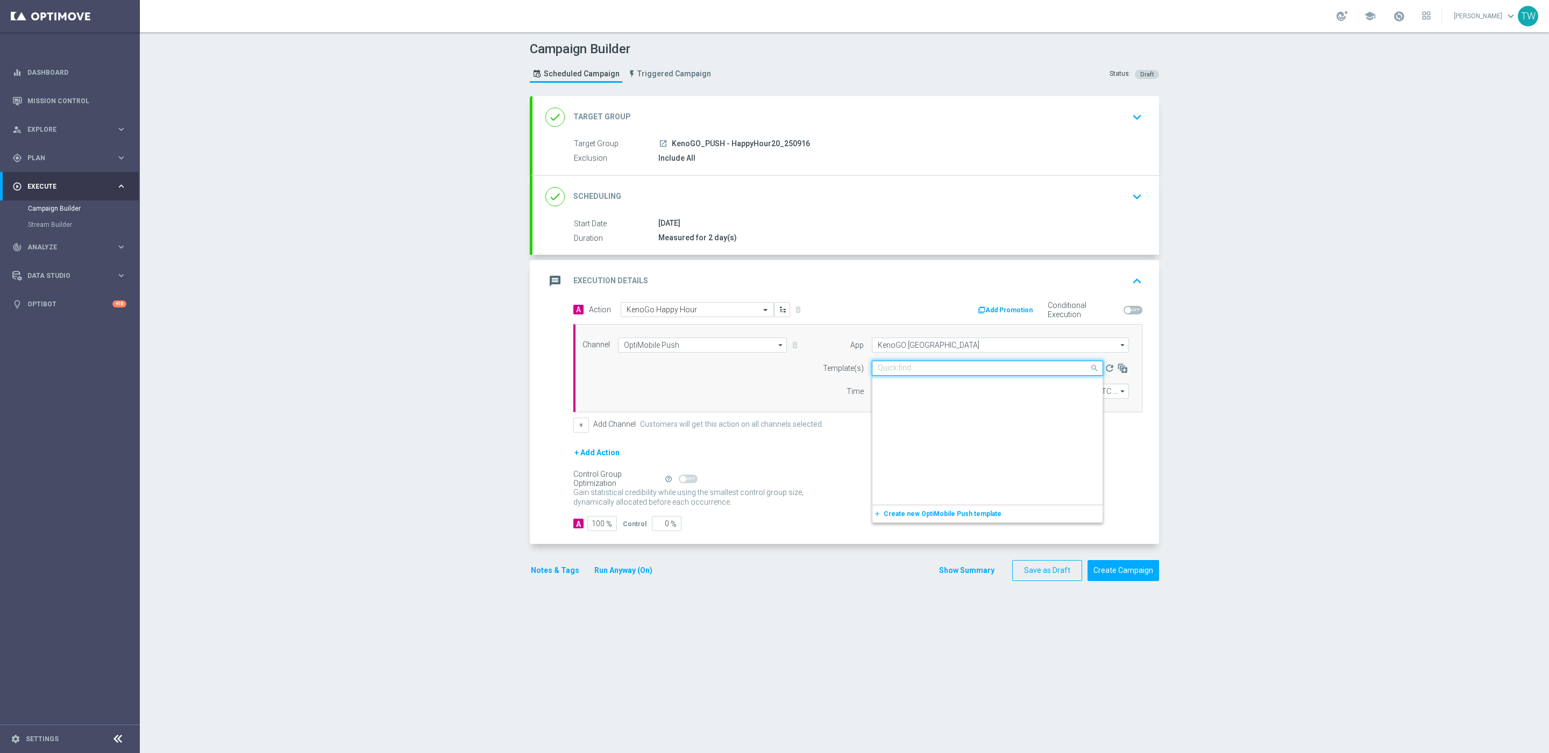
click at [982, 369] on input "text" at bounding box center [977, 368] width 198 height 9
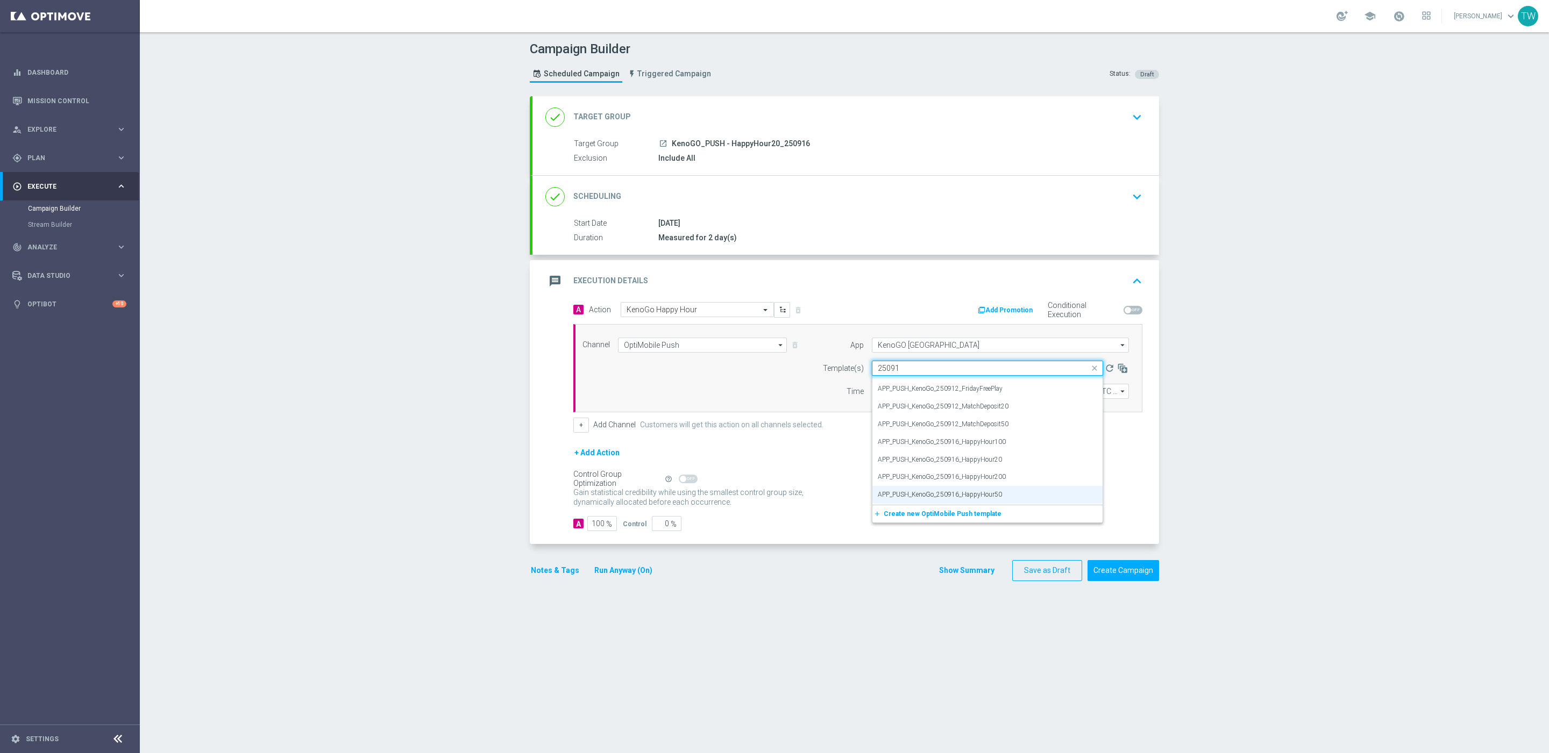
scroll to position [0, 0]
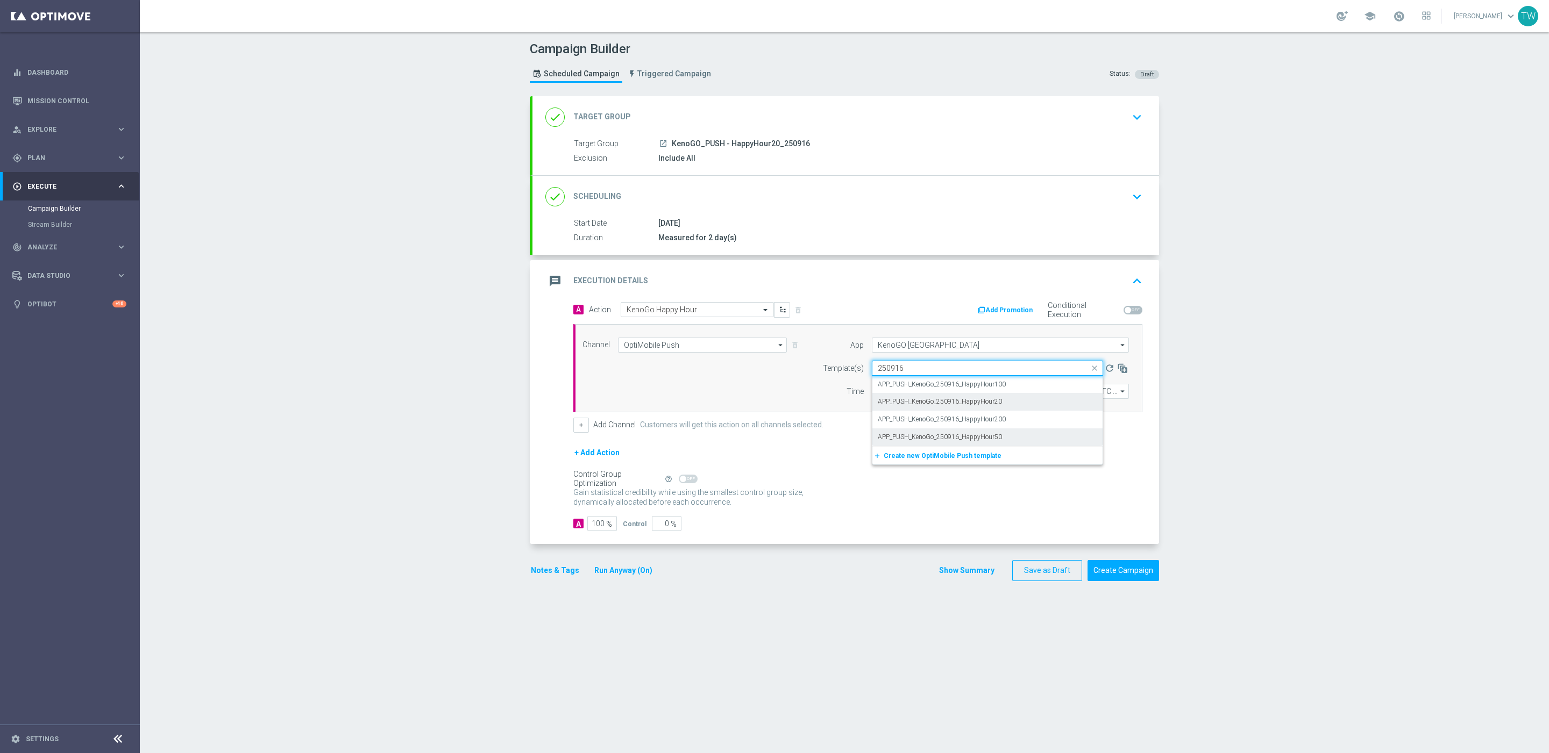
click at [1019, 408] on div "APP_PUSH_KenoGo_250916_HappyHour20" at bounding box center [987, 402] width 219 height 18
type input "250916"
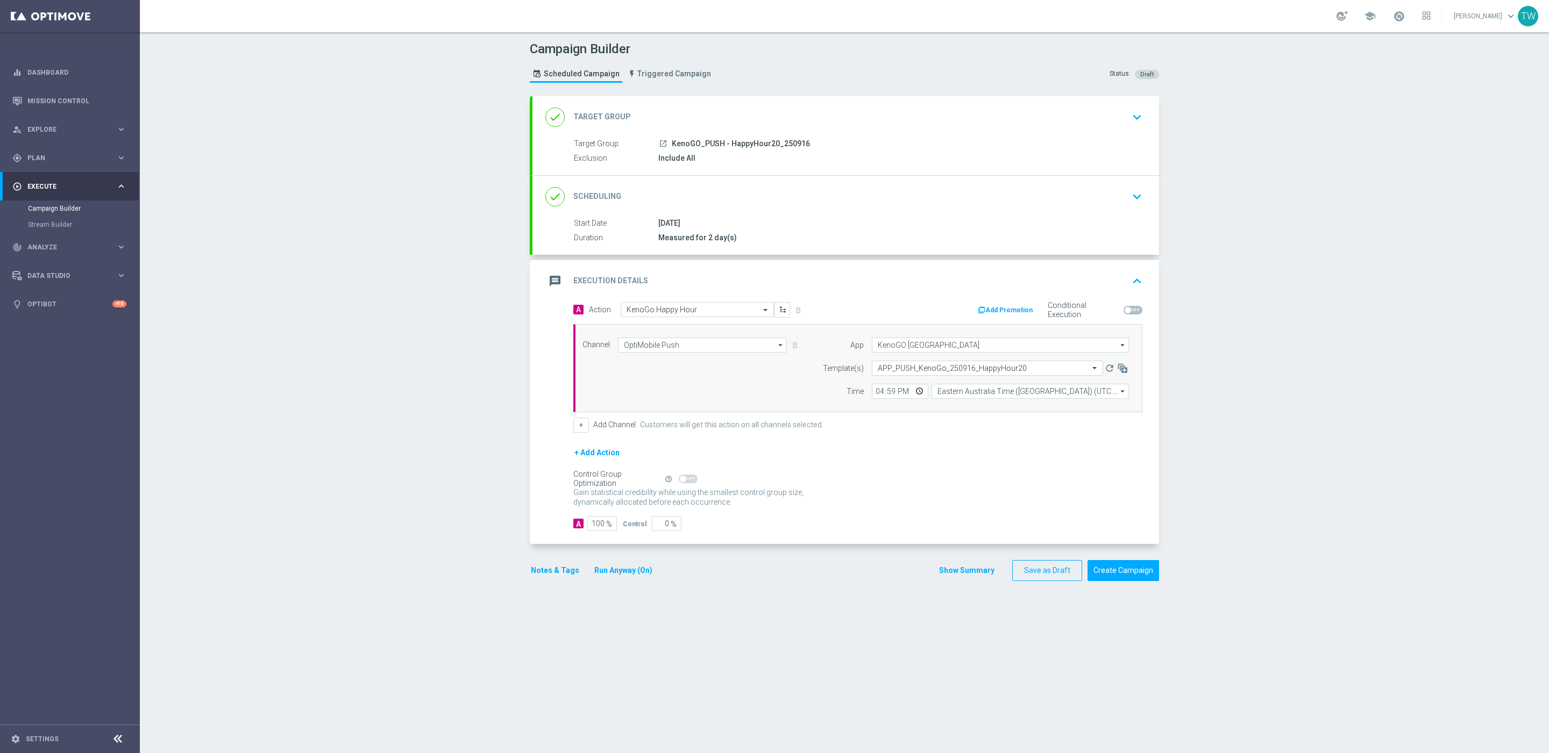
click at [1018, 445] on form "A Action Select action KenoGo Happy Hour delete_forever Add Promotion Condition…" at bounding box center [857, 417] width 569 height 230
click at [1155, 581] on button "Create Campaign" at bounding box center [1123, 570] width 72 height 21
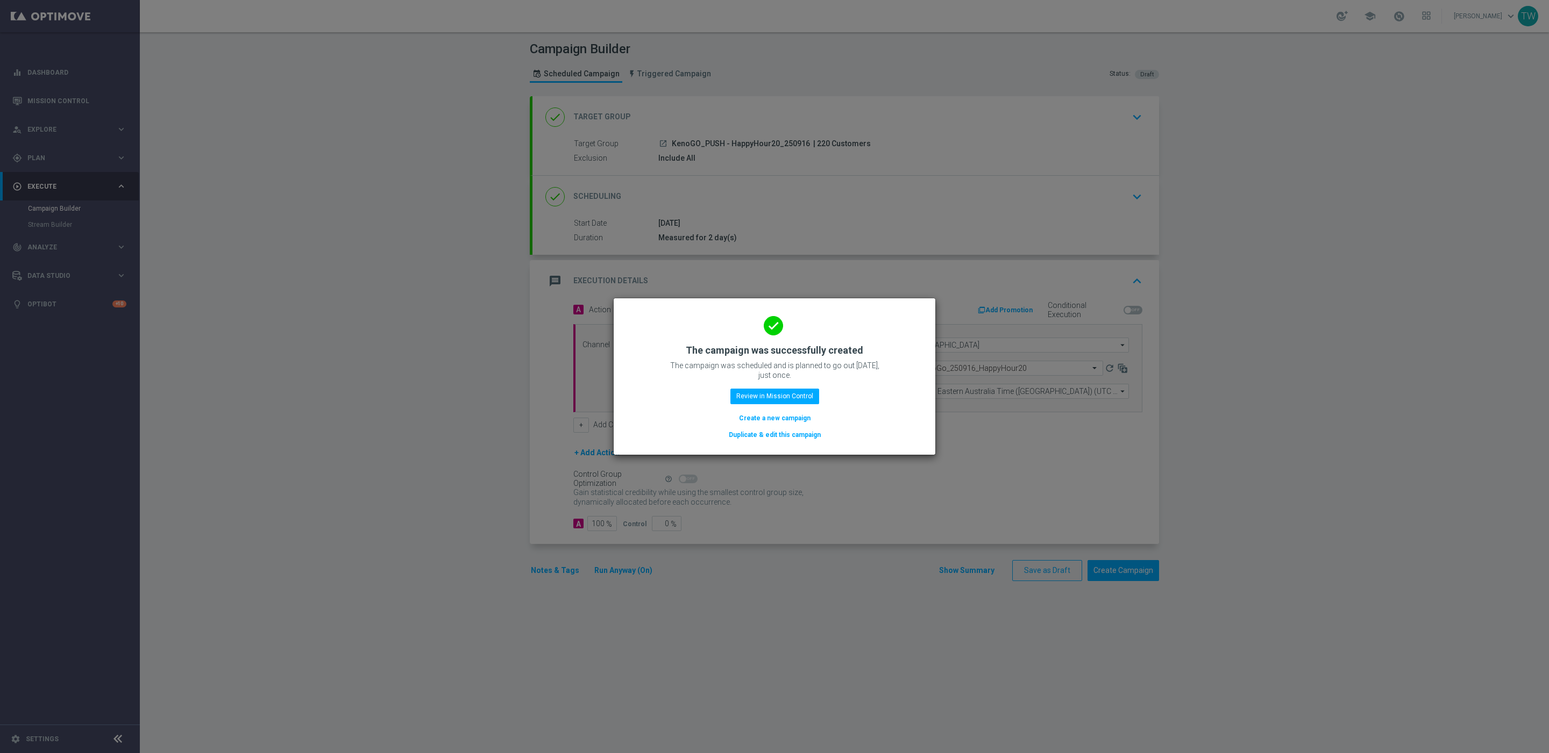
click at [780, 434] on button "Duplicate & edit this campaign" at bounding box center [775, 435] width 94 height 12
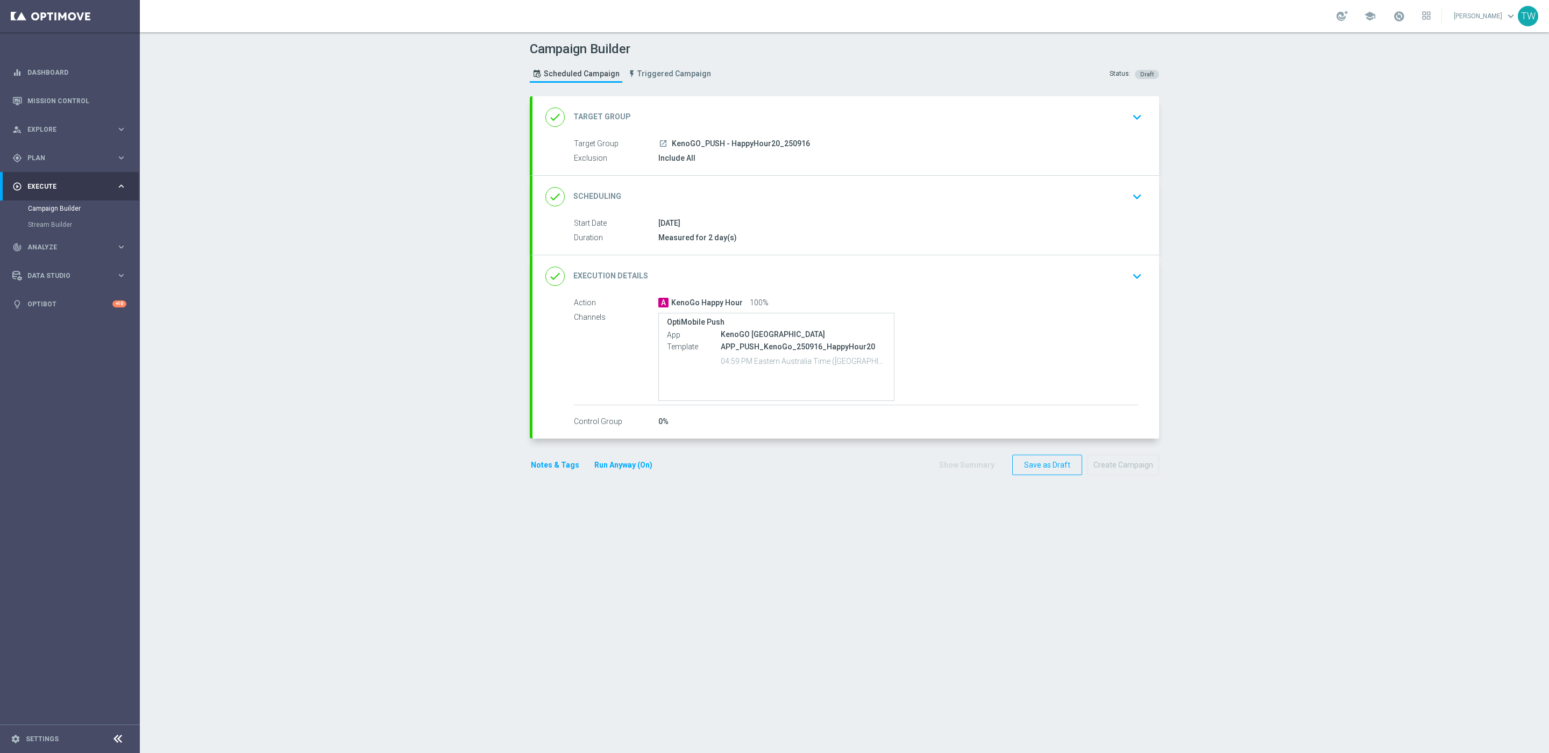
click at [863, 115] on div "done Target Group keyboard_arrow_down" at bounding box center [845, 117] width 601 height 20
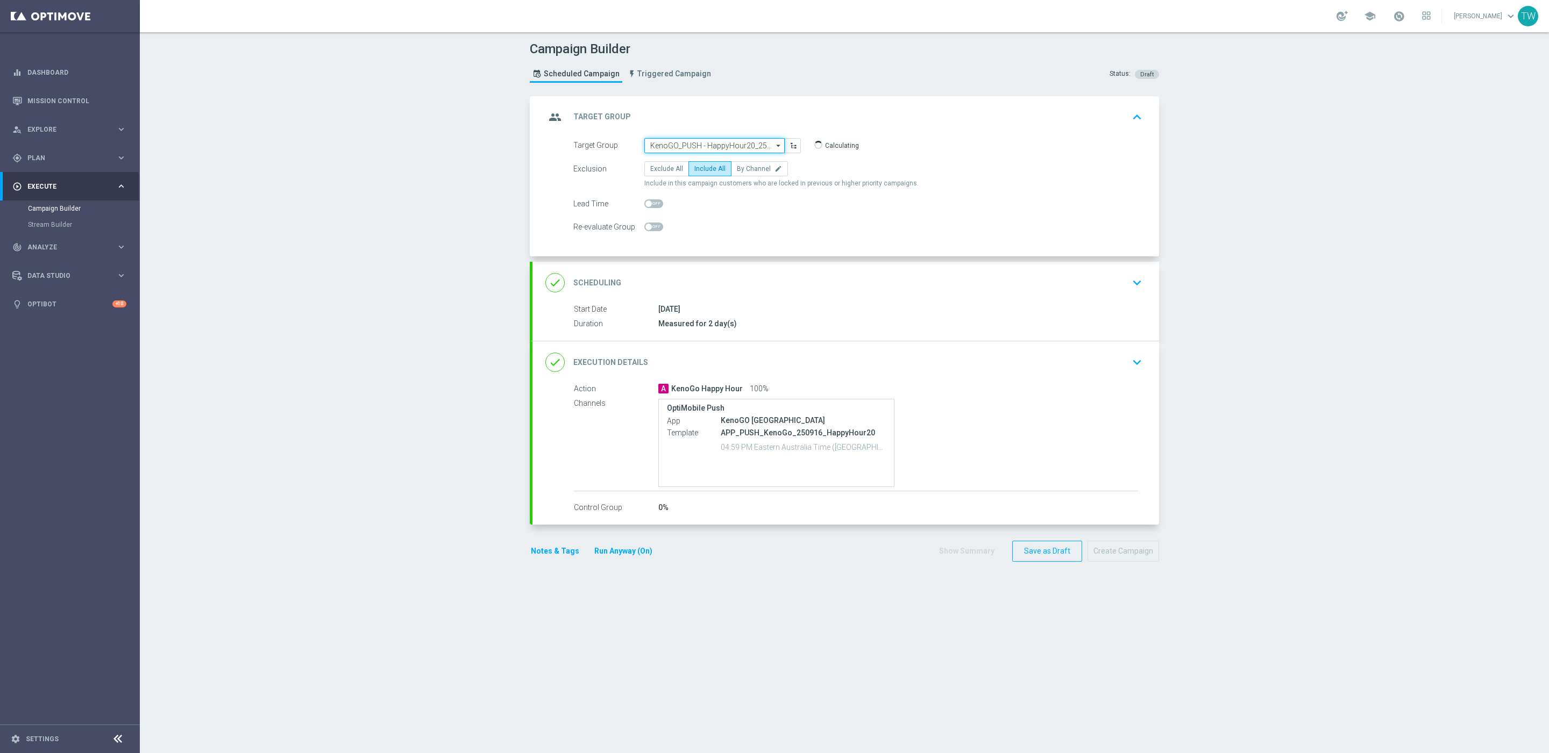
click at [690, 145] on input "KenoGO_PUSH - HappyHour20_250916" at bounding box center [714, 145] width 140 height 15
click at [730, 187] on div "KenoGO_SMS - HappyHour200_250916" at bounding box center [706, 188] width 113 height 10
type input "KenoGO_SMS - HappyHour200_250916"
click at [882, 357] on div "done Execution Details keyboard_arrow_down" at bounding box center [845, 361] width 601 height 20
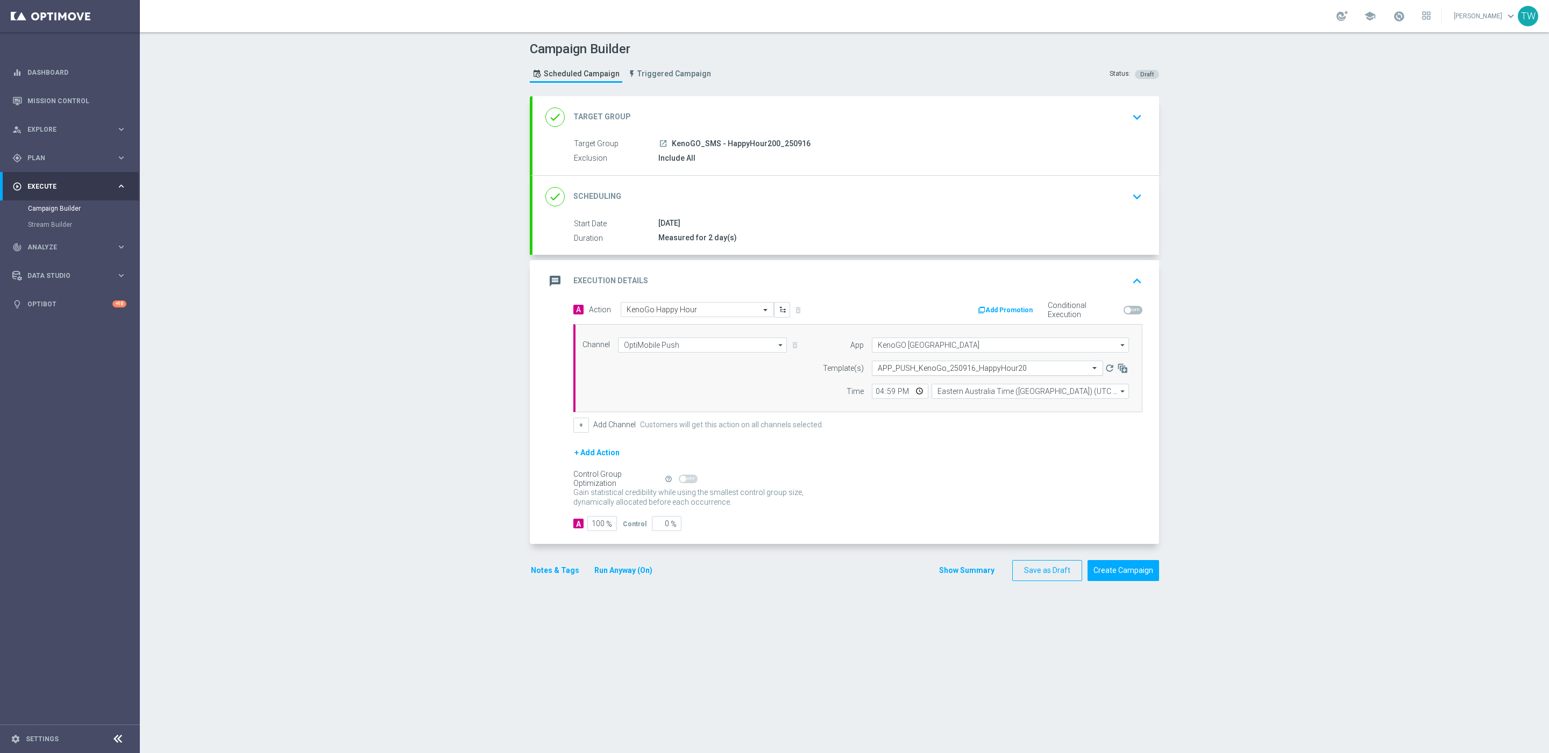
click at [946, 368] on input "text" at bounding box center [977, 368] width 198 height 9
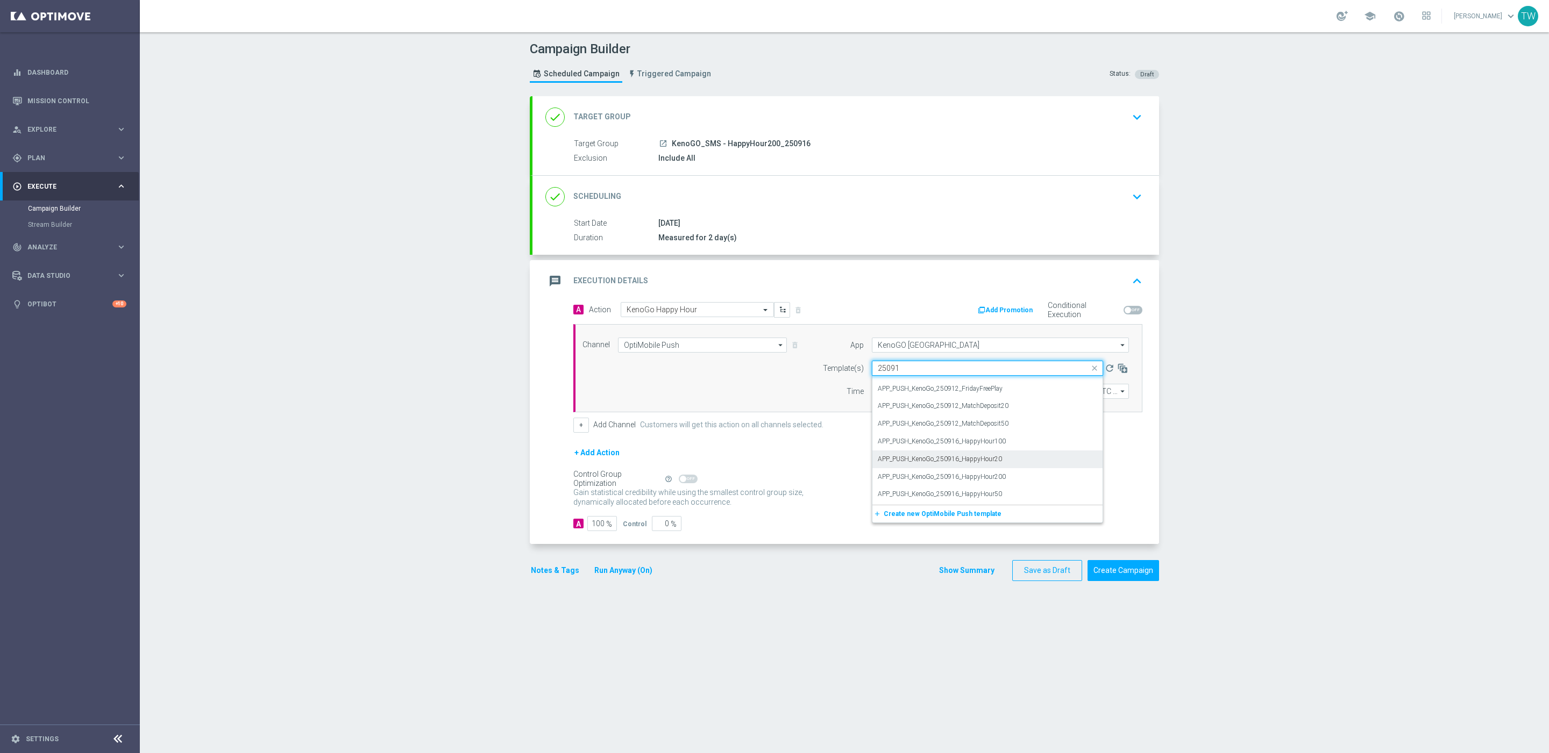
scroll to position [13, 0]
type input "250916"
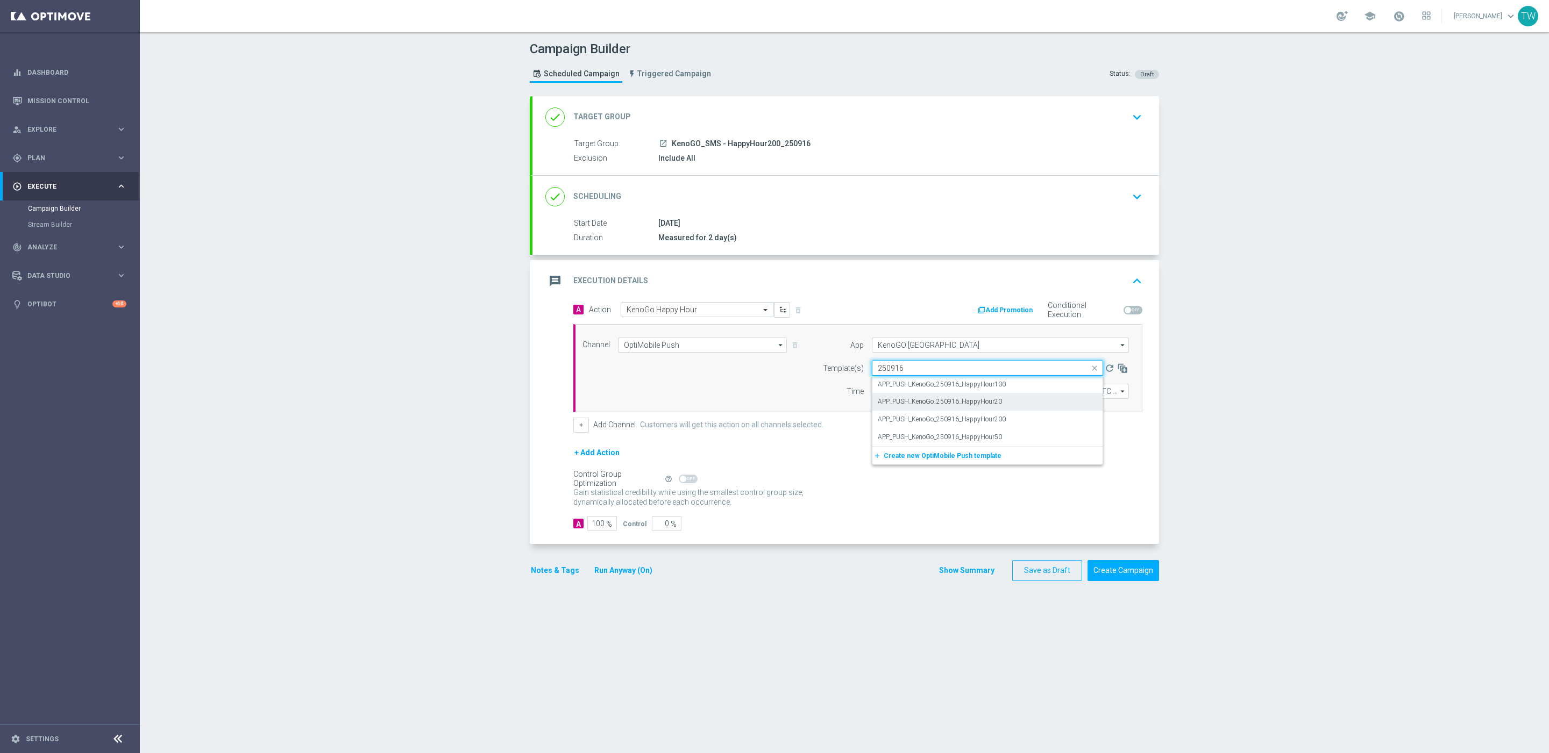
scroll to position [0, 0]
click at [714, 348] on input "OptiMobile Push" at bounding box center [702, 345] width 169 height 15
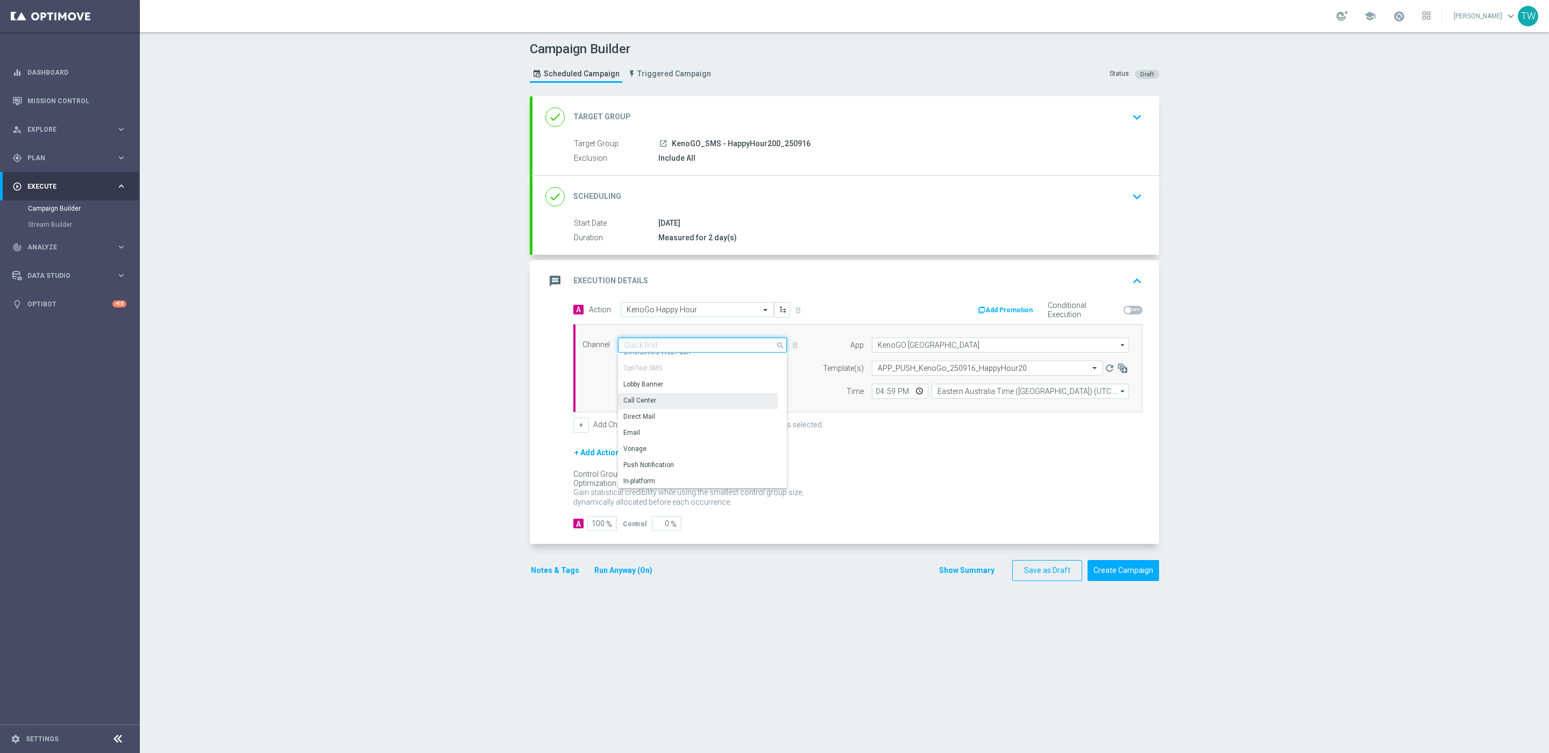
scroll to position [155, 0]
click at [677, 431] on div "Vonage" at bounding box center [698, 432] width 160 height 16
type input "Vonage"
click at [1000, 371] on input "text" at bounding box center [983, 368] width 211 height 9
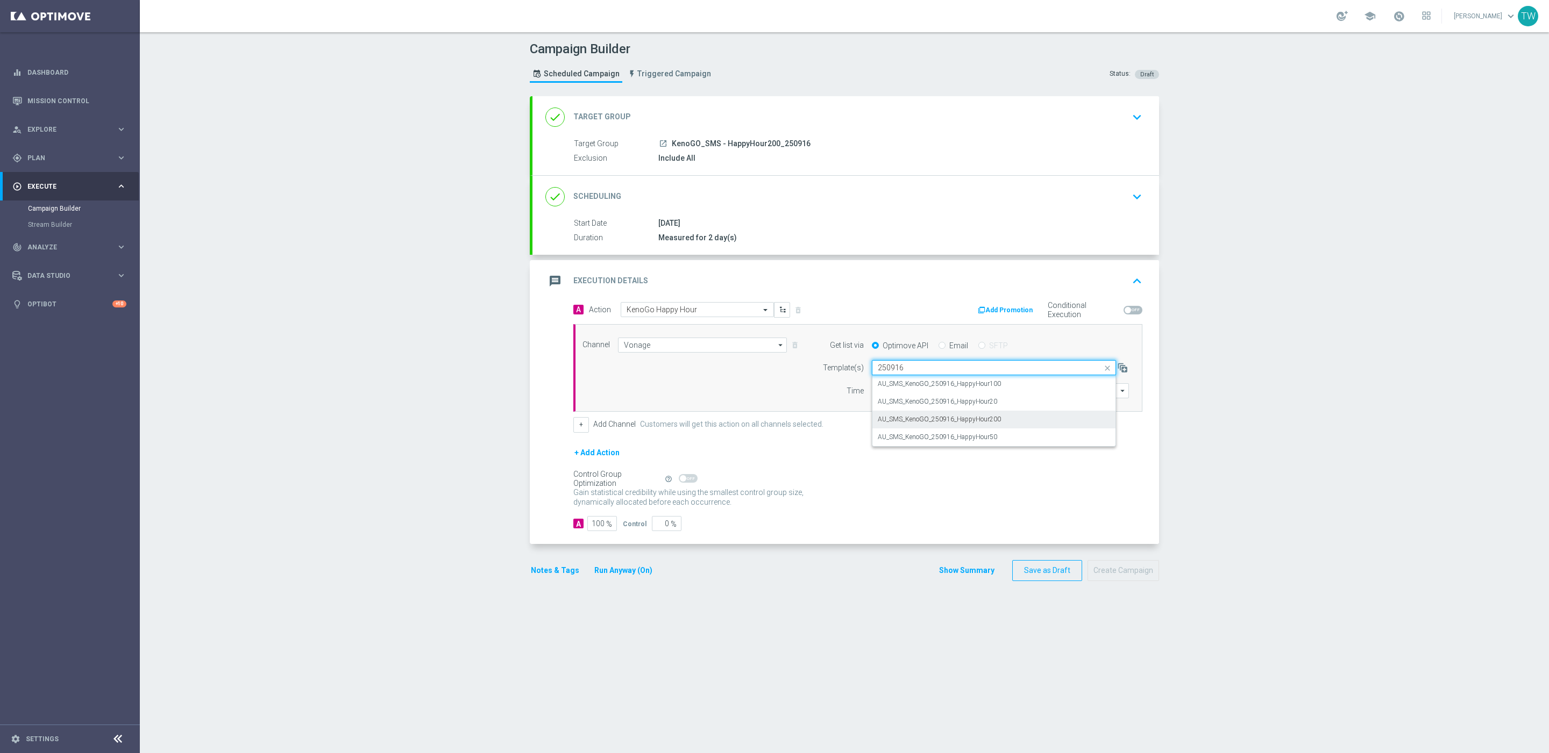
click at [1046, 419] on div "AU_SMS_KenoGO_250916_HappyHour200" at bounding box center [994, 420] width 232 height 18
type input "250916"
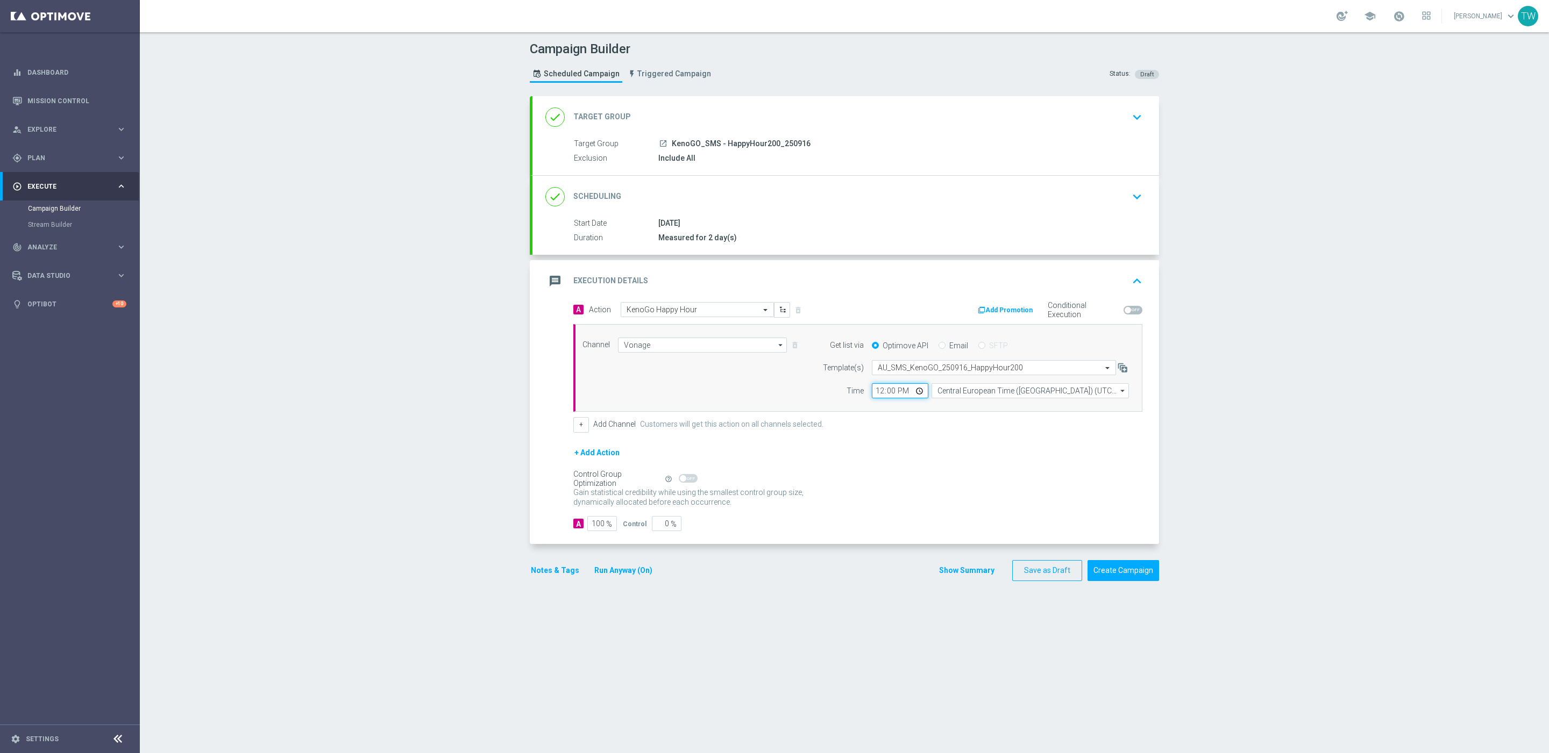
click at [877, 392] on input "12:00" at bounding box center [900, 390] width 56 height 15
type input "17:00"
click at [979, 394] on input "Central European Time (Budapest) (UTC +02:00)" at bounding box center [1029, 390] width 197 height 15
click at [984, 409] on div "Eastern Australia Time (Sydney) (UTC +10:00)" at bounding box center [1025, 407] width 176 height 10
type input "Eastern Australia Time (Sydney) (UTC +10:00)"
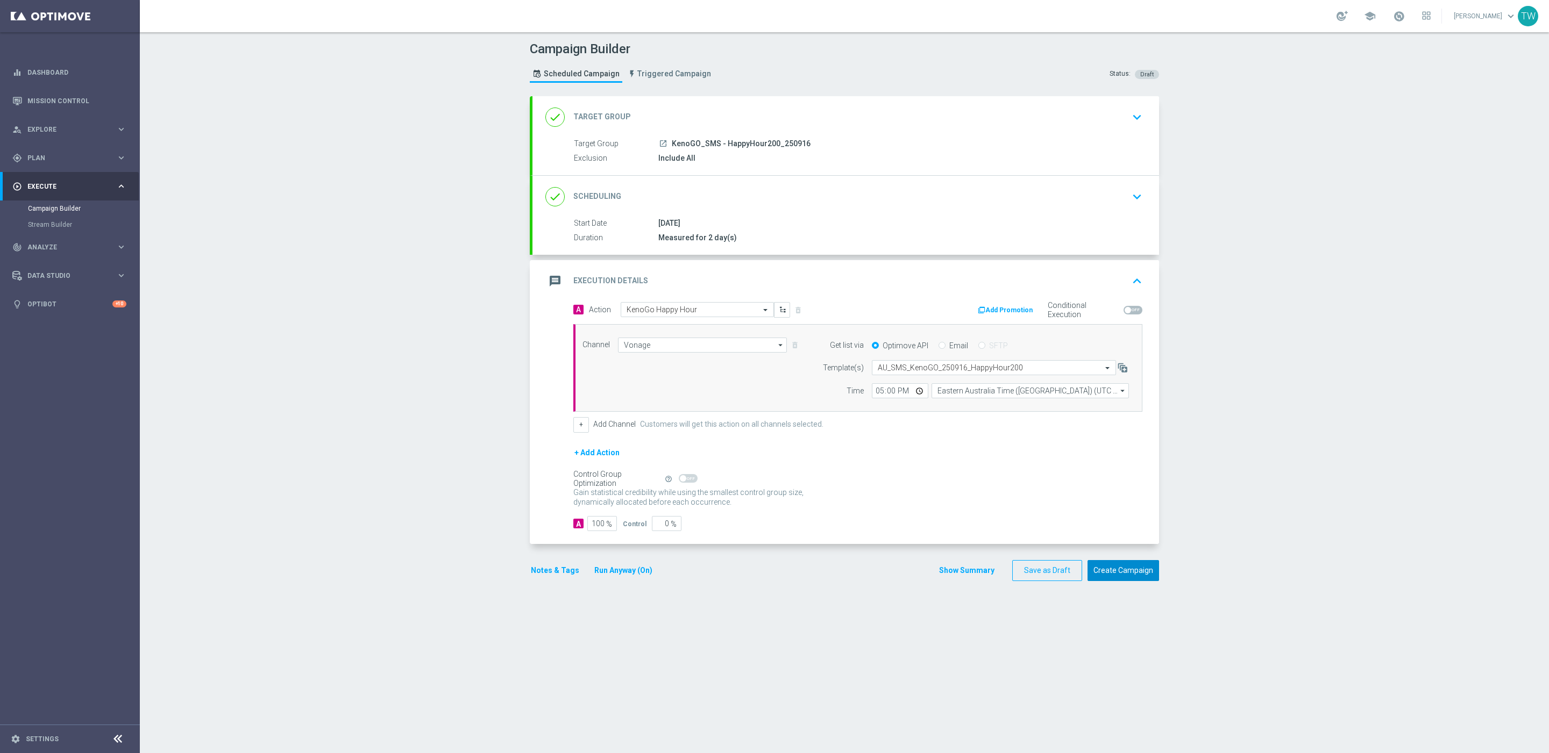
click at [1138, 574] on button "Create Campaign" at bounding box center [1123, 570] width 72 height 21
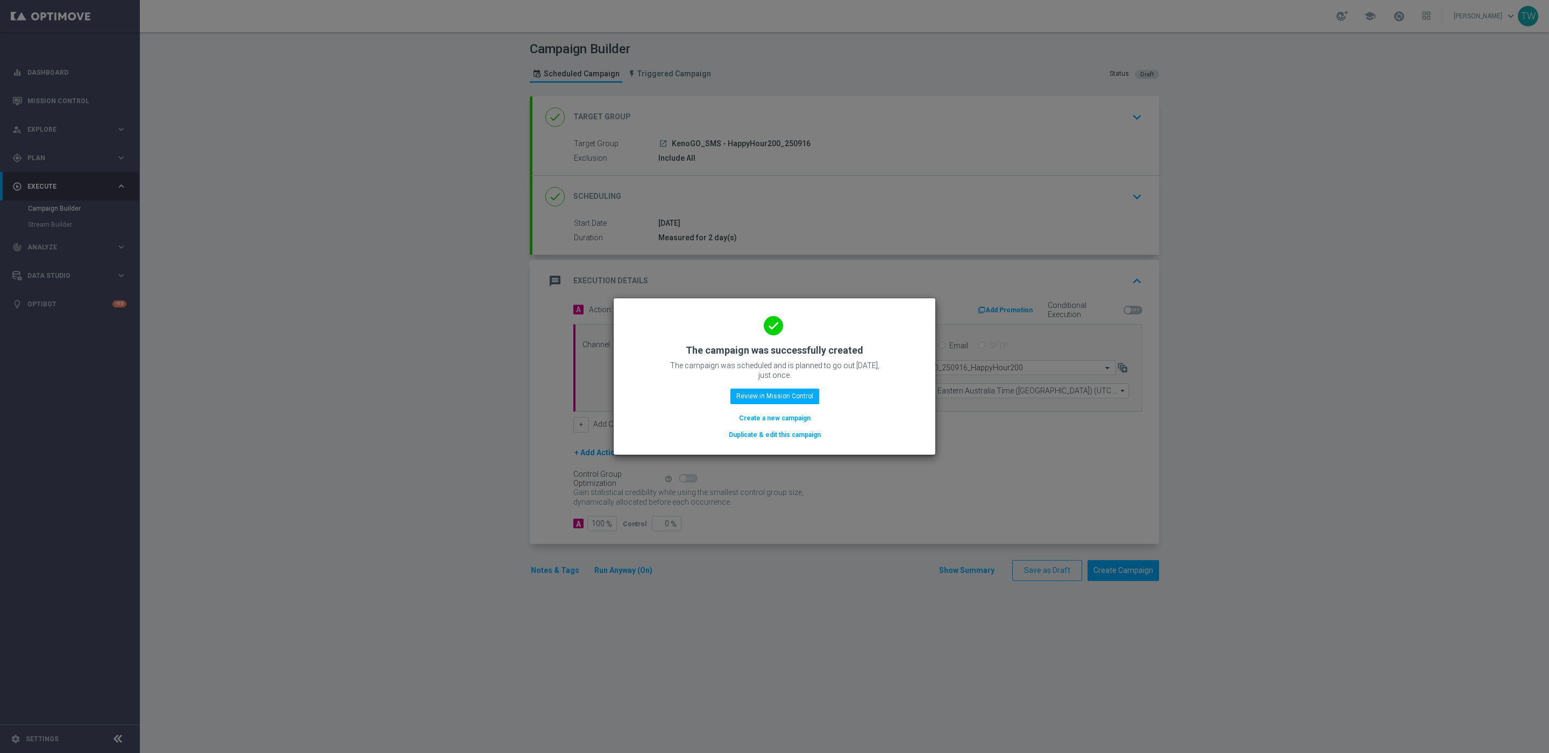
click at [796, 438] on button "Duplicate & edit this campaign" at bounding box center [775, 435] width 94 height 12
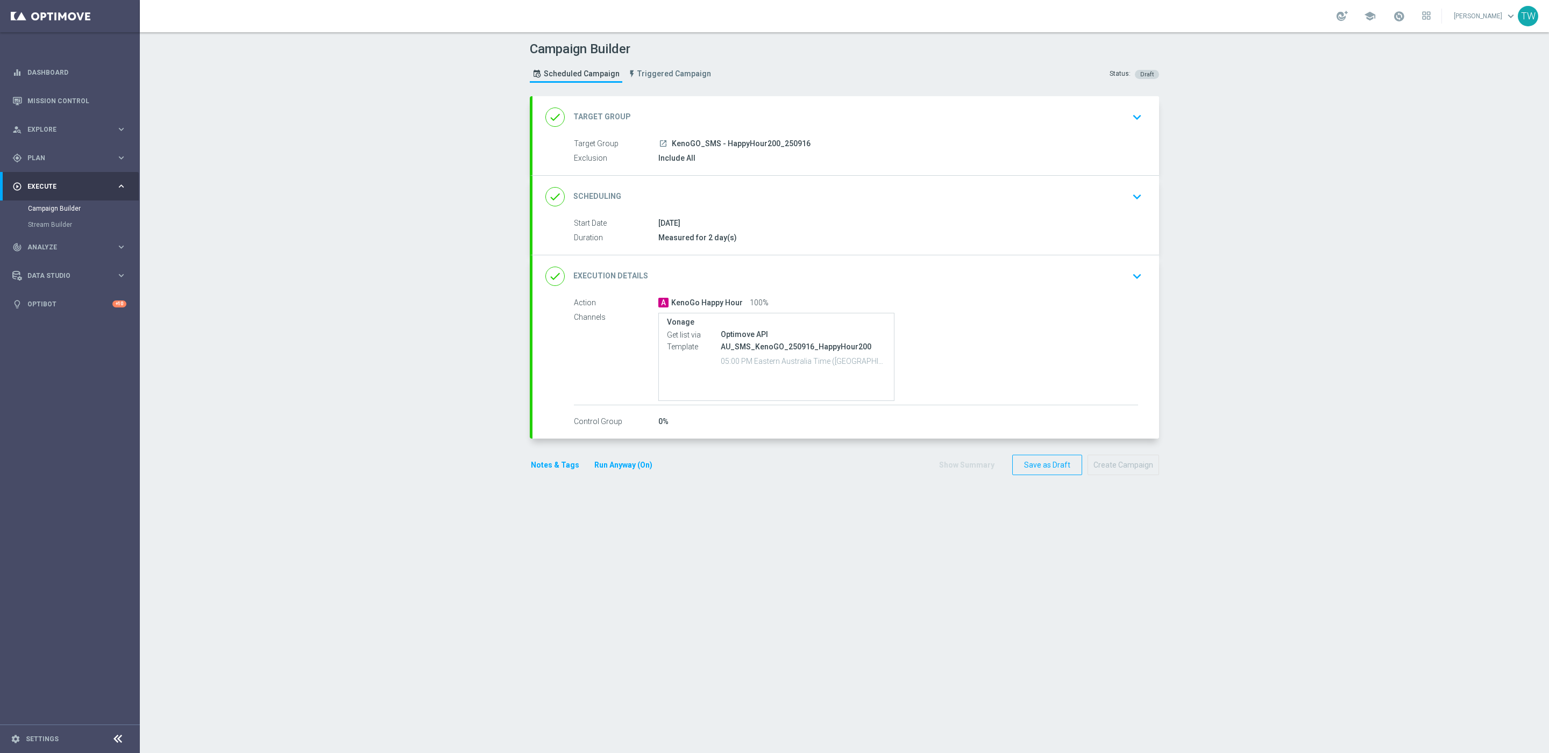
click at [895, 118] on div "done Target Group keyboard_arrow_down" at bounding box center [845, 117] width 601 height 20
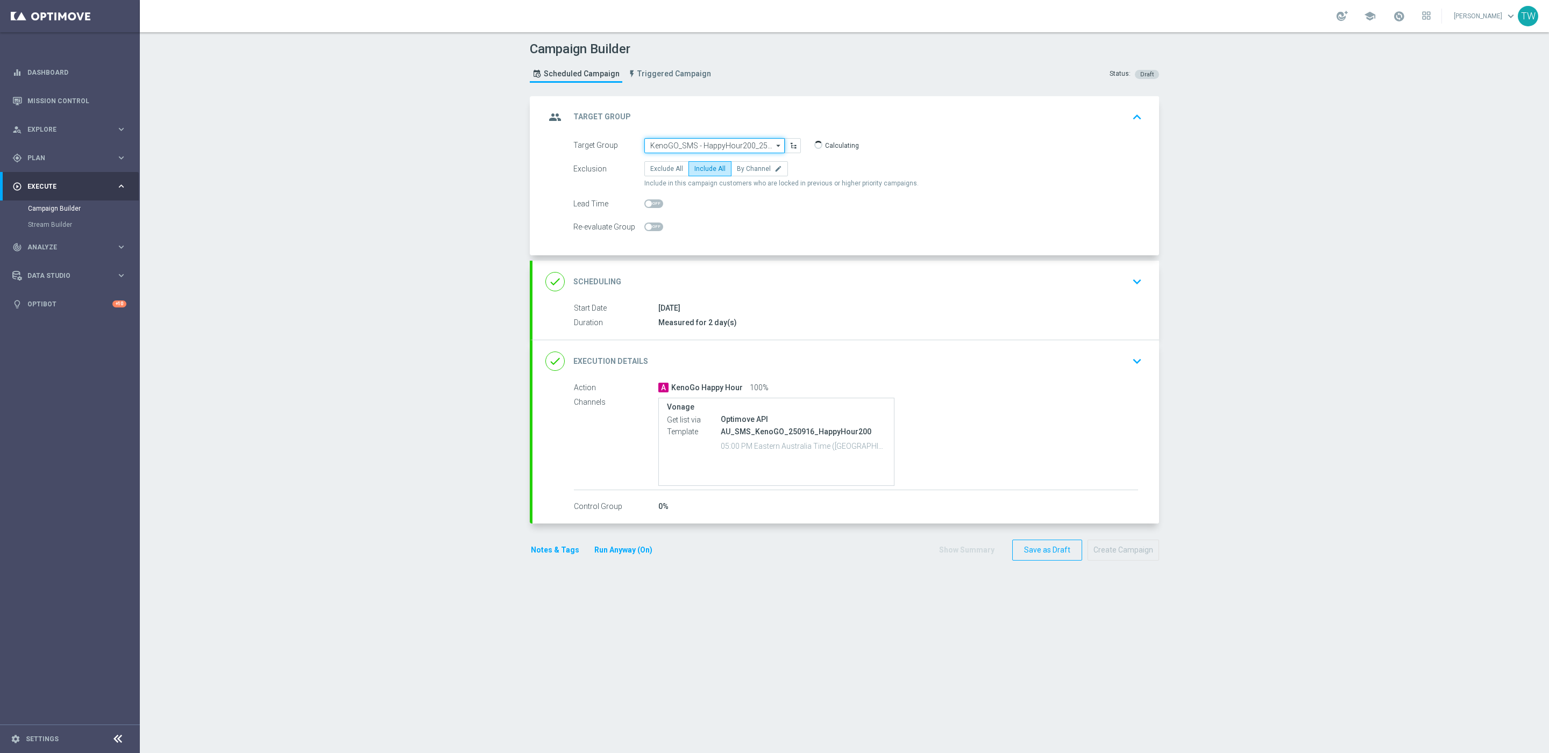
click at [746, 143] on input "KenoGO_SMS - HappyHour200_250916" at bounding box center [714, 145] width 140 height 15
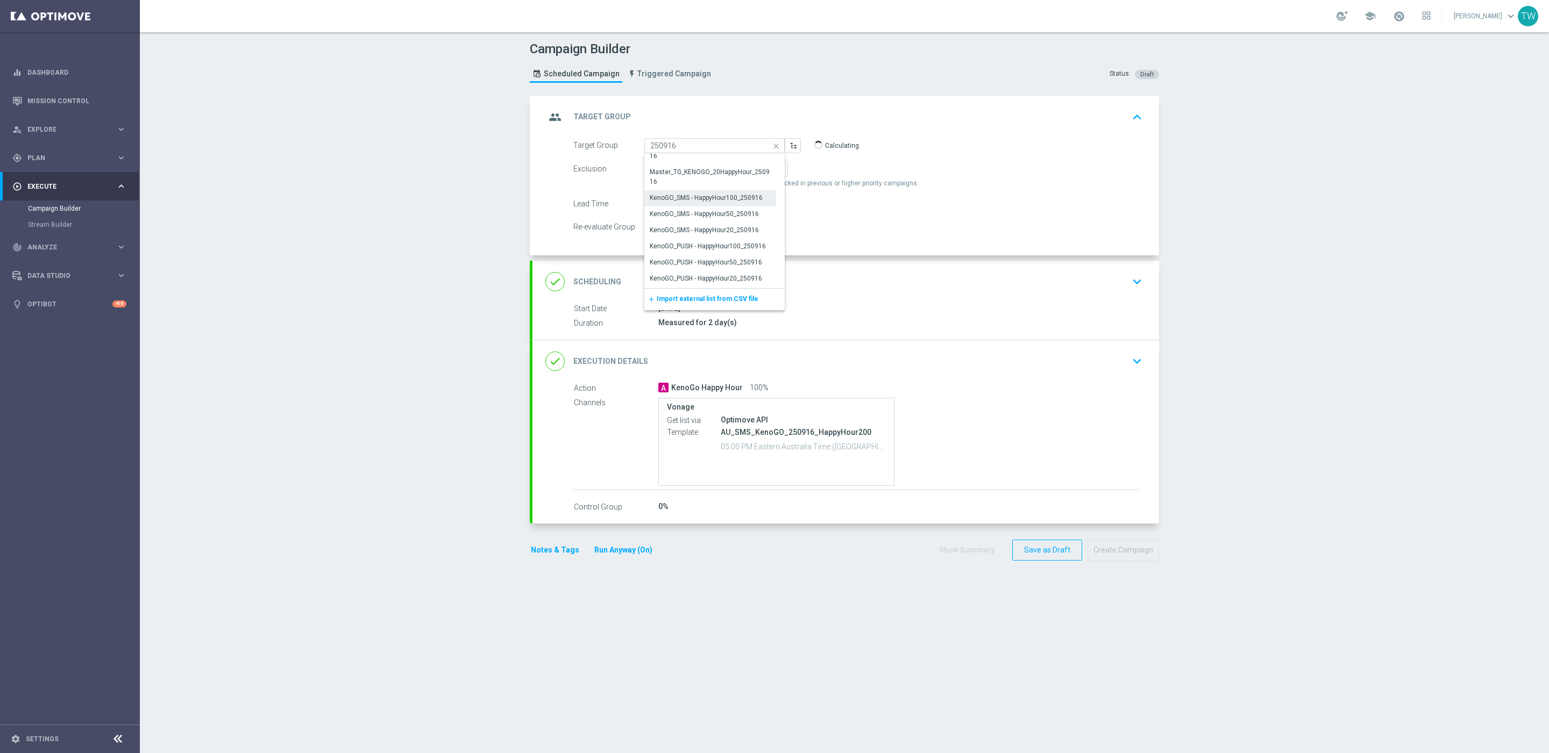
click at [747, 201] on div "KenoGO_SMS - HappyHour100_250916" at bounding box center [706, 198] width 113 height 10
type input "KenoGO_SMS - HappyHour100_250916"
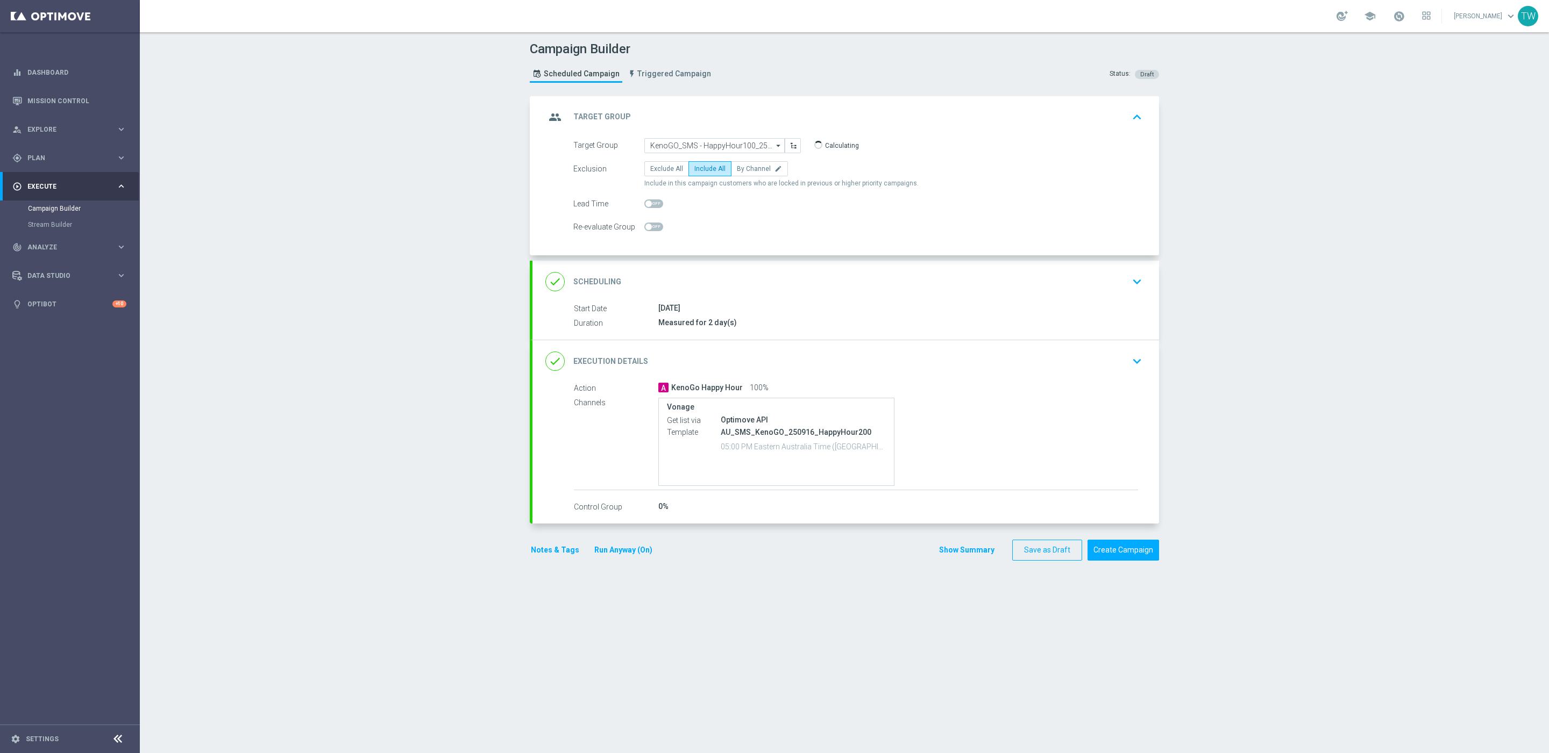
click at [846, 358] on div "done Execution Details keyboard_arrow_down" at bounding box center [845, 361] width 601 height 20
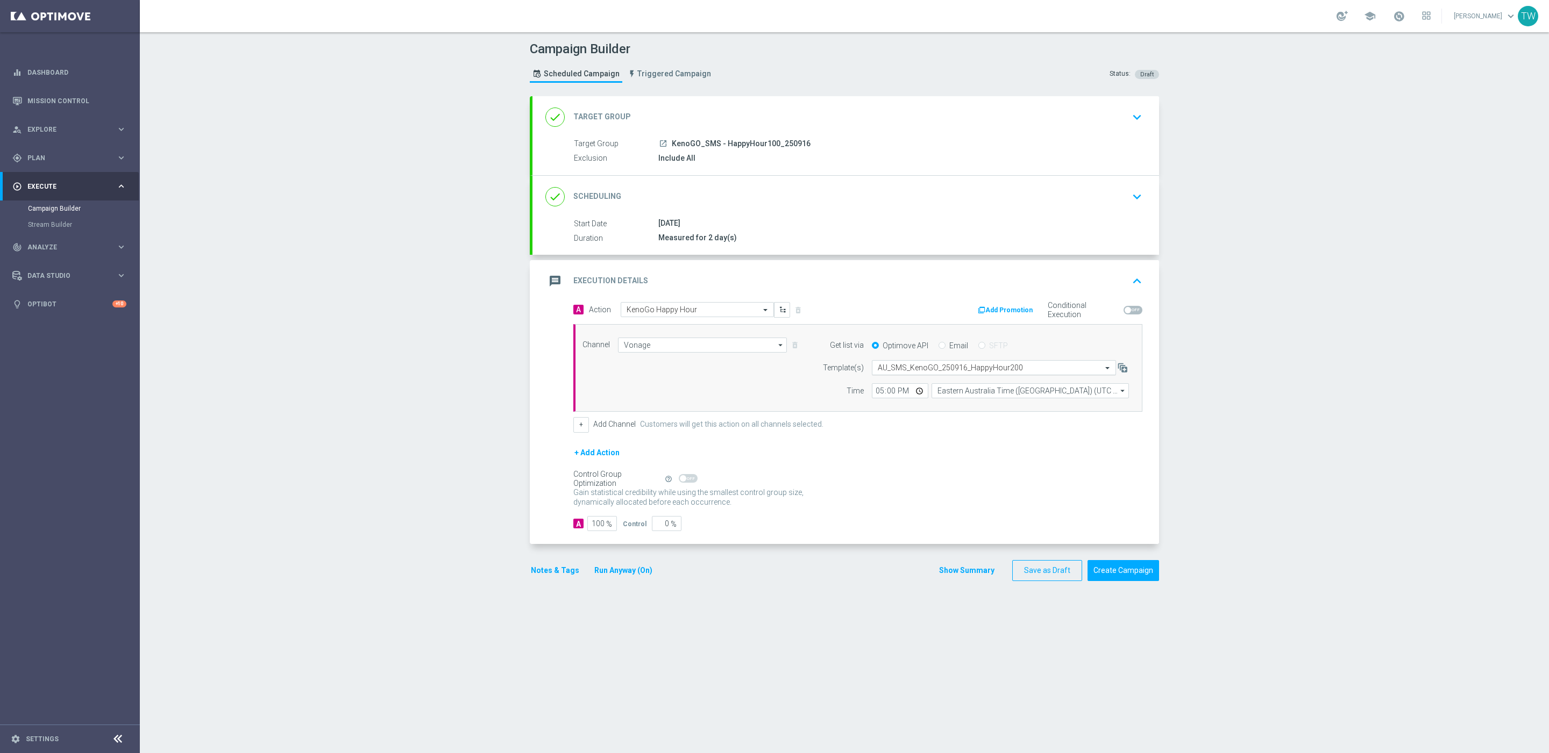
click at [1025, 371] on input "text" at bounding box center [983, 368] width 211 height 9
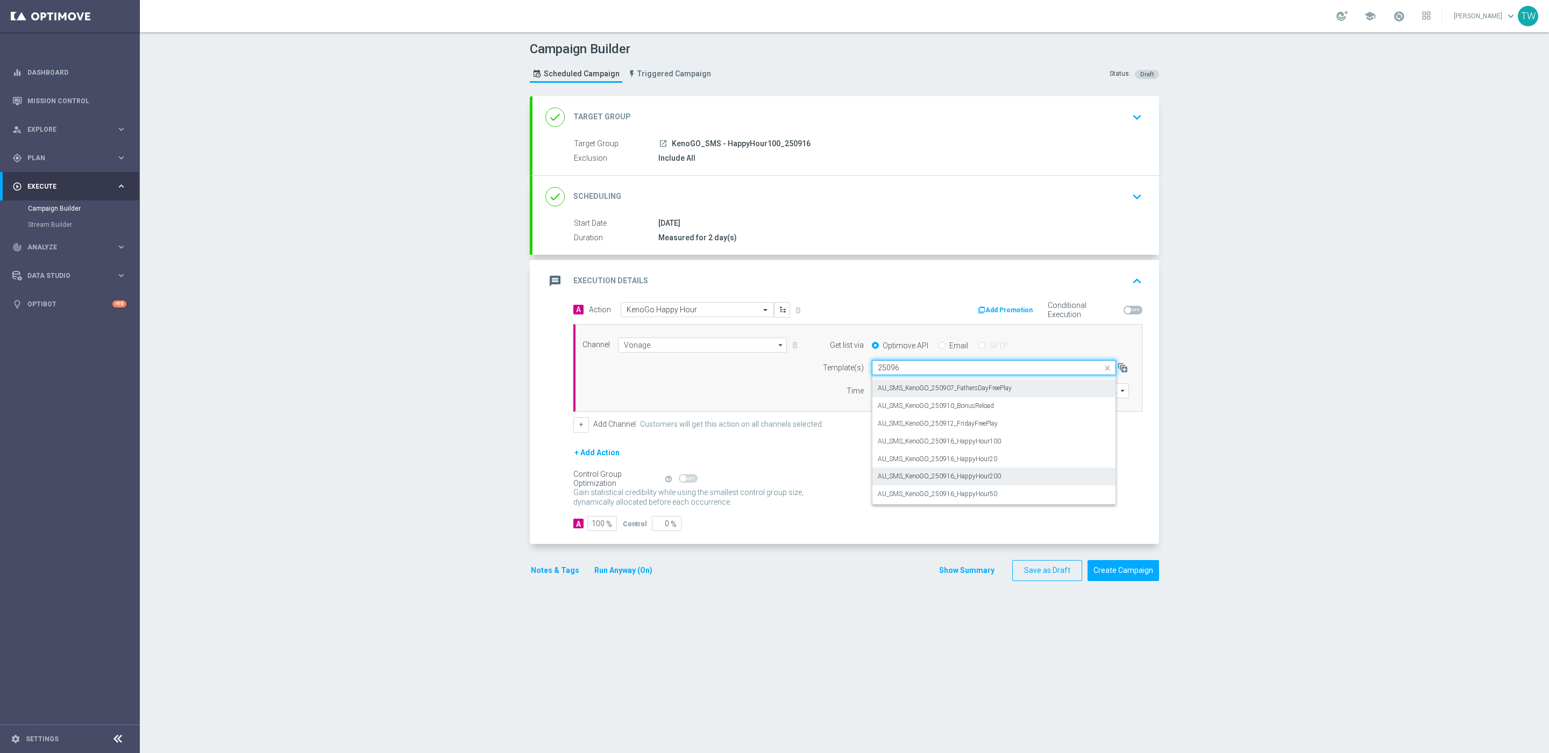
scroll to position [0, 0]
click at [1031, 381] on div "AU_SMS_KenoGO_250916_HappyHour100" at bounding box center [994, 384] width 232 height 18
type input "250916"
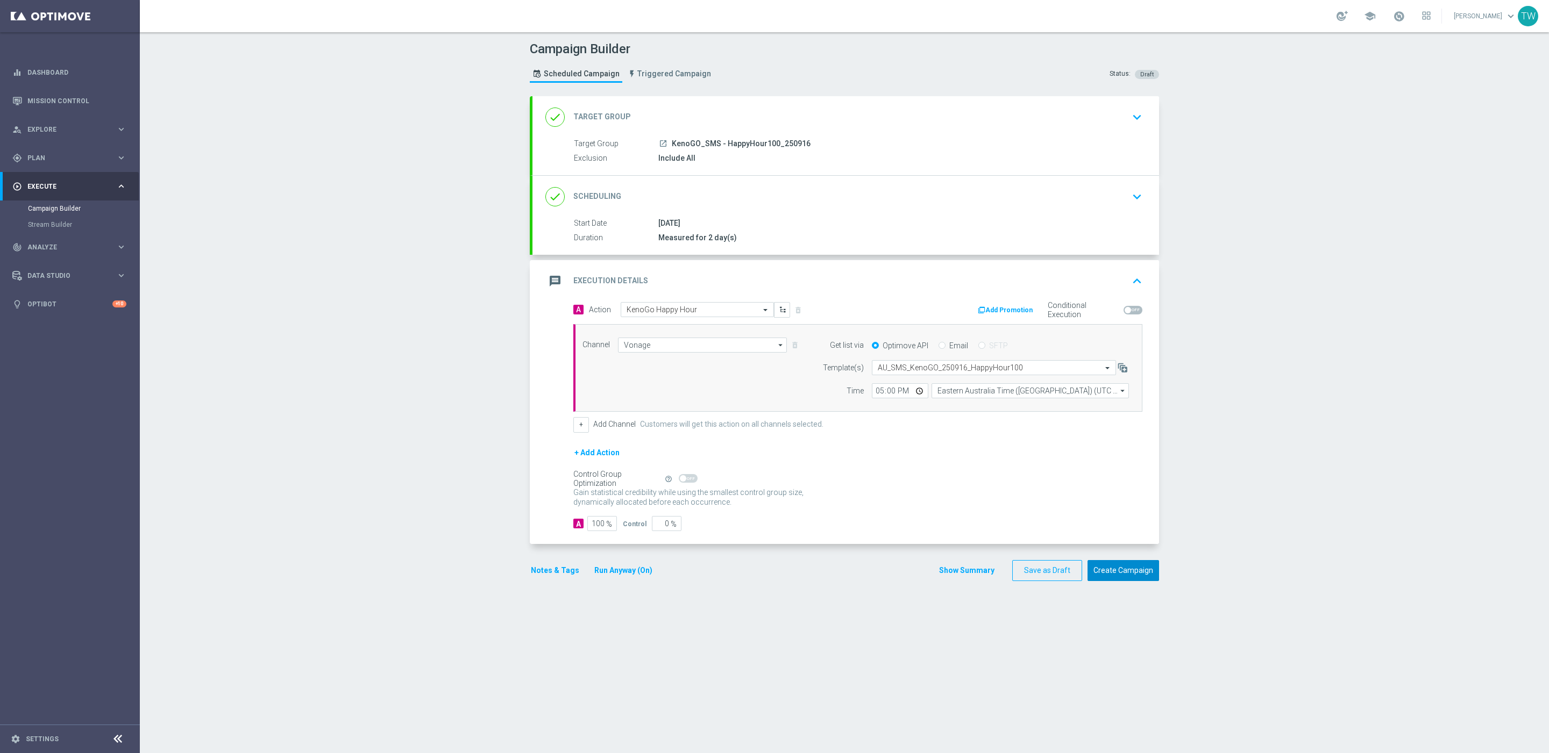
click at [1121, 578] on button "Create Campaign" at bounding box center [1123, 570] width 72 height 21
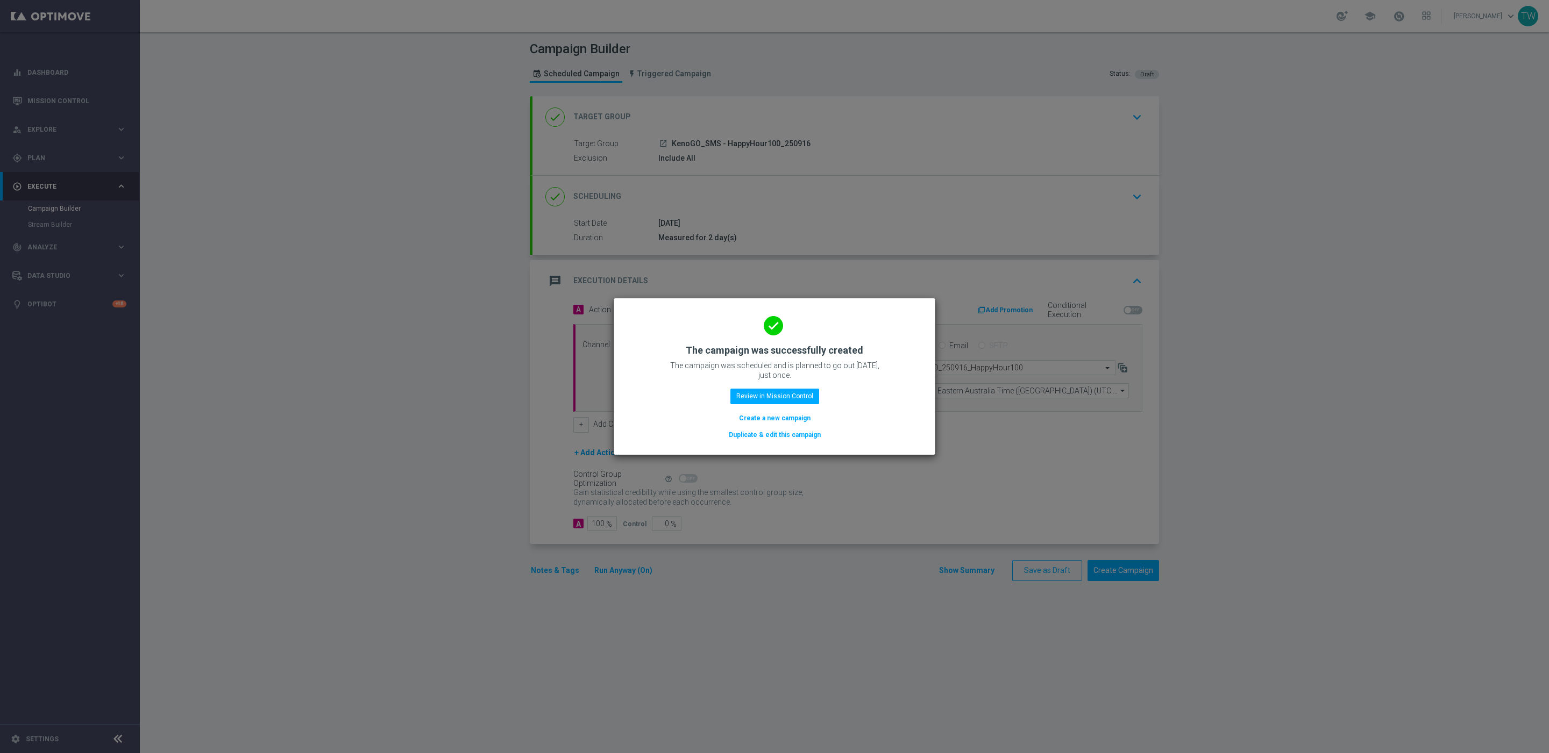
click at [780, 434] on button "Duplicate & edit this campaign" at bounding box center [775, 435] width 94 height 12
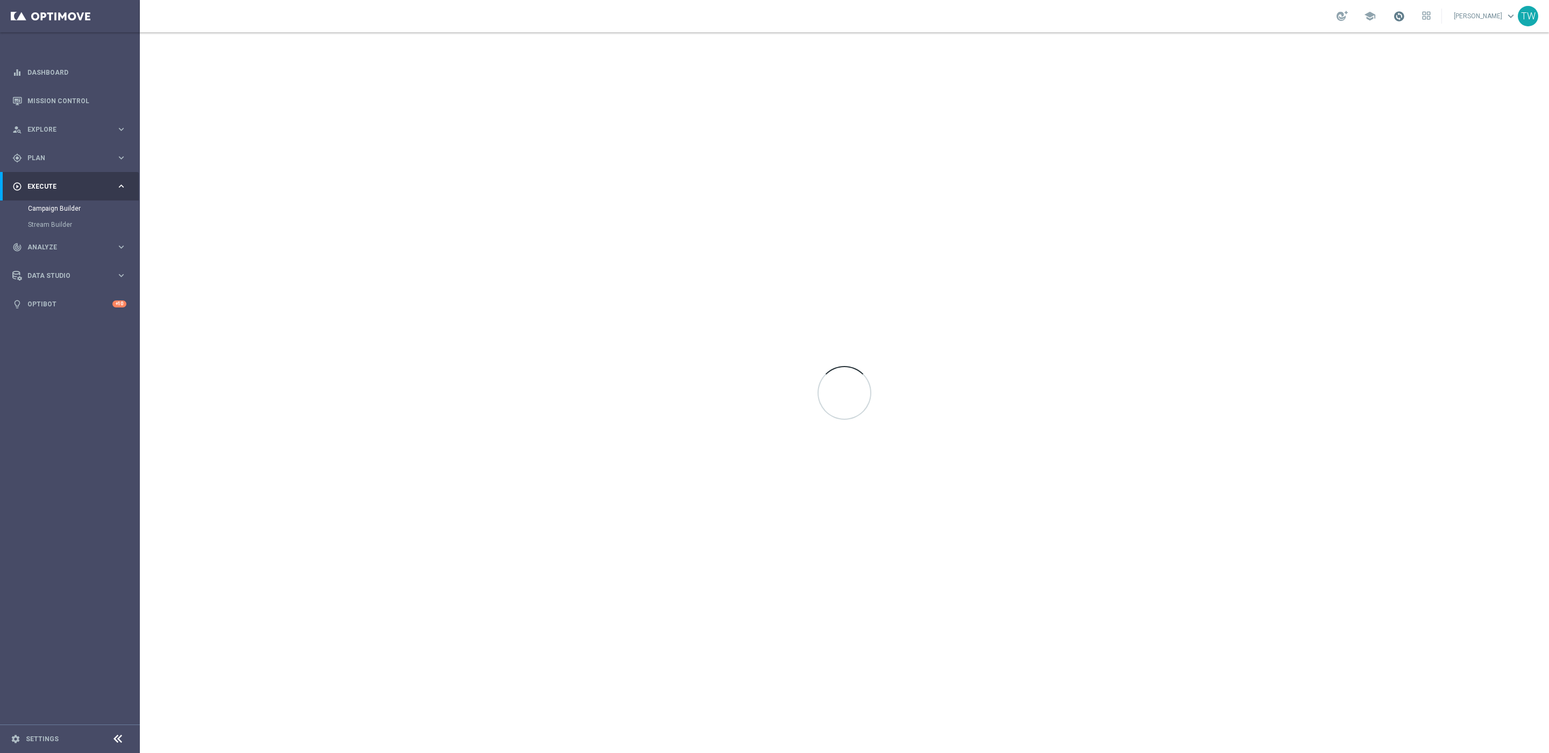
click at [1205, 10] on span at bounding box center [1399, 16] width 12 height 12
click at [1205, 16] on span at bounding box center [1399, 16] width 12 height 12
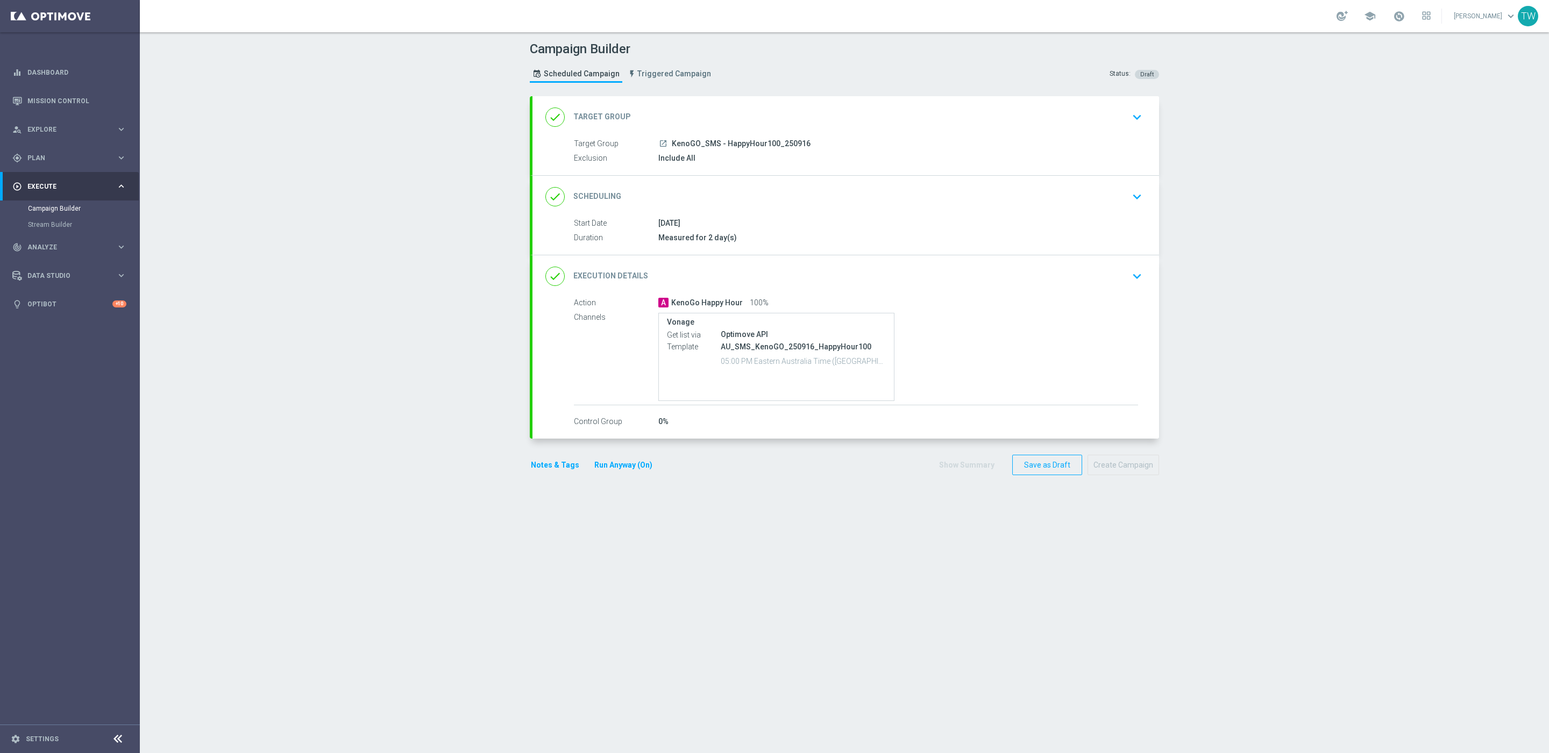
click at [813, 123] on div "done Target Group keyboard_arrow_down" at bounding box center [845, 117] width 601 height 20
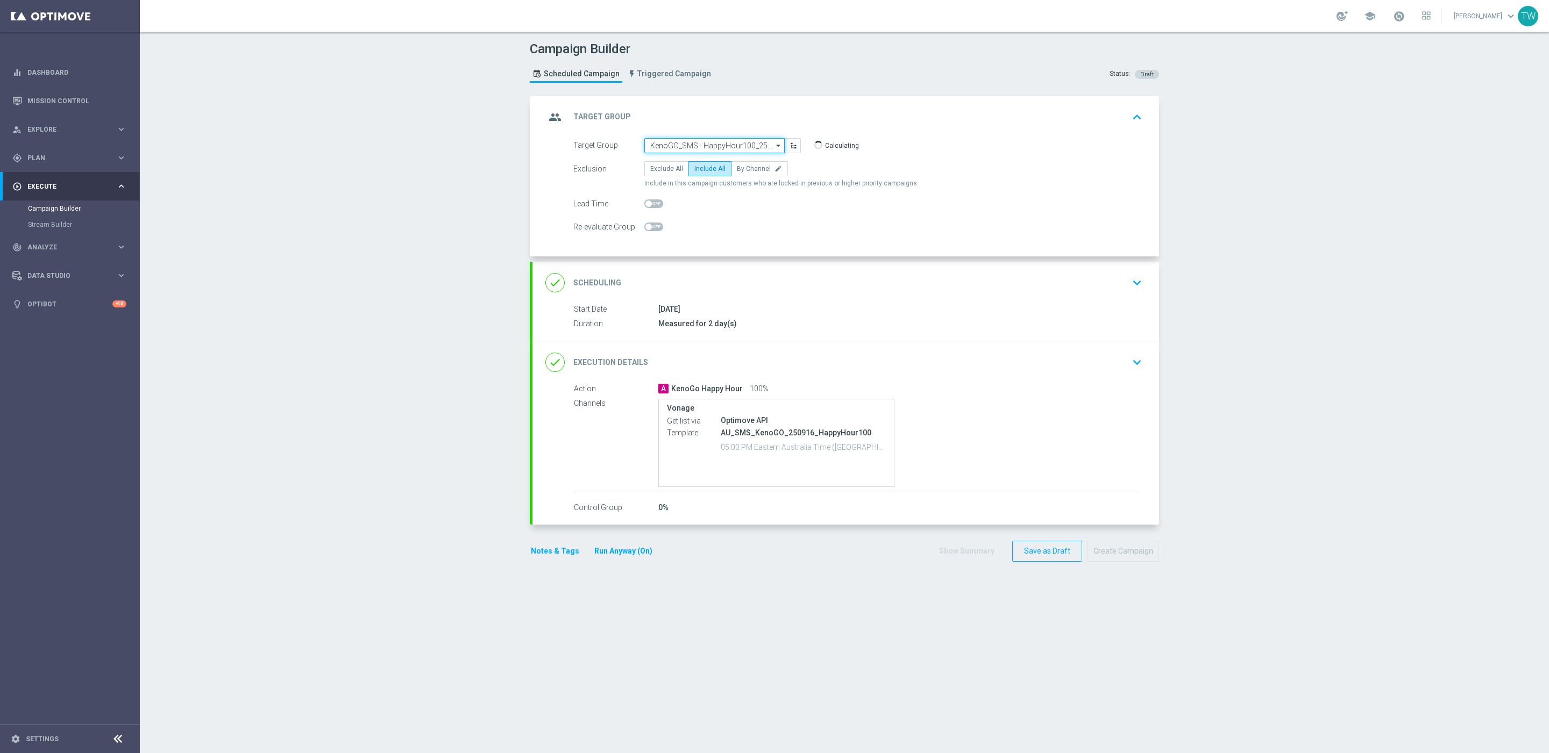
click at [742, 143] on input "KenoGO_SMS - HappyHour100_250916" at bounding box center [714, 145] width 140 height 15
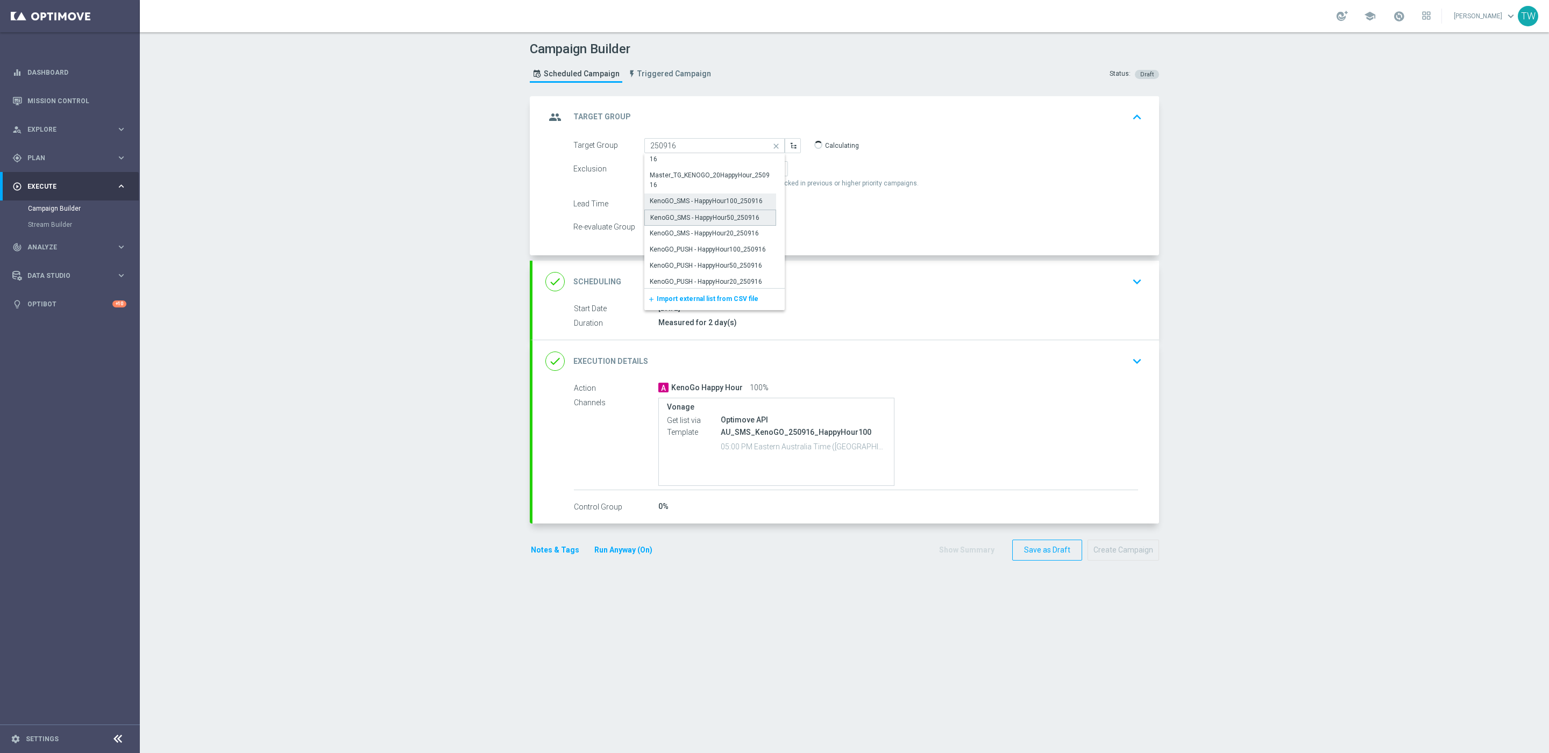
drag, startPoint x: 735, startPoint y: 217, endPoint x: 873, endPoint y: 359, distance: 198.1
click at [735, 217] on div "KenoGO_SMS - HappyHour50_250916" at bounding box center [704, 218] width 109 height 10
type input "KenoGO_SMS - HappyHour50_250916"
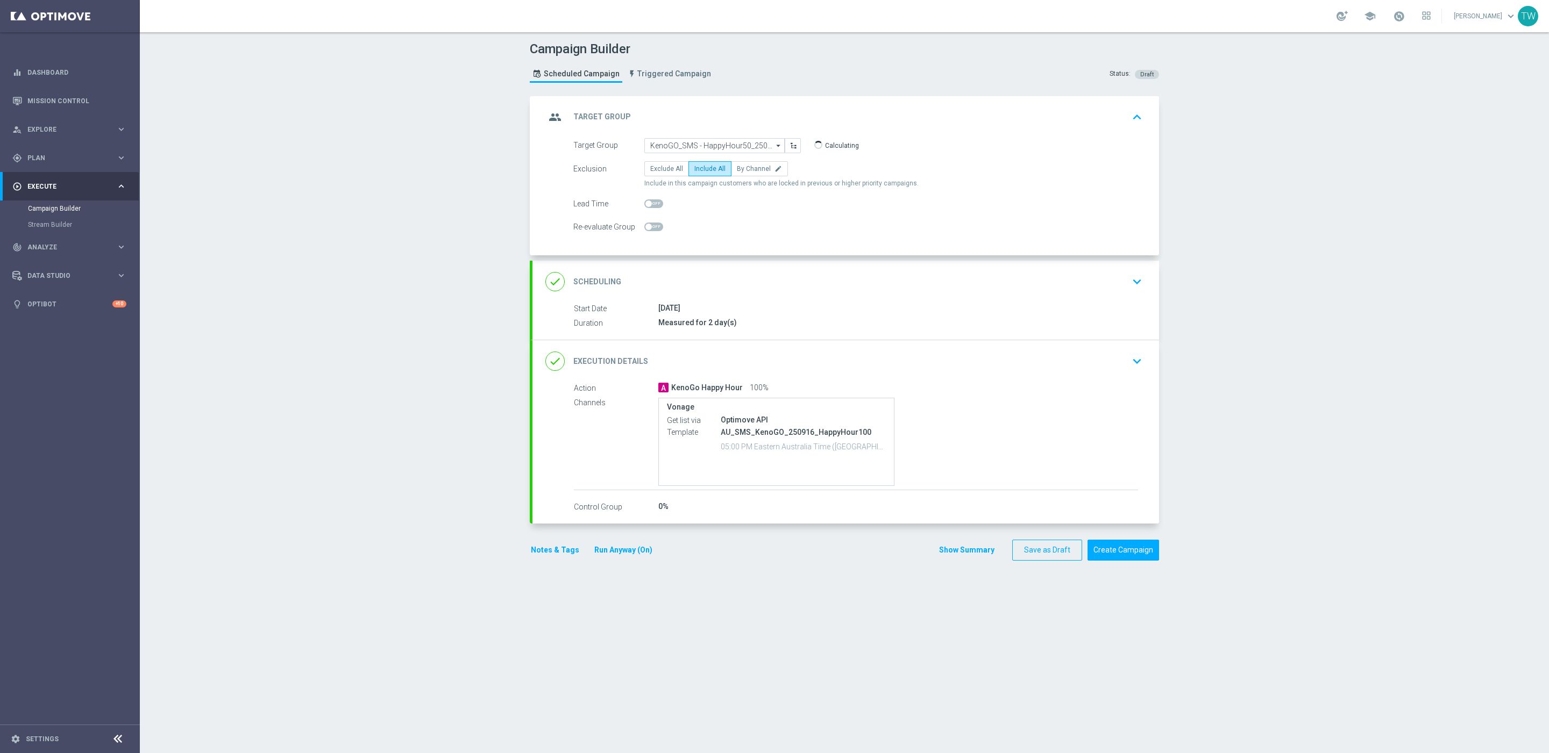
click at [874, 348] on div "done Execution Details keyboard_arrow_down" at bounding box center [845, 361] width 626 height 42
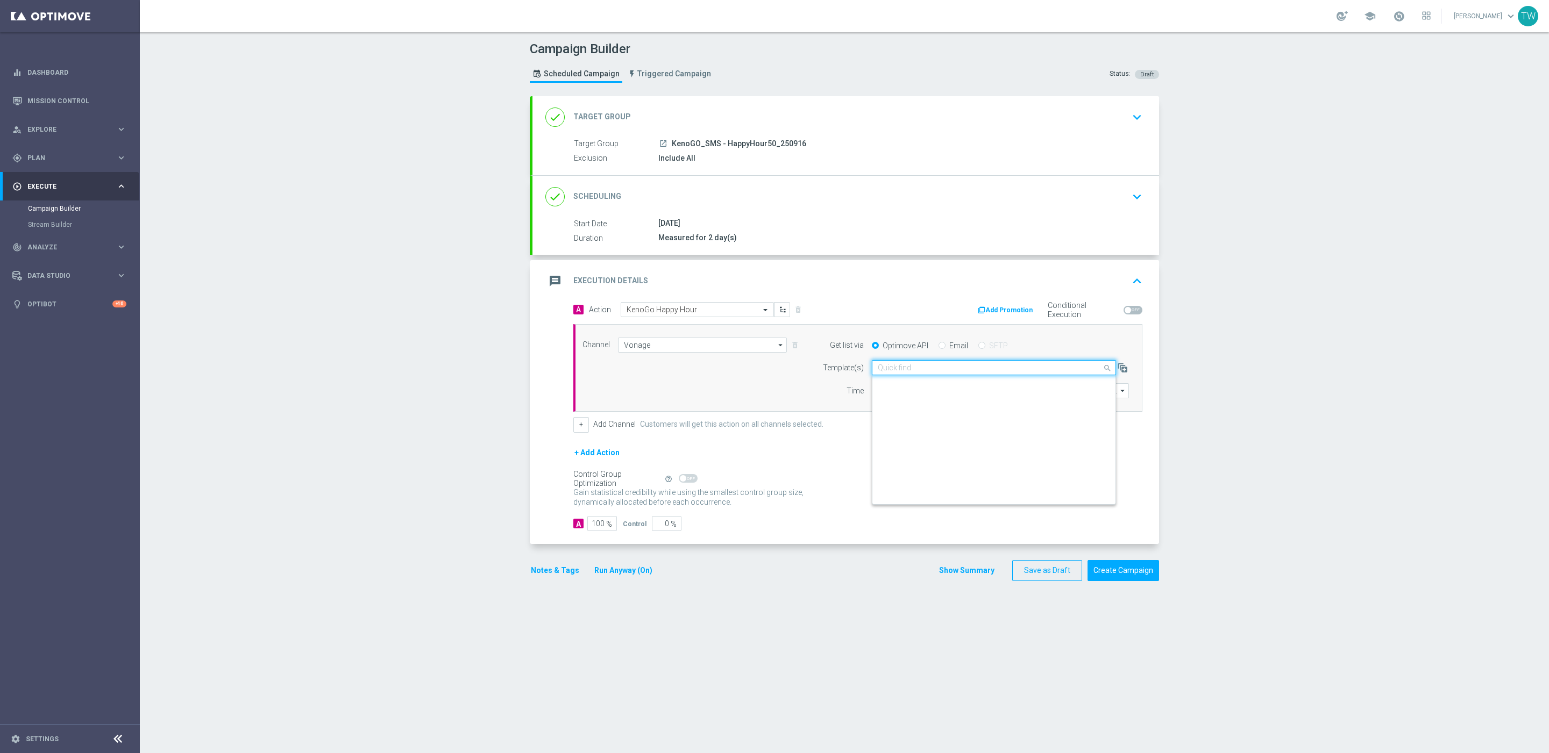
click at [978, 375] on div "Quick find AU_SMS_KenoGO_250916_HappyHour100" at bounding box center [994, 367] width 244 height 15
click at [1006, 436] on div "AU_SMS_KenoGO_250916_HappyHour50" at bounding box center [994, 438] width 232 height 18
type input "250916"
click at [1136, 581] on button "Create Campaign" at bounding box center [1123, 570] width 72 height 21
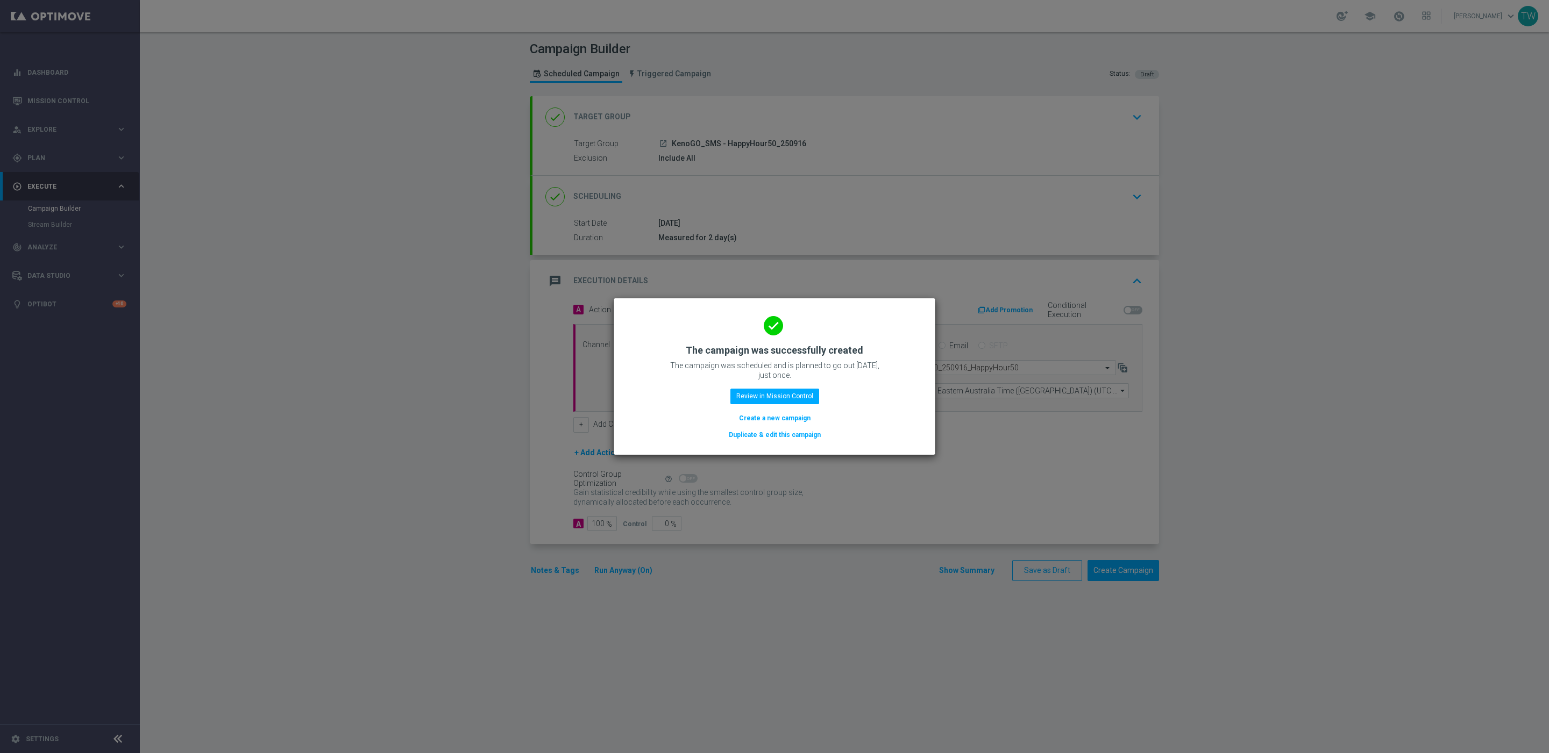
click at [797, 434] on button "Duplicate & edit this campaign" at bounding box center [775, 435] width 94 height 12
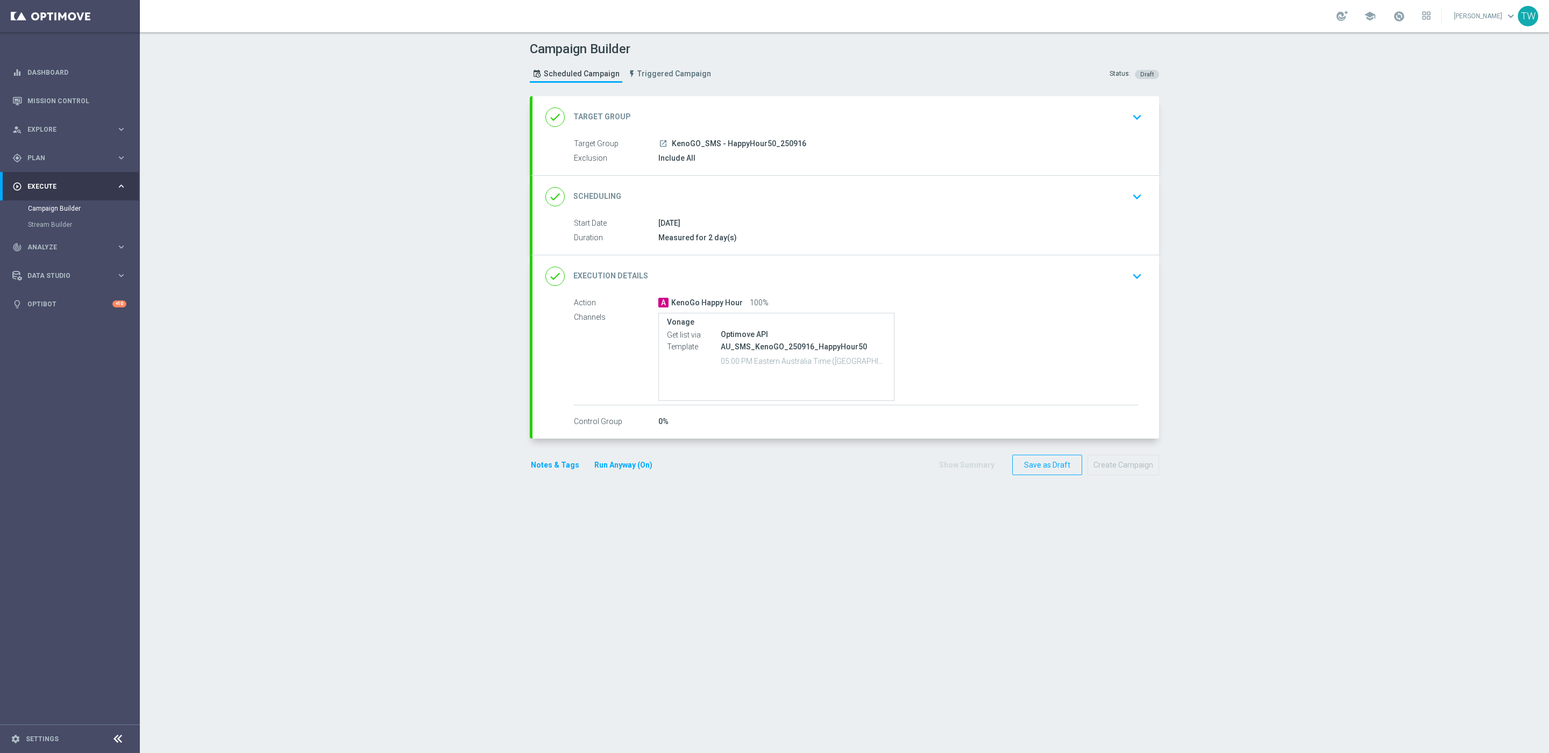
drag, startPoint x: 771, startPoint y: 109, endPoint x: 753, endPoint y: 133, distance: 30.0
click at [771, 110] on div "done Target Group keyboard_arrow_down" at bounding box center [845, 117] width 601 height 20
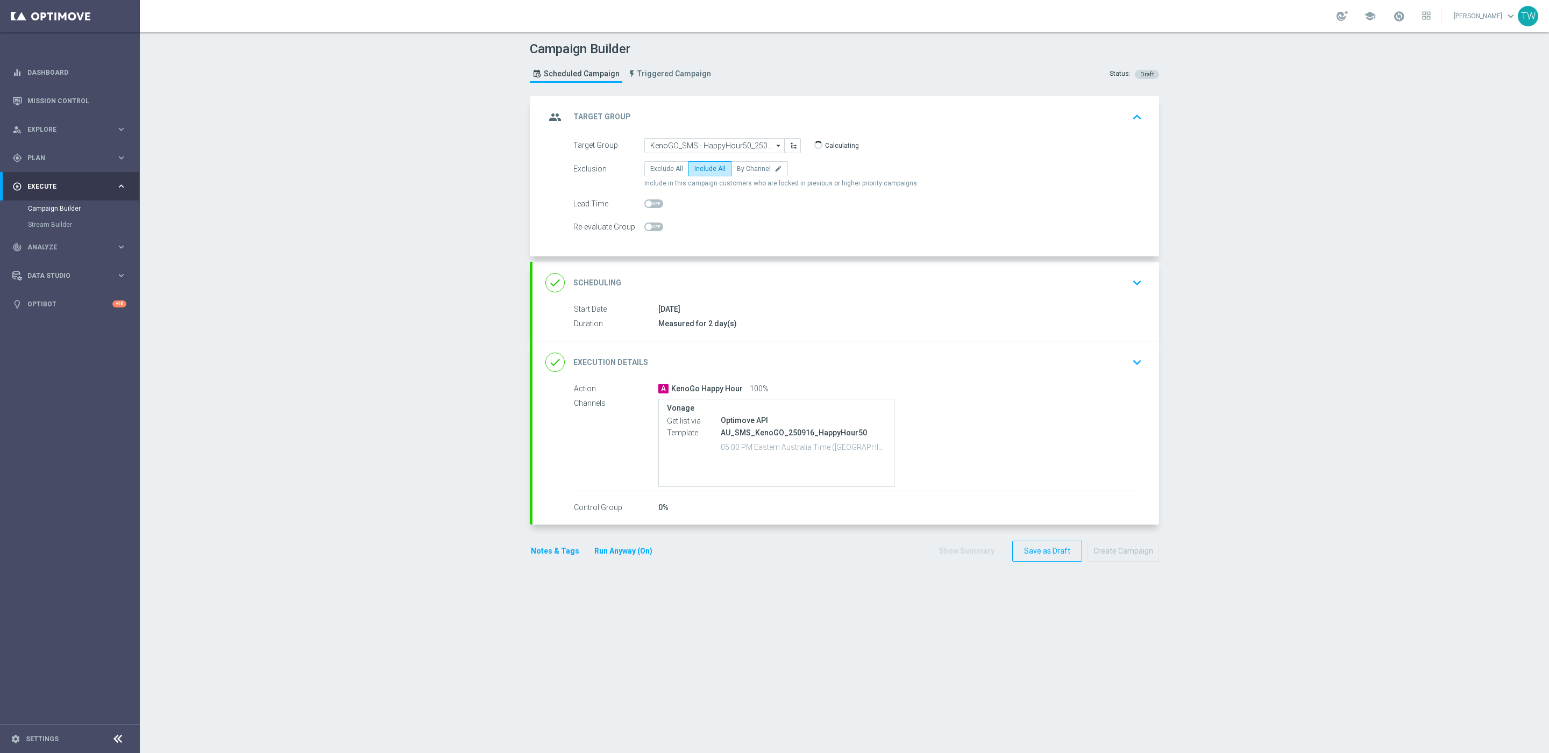
click at [701, 134] on div "group Target Group keyboard_arrow_up Target Group launch KenoGO_SMS - HappyHour…" at bounding box center [845, 176] width 626 height 161
click at [697, 142] on input "KenoGO_SMS - HappyHour50_250916" at bounding box center [714, 145] width 140 height 15
click at [741, 210] on div "KenoGO_SMS - HappyHour20_250916" at bounding box center [704, 207] width 109 height 10
type input "KenoGO_SMS - HappyHour20_250916"
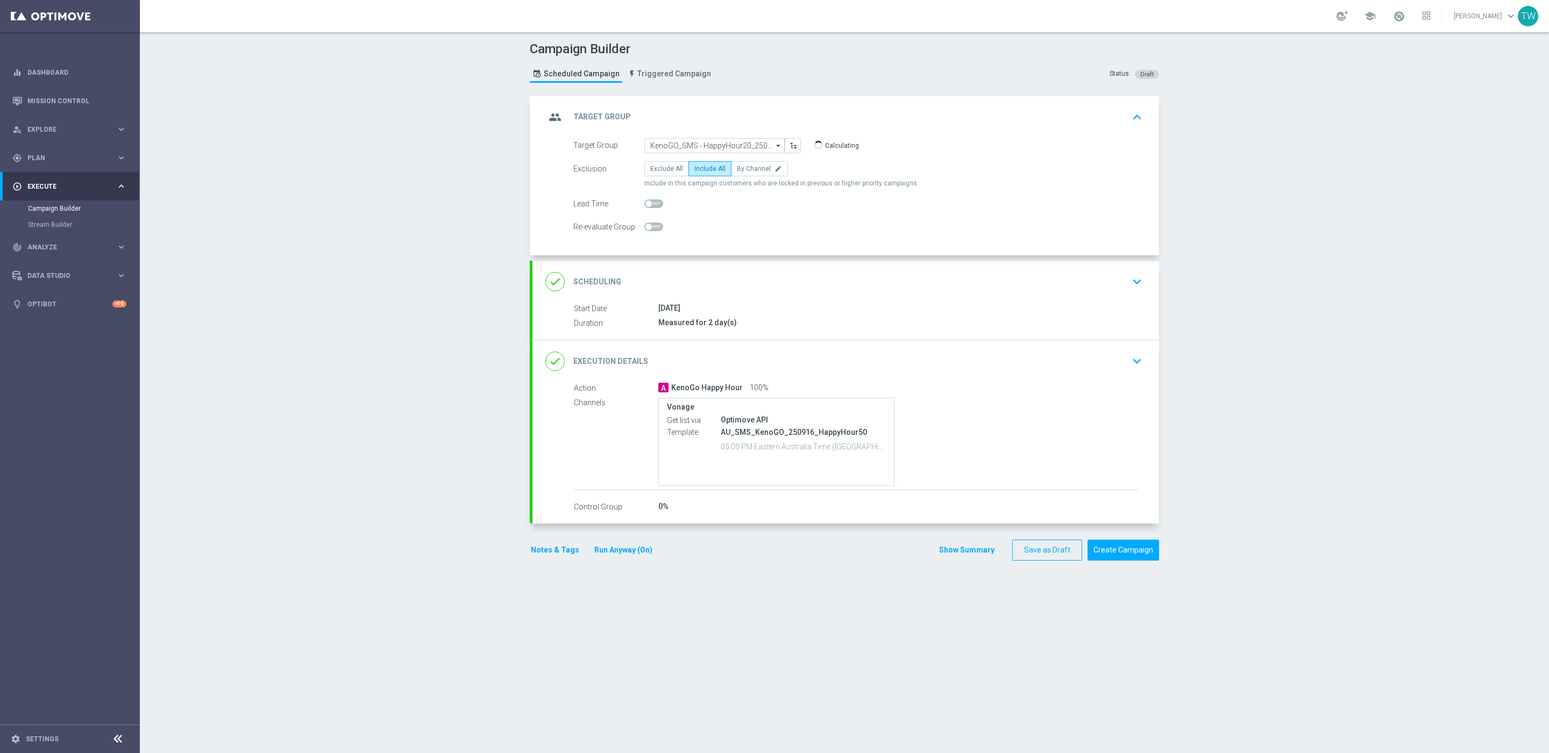
click at [859, 360] on div "done Execution Details keyboard_arrow_down" at bounding box center [845, 361] width 601 height 20
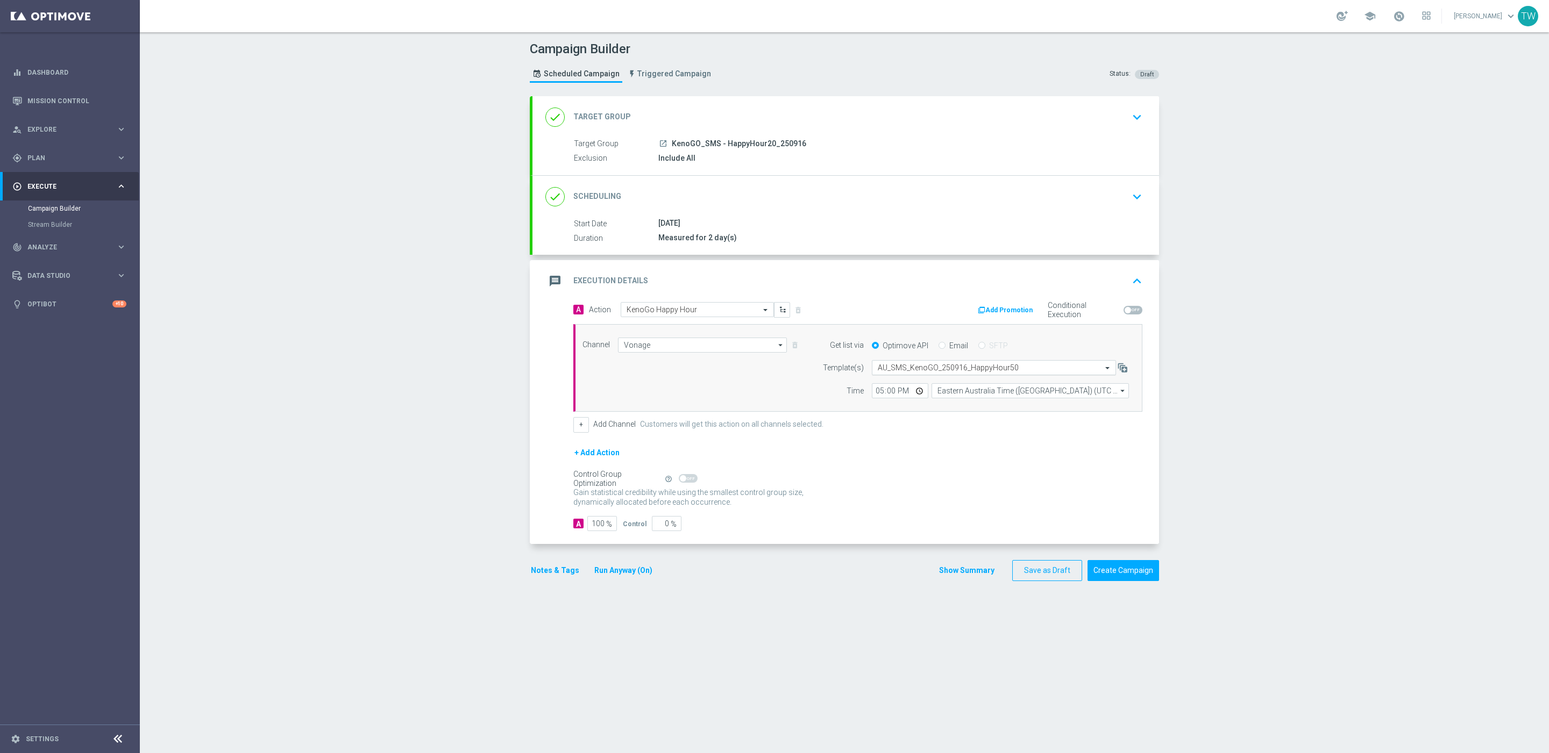
click at [953, 372] on input "text" at bounding box center [983, 368] width 211 height 9
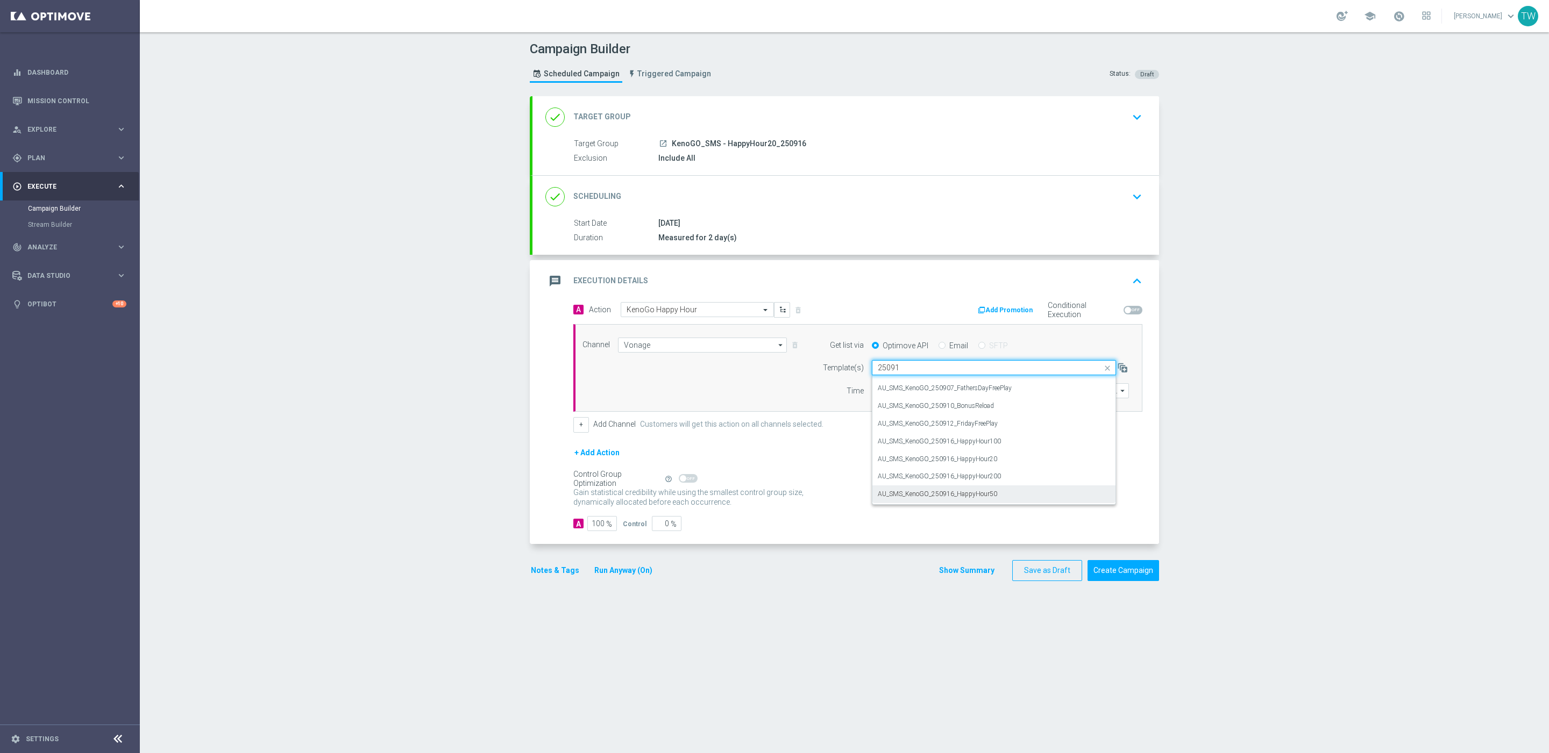
scroll to position [0, 0]
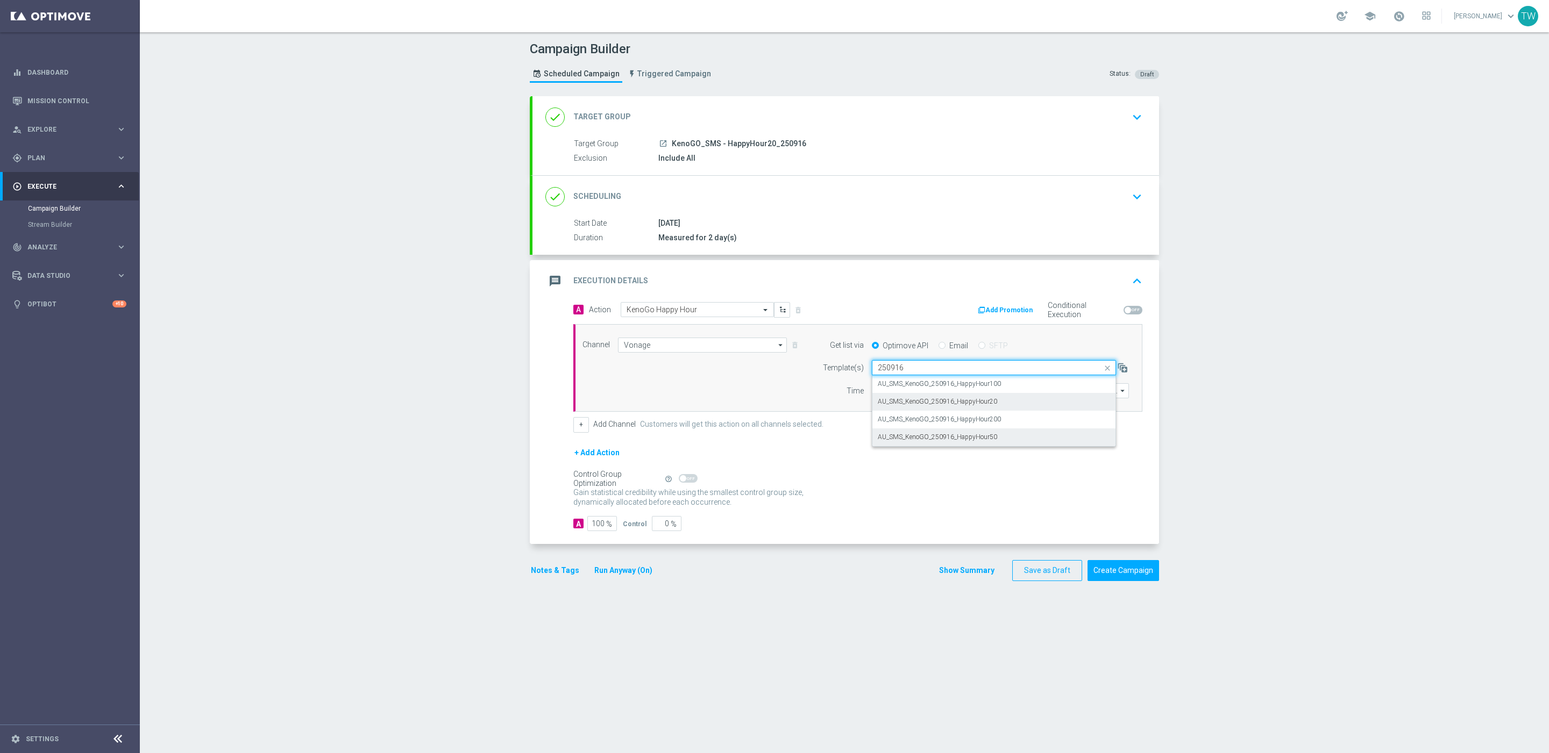
click at [997, 403] on div "AU_SMS_KenoGO_250916_HappyHour20" at bounding box center [994, 402] width 232 height 18
type input "250916"
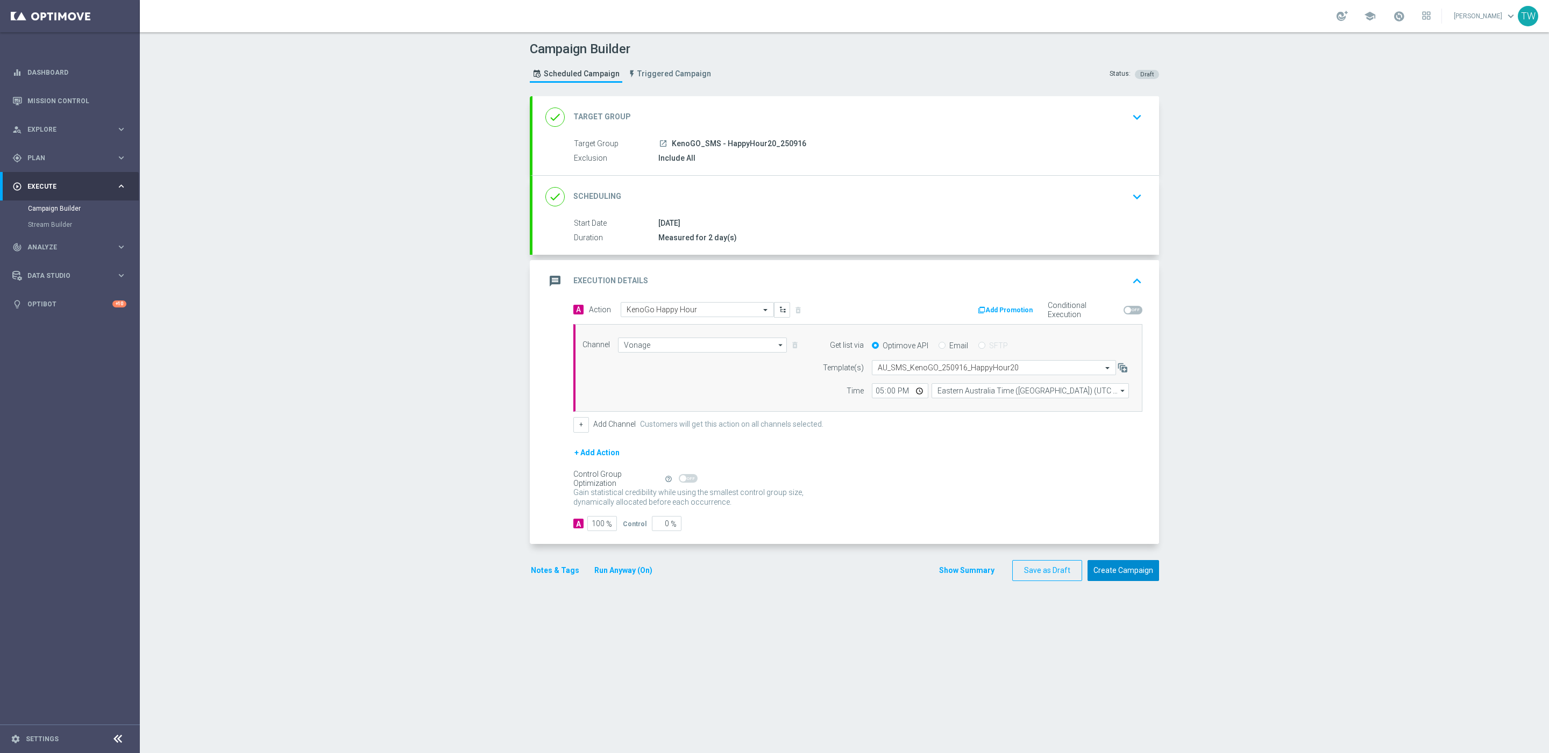
click at [1130, 575] on button "Create Campaign" at bounding box center [1123, 570] width 72 height 21
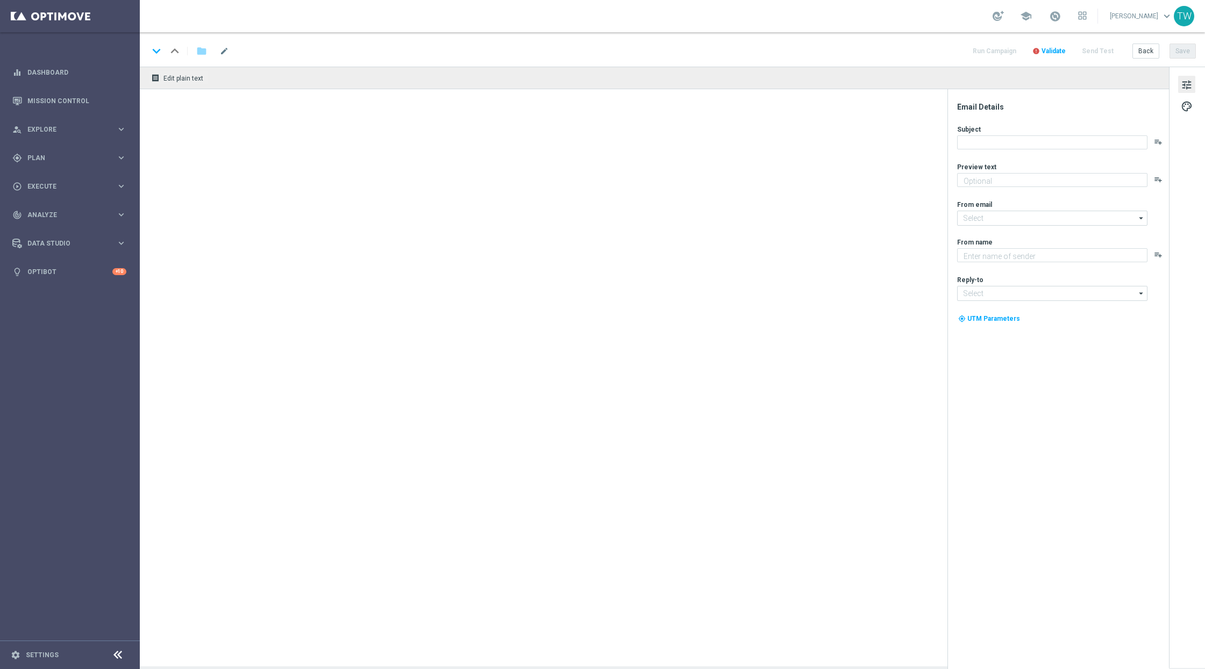
type textarea "Get 50% back in BONUS CASH!"
type textarea "KenoGO"
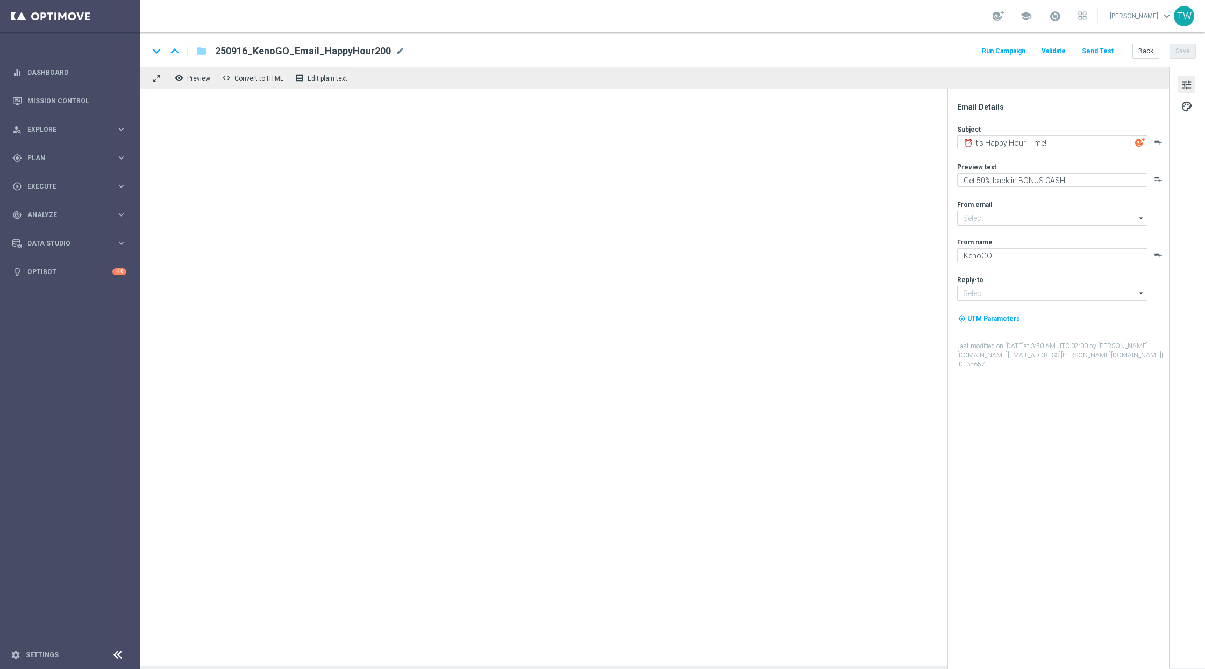
type input "[EMAIL_ADDRESS][DOMAIN_NAME]"
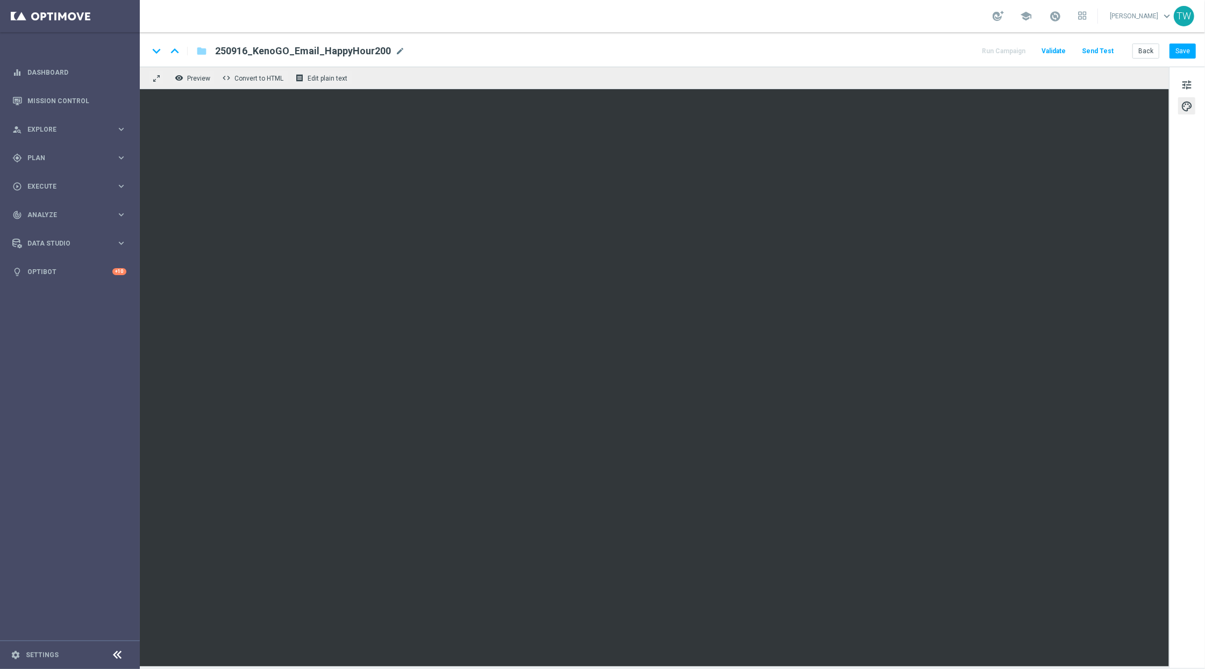
click at [1167, 47] on div "Back Save" at bounding box center [1163, 51] width 63 height 15
click at [1170, 48] on button "Save" at bounding box center [1183, 51] width 26 height 15
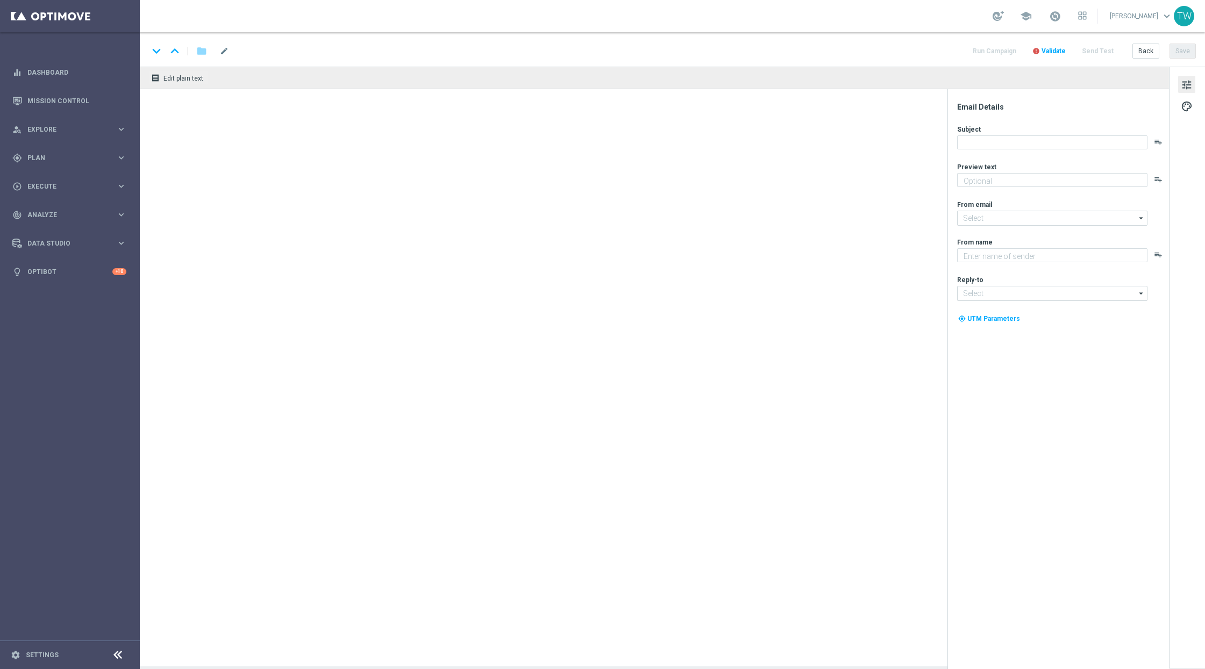
type textarea "Get 50% back in BONUS CASH!"
type input "[EMAIL_ADDRESS][DOMAIN_NAME]"
type textarea "KenoGO"
type input "[EMAIL_ADDRESS][DOMAIN_NAME]"
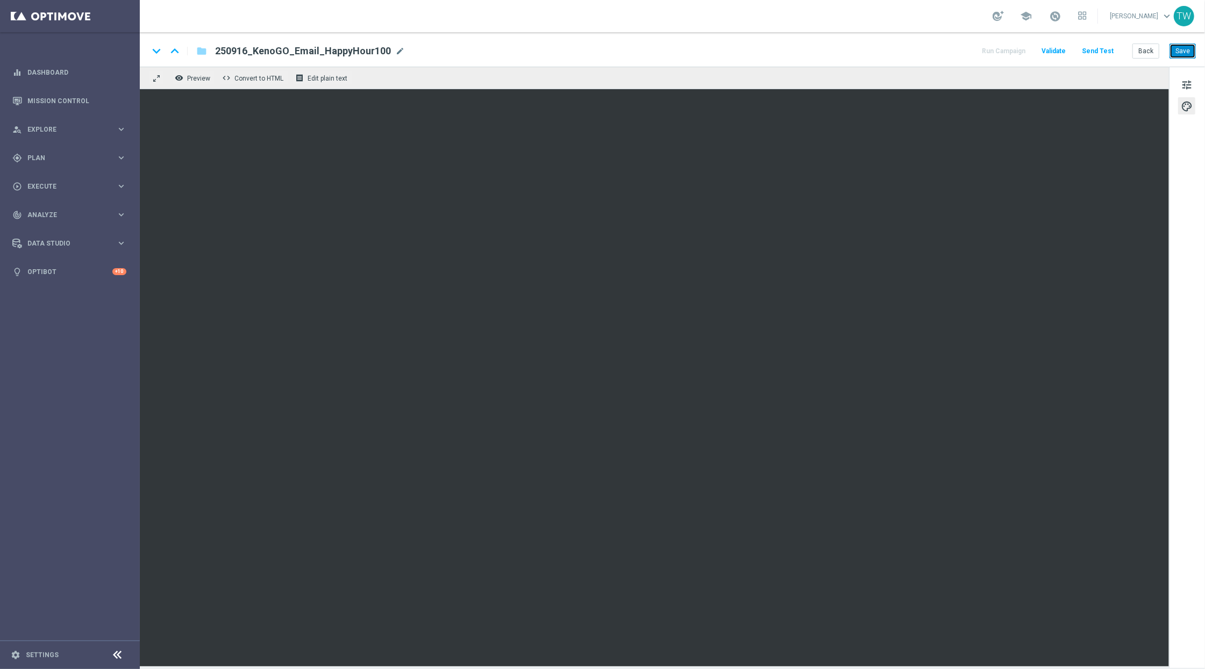
click at [1177, 45] on button "Save" at bounding box center [1183, 51] width 26 height 15
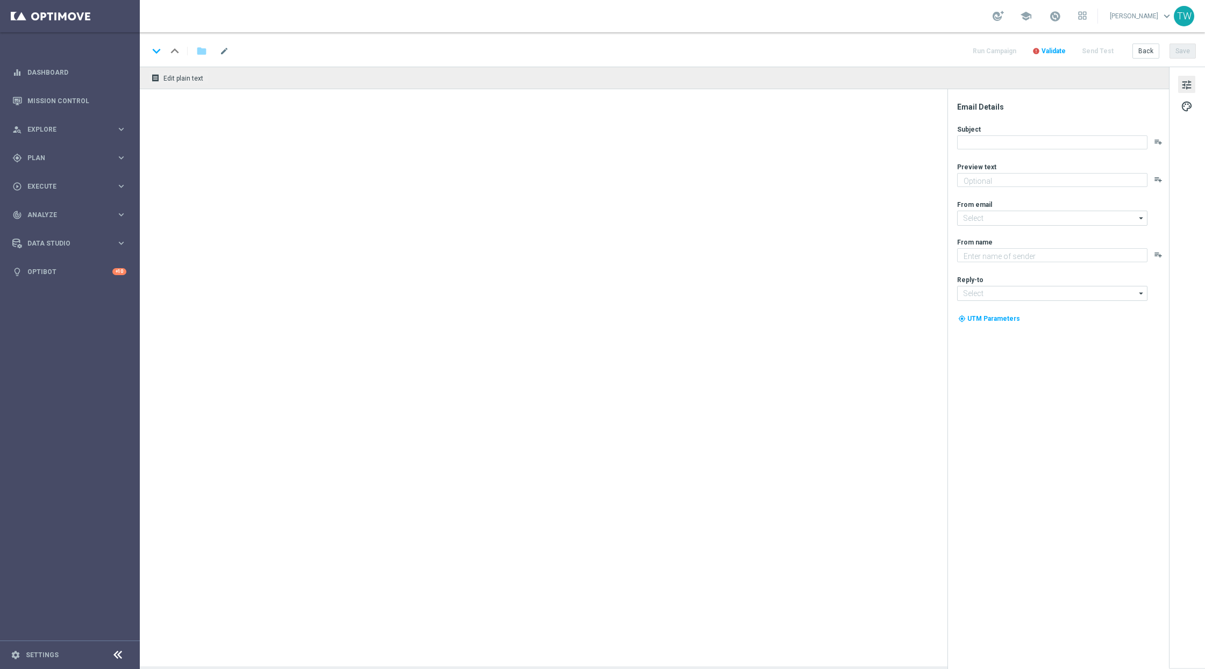
type textarea "Get 50% back in BONUS CASH!"
type input "[EMAIL_ADDRESS][DOMAIN_NAME]"
type textarea "KenoGO"
type input "[EMAIL_ADDRESS][DOMAIN_NAME]"
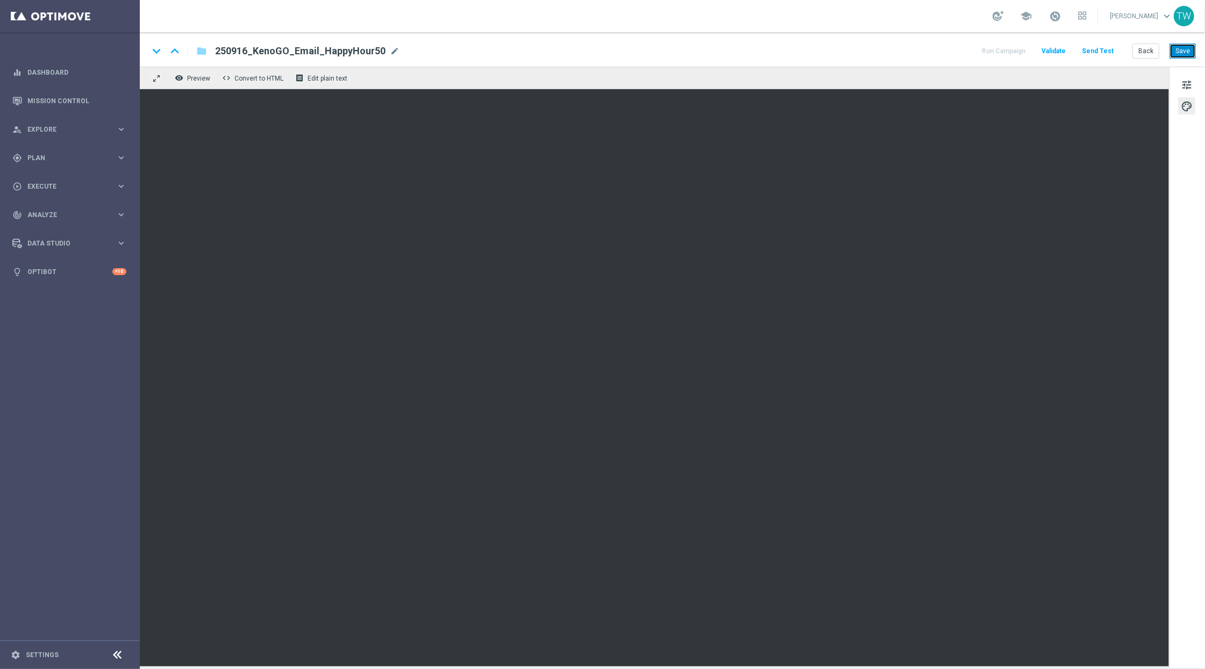
click at [1177, 55] on button "Save" at bounding box center [1183, 51] width 26 height 15
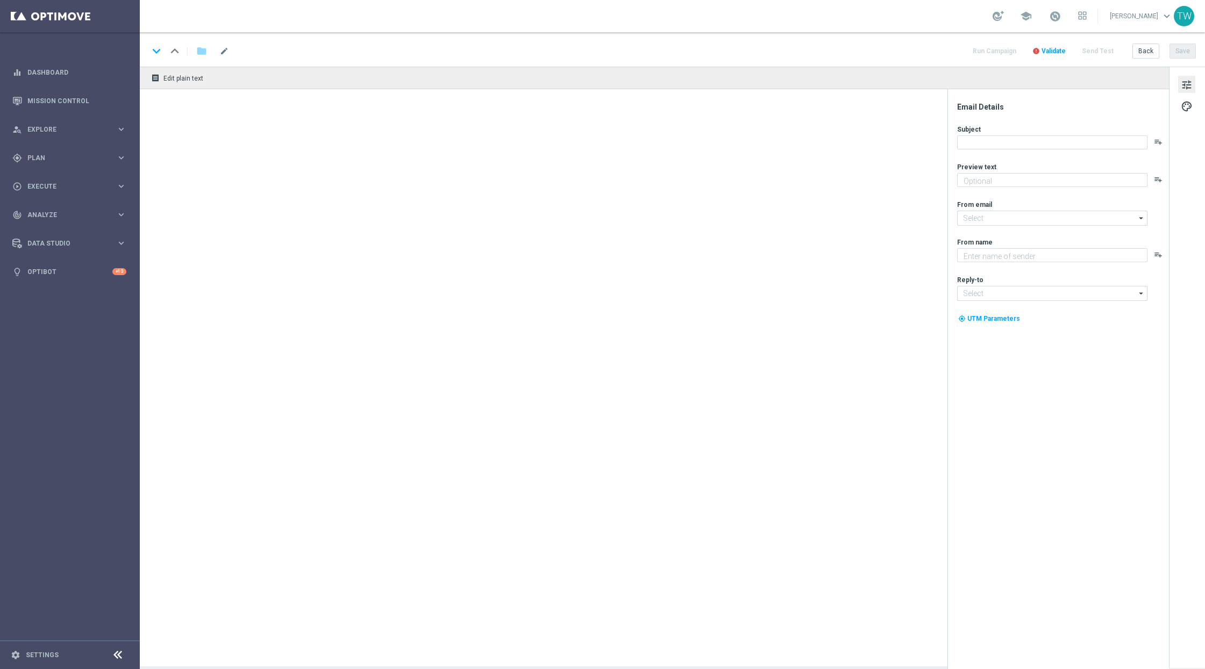
type textarea "Get 50% back in BONUS CASH!"
type input "[EMAIL_ADDRESS][DOMAIN_NAME]"
type textarea "KenoGO"
type input "[EMAIL_ADDRESS][DOMAIN_NAME]"
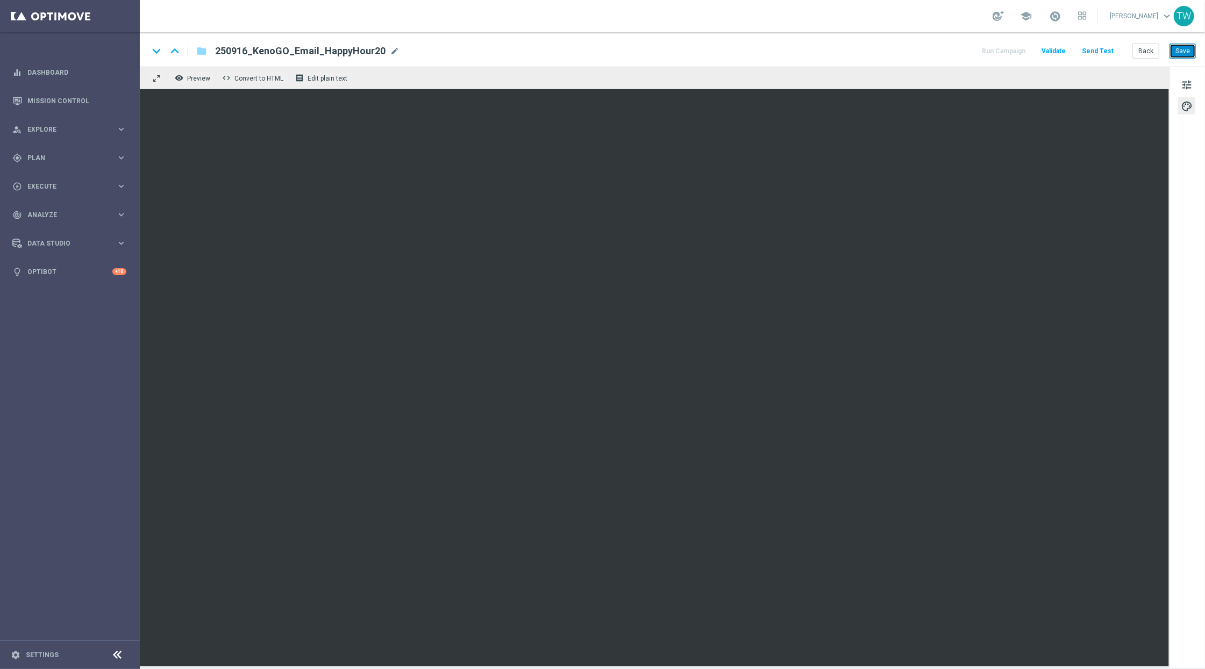
click at [1189, 51] on button "Save" at bounding box center [1183, 51] width 26 height 15
click at [204, 75] on span "Preview" at bounding box center [198, 79] width 23 height 8
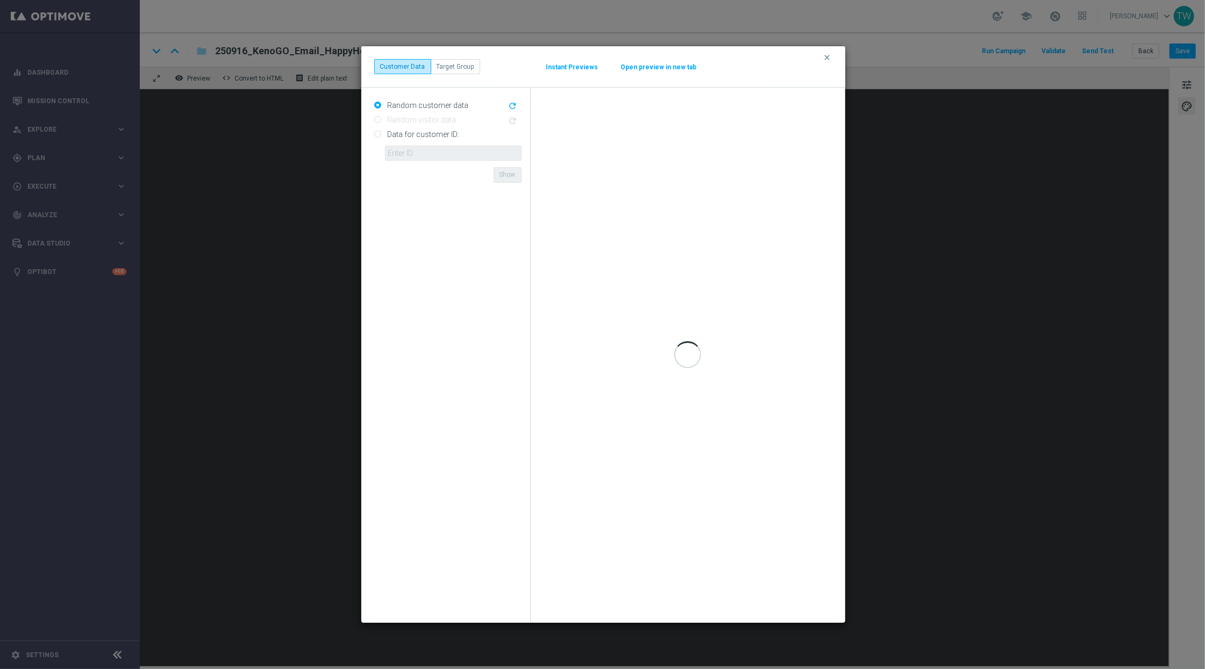
click at [642, 68] on button "Open preview in new tab" at bounding box center [659, 67] width 77 height 9
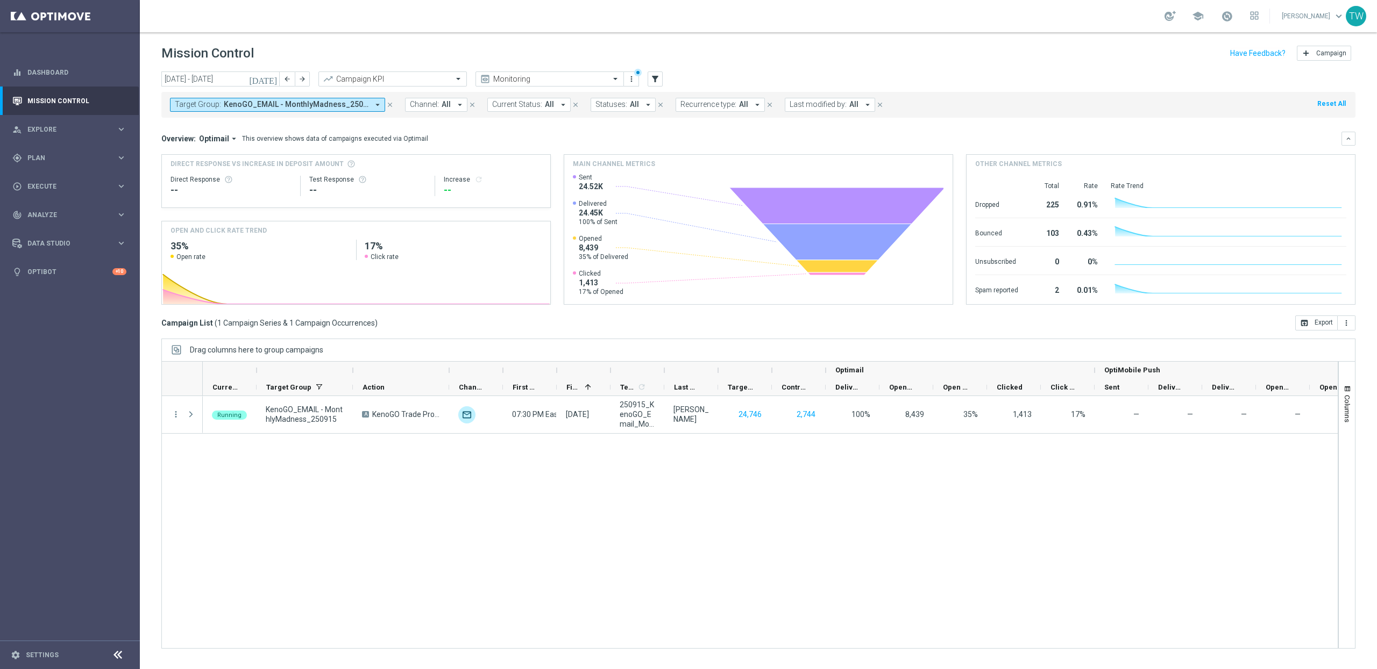
click at [246, 105] on span "KenoGO_EMAIL - MonthlyMadness_250915, Master_TG_KENOGO_MonthlyMadness_250915" at bounding box center [296, 104] width 145 height 9
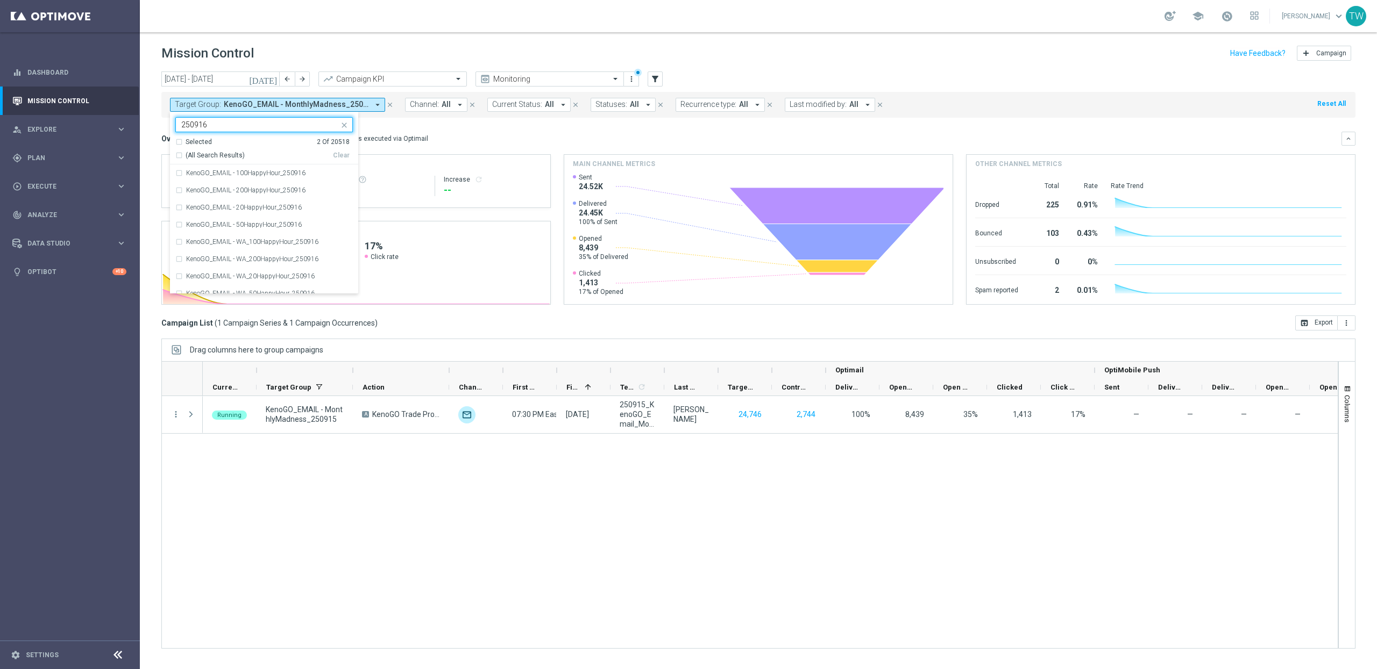
click at [225, 155] on span "(All Search Results)" at bounding box center [215, 155] width 59 height 9
type input "250916"
click at [487, 133] on div "Overview: Optimail arrow_drop_down This overview shows data of campaigns execut…" at bounding box center [758, 139] width 1194 height 14
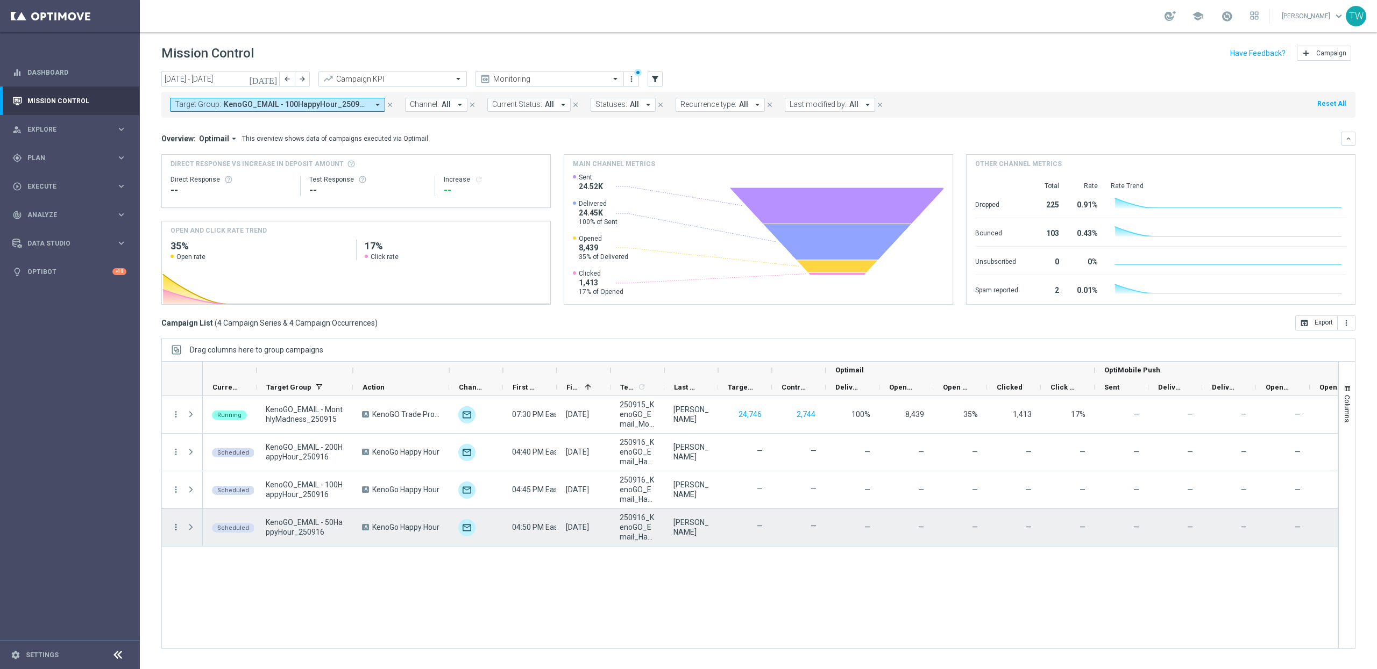
click at [176, 532] on icon "more_vert" at bounding box center [176, 528] width 10 height 10
click at [247, 495] on div "Edit" at bounding box center [247, 497] width 100 height 8
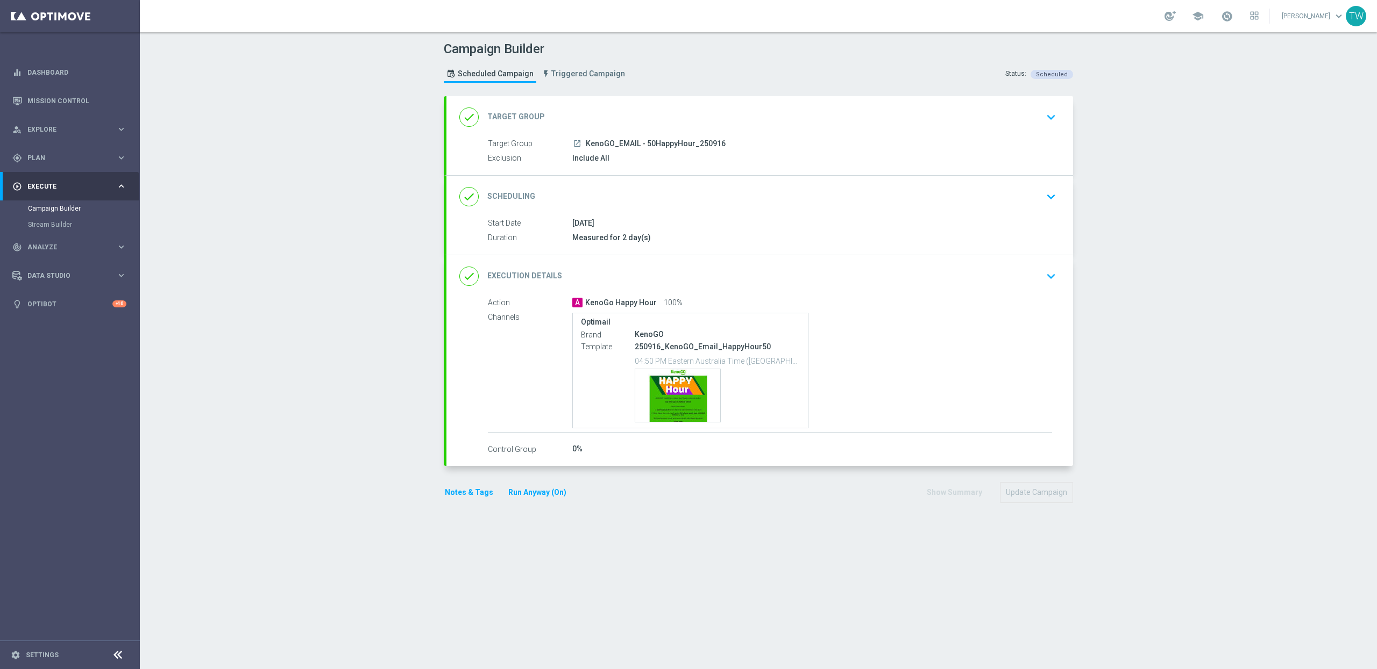
click at [654, 274] on div "done Execution Details keyboard_arrow_down" at bounding box center [759, 276] width 601 height 20
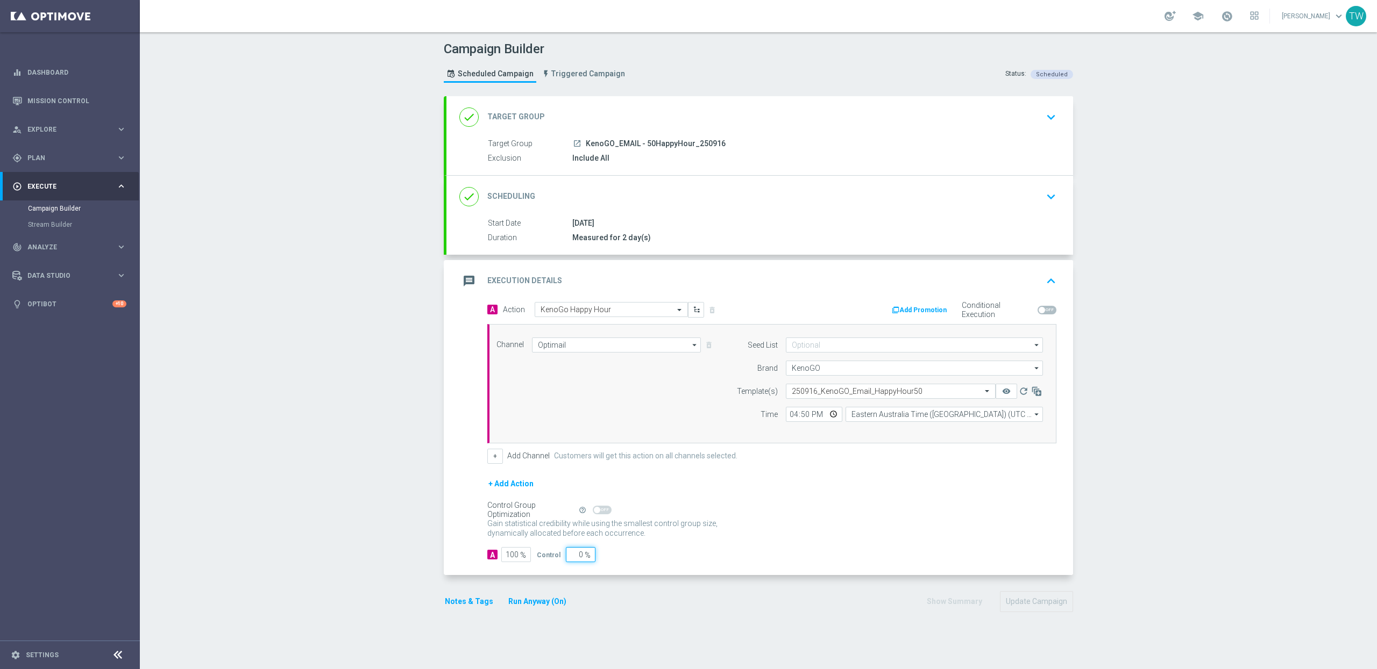
click at [581, 555] on input "0" at bounding box center [581, 554] width 30 height 15
drag, startPoint x: 571, startPoint y: 558, endPoint x: 588, endPoint y: 558, distance: 17.2
click at [588, 558] on input "0" at bounding box center [581, 554] width 30 height 15
type input "5"
type input "95"
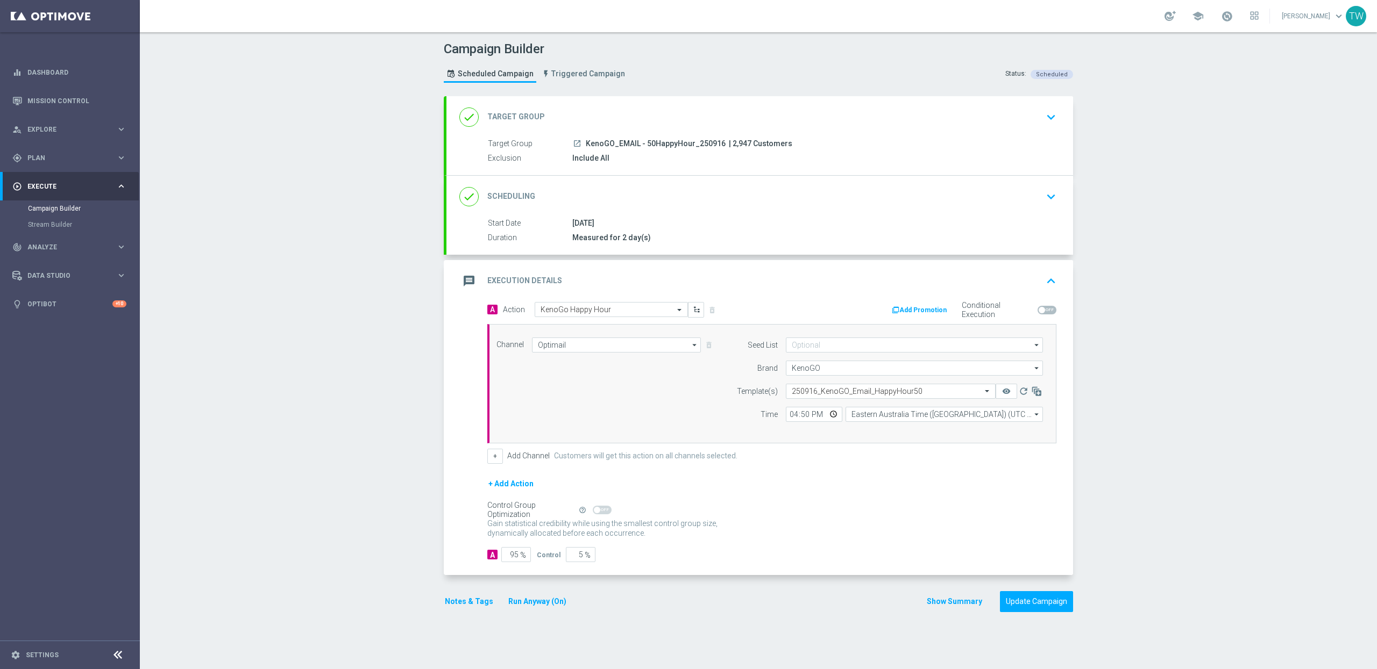
click at [695, 569] on div "A Action Select action KenoGo Happy Hour delete_forever Add Promotion Condition…" at bounding box center [759, 439] width 626 height 274
drag, startPoint x: 574, startPoint y: 557, endPoint x: 643, endPoint y: 553, distance: 68.4
click at [643, 553] on div "A 95 % Control 5 %" at bounding box center [771, 554] width 569 height 15
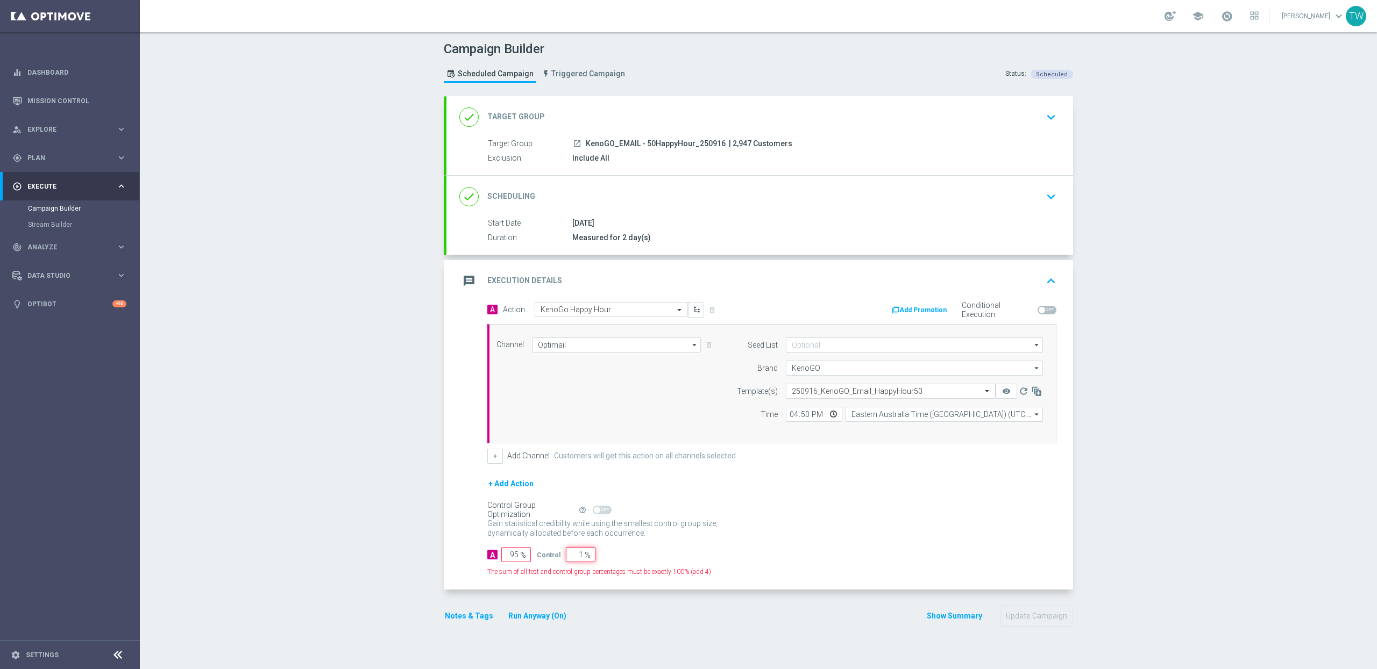
type input "10"
type input "90"
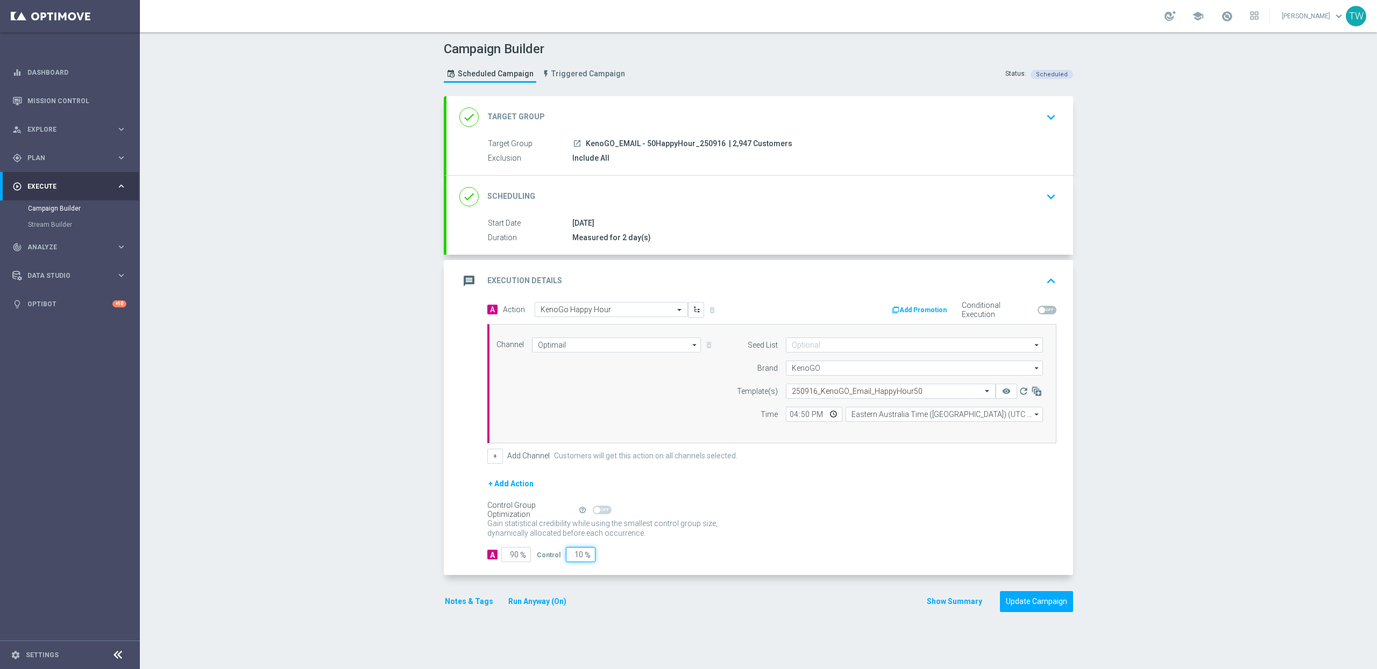
type input "10"
click at [677, 565] on div "A Action Select action KenoGo Happy Hour delete_forever Add Promotion Condition…" at bounding box center [759, 439] width 626 height 274
click at [1043, 601] on button "Update Campaign" at bounding box center [1036, 602] width 73 height 21
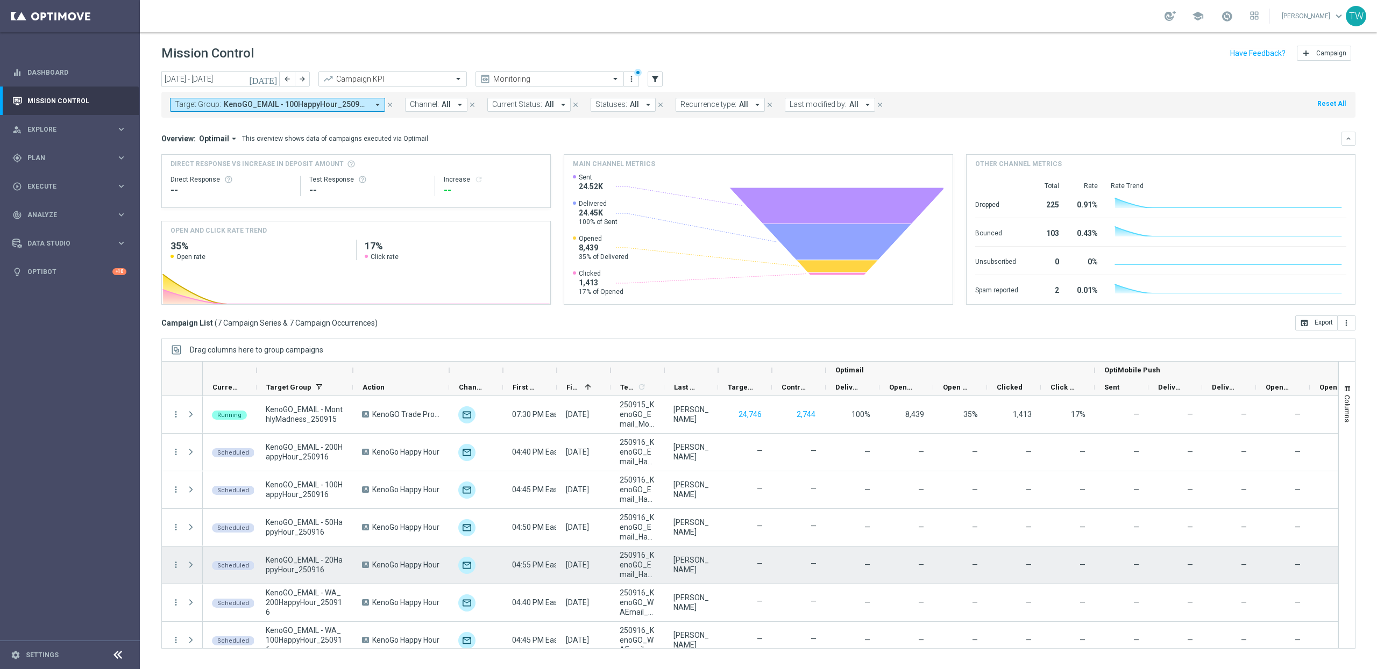
scroll to position [12, 0]
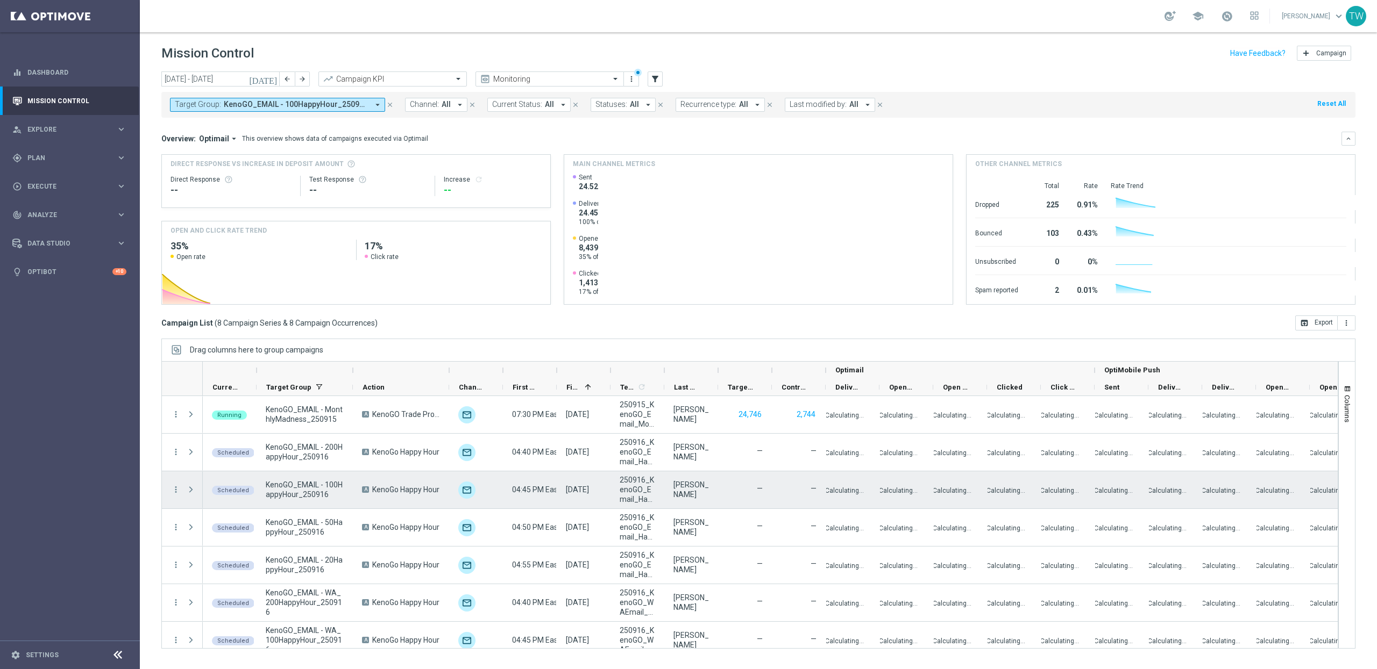
scroll to position [49, 0]
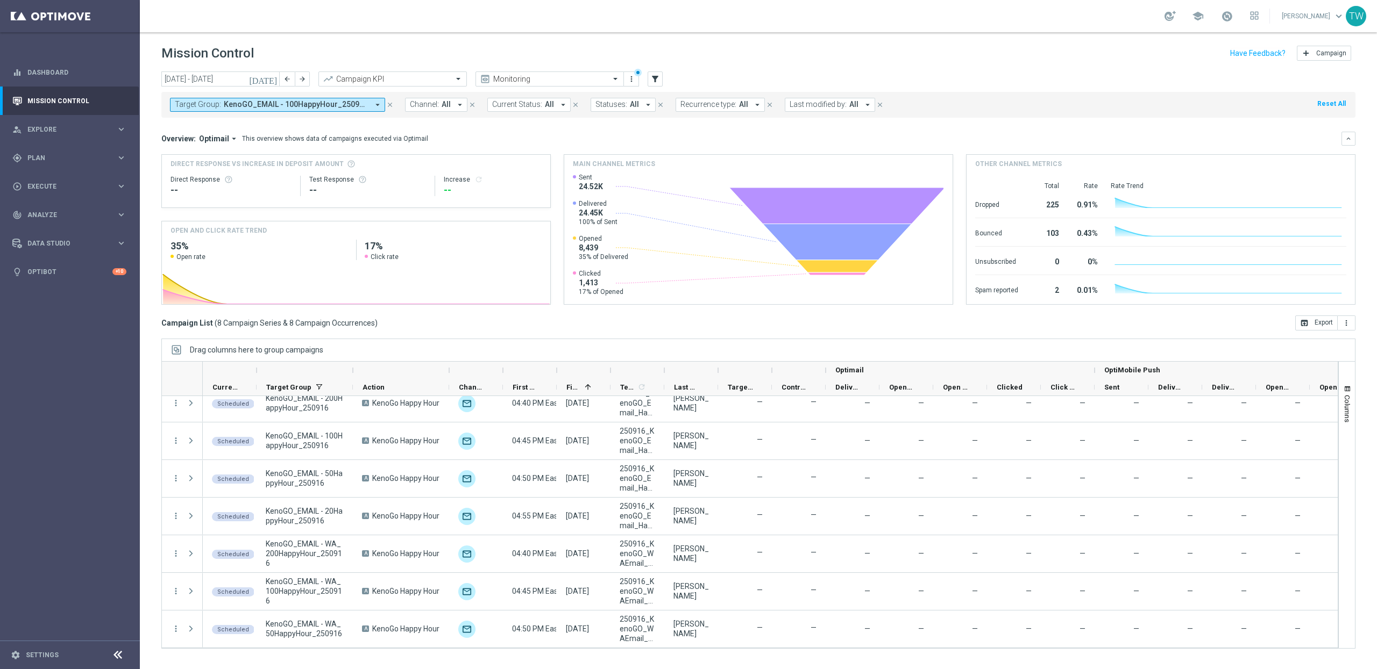
click at [353, 373] on div at bounding box center [353, 370] width 4 height 17
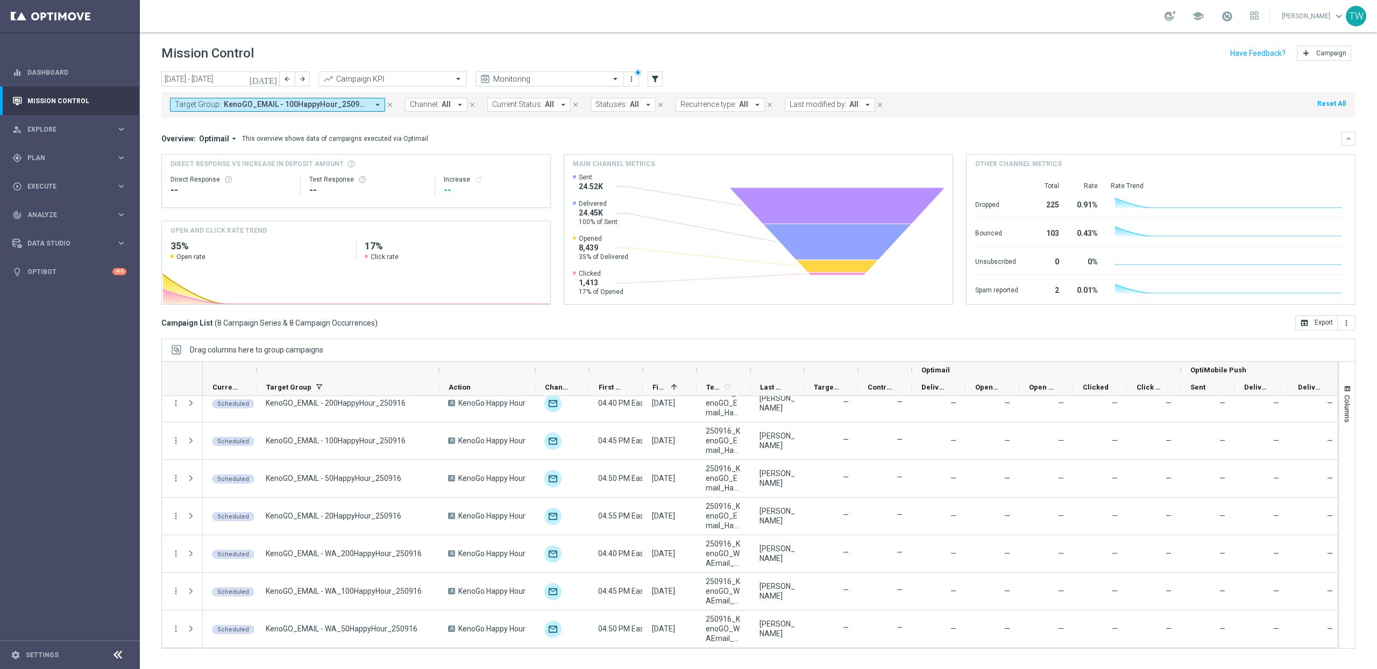
click at [698, 371] on div at bounding box center [696, 370] width 4 height 17
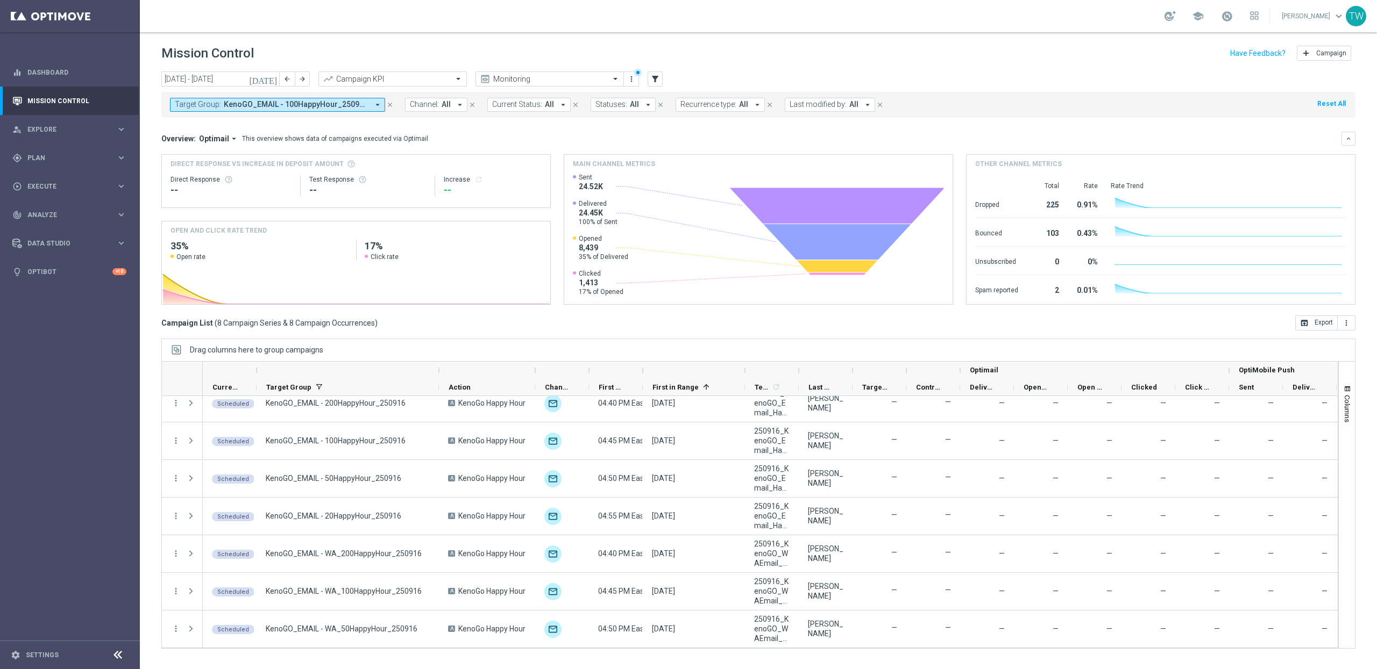
click at [796, 372] on div at bounding box center [798, 370] width 4 height 17
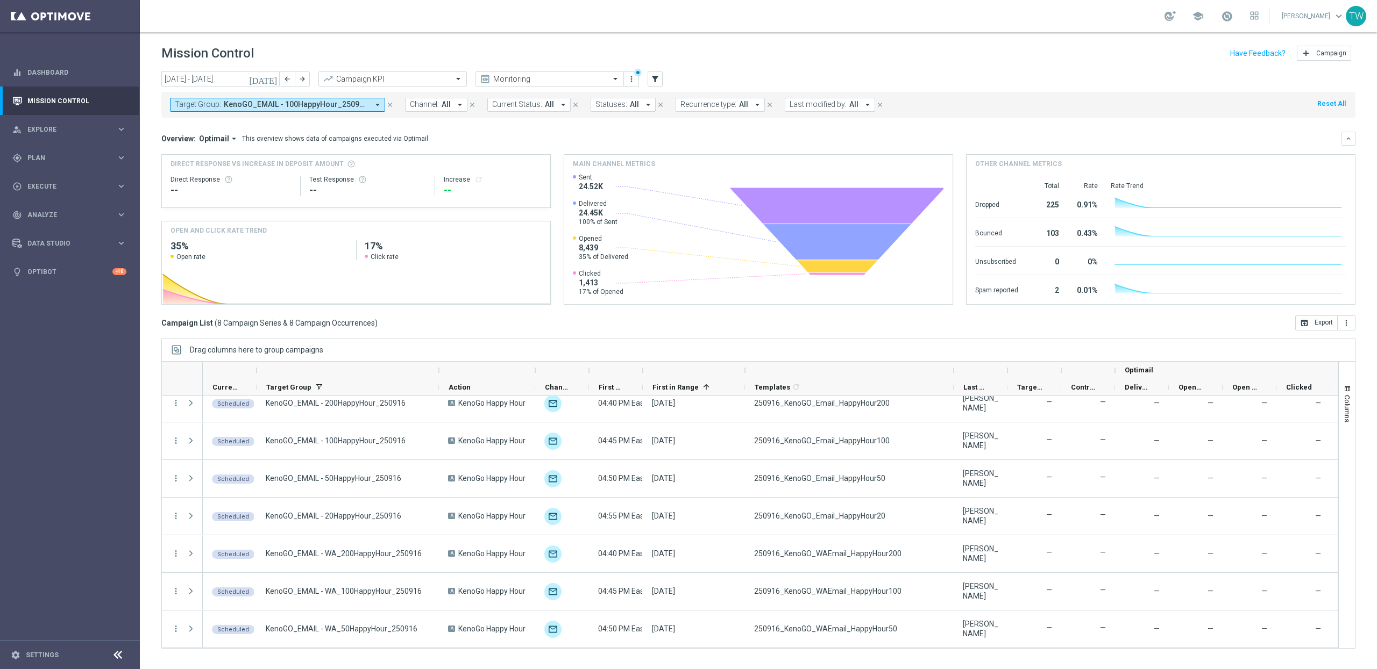
click at [365, 105] on span "KenoGO_EMAIL - 100HappyHour_250916, KenoGO_EMAIL - 200HappyHour_250916, KenoGO_…" at bounding box center [296, 104] width 145 height 9
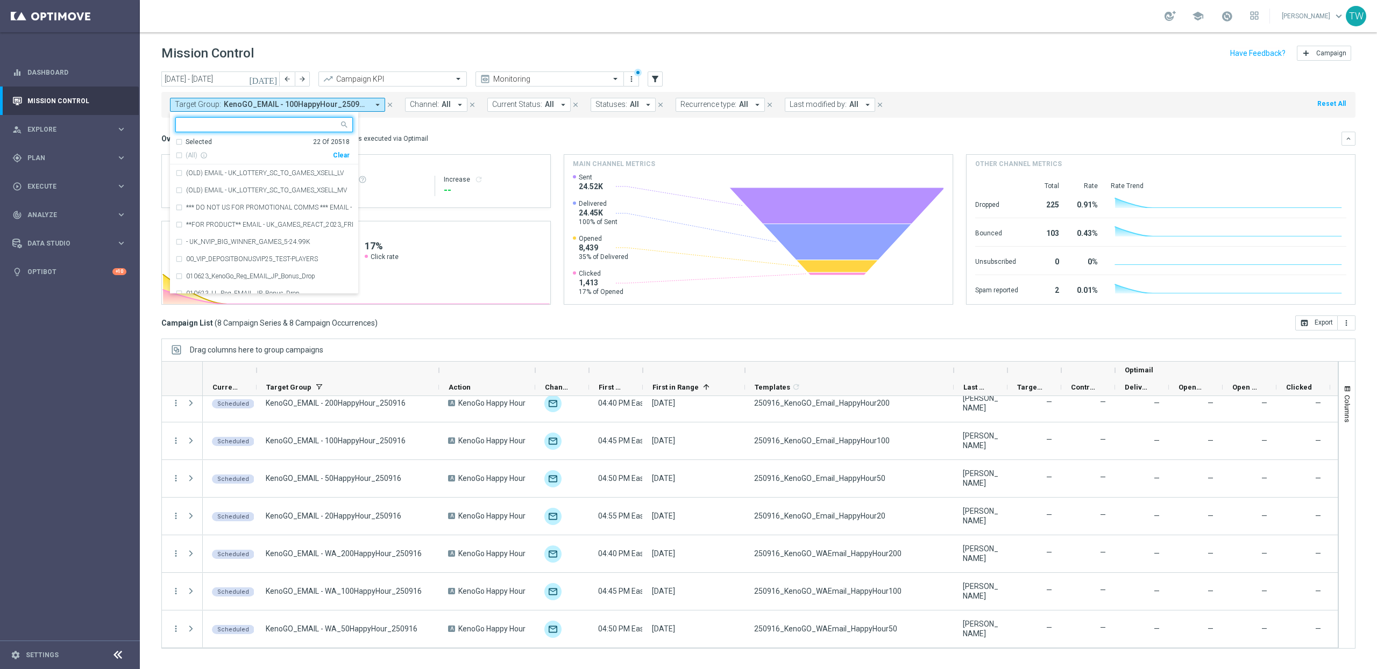
click at [194, 142] on div "Selected" at bounding box center [199, 142] width 26 height 9
click at [318, 222] on div "KenoGO_EMAIL - MonthlyMadness_250915" at bounding box center [269, 223] width 167 height 6
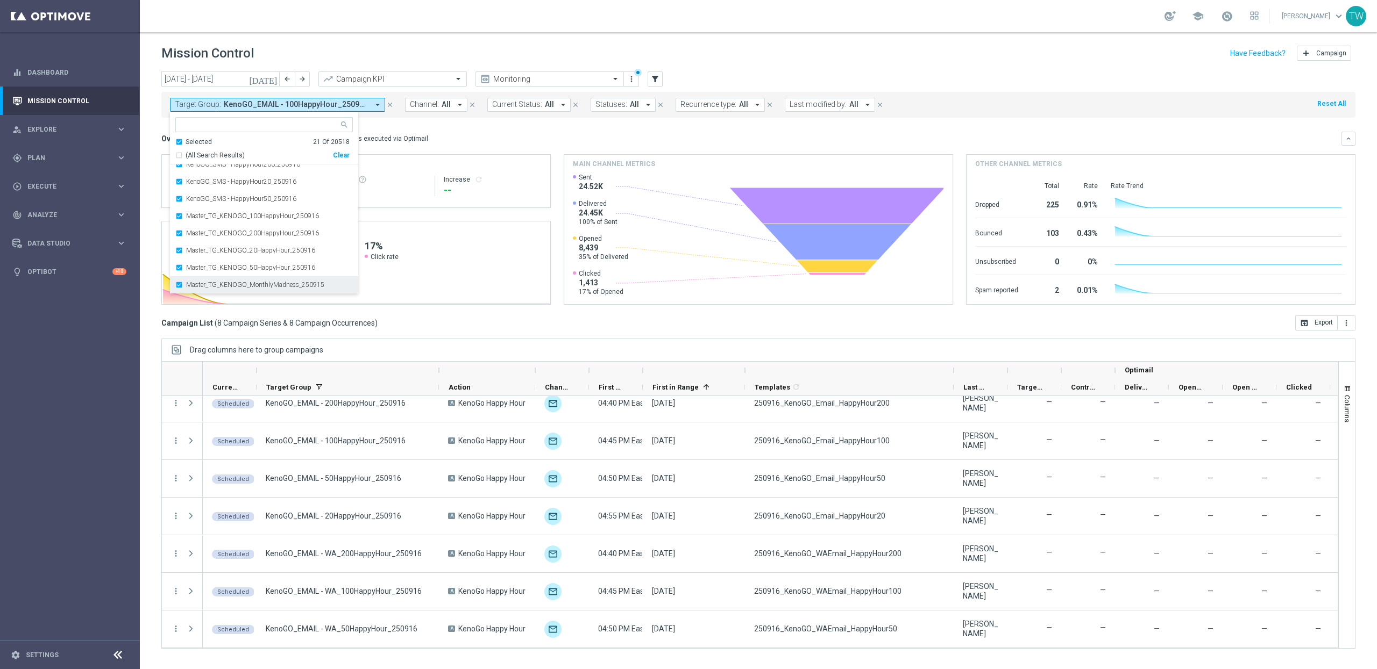
click at [313, 286] on label "Master_TG_KENOGO_MonthlyMadness_250915" at bounding box center [255, 285] width 138 height 6
click at [415, 324] on div "Campaign List ( 8 Campaign Series & 8 Campaign Occurrences ) open_in_browser Ex…" at bounding box center [758, 323] width 1194 height 15
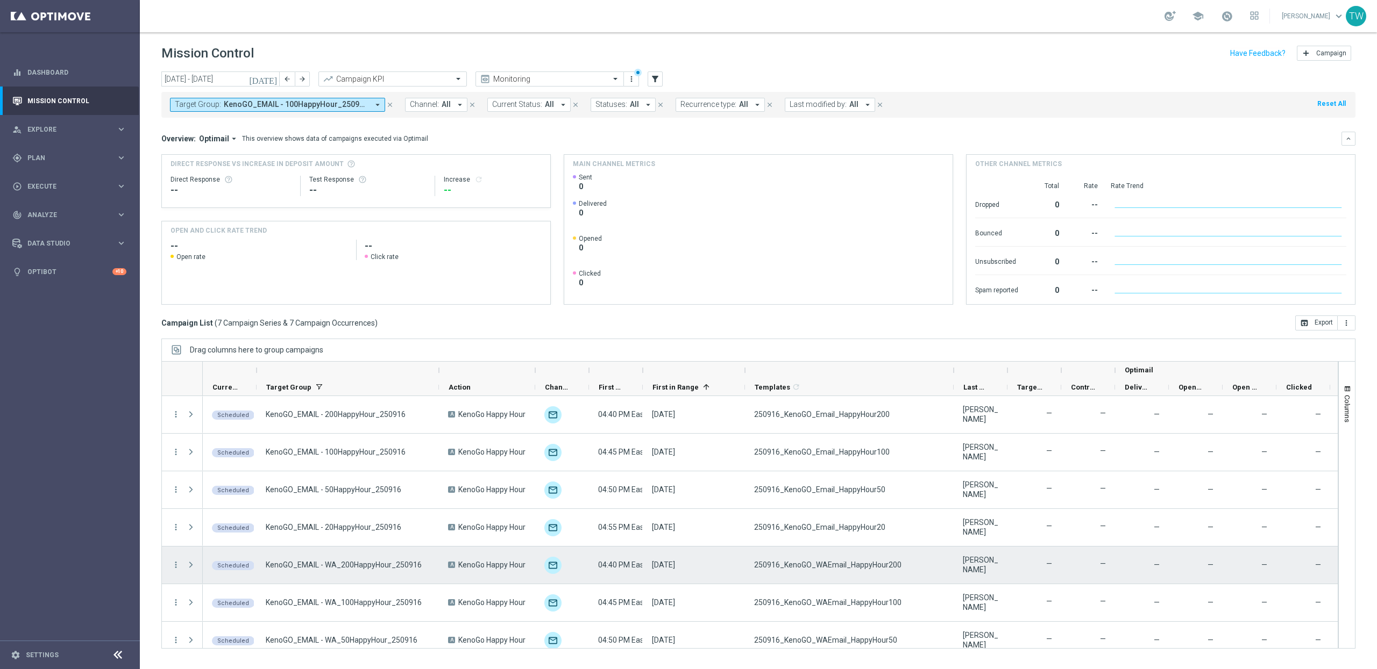
scroll to position [12, 0]
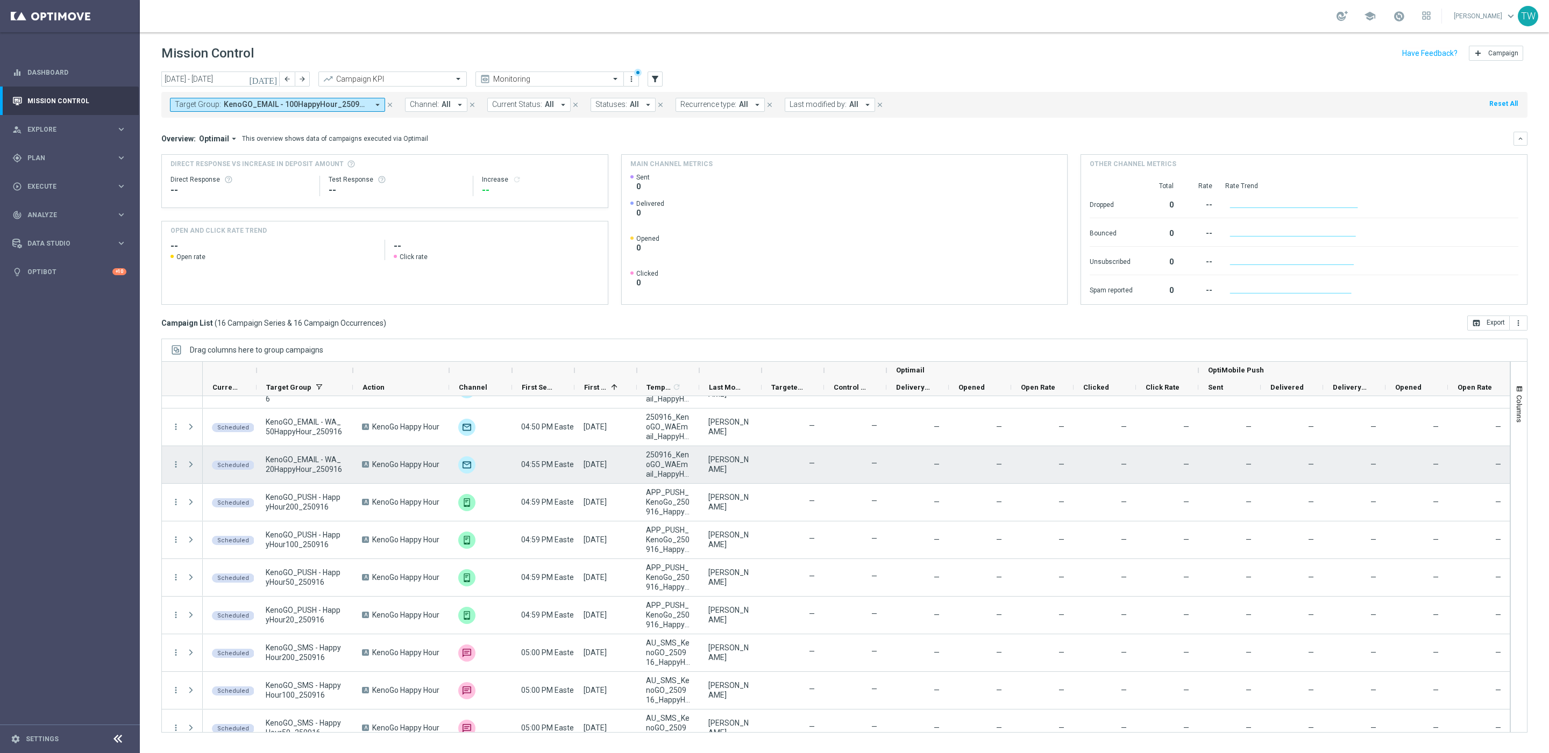
scroll to position [267, 0]
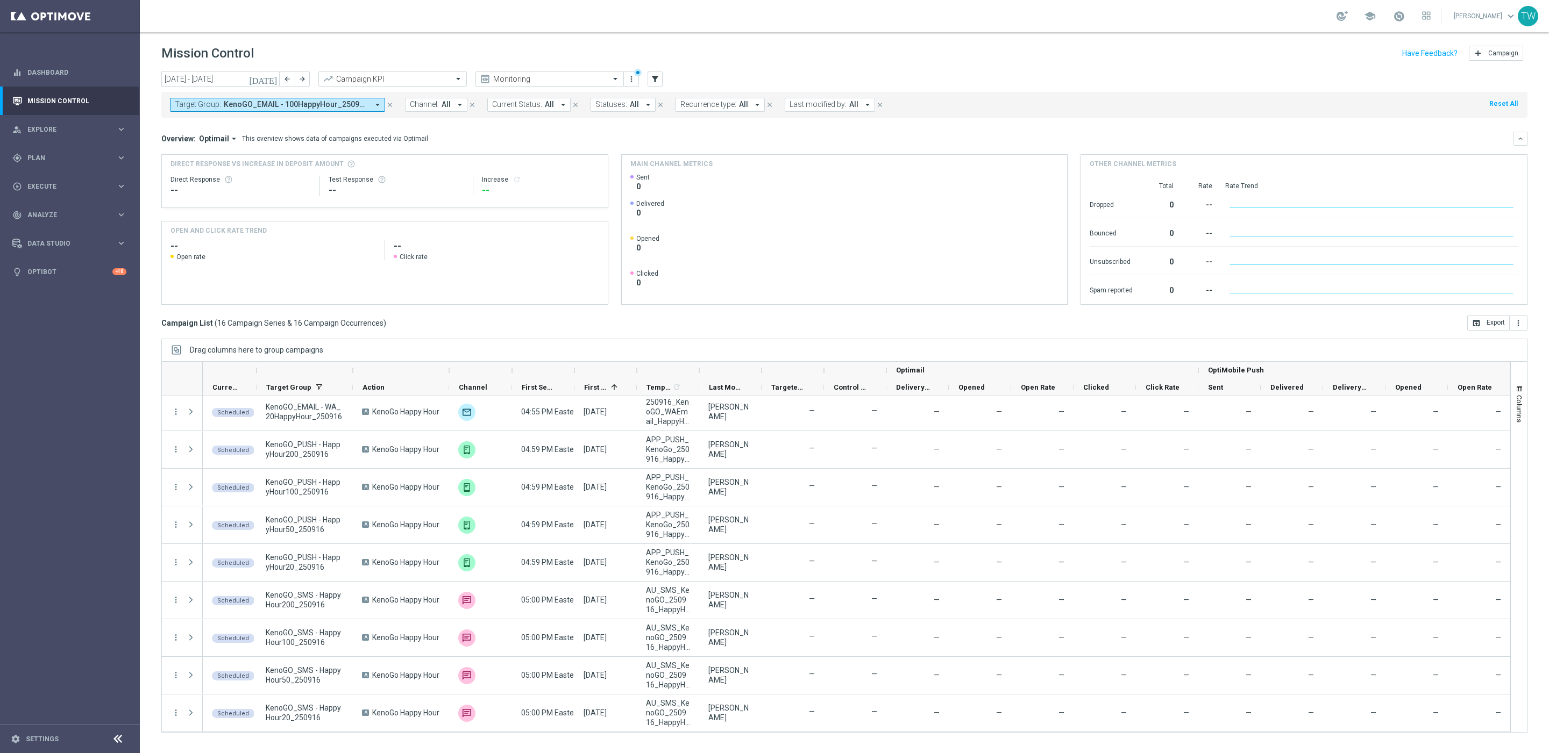
click at [356, 373] on div at bounding box center [401, 370] width 96 height 17
click at [352, 373] on div at bounding box center [353, 370] width 4 height 17
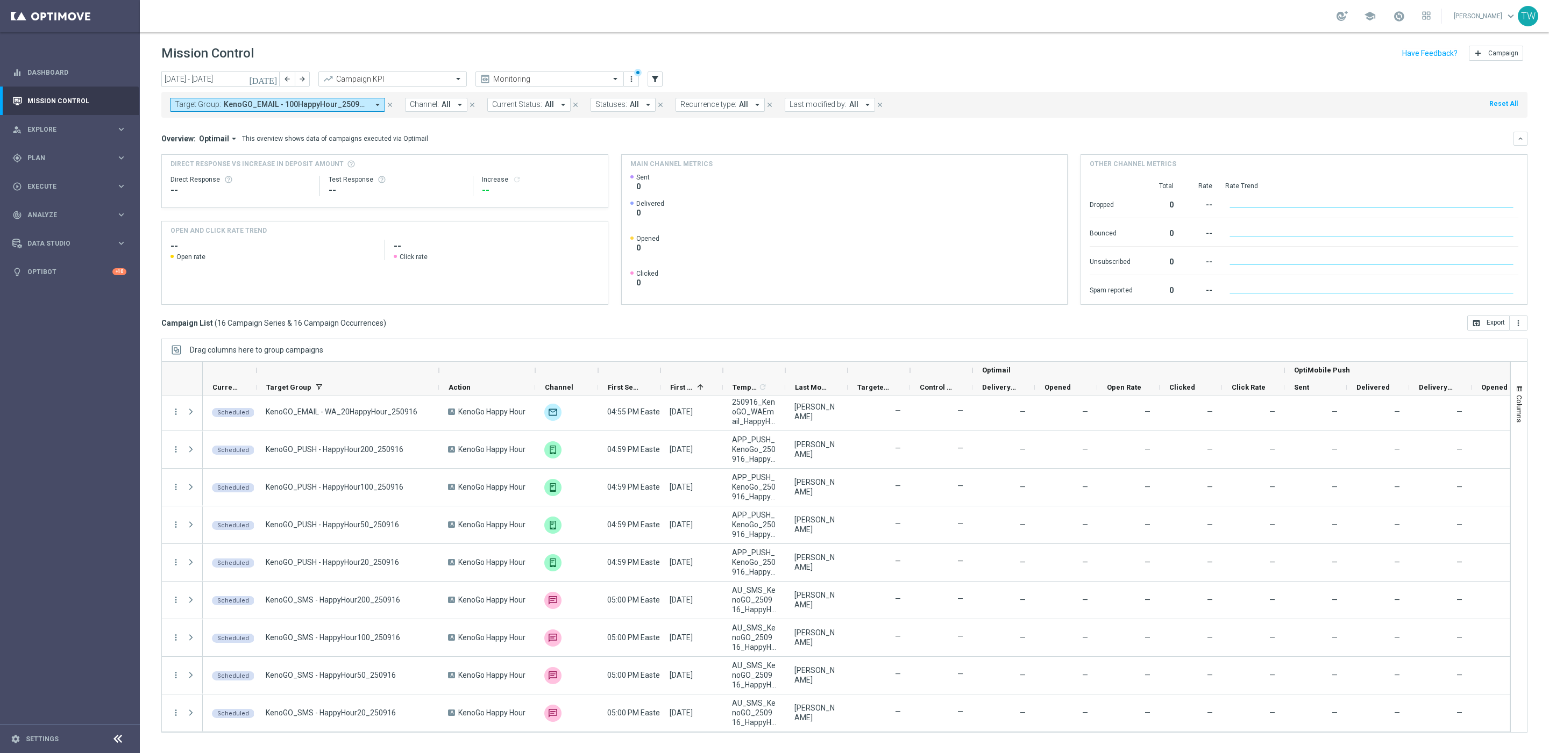
click at [786, 371] on div at bounding box center [785, 370] width 4 height 17
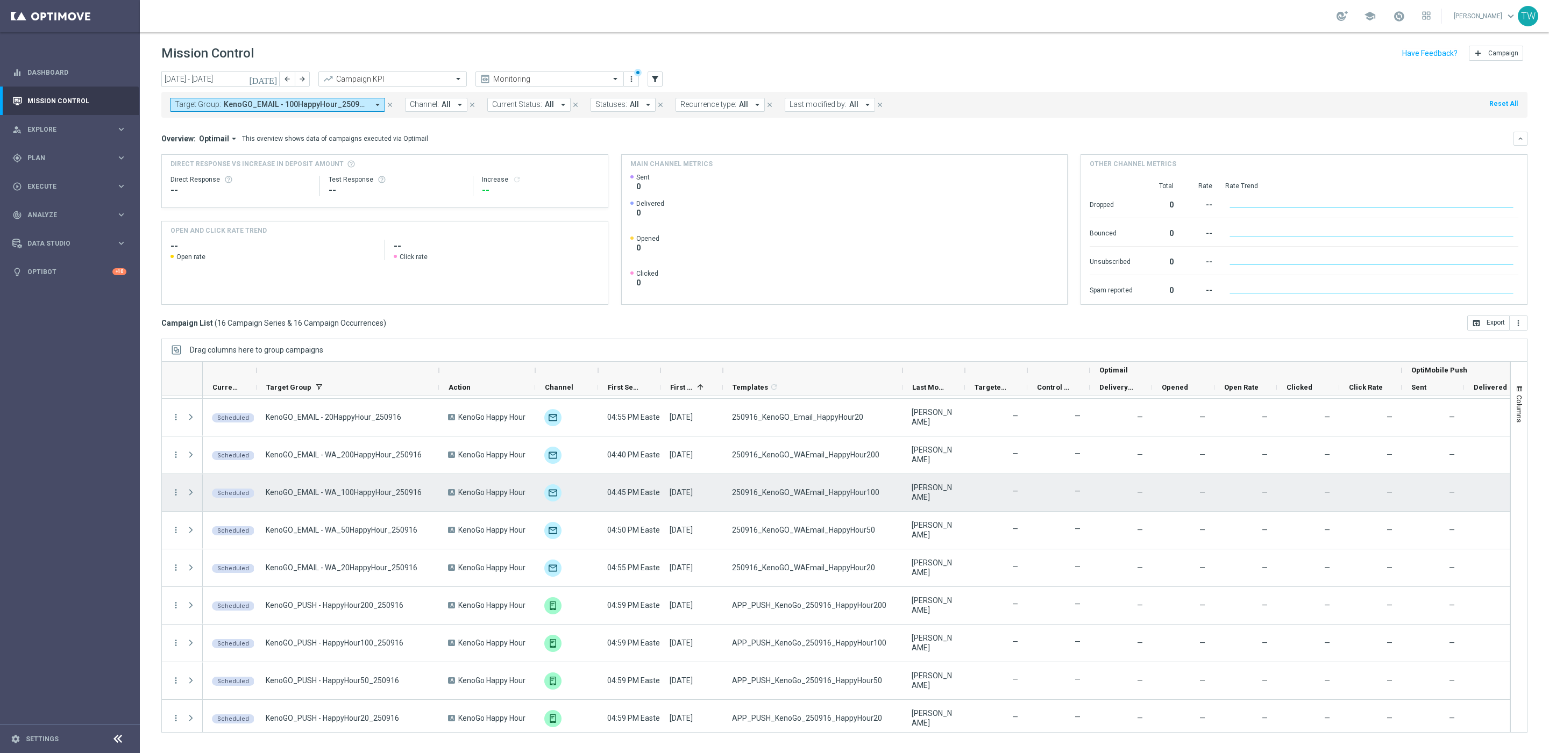
scroll to position [0, 0]
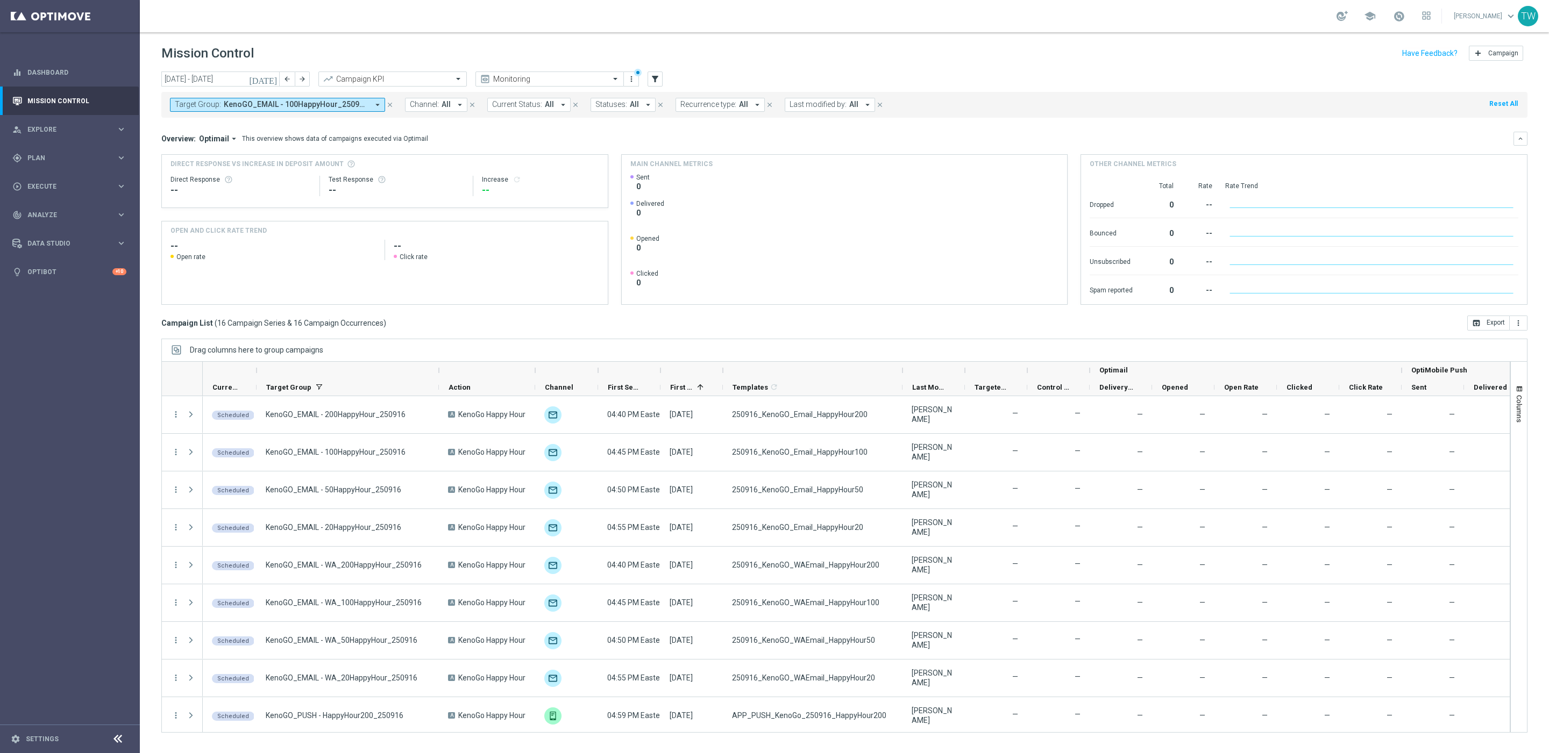
click at [376, 104] on icon "arrow_drop_down" at bounding box center [378, 105] width 10 height 10
click at [1372, 320] on div "Campaign List ( 16 Campaign Series & 16 Campaign Occurrences ) open_in_browser …" at bounding box center [844, 323] width 1366 height 15
click at [1489, 325] on button "open_in_browser Export" at bounding box center [1488, 323] width 42 height 15
click at [350, 101] on span "KenoGO_EMAIL - 100HappyHour_250916, KenoGO_EMAIL - 200HappyHour_250916, KenoGO_…" at bounding box center [296, 104] width 145 height 9
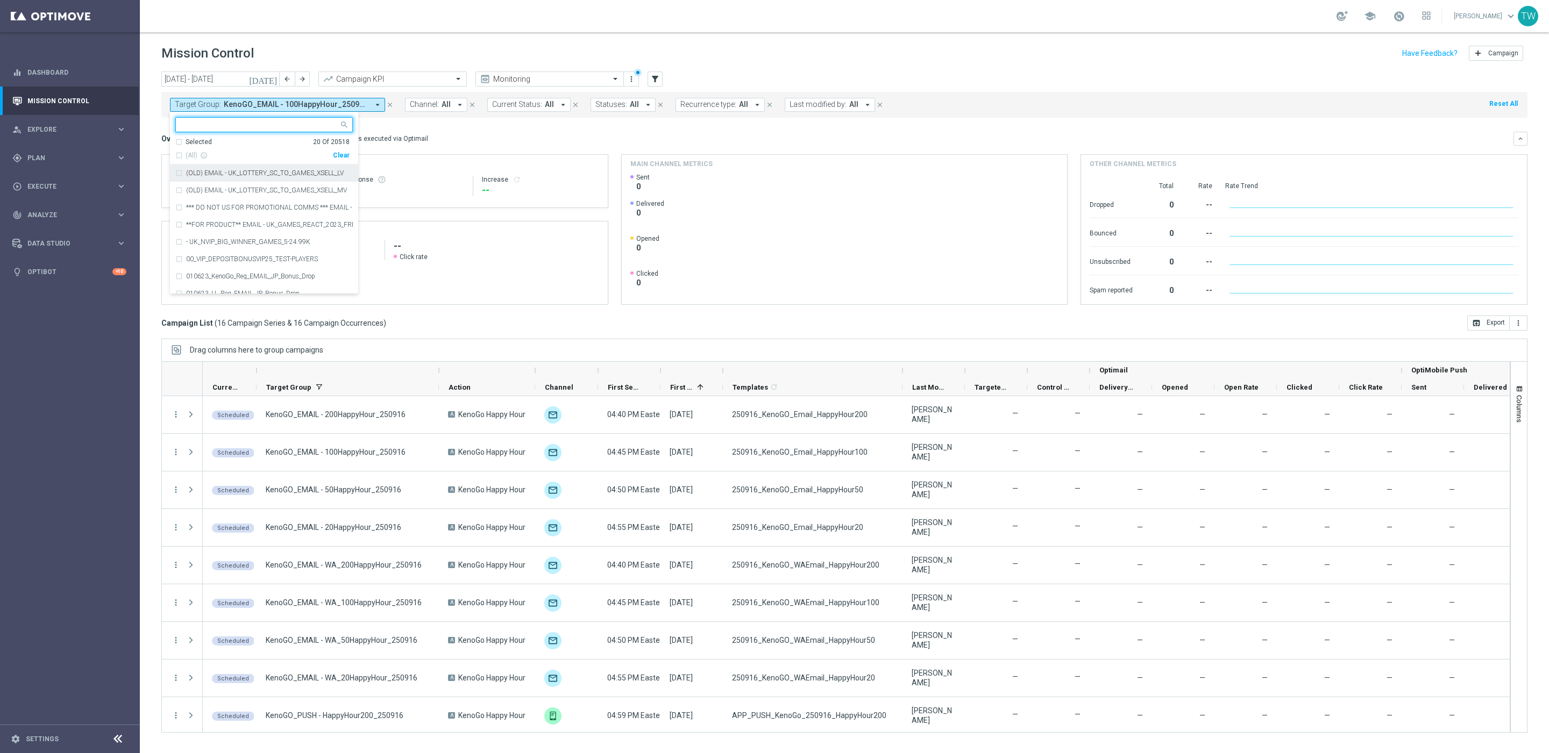
click at [206, 141] on div "Selected" at bounding box center [199, 142] width 26 height 9
click at [277, 238] on div "KenoGO_EMAIL - WA_100HappyHour_250916" at bounding box center [263, 241] width 177 height 17
click at [274, 255] on div "KenoGO_EMAIL - WA_20HappyHour_250916" at bounding box center [263, 259] width 177 height 17
click at [274, 252] on div "KenoGO_EMAIL - WA_50HappyHour_250916" at bounding box center [263, 259] width 177 height 17
drag, startPoint x: 274, startPoint y: 242, endPoint x: 283, endPoint y: 241, distance: 9.7
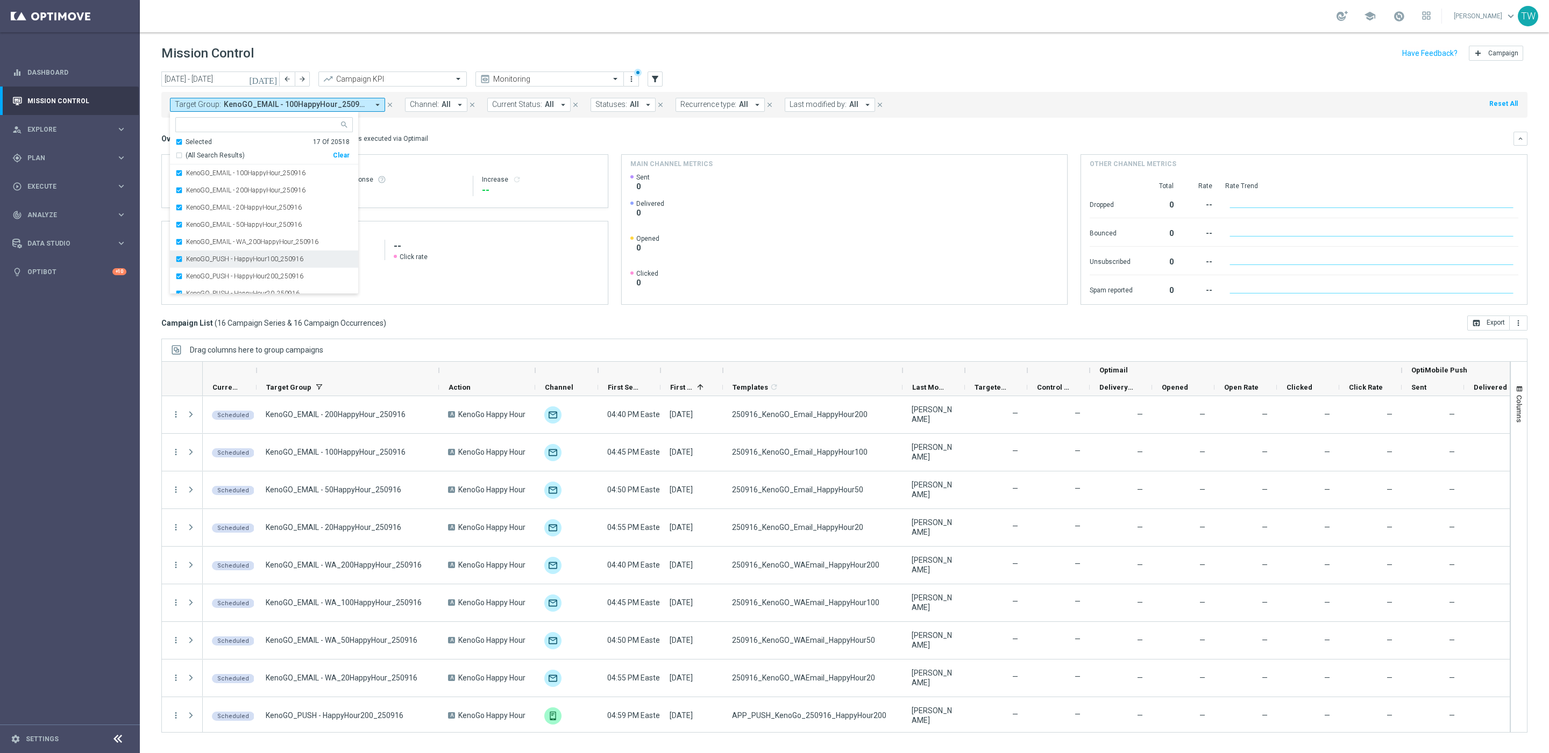
click at [274, 242] on label "KenoGO_EMAIL - WA_200HappyHour_250916" at bounding box center [252, 242] width 132 height 6
click at [439, 138] on div "Overview: Optimail arrow_drop_down This overview shows data of campaigns execut…" at bounding box center [837, 139] width 1352 height 10
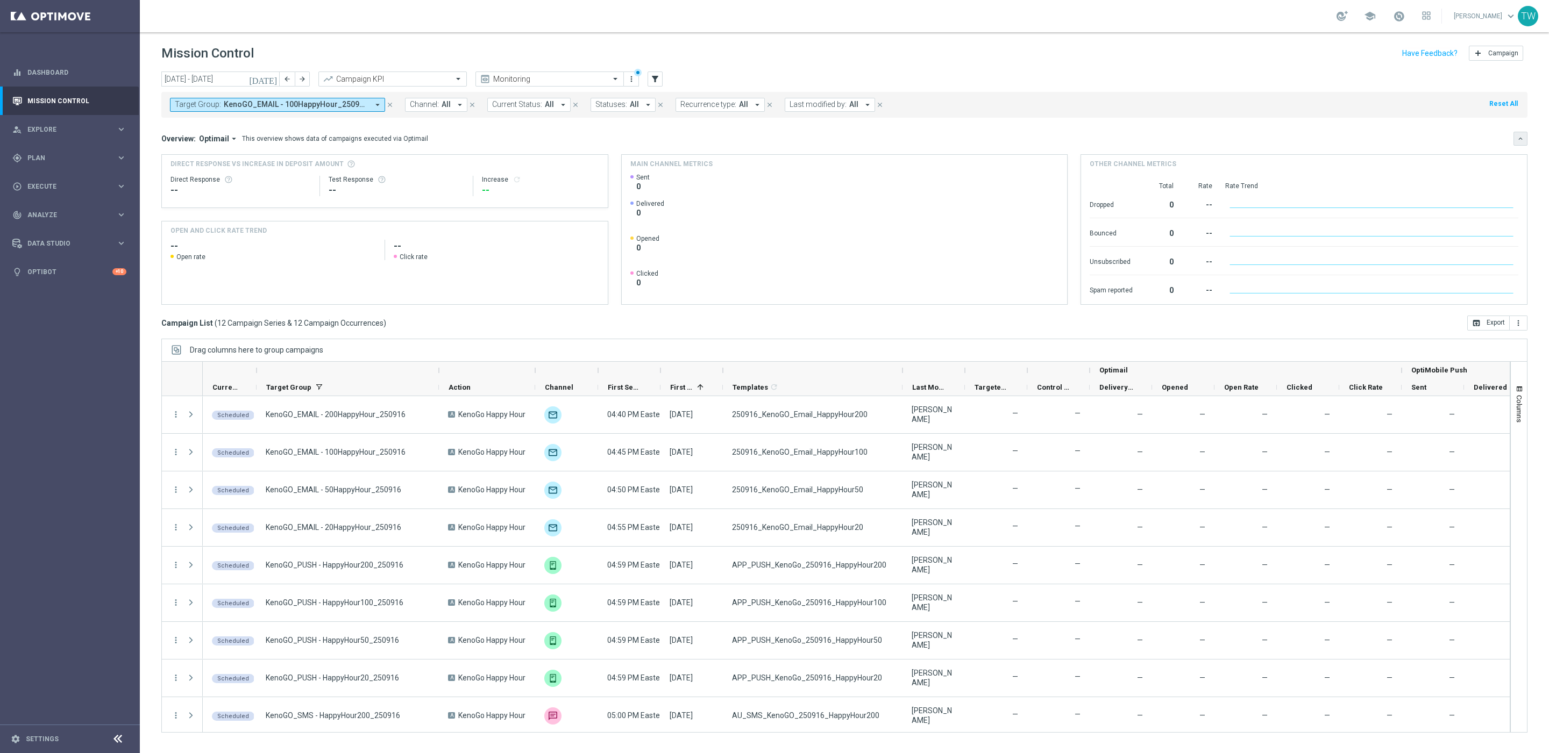
click at [1520, 142] on icon "keyboard_arrow_down" at bounding box center [1520, 139] width 8 height 8
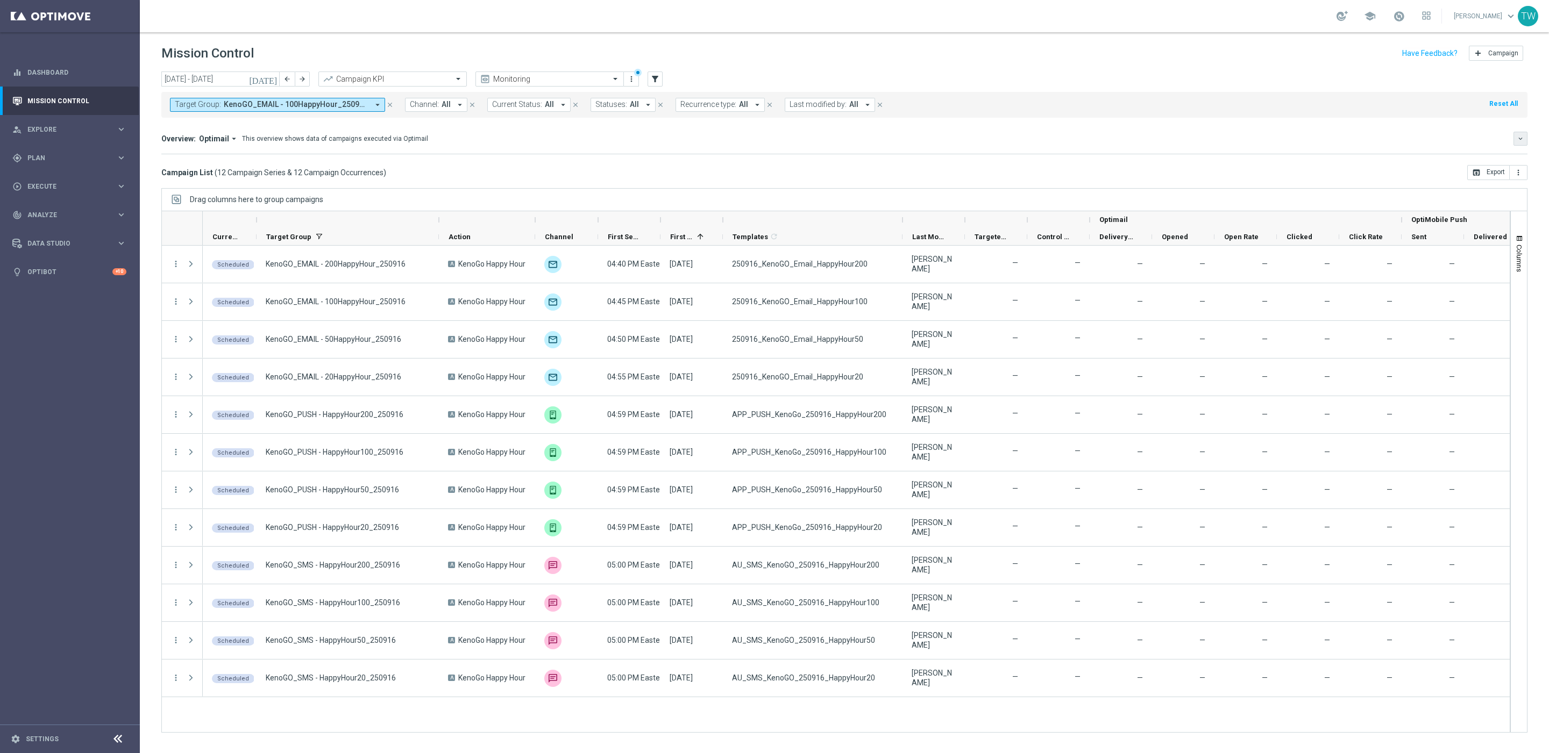
click at [1519, 143] on icon "keyboard_arrow_down" at bounding box center [1520, 139] width 8 height 8
